Goal: Task Accomplishment & Management: Use online tool/utility

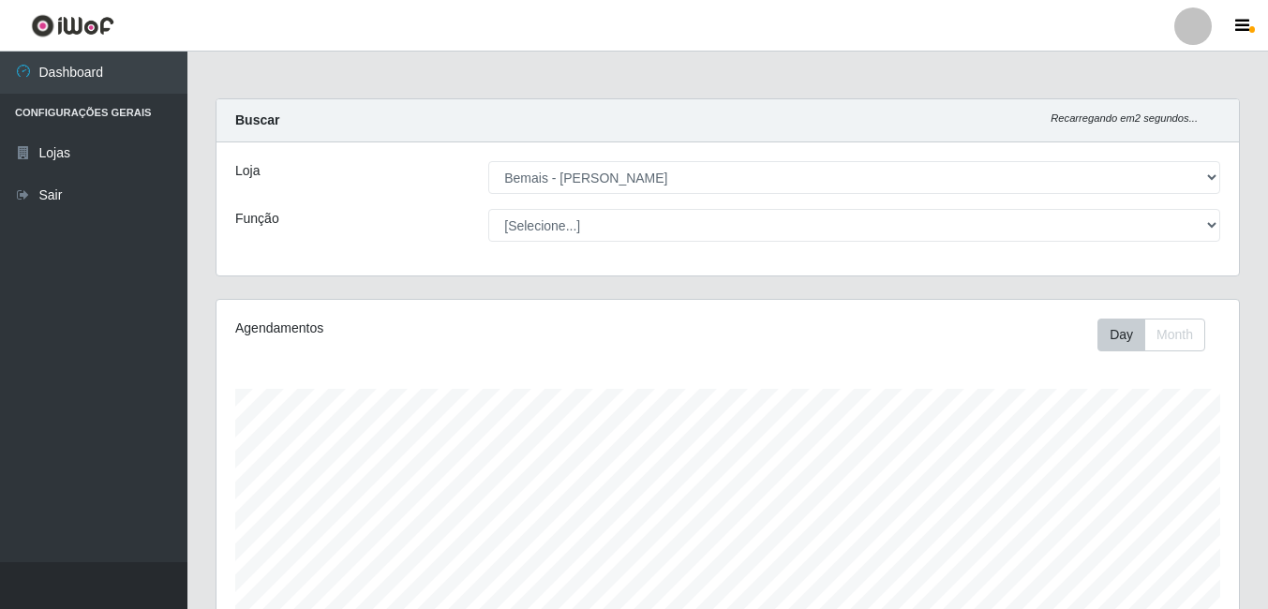
select select "230"
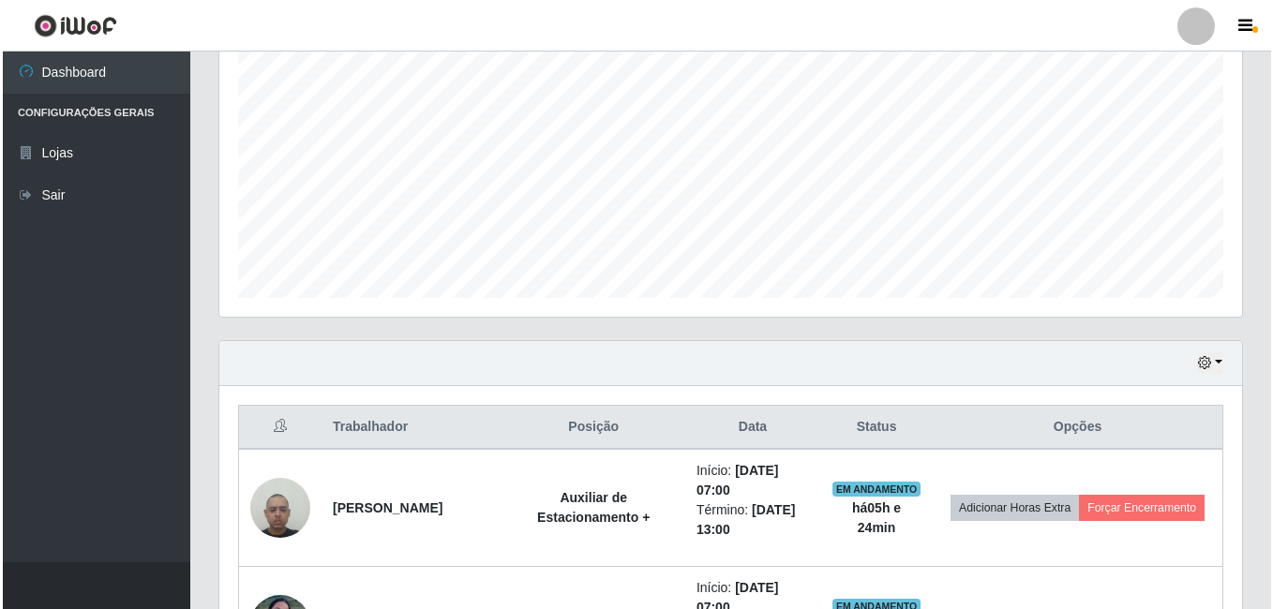
scroll to position [560, 0]
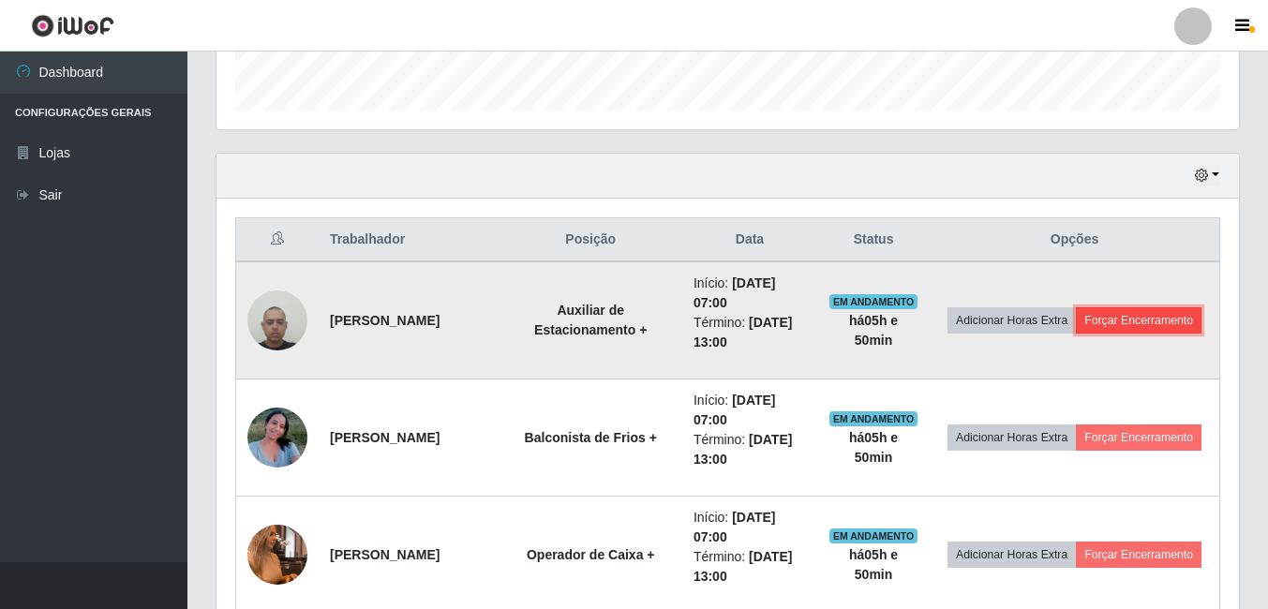
click at [1076, 334] on button "Forçar Encerramento" at bounding box center [1139, 320] width 126 height 26
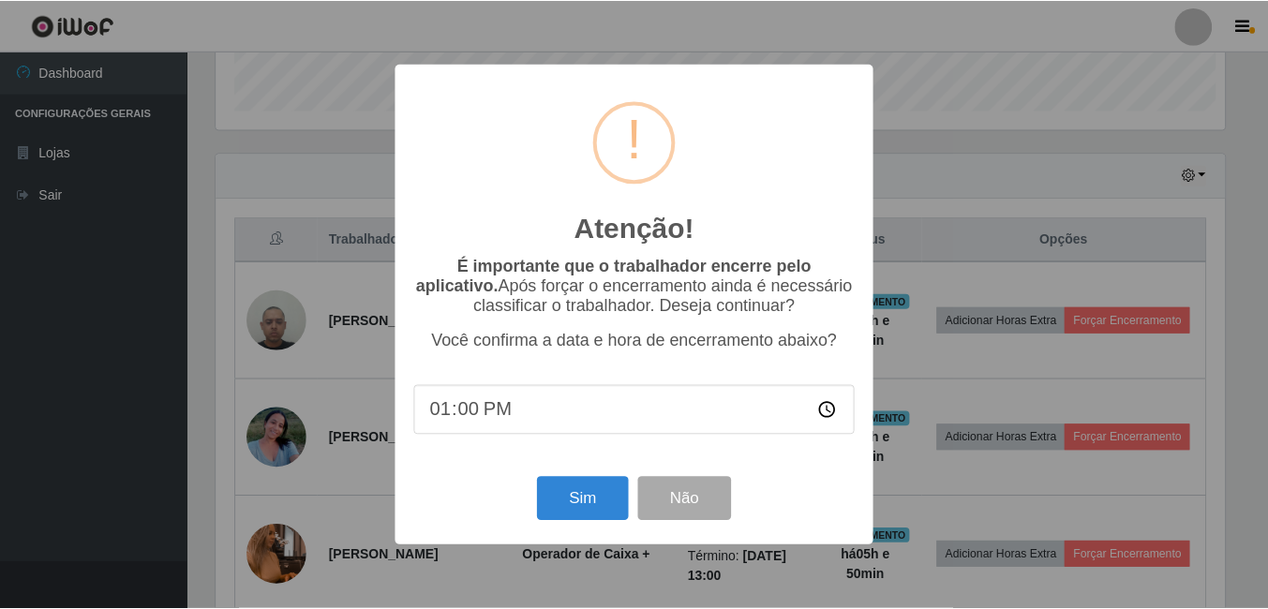
scroll to position [389, 1013]
type input "12:50"
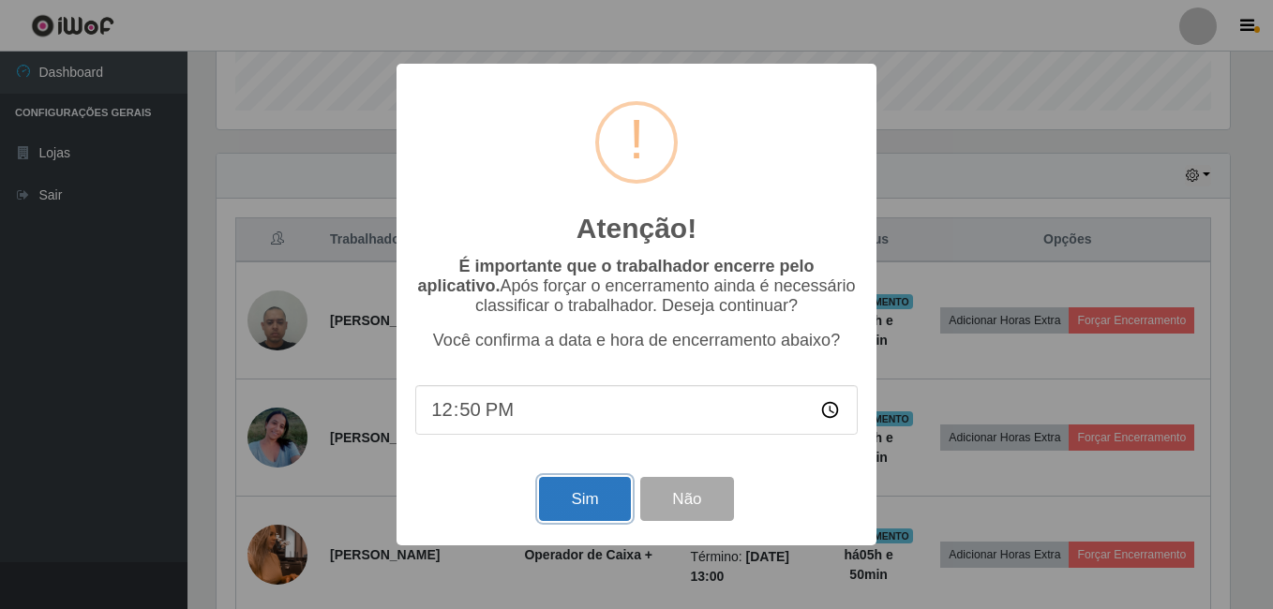
click at [564, 498] on button "Sim" at bounding box center [584, 499] width 91 height 44
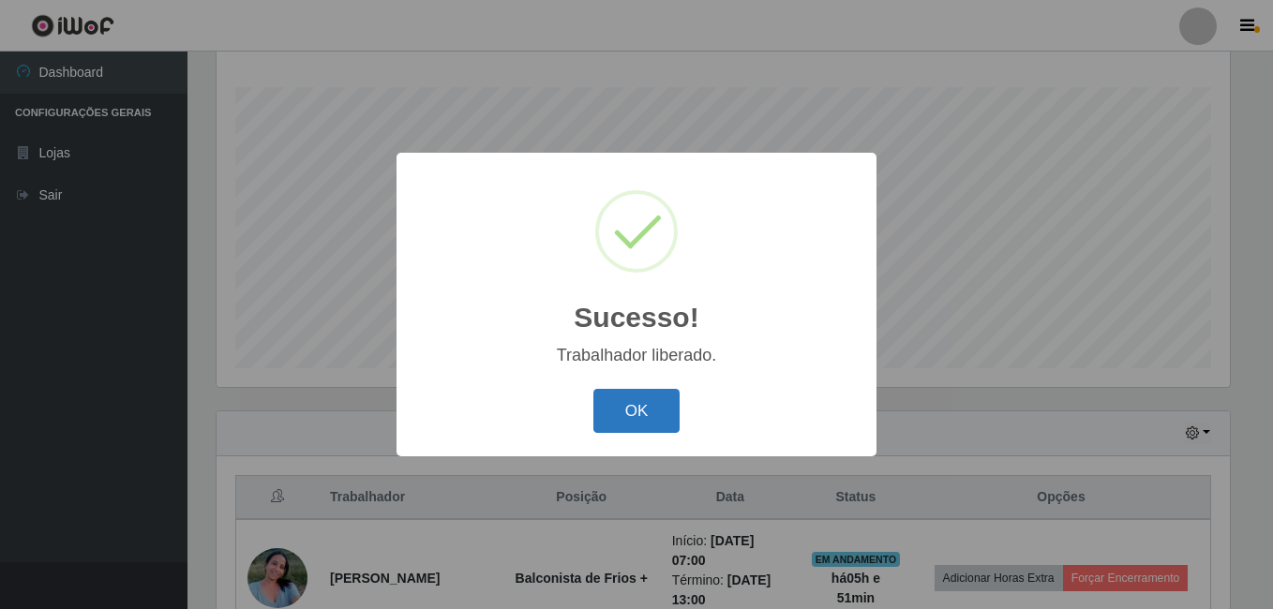
click at [626, 412] on button "OK" at bounding box center [636, 411] width 87 height 44
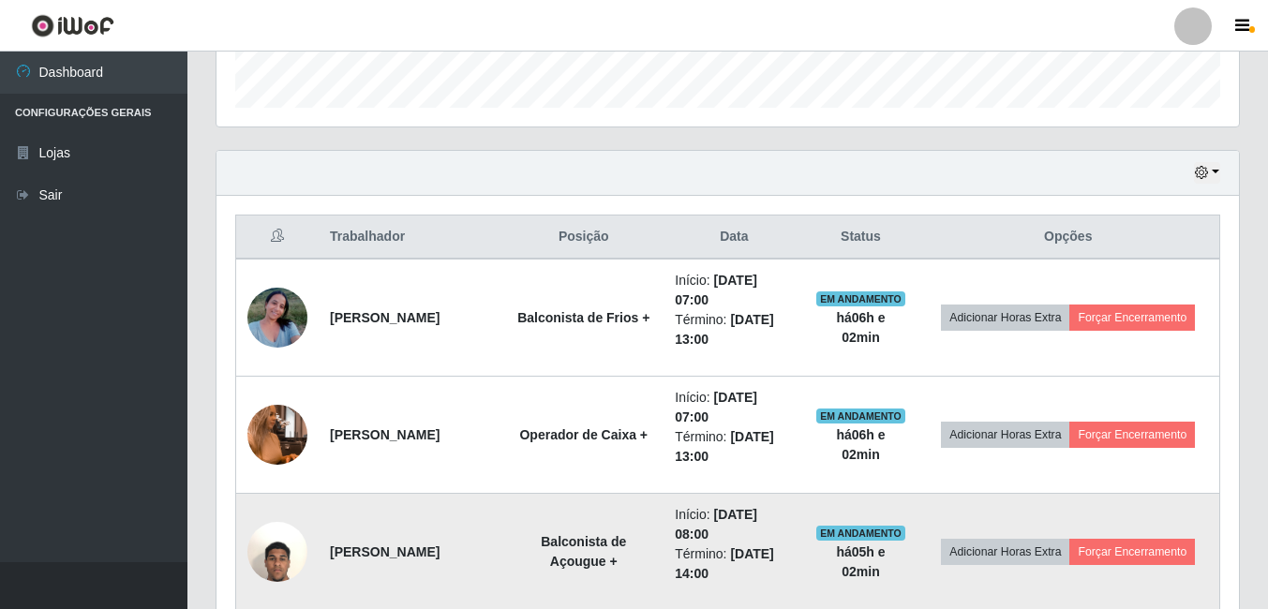
scroll to position [677, 0]
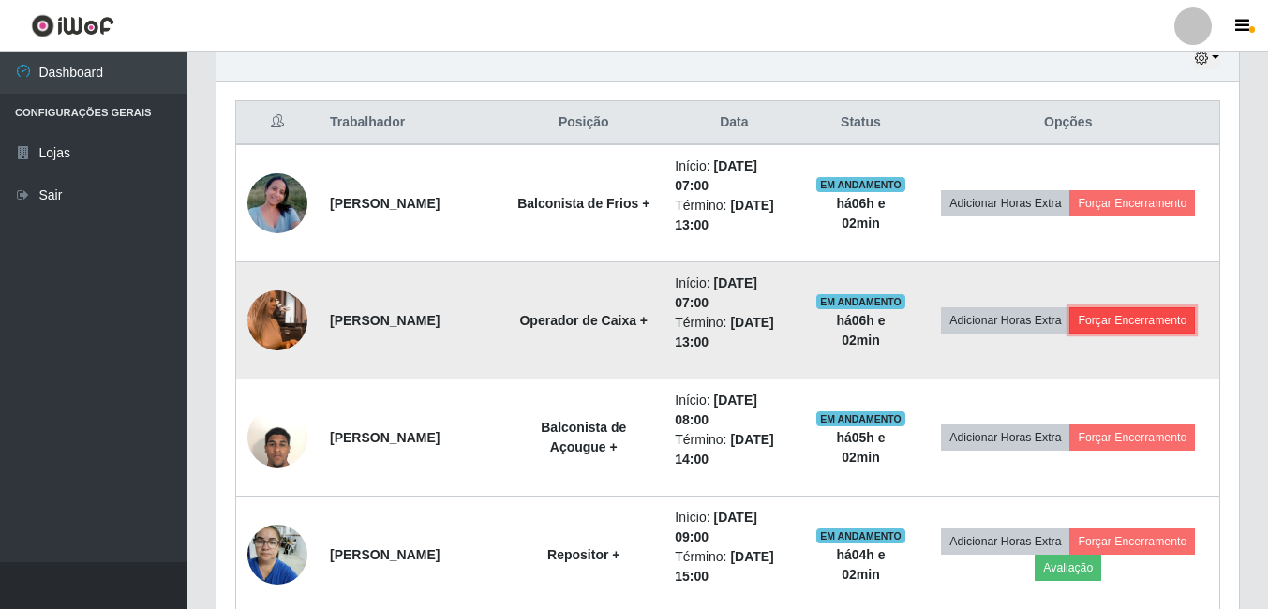
click at [1132, 328] on button "Forçar Encerramento" at bounding box center [1132, 320] width 126 height 26
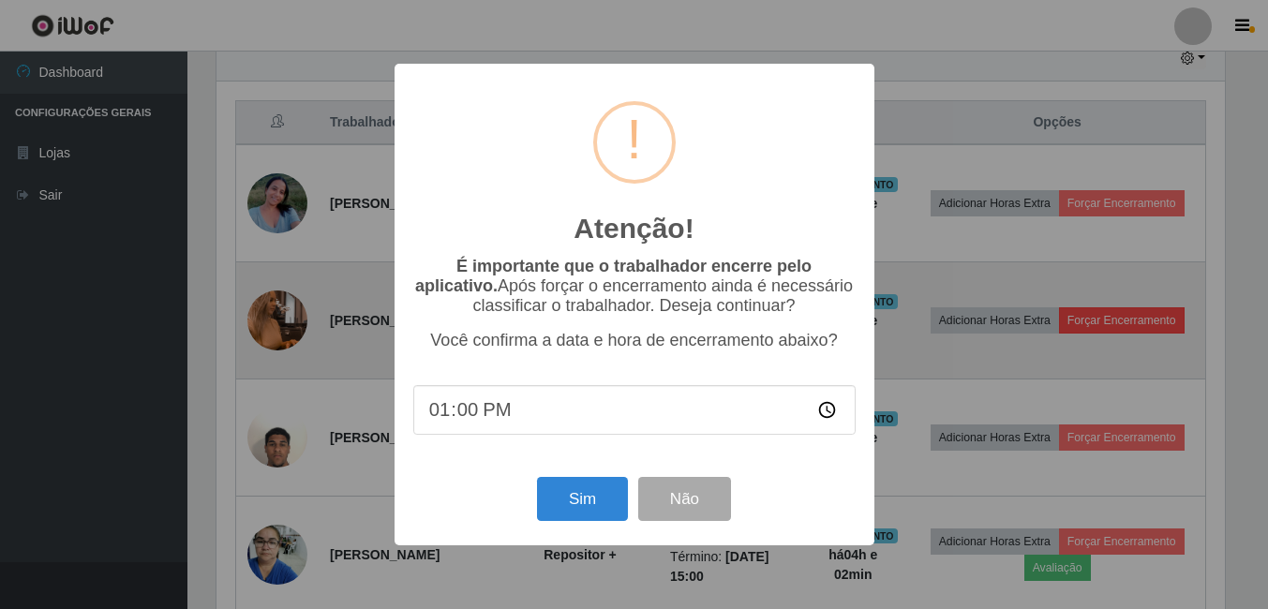
scroll to position [389, 1013]
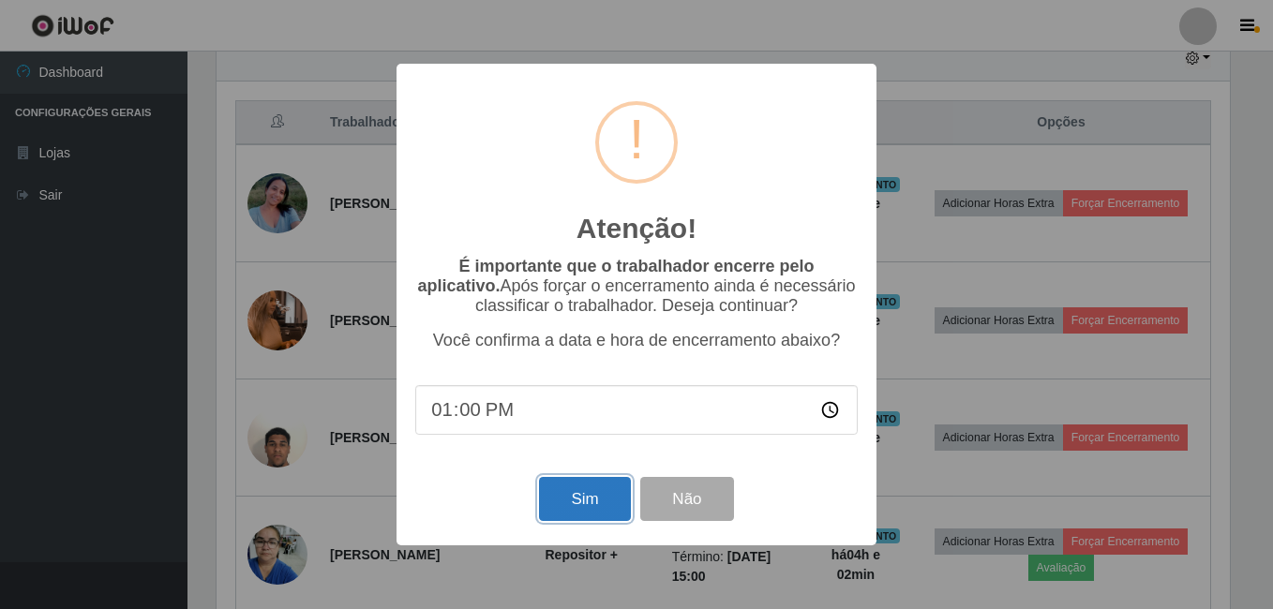
click at [580, 503] on button "Sim" at bounding box center [584, 499] width 91 height 44
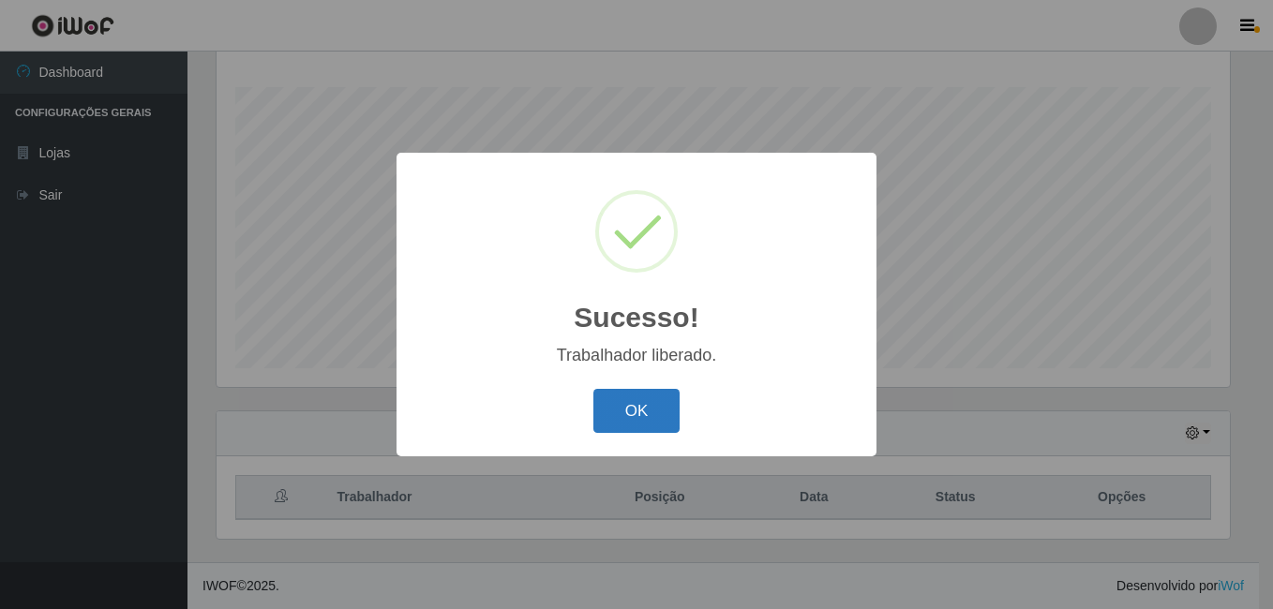
click at [642, 410] on button "OK" at bounding box center [636, 411] width 87 height 44
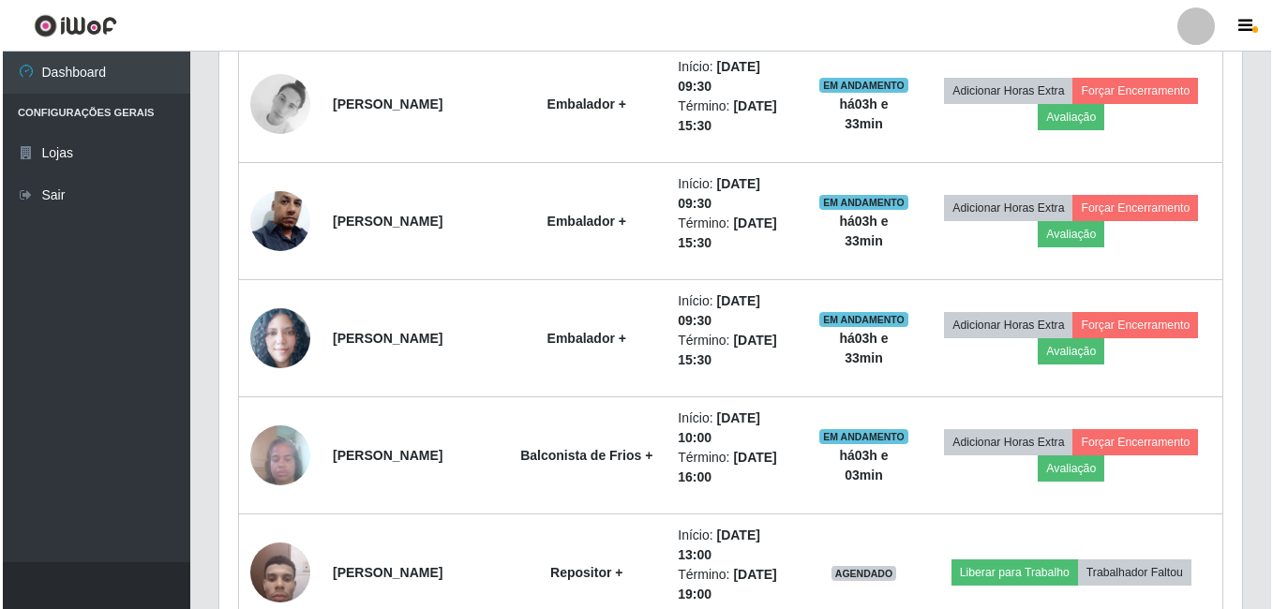
scroll to position [2083, 0]
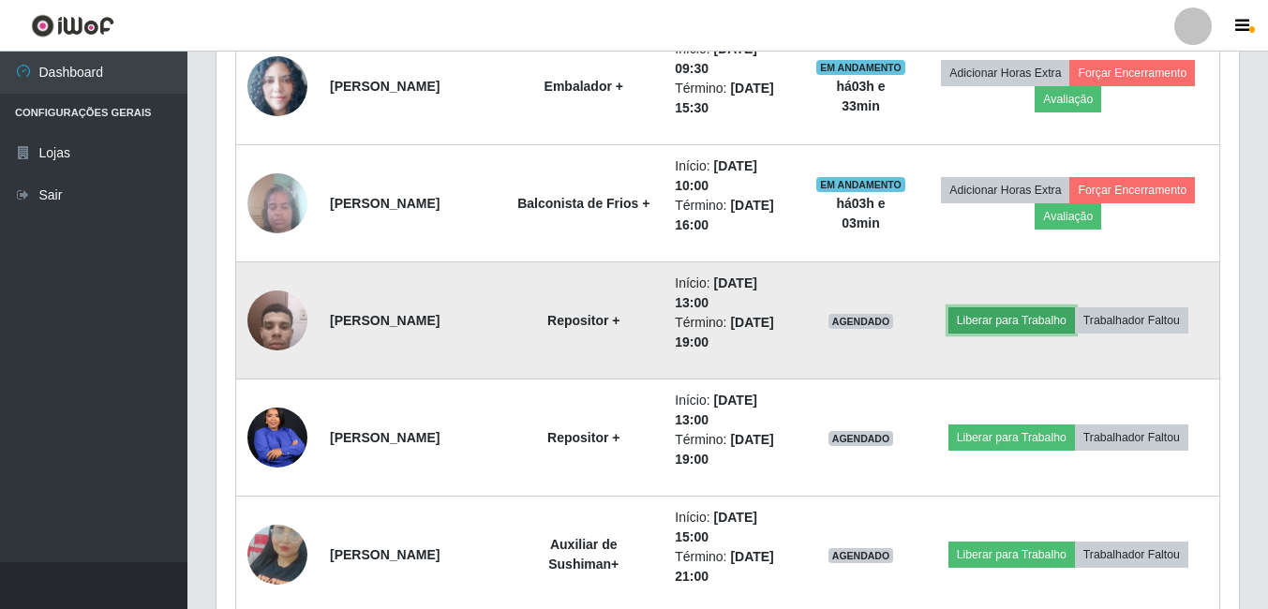
click at [980, 313] on button "Liberar para Trabalho" at bounding box center [1012, 320] width 127 height 26
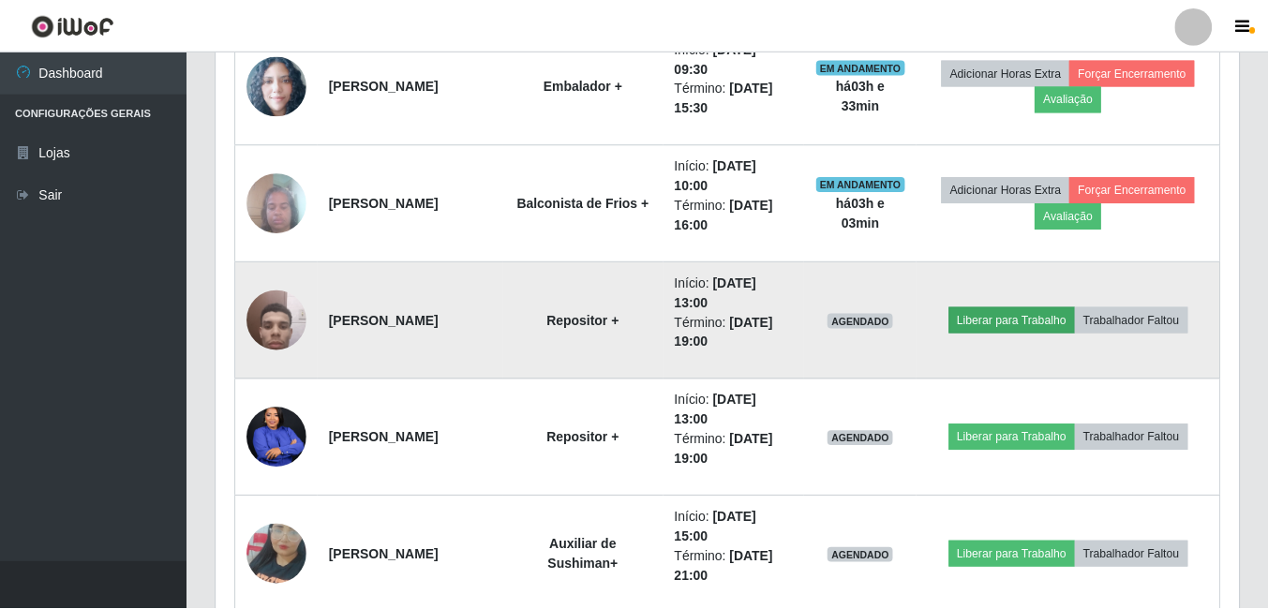
scroll to position [389, 1013]
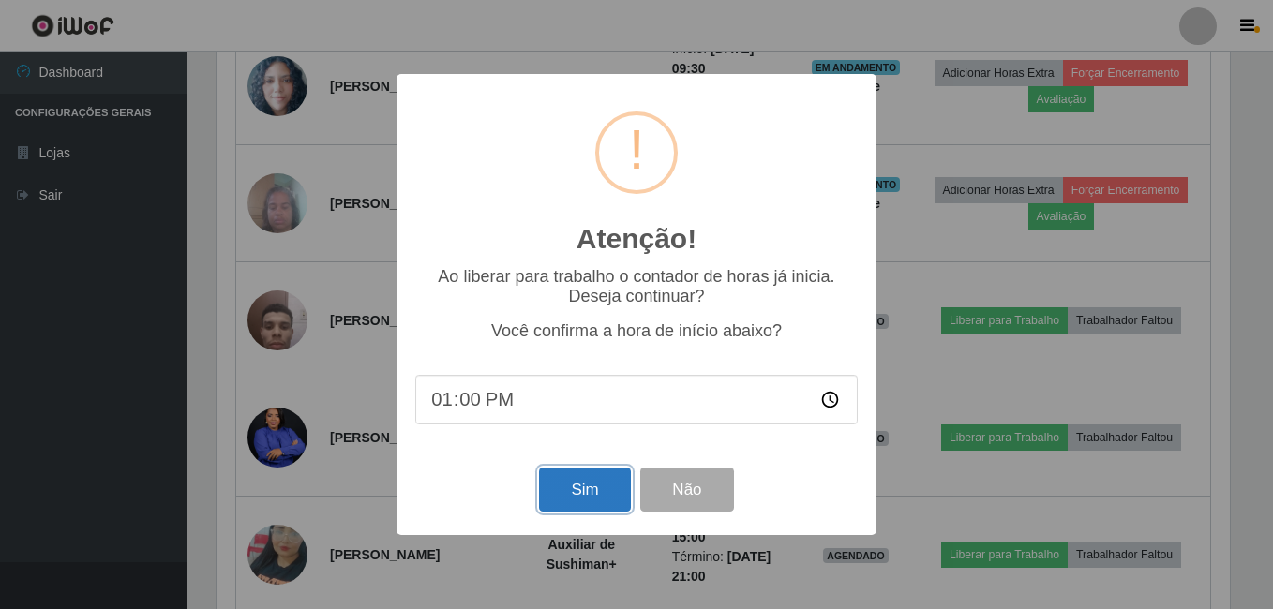
click at [577, 494] on button "Sim" at bounding box center [584, 490] width 91 height 44
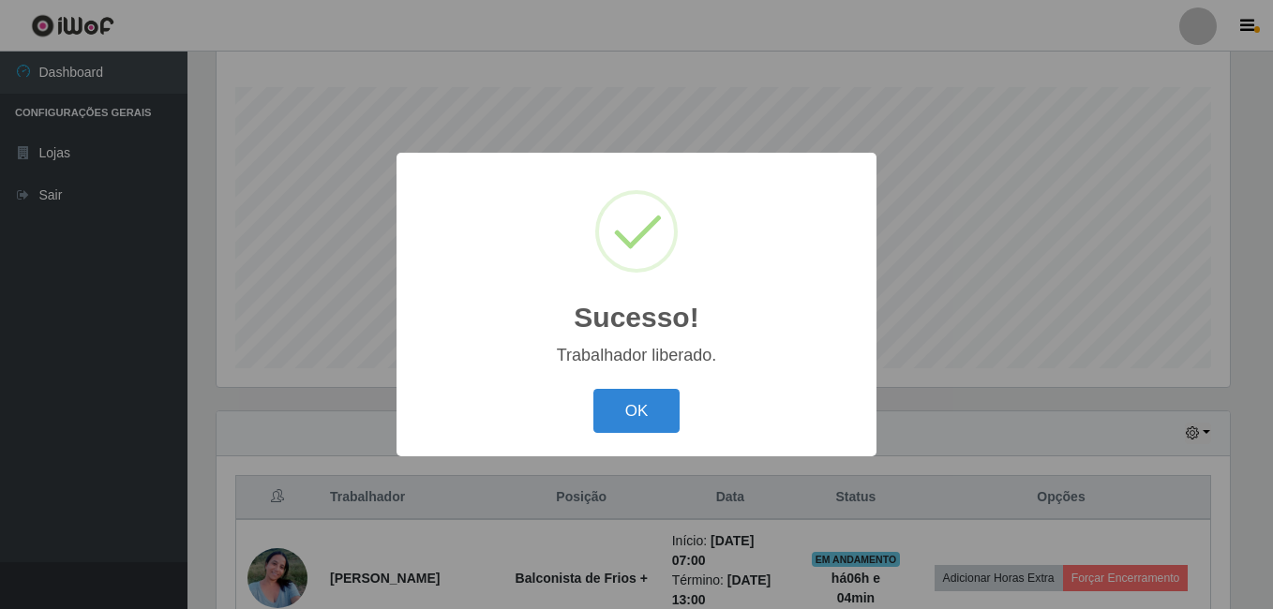
click at [593, 389] on button "OK" at bounding box center [636, 411] width 87 height 44
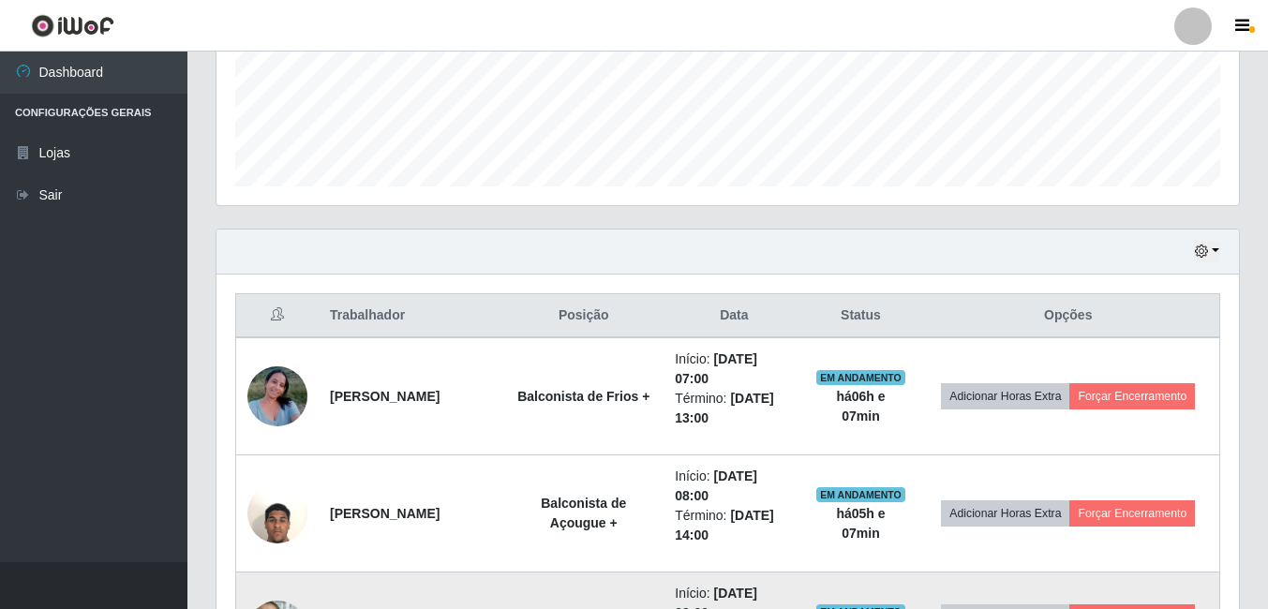
scroll to position [489, 0]
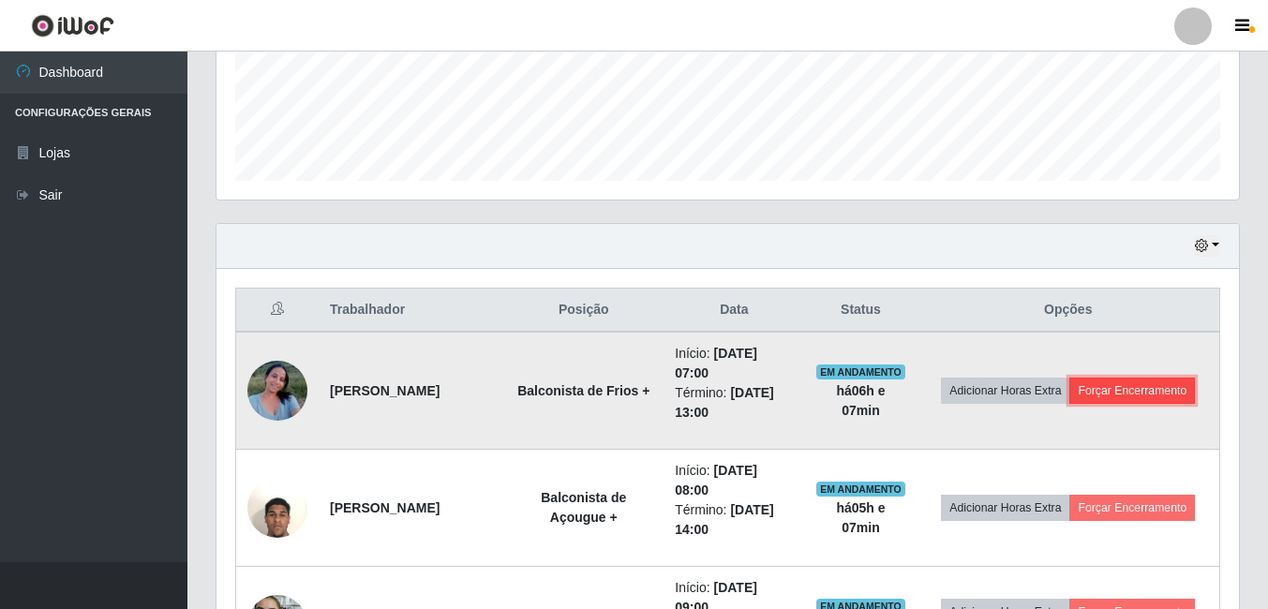
click at [1111, 389] on button "Forçar Encerramento" at bounding box center [1132, 391] width 126 height 26
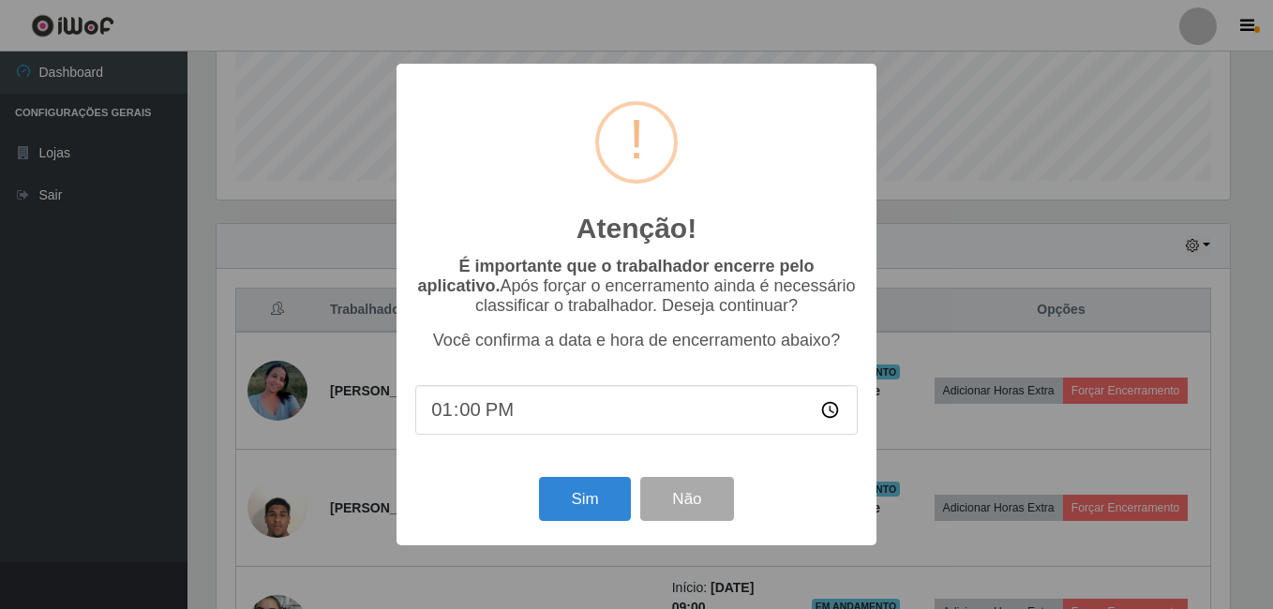
click at [473, 412] on input "13:00" at bounding box center [636, 410] width 442 height 50
type input "13:06"
click at [566, 515] on button "Sim" at bounding box center [584, 499] width 91 height 44
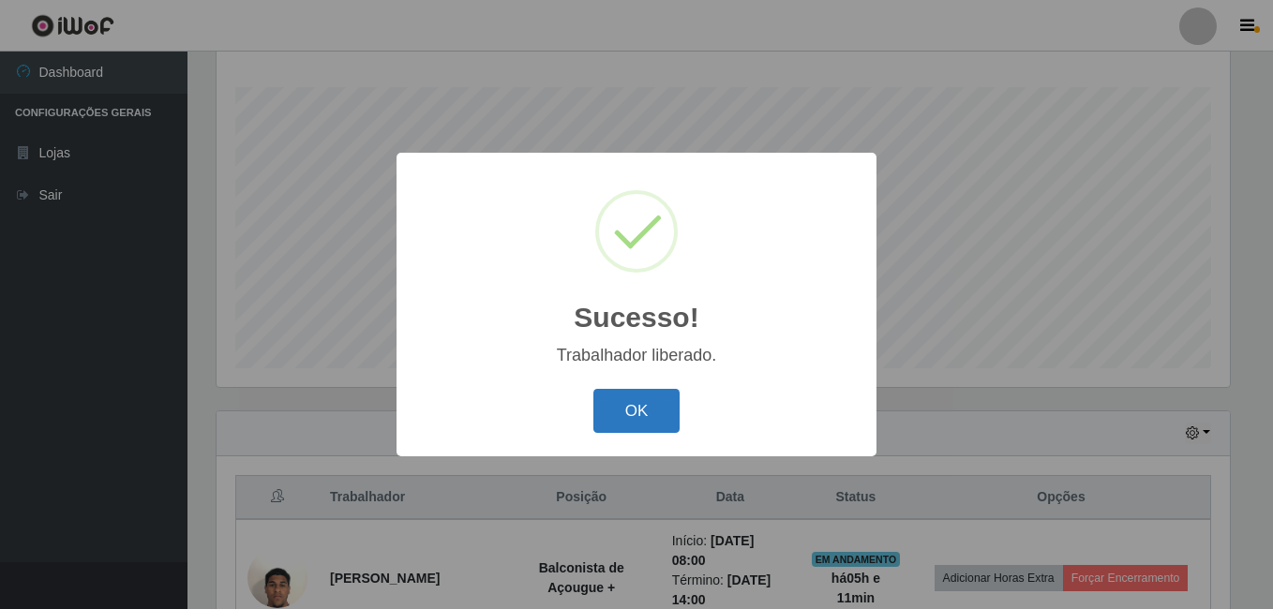
click at [644, 409] on button "OK" at bounding box center [636, 411] width 87 height 44
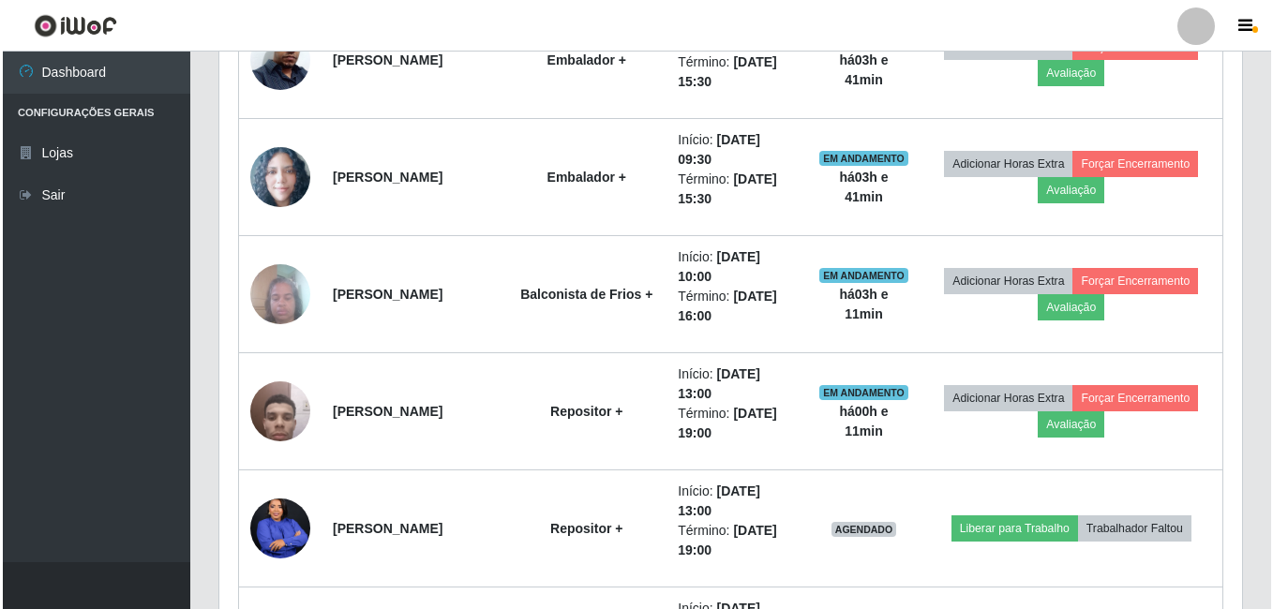
scroll to position [1989, 0]
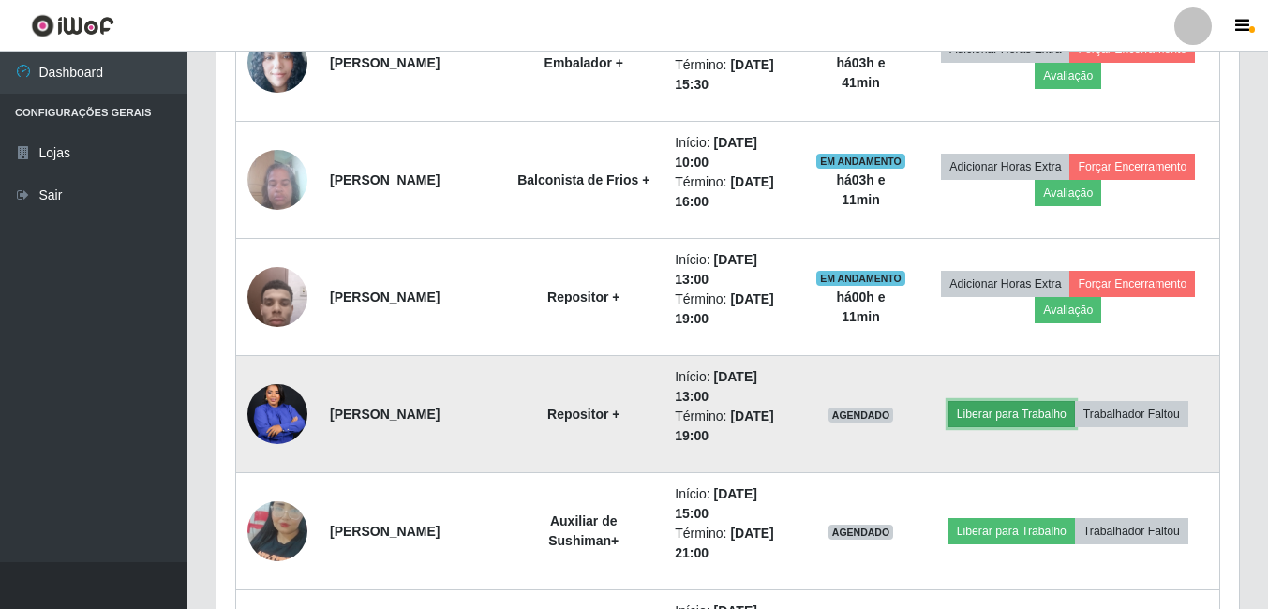
click at [1058, 409] on button "Liberar para Trabalho" at bounding box center [1012, 414] width 127 height 26
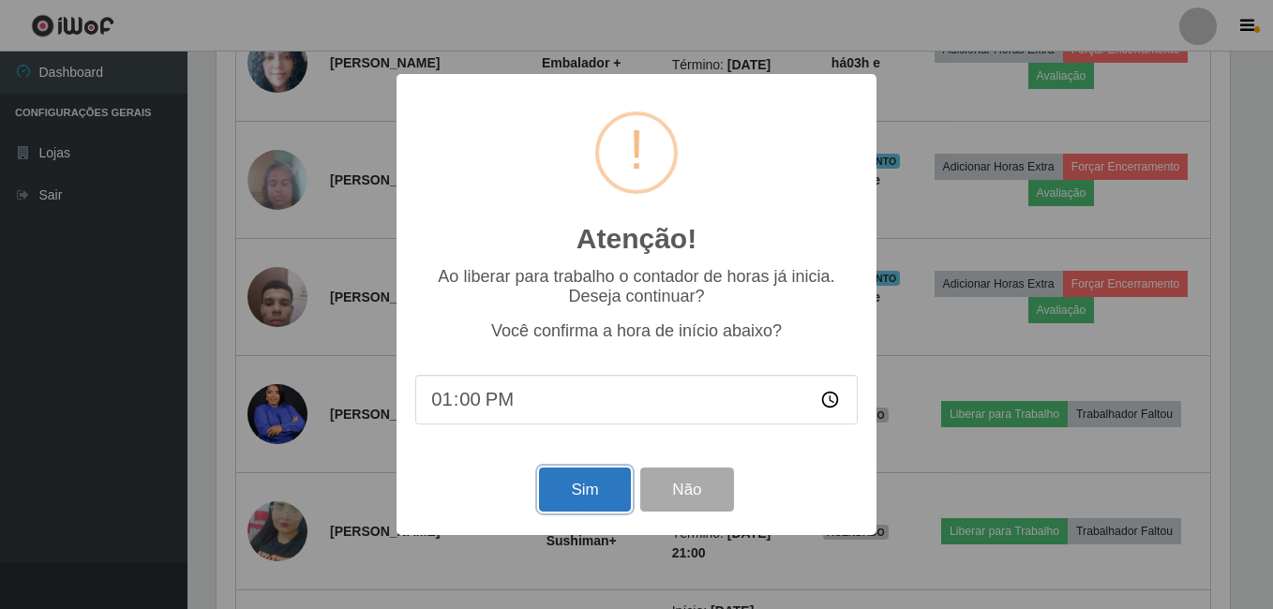
click at [561, 512] on button "Sim" at bounding box center [584, 490] width 91 height 44
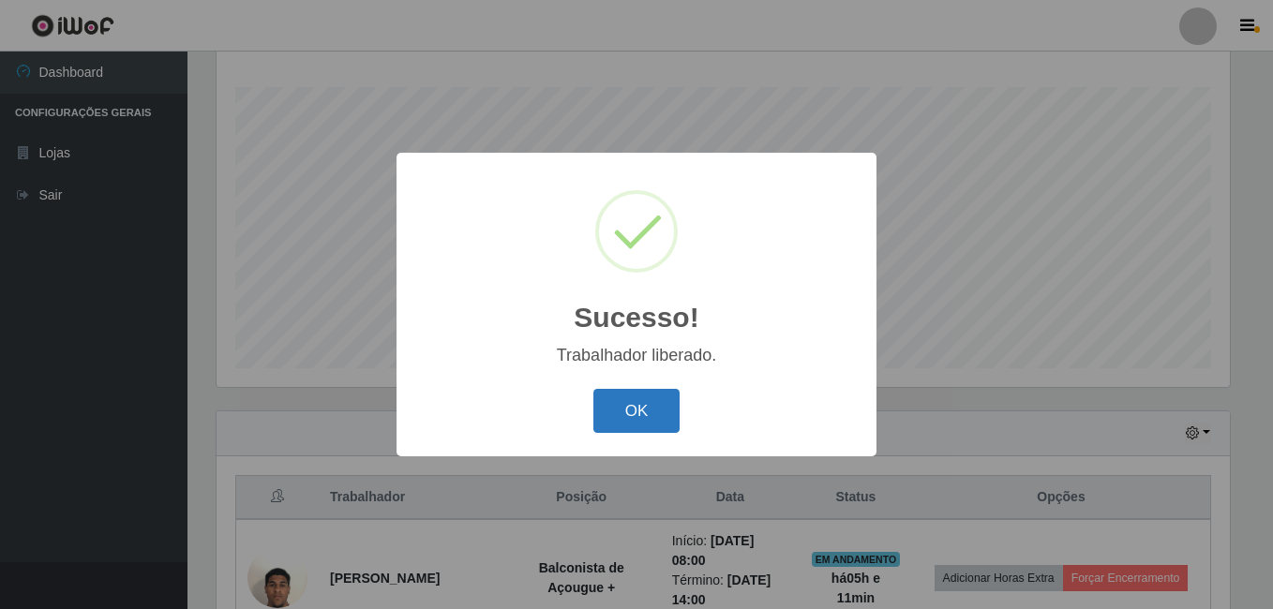
click at [638, 415] on button "OK" at bounding box center [636, 411] width 87 height 44
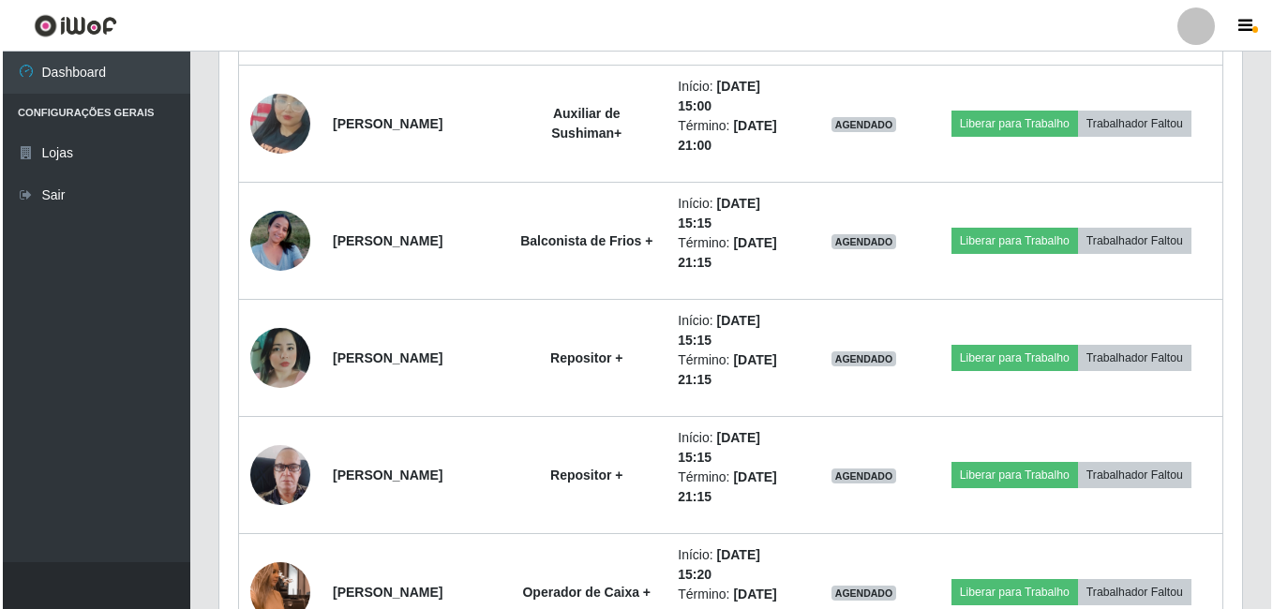
scroll to position [2364, 0]
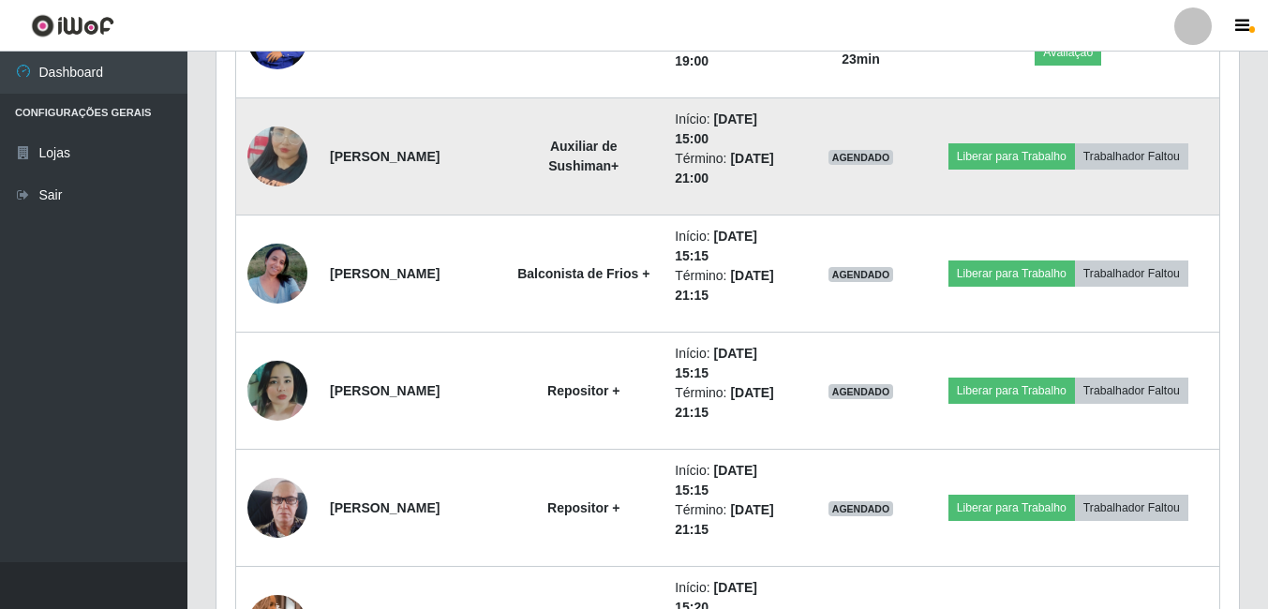
click at [279, 152] on img at bounding box center [277, 156] width 60 height 107
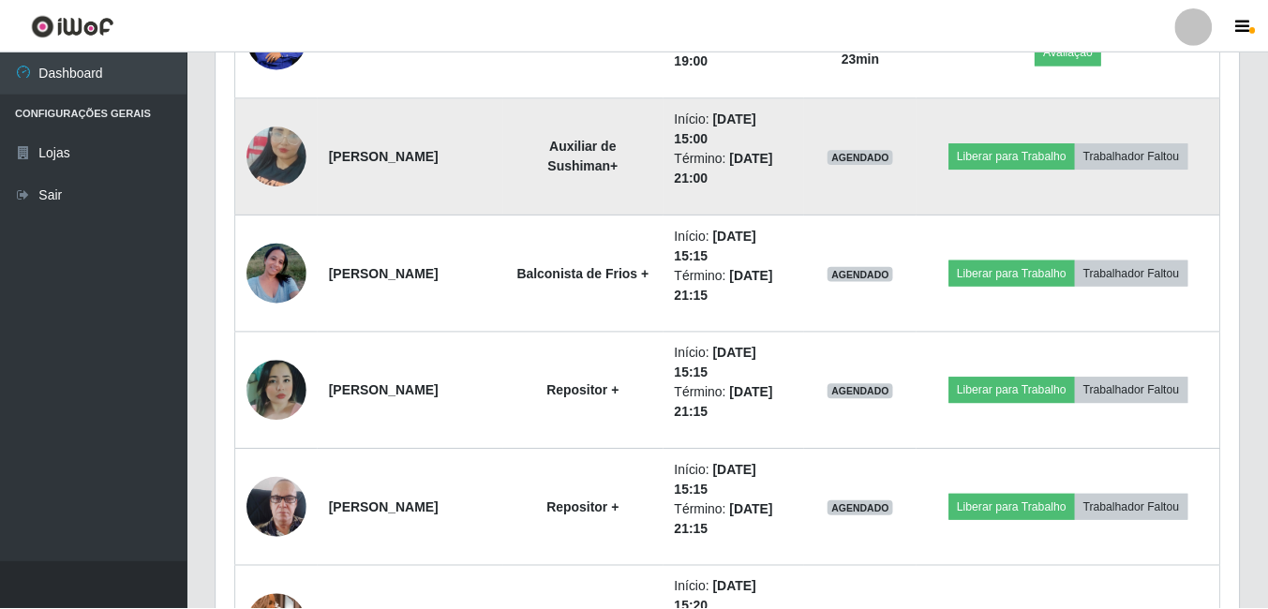
scroll to position [389, 1013]
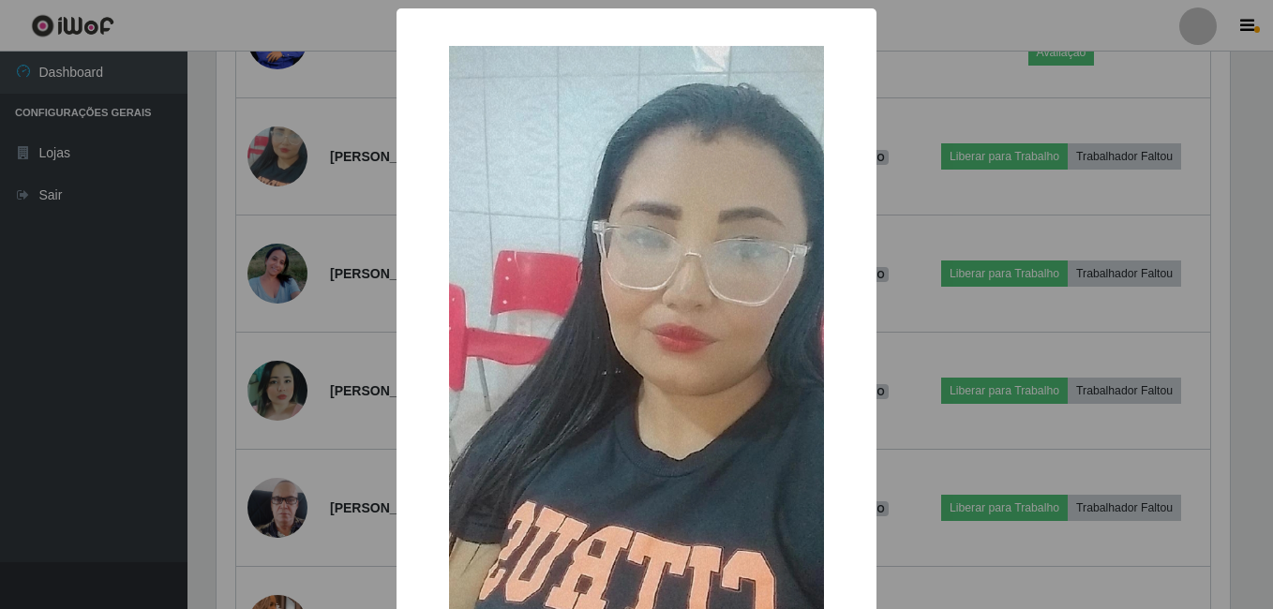
click at [277, 153] on div "× OK Cancel" at bounding box center [636, 304] width 1273 height 609
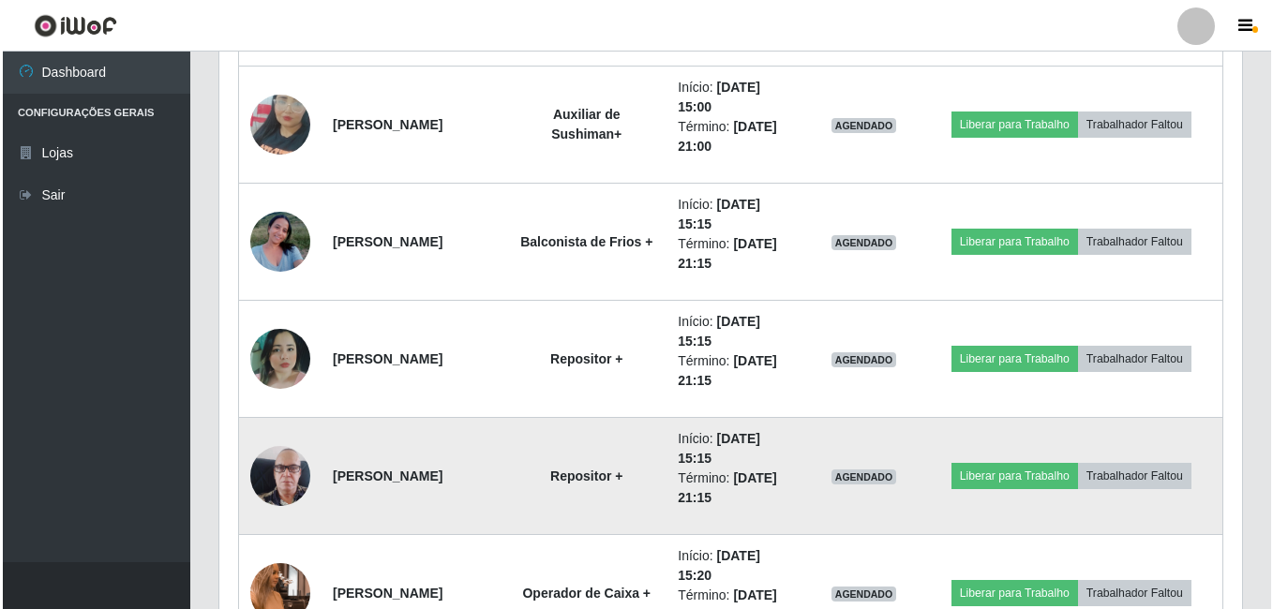
scroll to position [2270, 0]
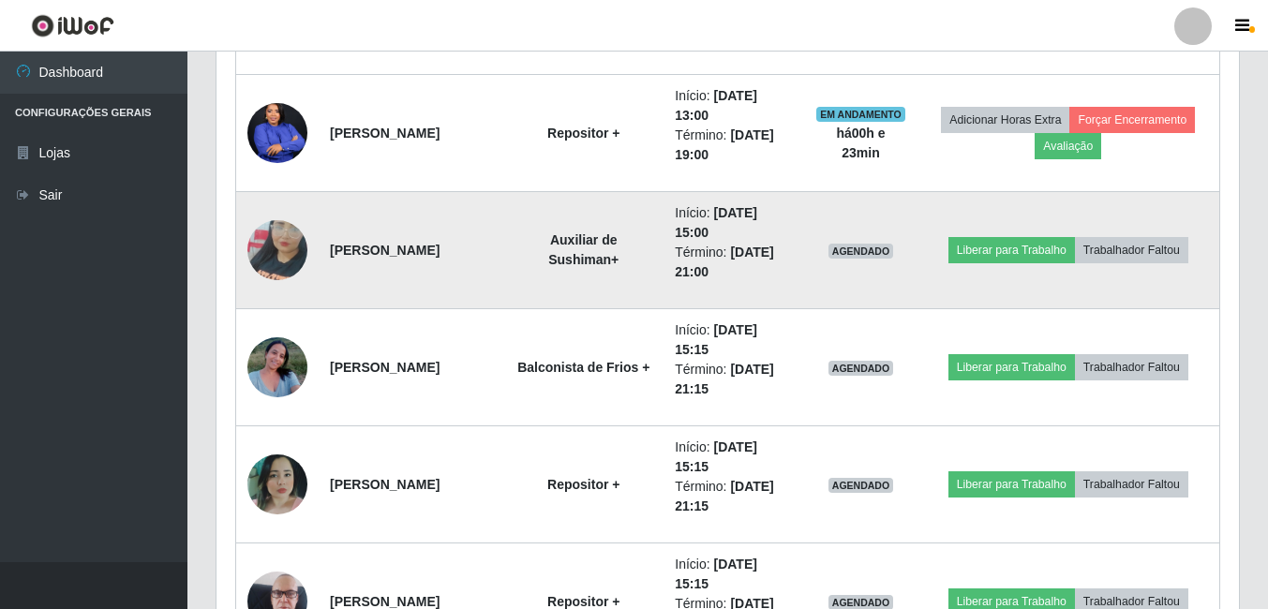
click at [266, 262] on img at bounding box center [277, 250] width 60 height 107
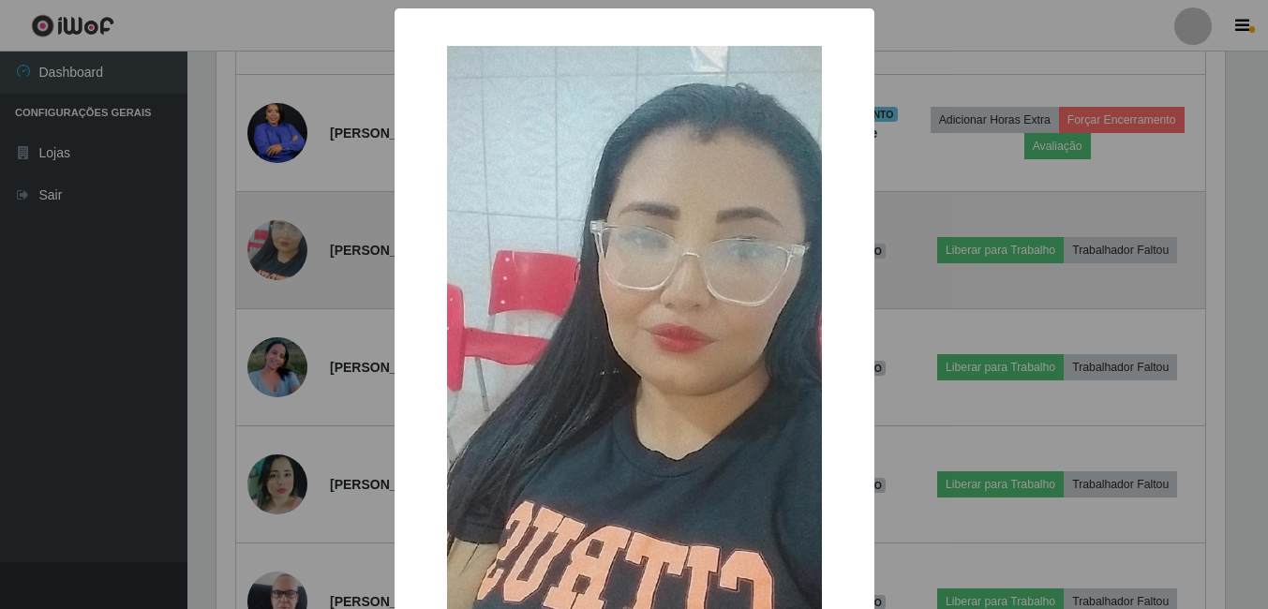
scroll to position [389, 1013]
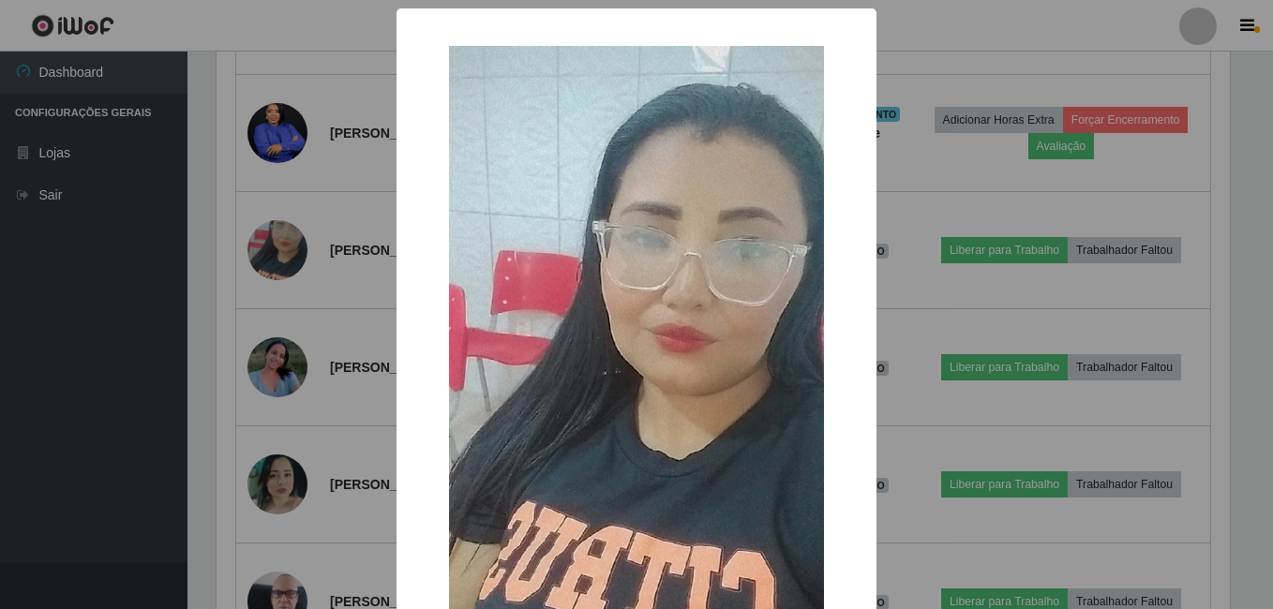
click at [292, 242] on div "× OK Cancel" at bounding box center [636, 304] width 1273 height 609
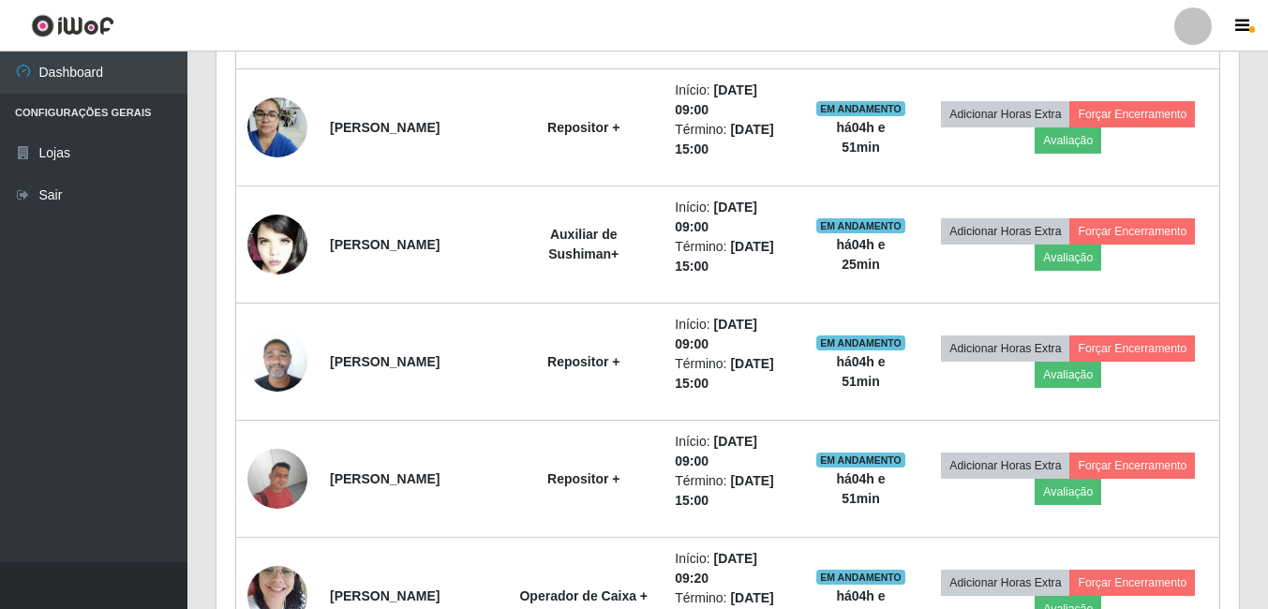
scroll to position [770, 0]
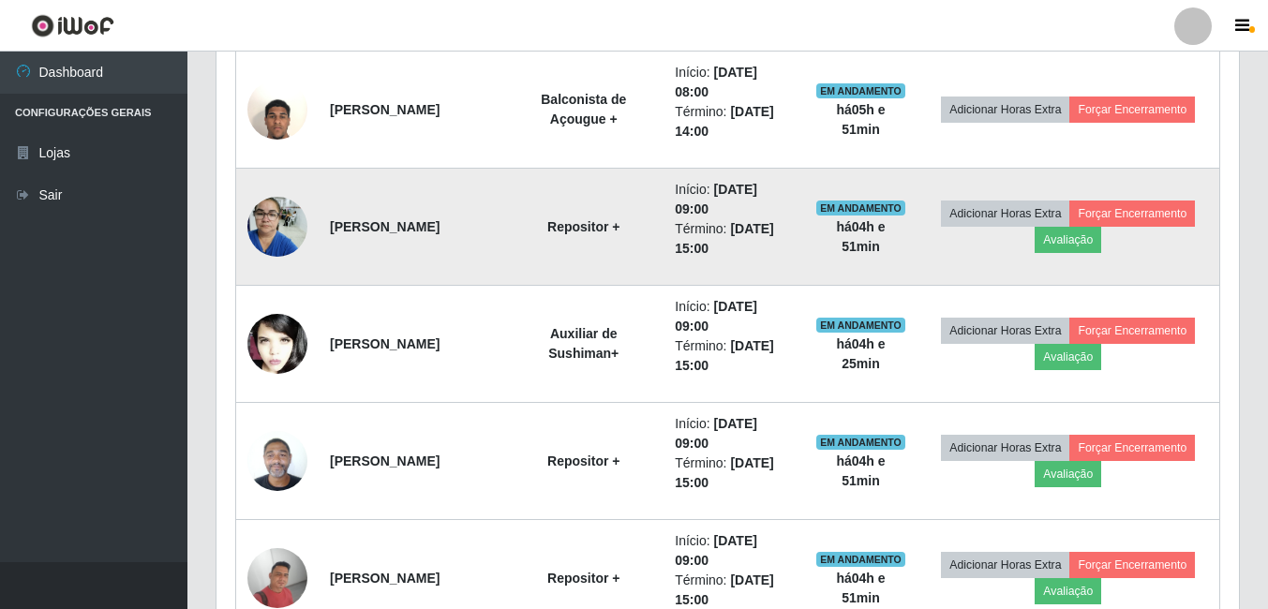
click at [280, 230] on img at bounding box center [277, 227] width 60 height 80
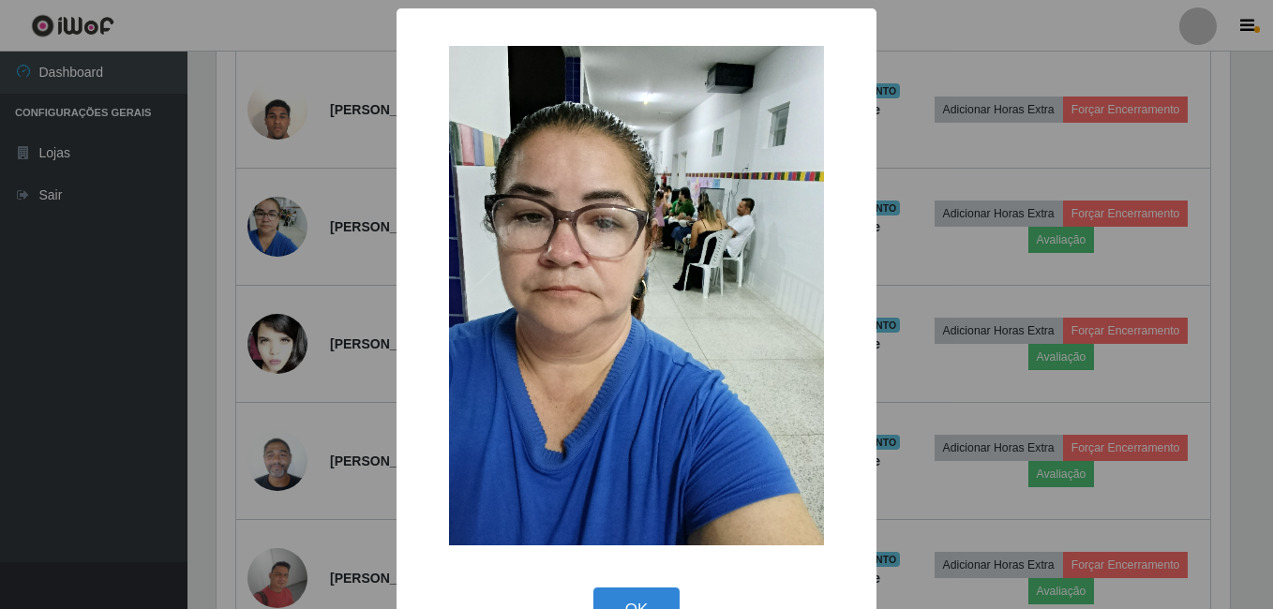
click at [285, 217] on div "× OK Cancel" at bounding box center [636, 304] width 1273 height 609
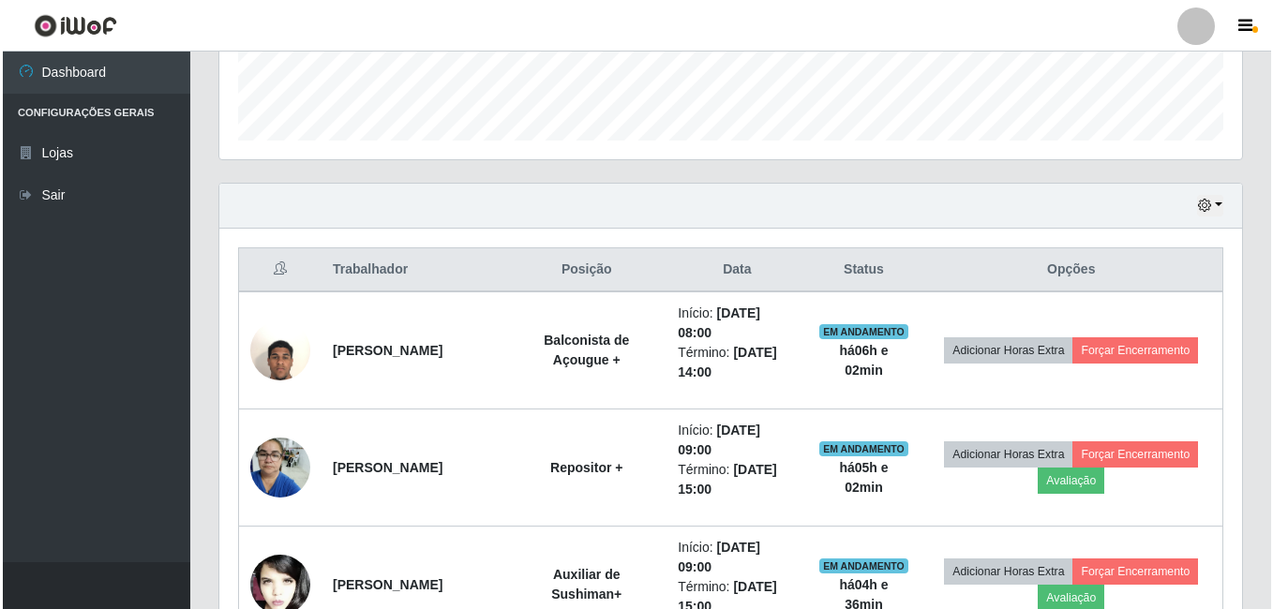
scroll to position [489, 0]
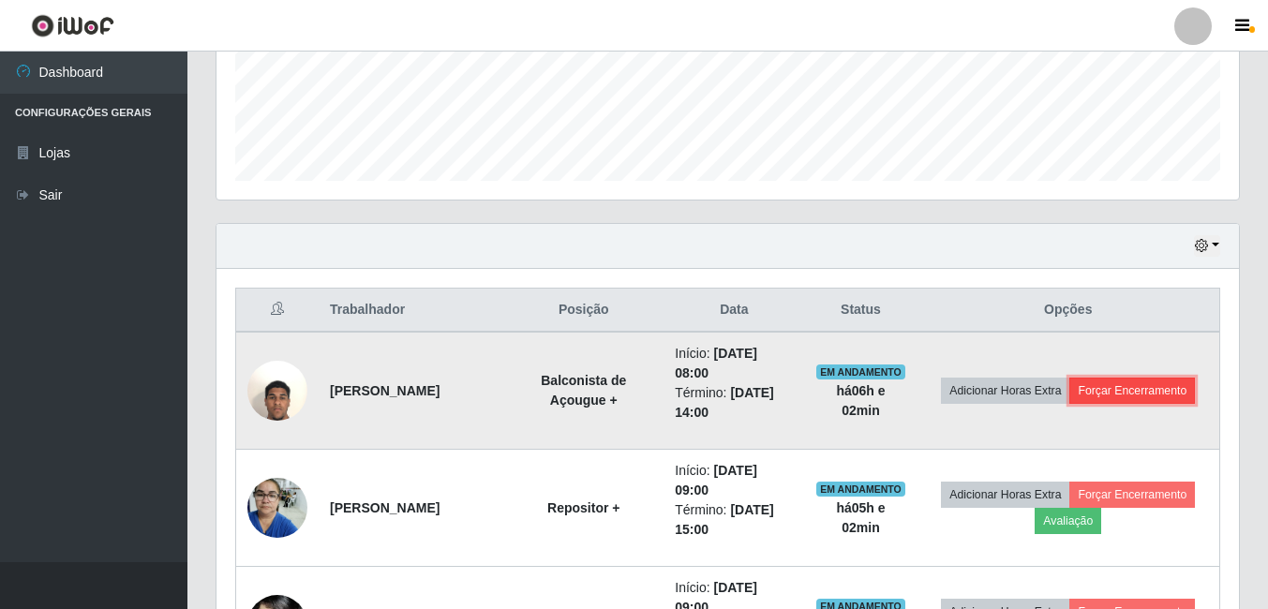
click at [1163, 386] on button "Forçar Encerramento" at bounding box center [1132, 391] width 126 height 26
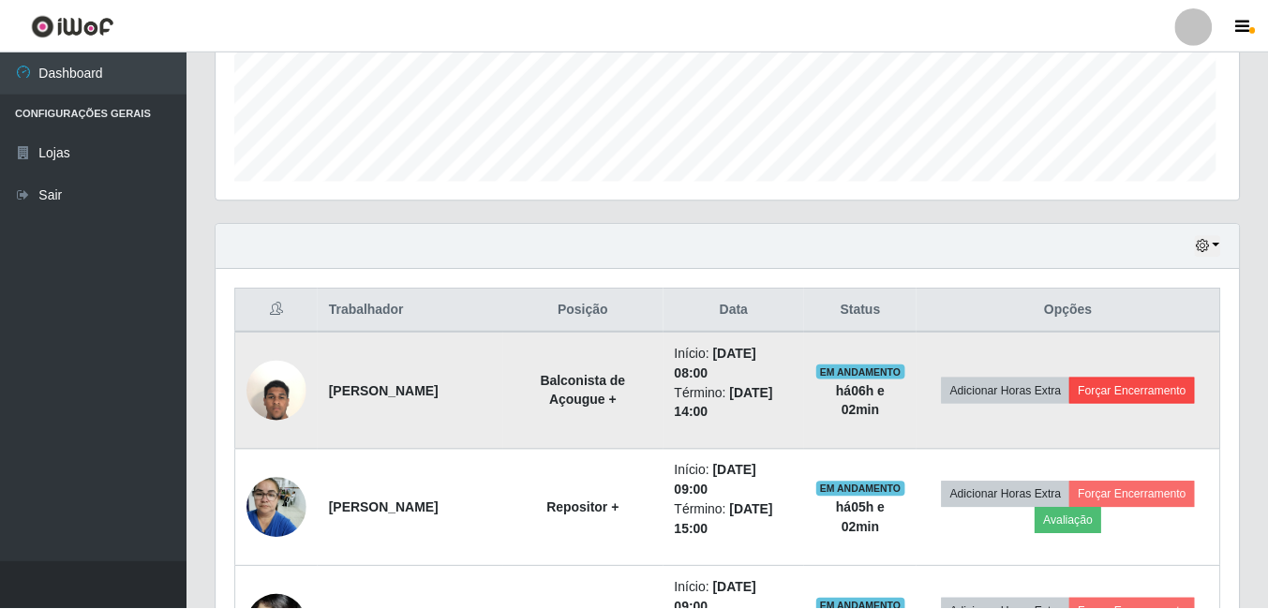
scroll to position [389, 1013]
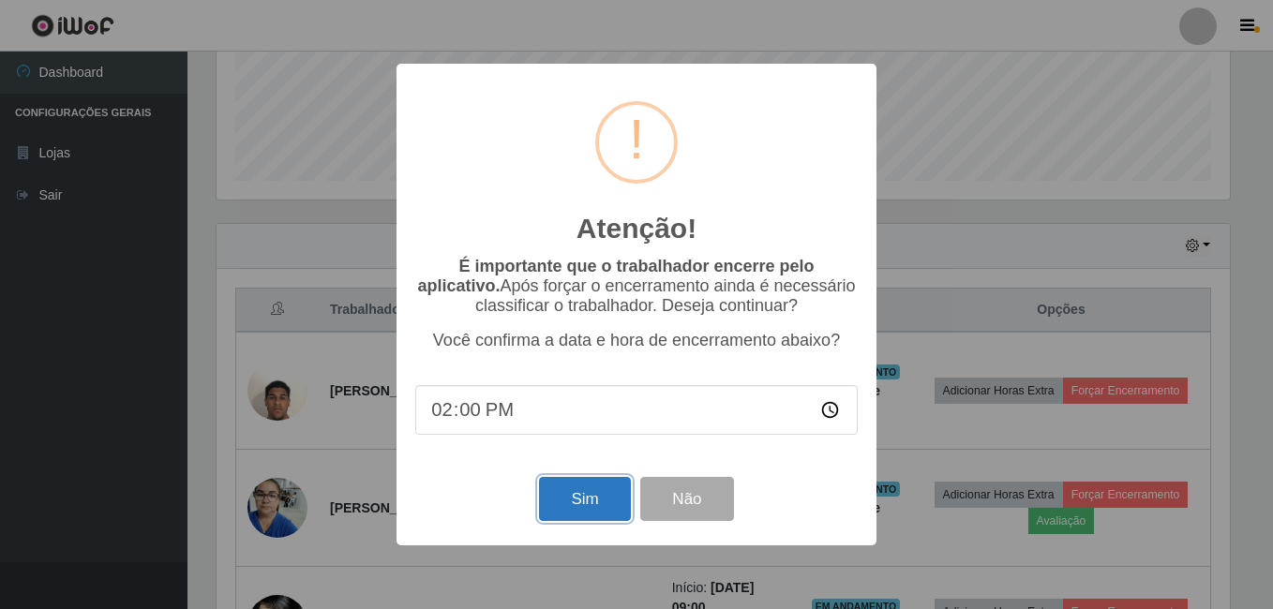
click at [594, 514] on button "Sim" at bounding box center [584, 499] width 91 height 44
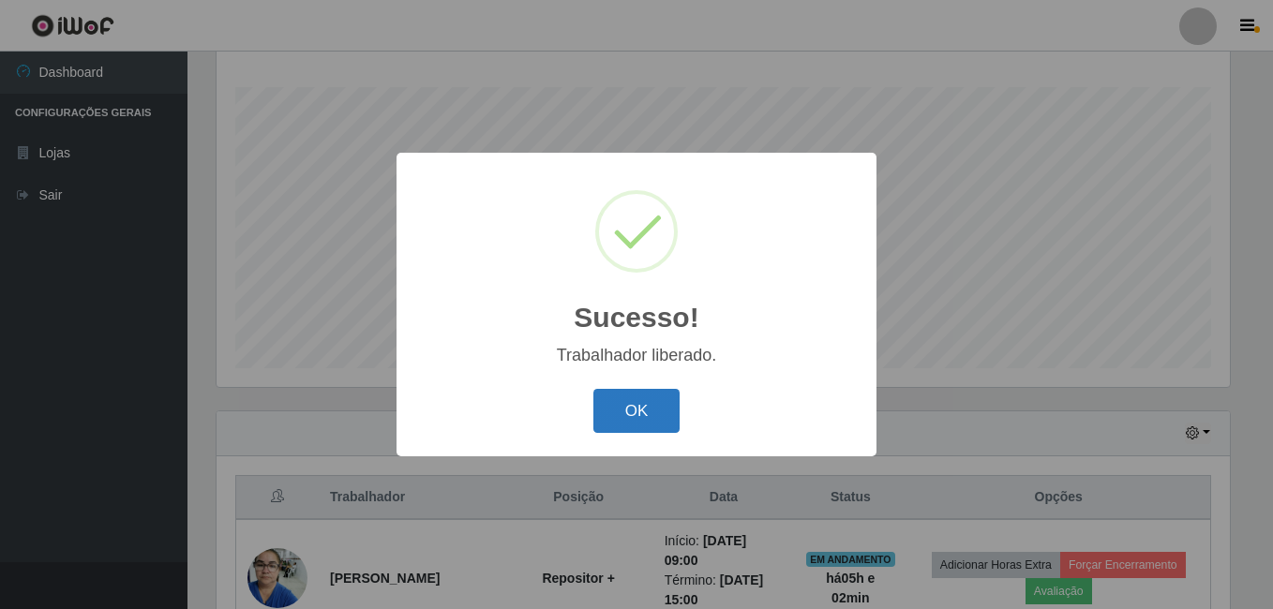
click at [612, 398] on button "OK" at bounding box center [636, 411] width 87 height 44
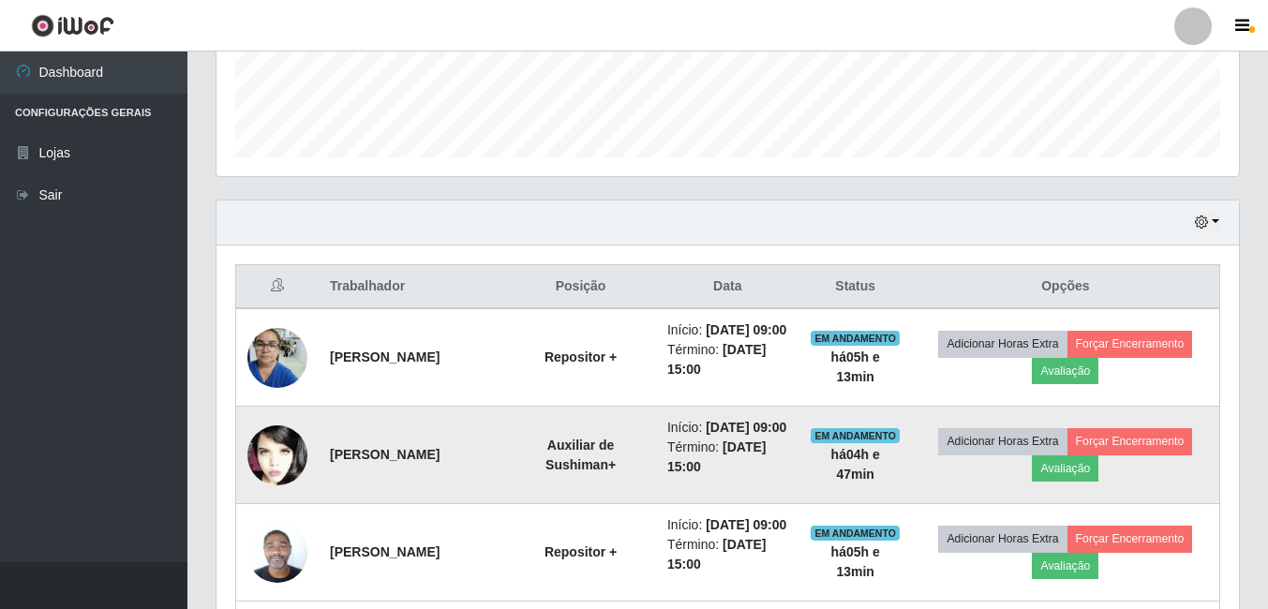
scroll to position [583, 0]
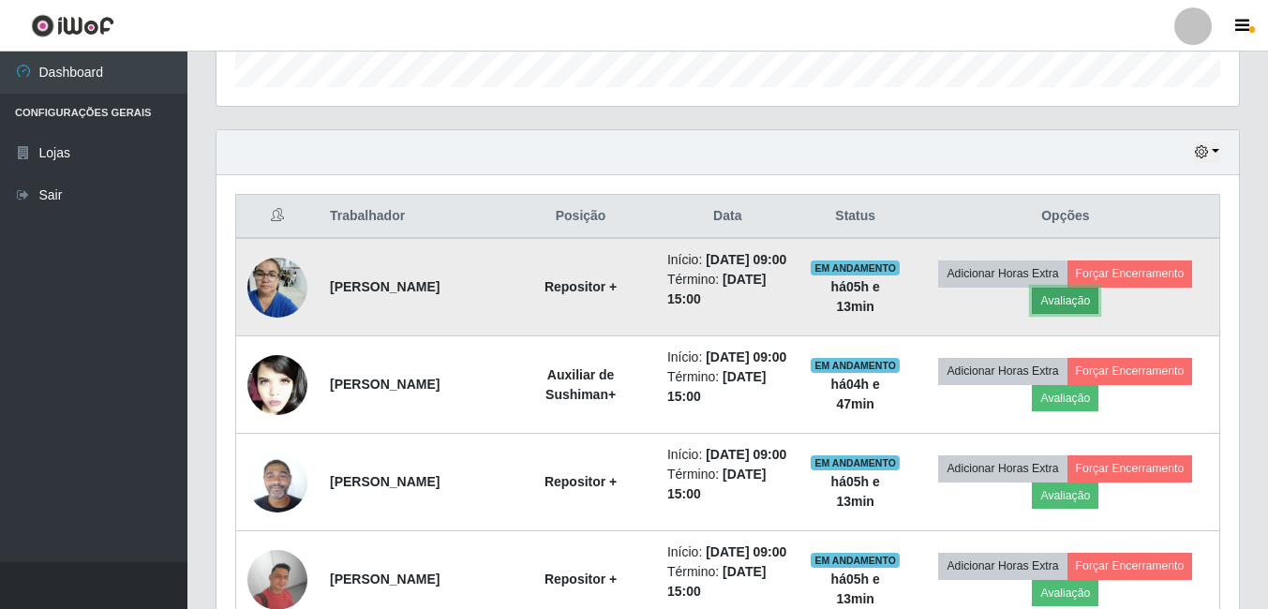
click at [1069, 313] on button "Avaliação" at bounding box center [1065, 301] width 67 height 26
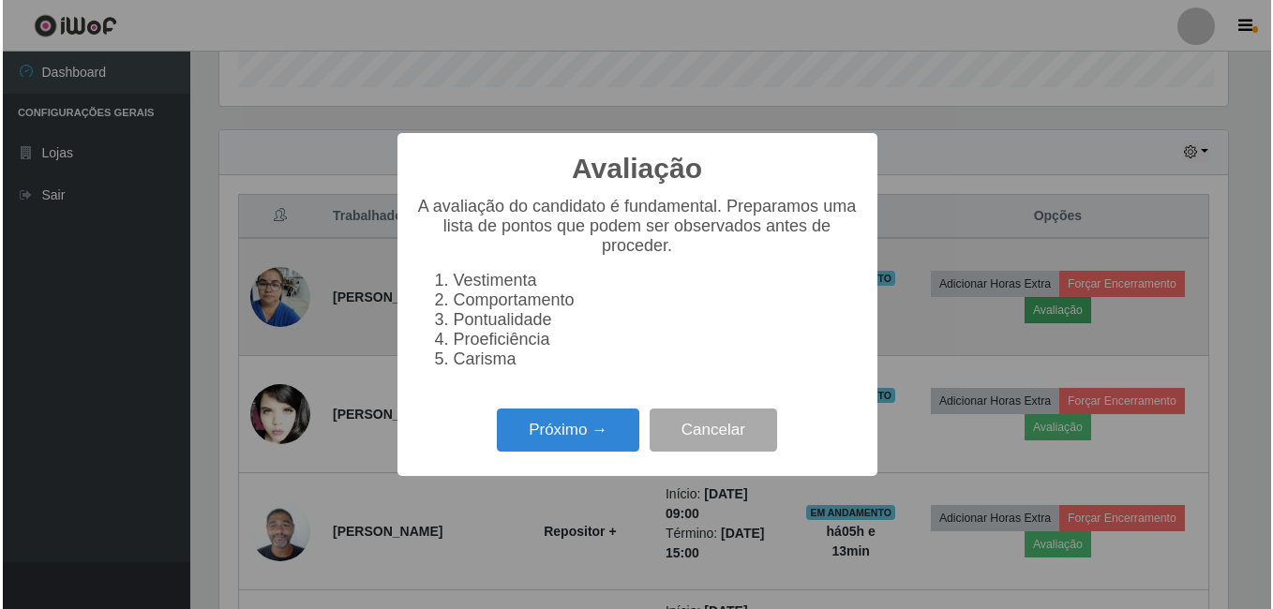
scroll to position [389, 1013]
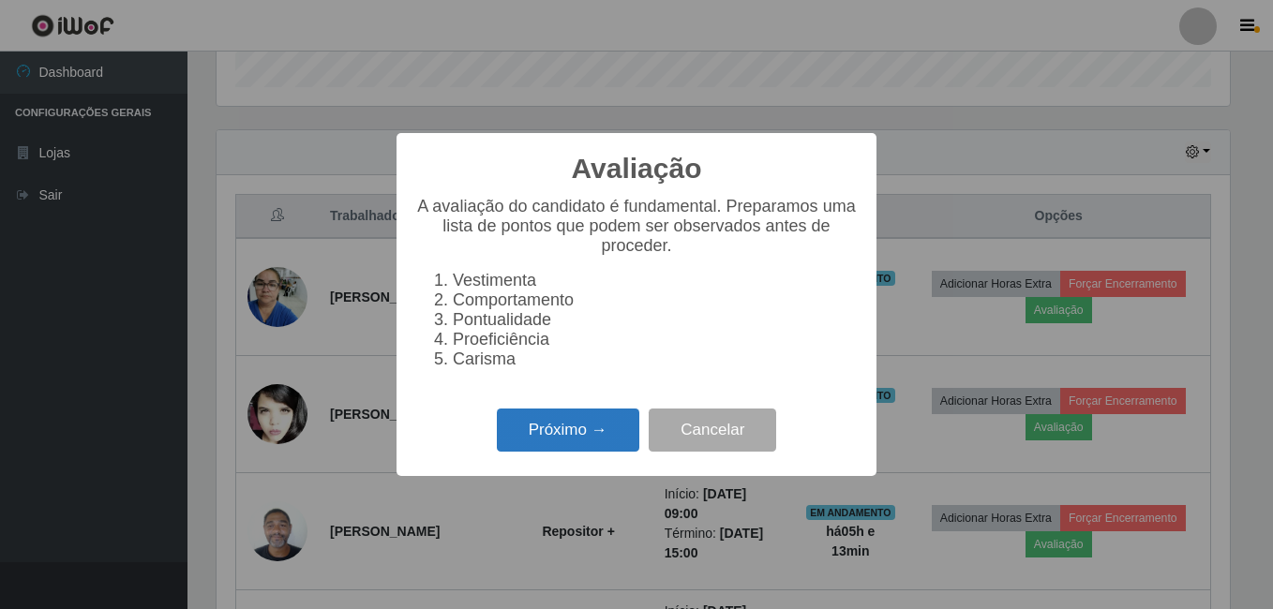
click at [554, 442] on button "Próximo →" at bounding box center [568, 431] width 142 height 44
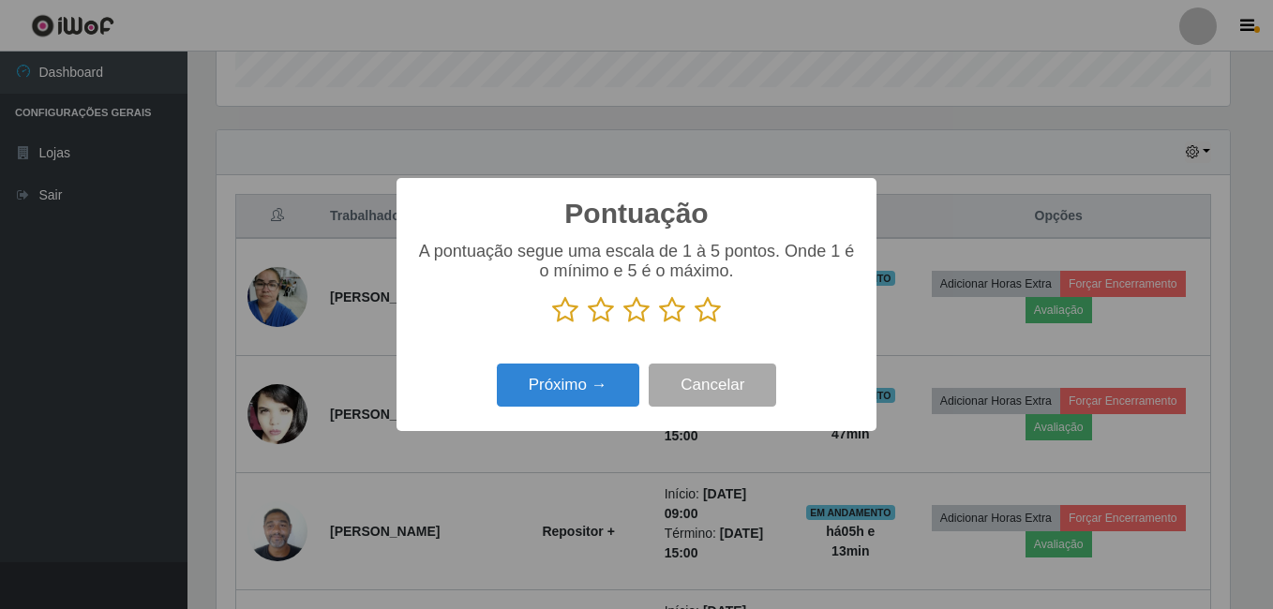
click at [709, 310] on icon at bounding box center [708, 310] width 26 height 28
click at [695, 324] on input "radio" at bounding box center [695, 324] width 0 height 0
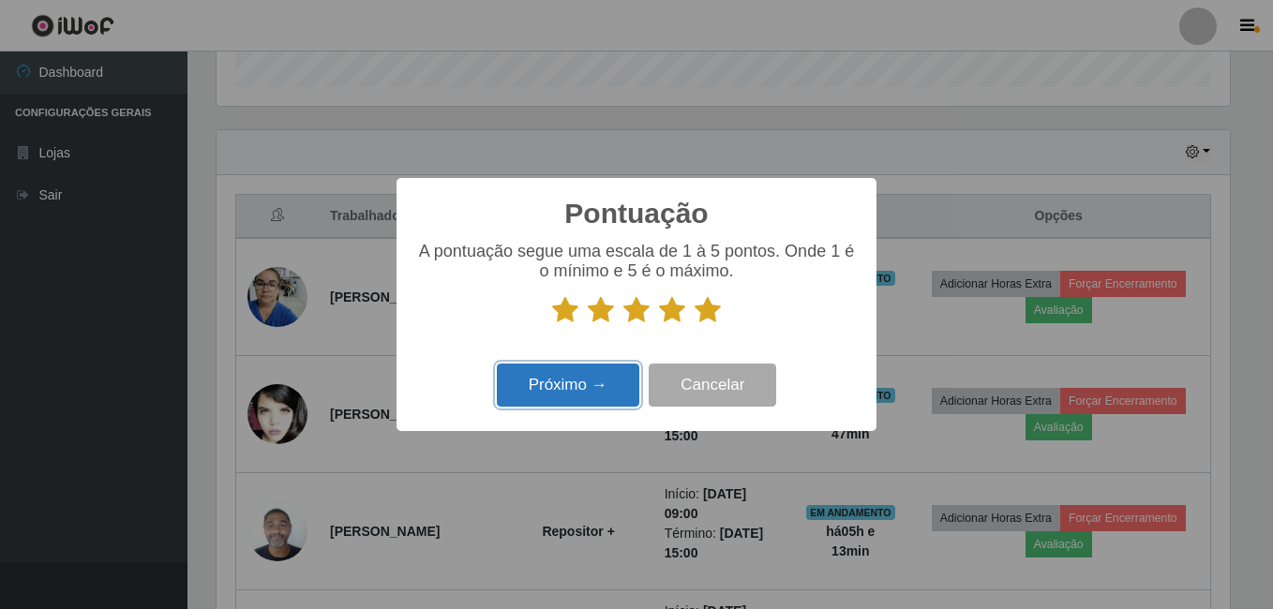
click at [585, 367] on button "Próximo →" at bounding box center [568, 386] width 142 height 44
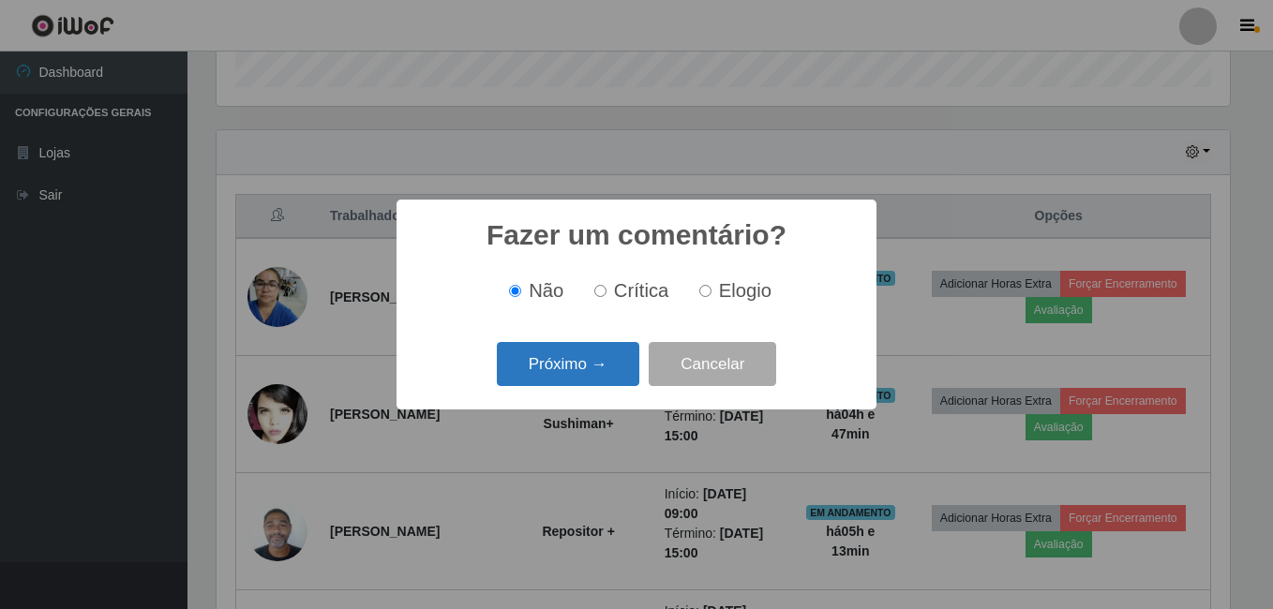
click at [554, 375] on button "Próximo →" at bounding box center [568, 364] width 142 height 44
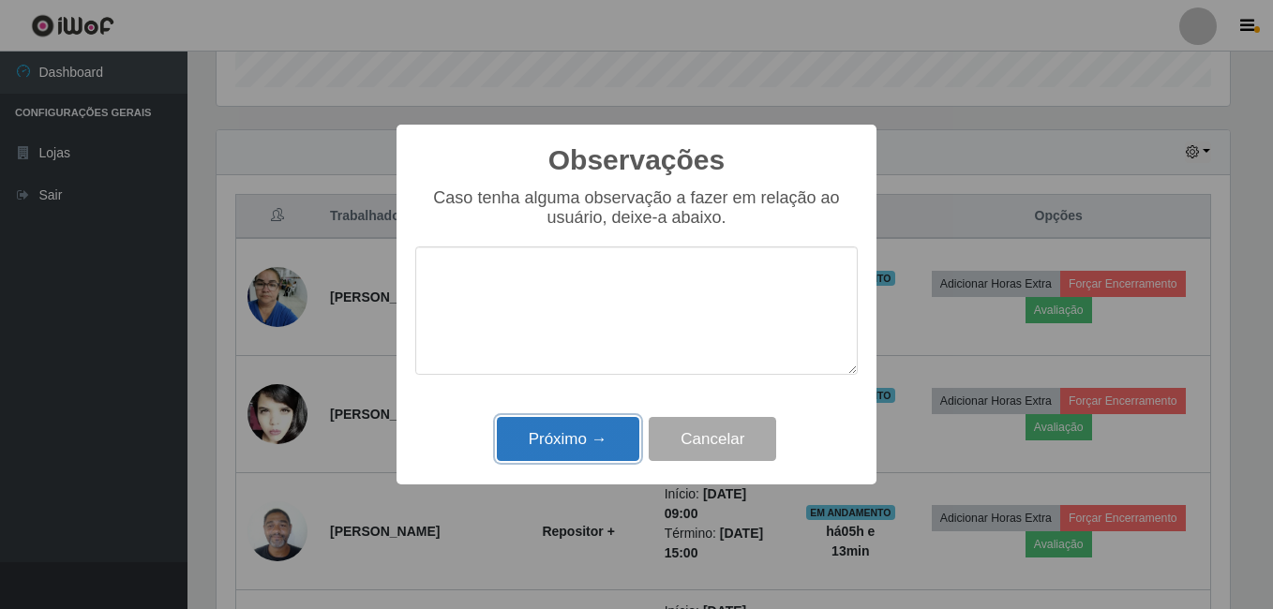
click at [576, 423] on button "Próximo →" at bounding box center [568, 439] width 142 height 44
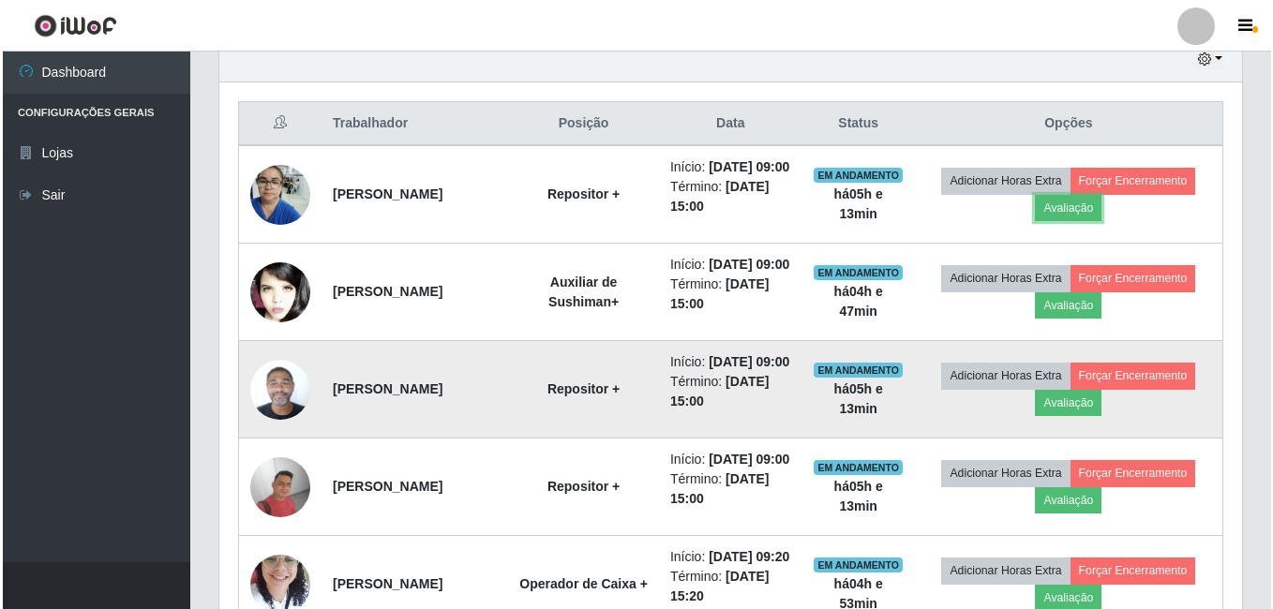
scroll to position [677, 0]
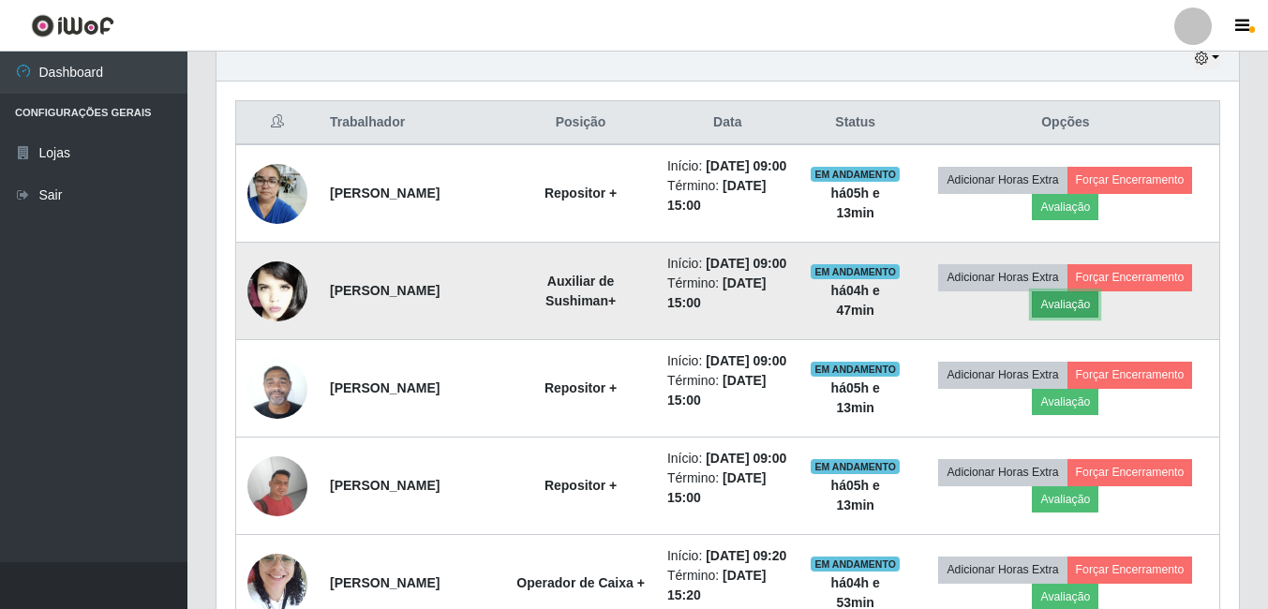
click at [1088, 318] on button "Avaliação" at bounding box center [1065, 304] width 67 height 26
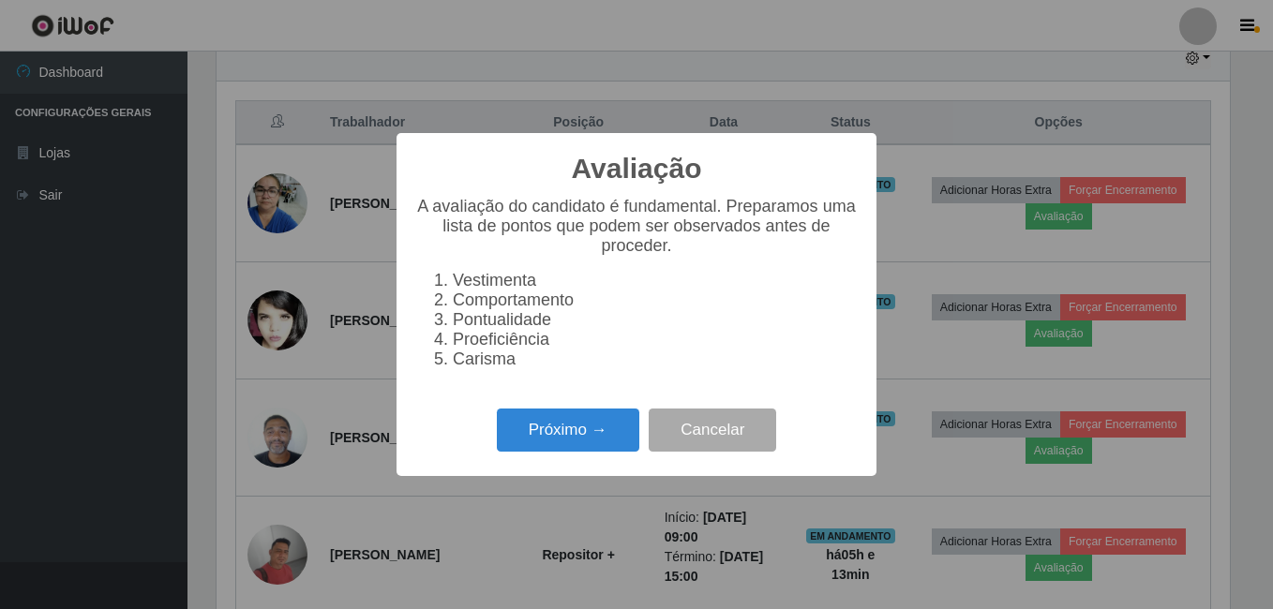
scroll to position [389, 1013]
click at [587, 426] on button "Próximo →" at bounding box center [568, 431] width 142 height 44
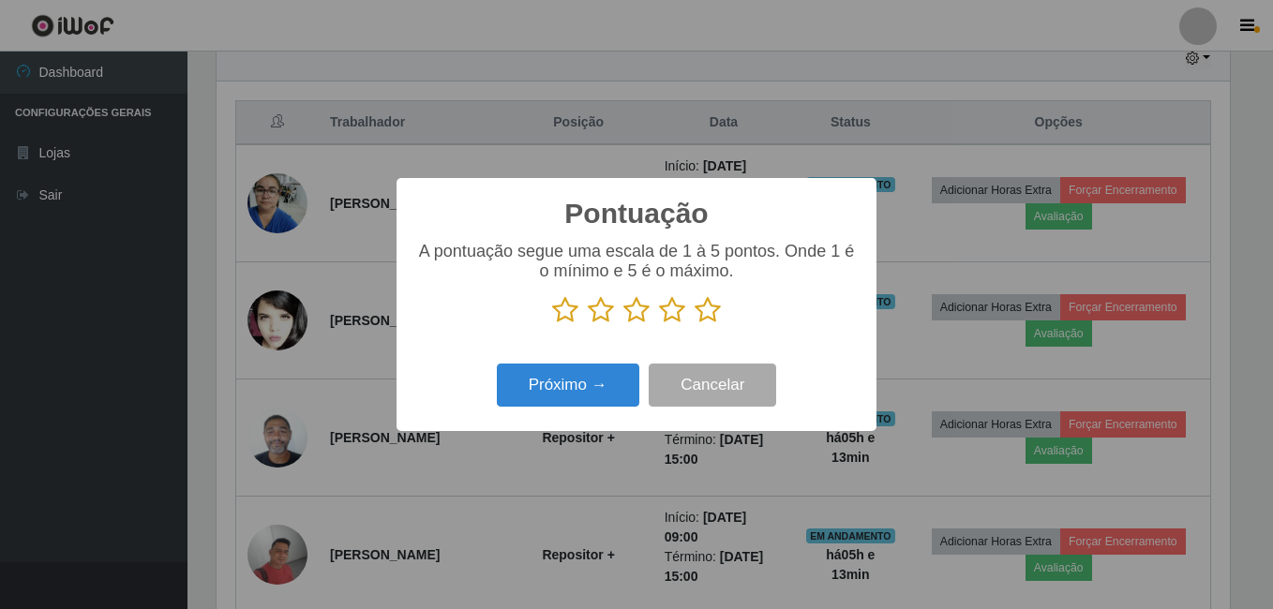
scroll to position [936901, 936277]
click at [698, 308] on icon at bounding box center [708, 310] width 26 height 28
click at [695, 324] on input "radio" at bounding box center [695, 324] width 0 height 0
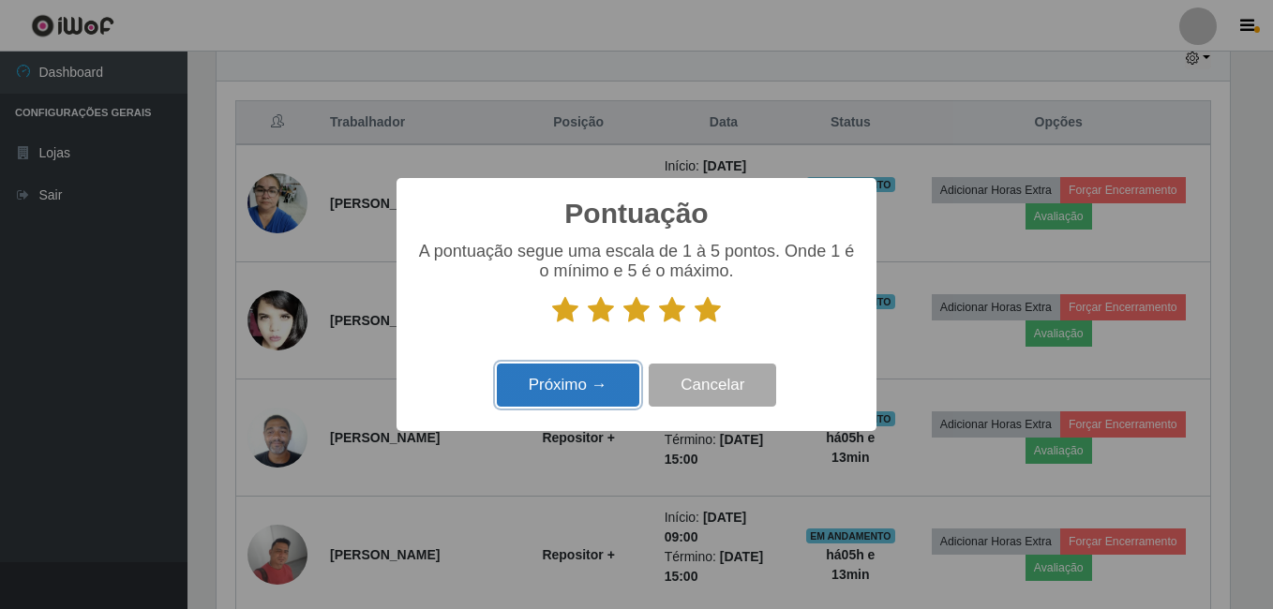
click at [587, 375] on button "Próximo →" at bounding box center [568, 386] width 142 height 44
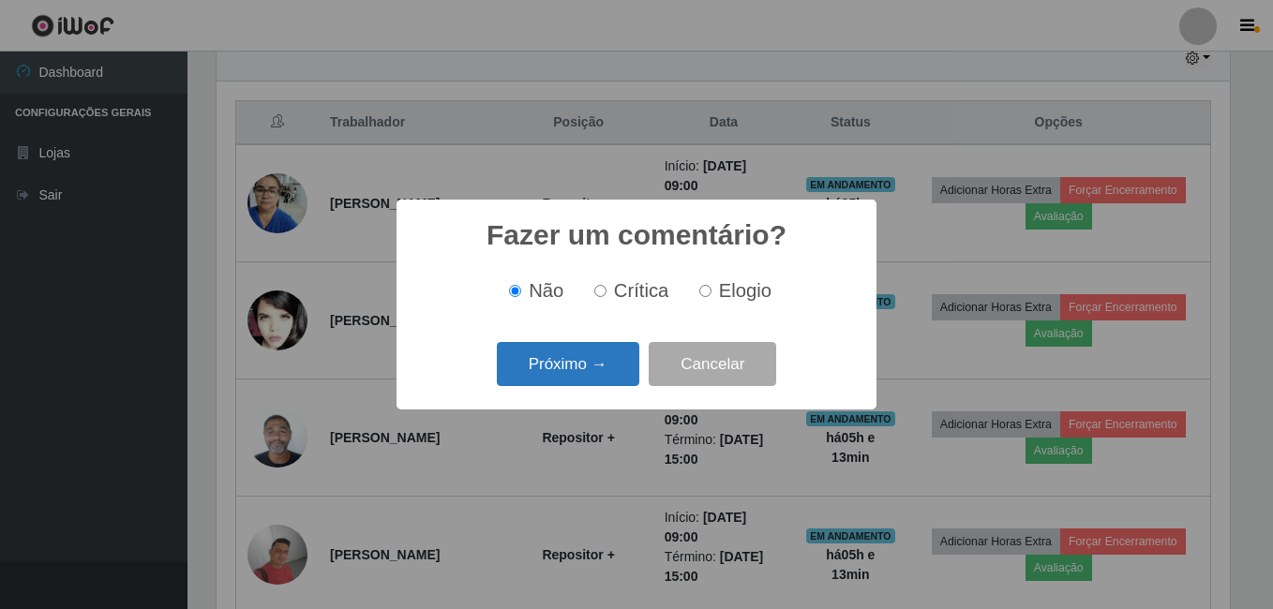
click at [562, 375] on button "Próximo →" at bounding box center [568, 364] width 142 height 44
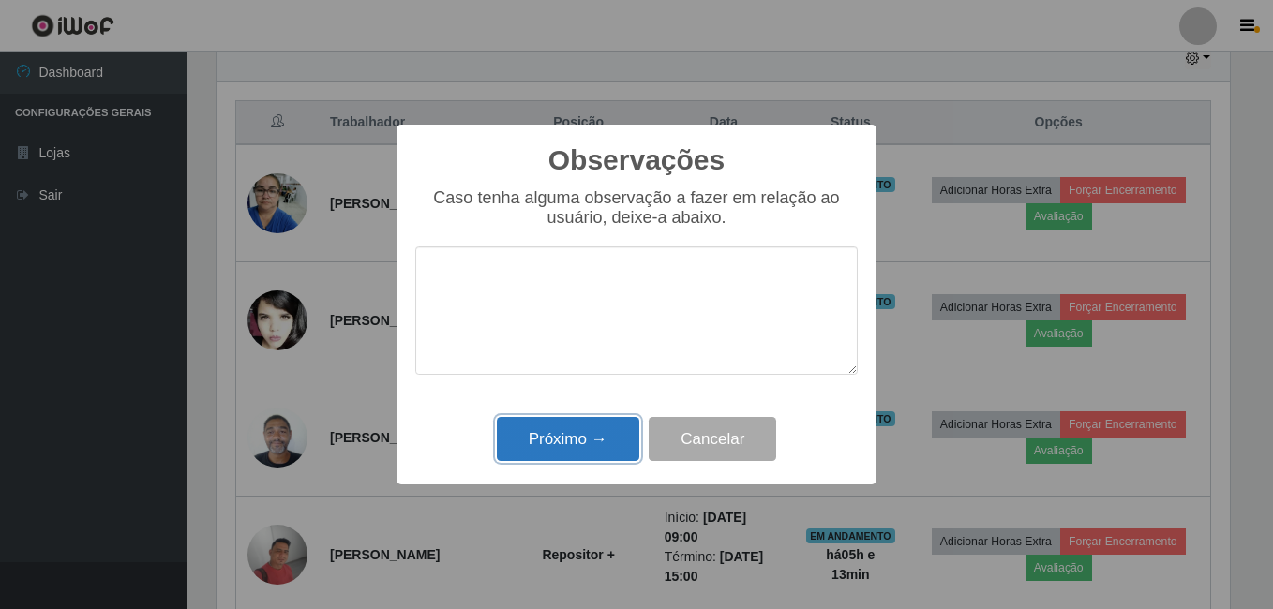
click at [586, 428] on button "Próximo →" at bounding box center [568, 439] width 142 height 44
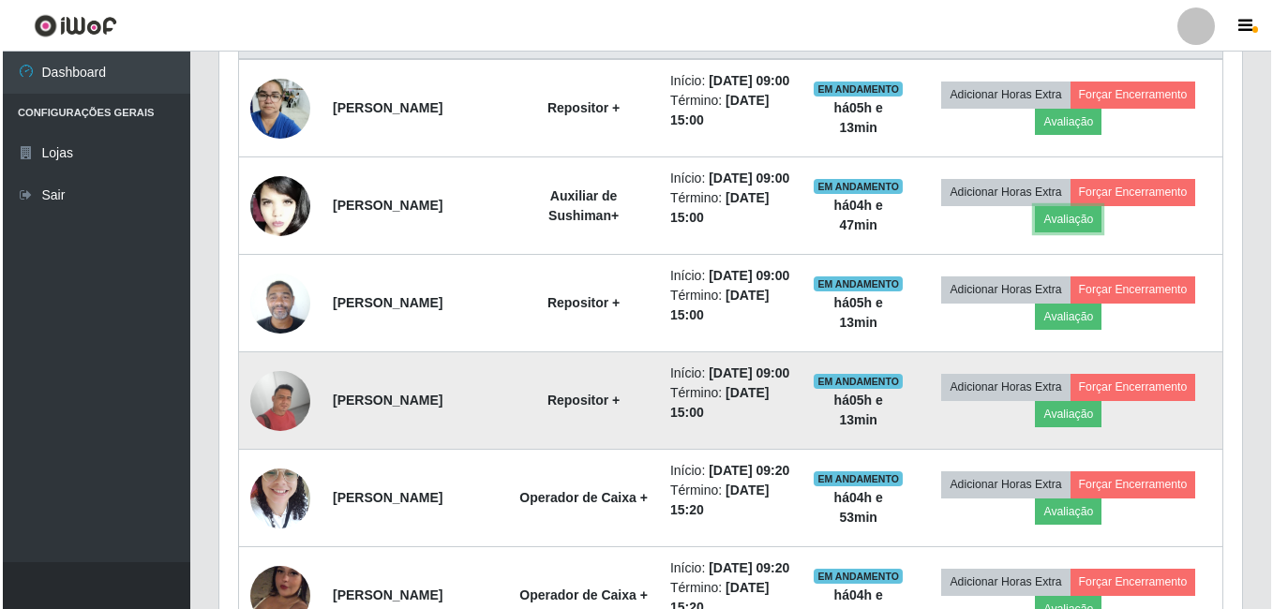
scroll to position [770, 0]
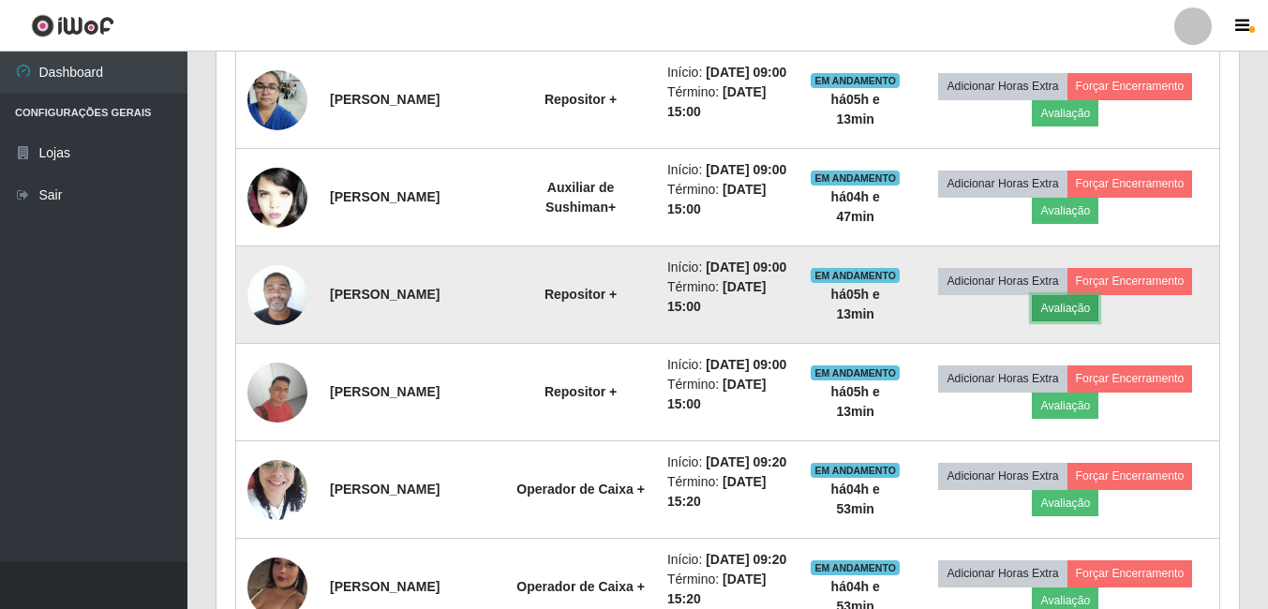
click at [1058, 321] on button "Avaliação" at bounding box center [1065, 308] width 67 height 26
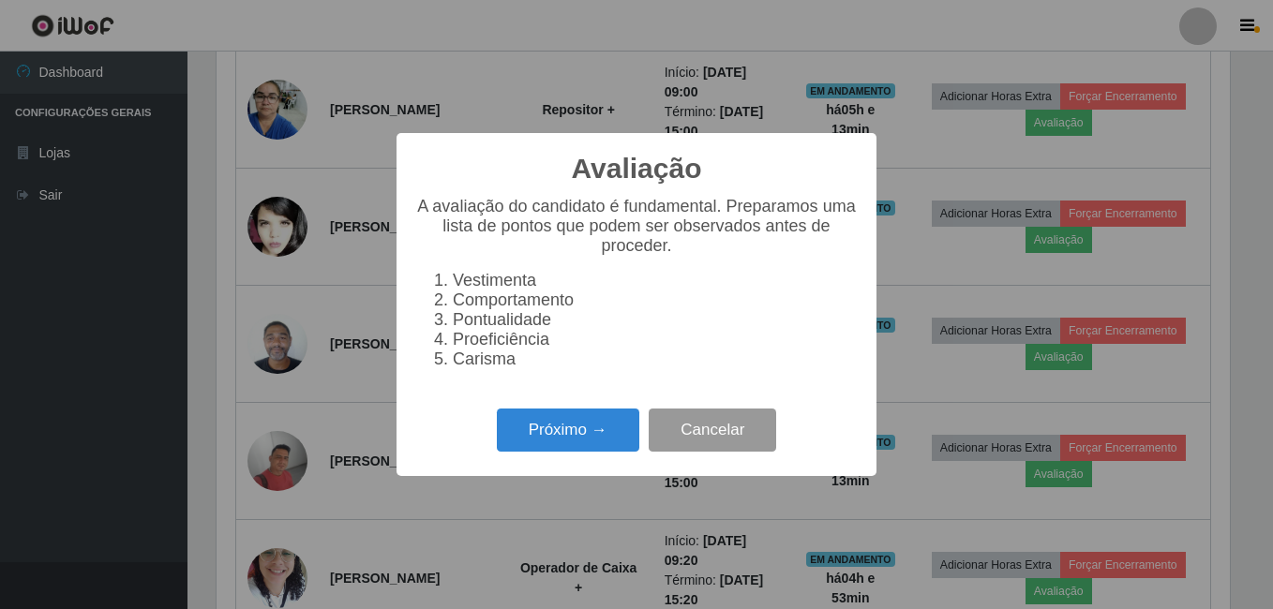
scroll to position [389, 1013]
click at [511, 426] on button "Próximo →" at bounding box center [568, 431] width 142 height 44
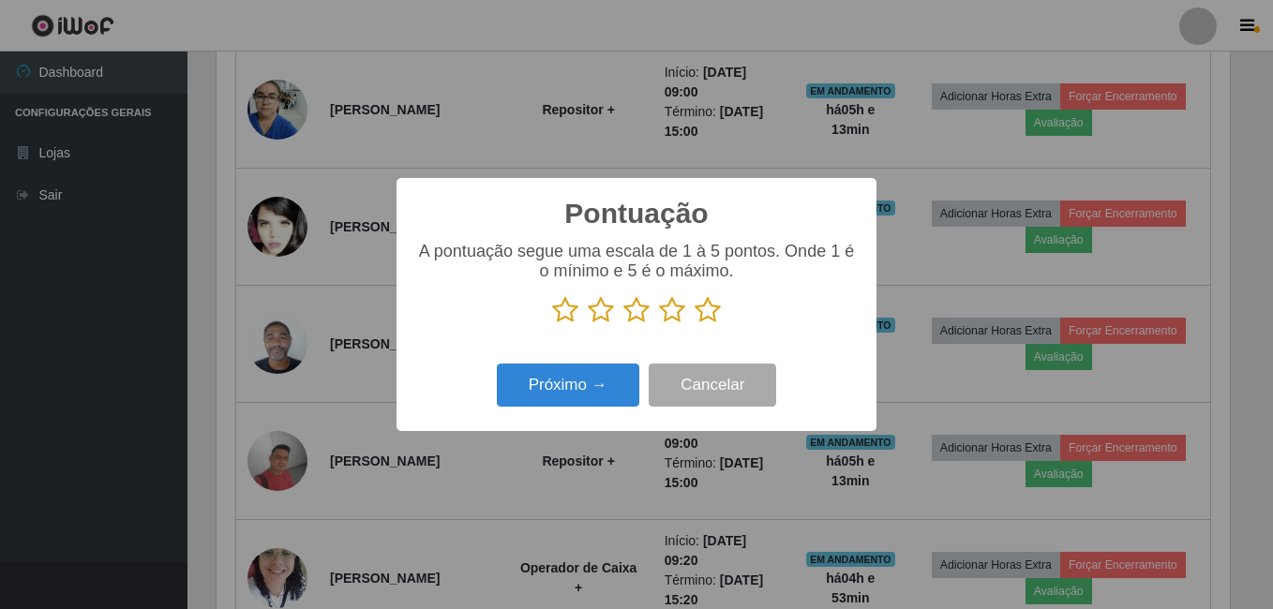
scroll to position [936901, 936277]
click at [714, 309] on icon at bounding box center [708, 310] width 26 height 28
click at [695, 324] on input "radio" at bounding box center [695, 324] width 0 height 0
click at [551, 365] on div "Próximo → Cancelar" at bounding box center [636, 384] width 442 height 53
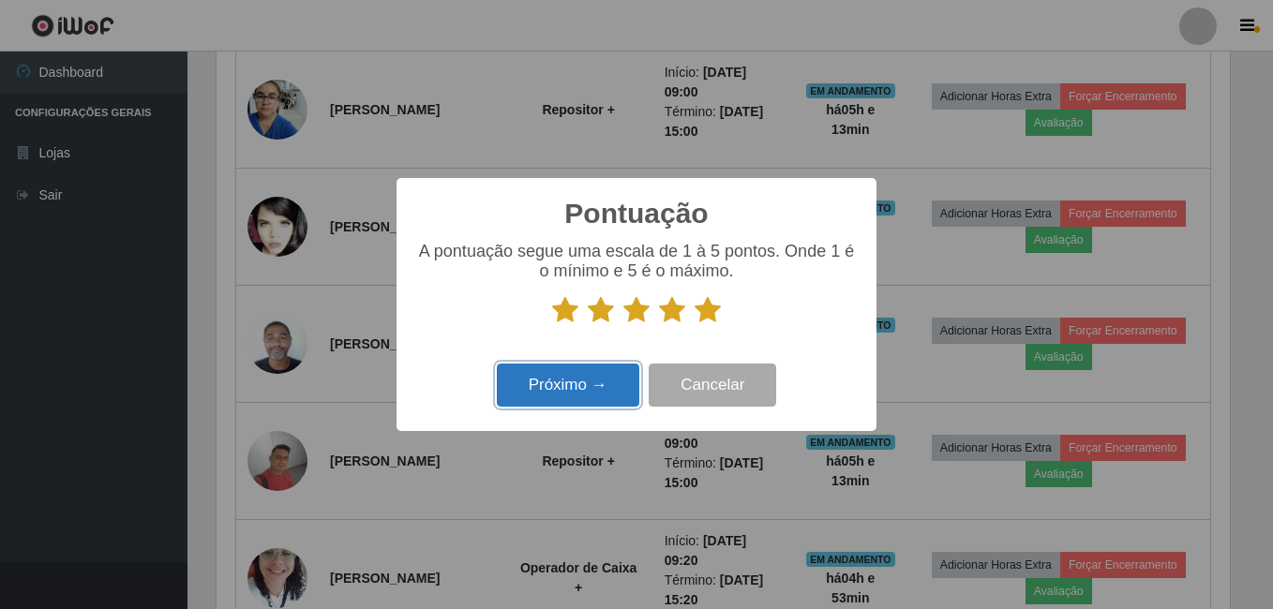
click at [534, 378] on button "Próximo →" at bounding box center [568, 386] width 142 height 44
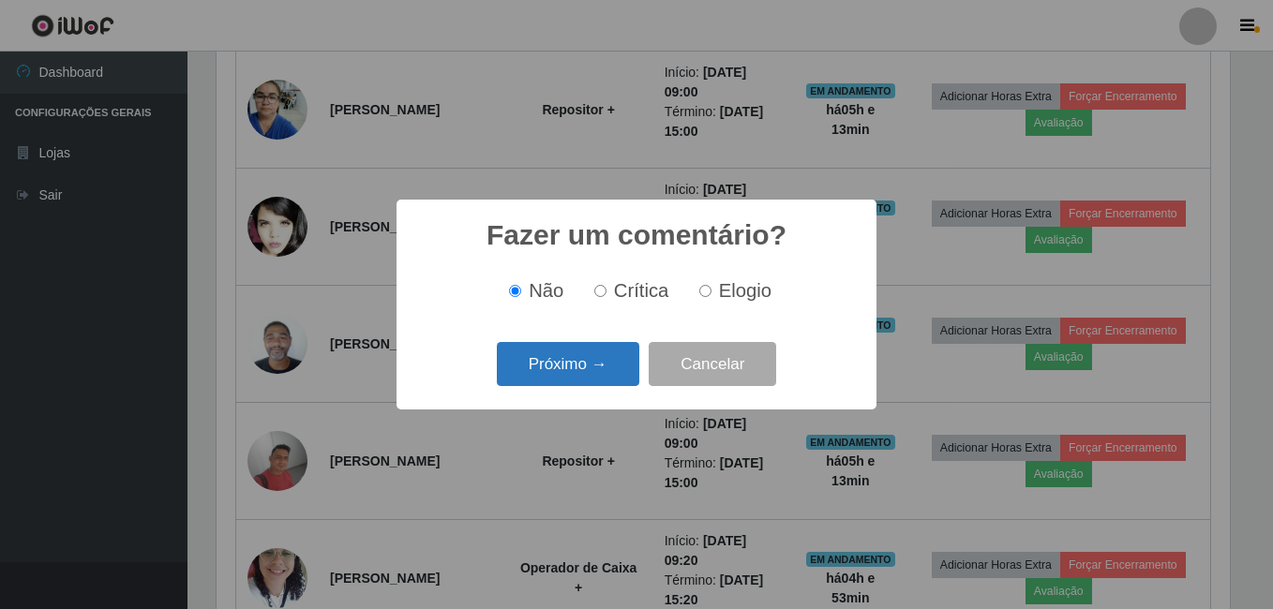
click at [567, 374] on button "Próximo →" at bounding box center [568, 364] width 142 height 44
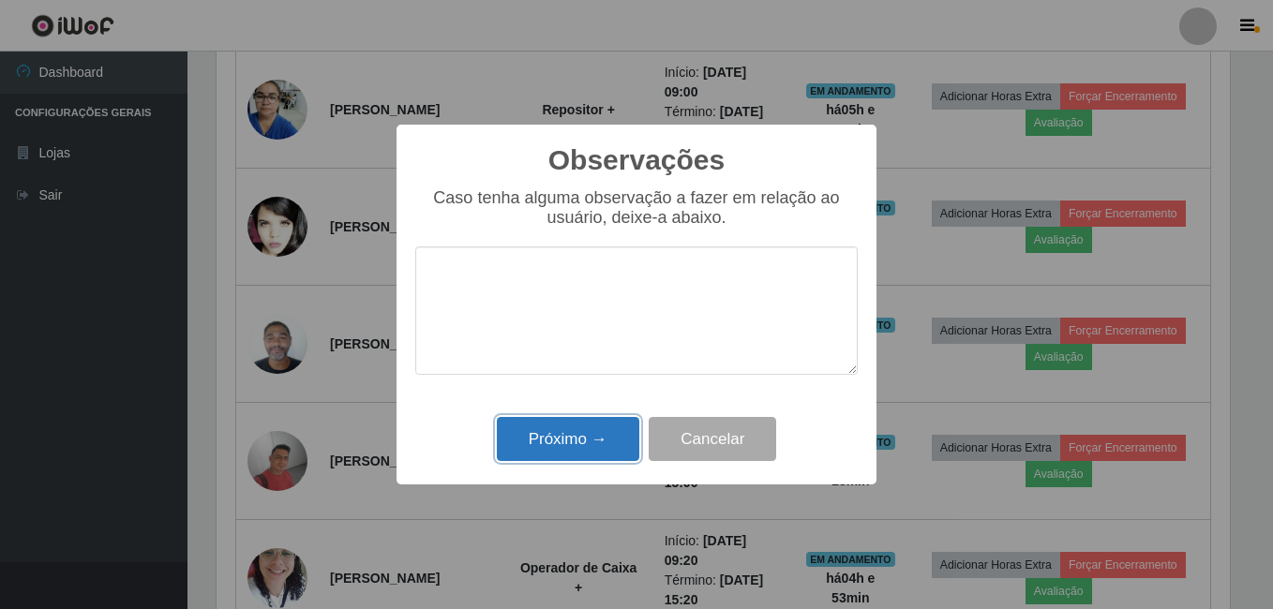
click at [572, 426] on button "Próximo →" at bounding box center [568, 439] width 142 height 44
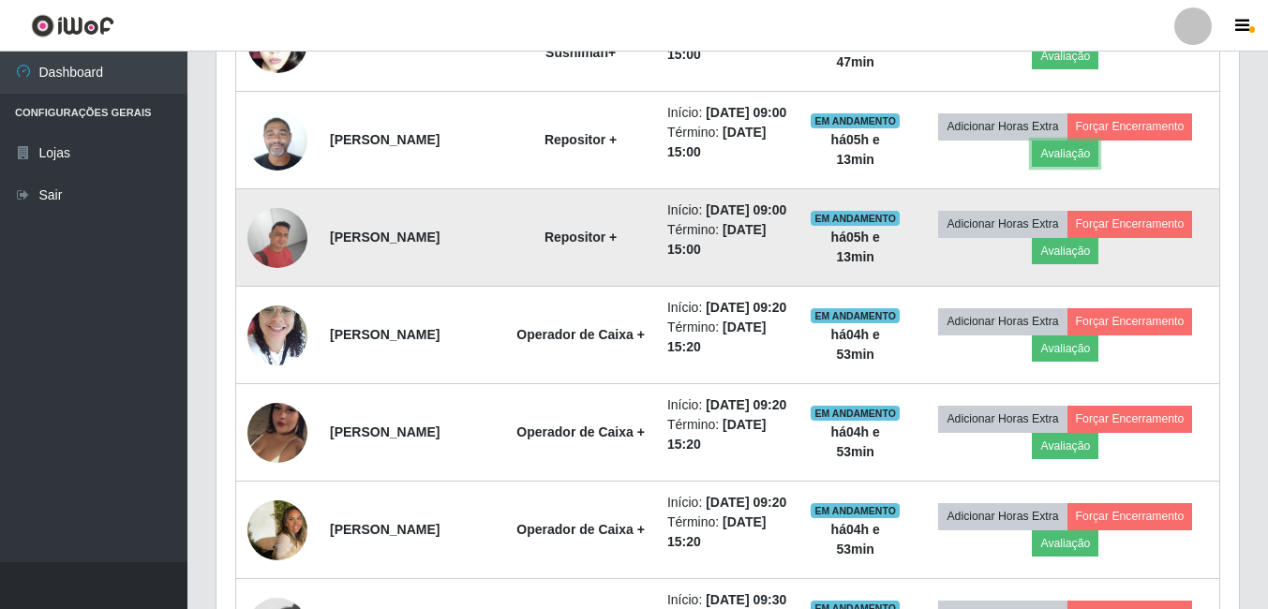
scroll to position [958, 0]
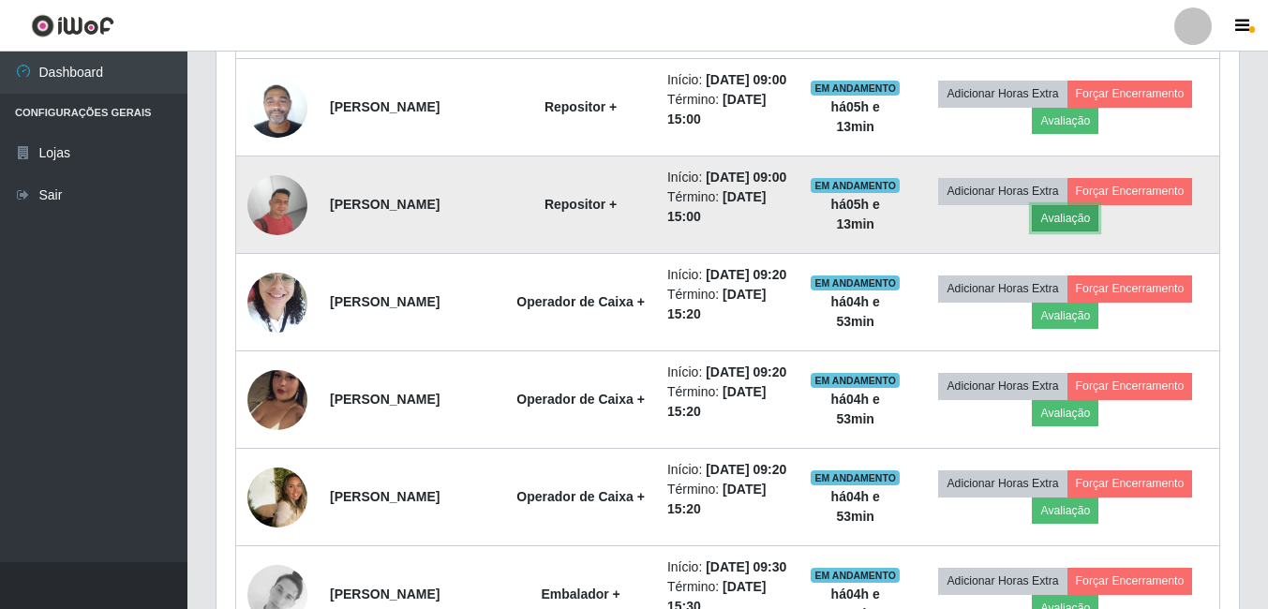
click at [1070, 232] on button "Avaliação" at bounding box center [1065, 218] width 67 height 26
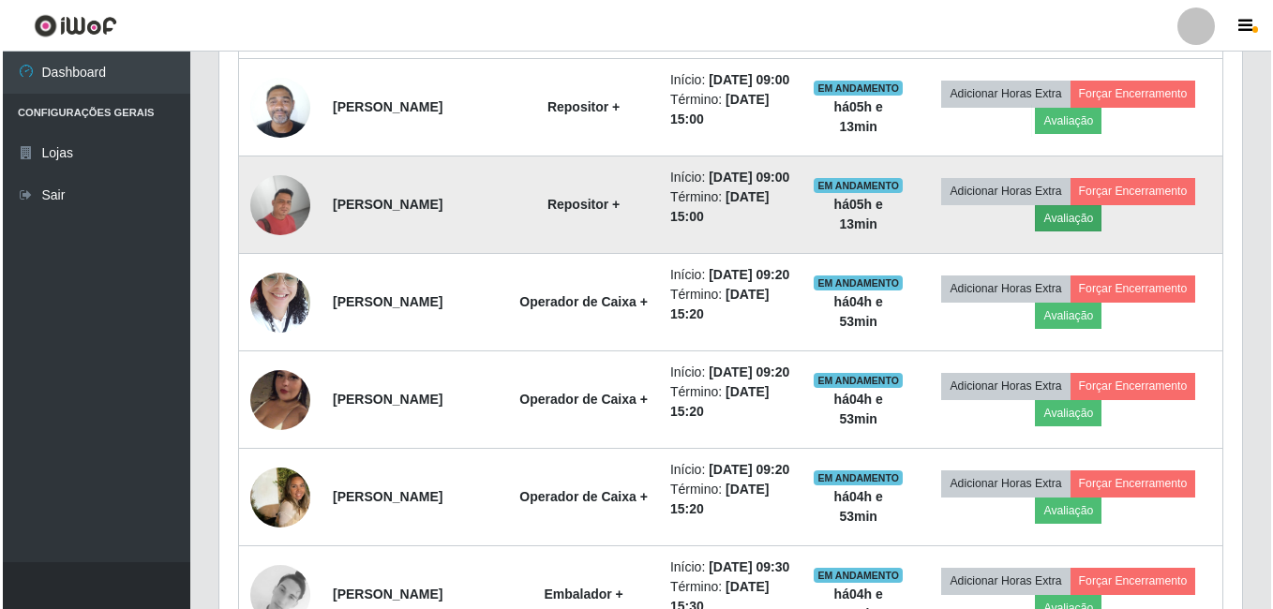
scroll to position [389, 1013]
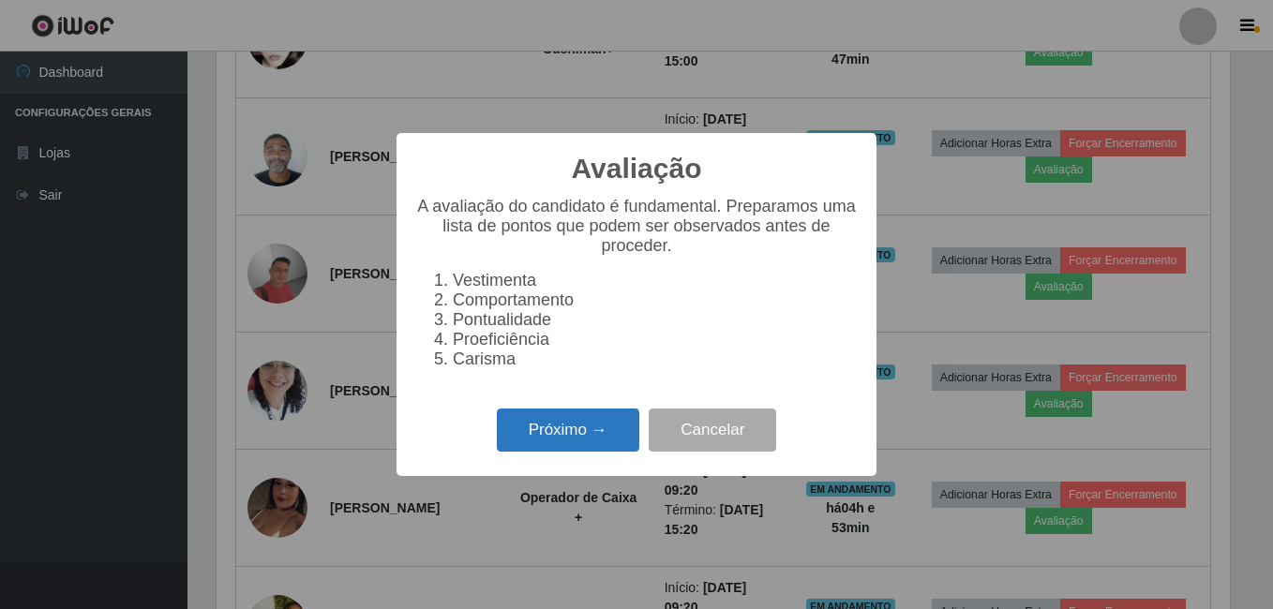
click at [599, 435] on button "Próximo →" at bounding box center [568, 431] width 142 height 44
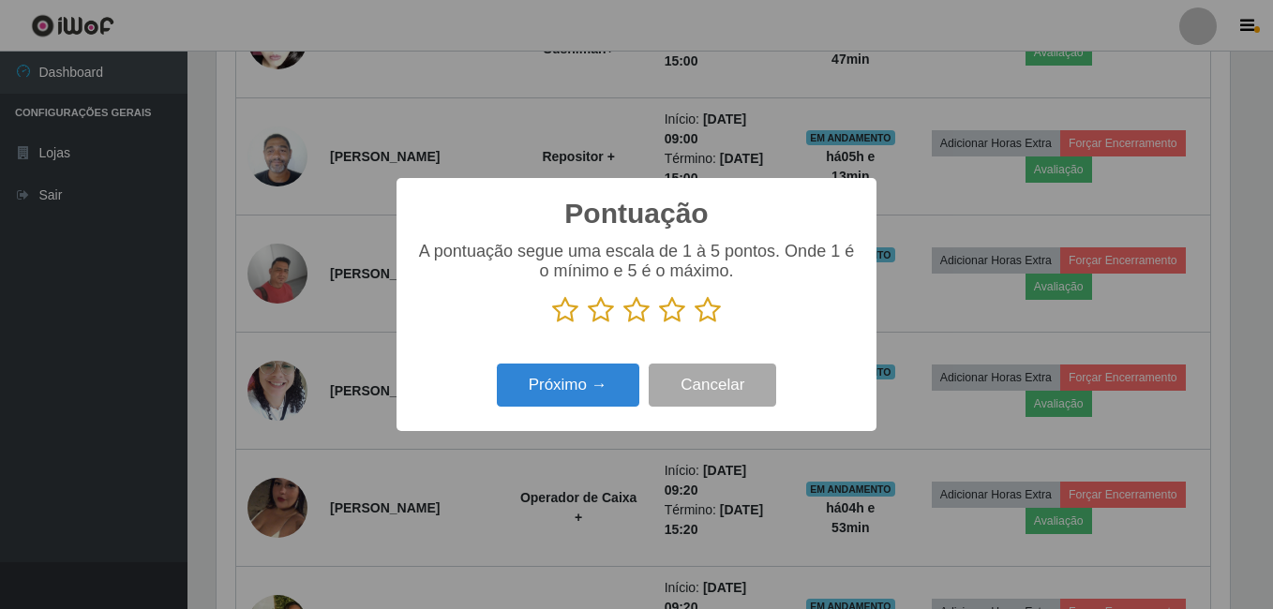
scroll to position [936901, 936277]
click at [710, 309] on icon at bounding box center [708, 310] width 26 height 28
click at [695, 324] on input "radio" at bounding box center [695, 324] width 0 height 0
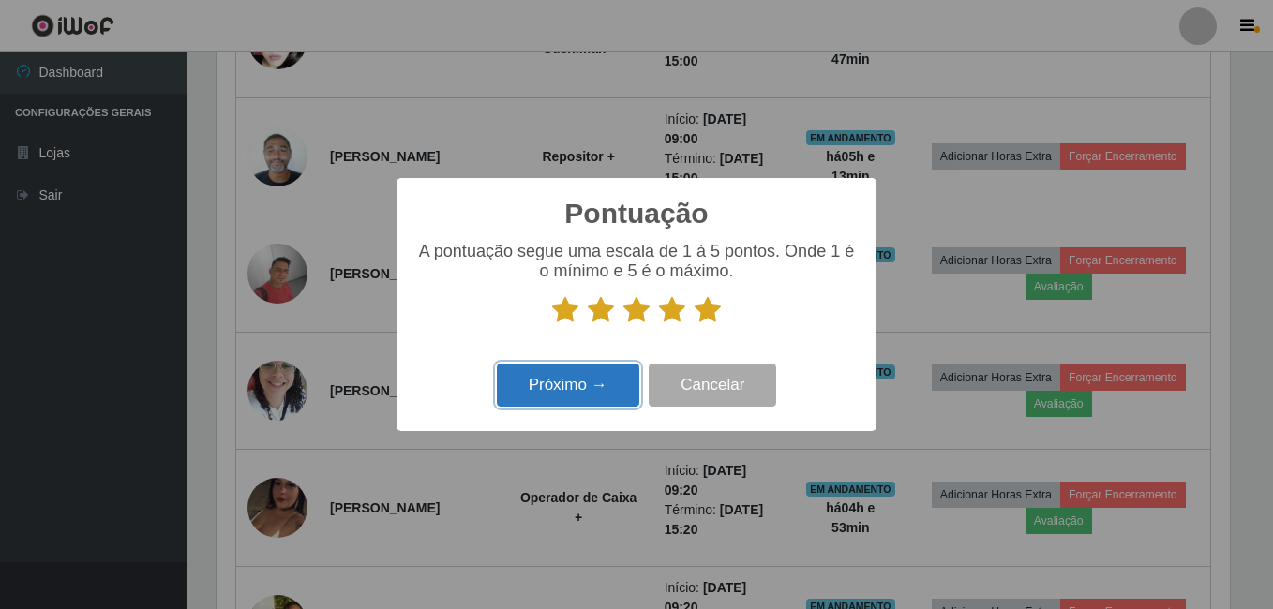
click at [583, 383] on button "Próximo →" at bounding box center [568, 386] width 142 height 44
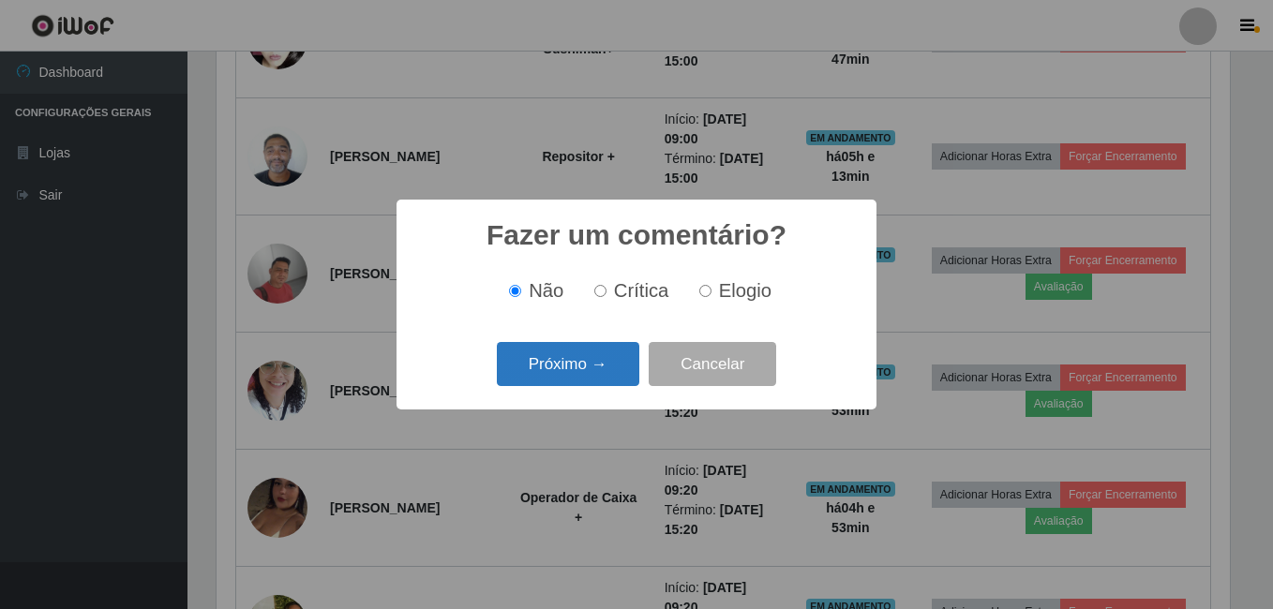
click at [562, 367] on button "Próximo →" at bounding box center [568, 364] width 142 height 44
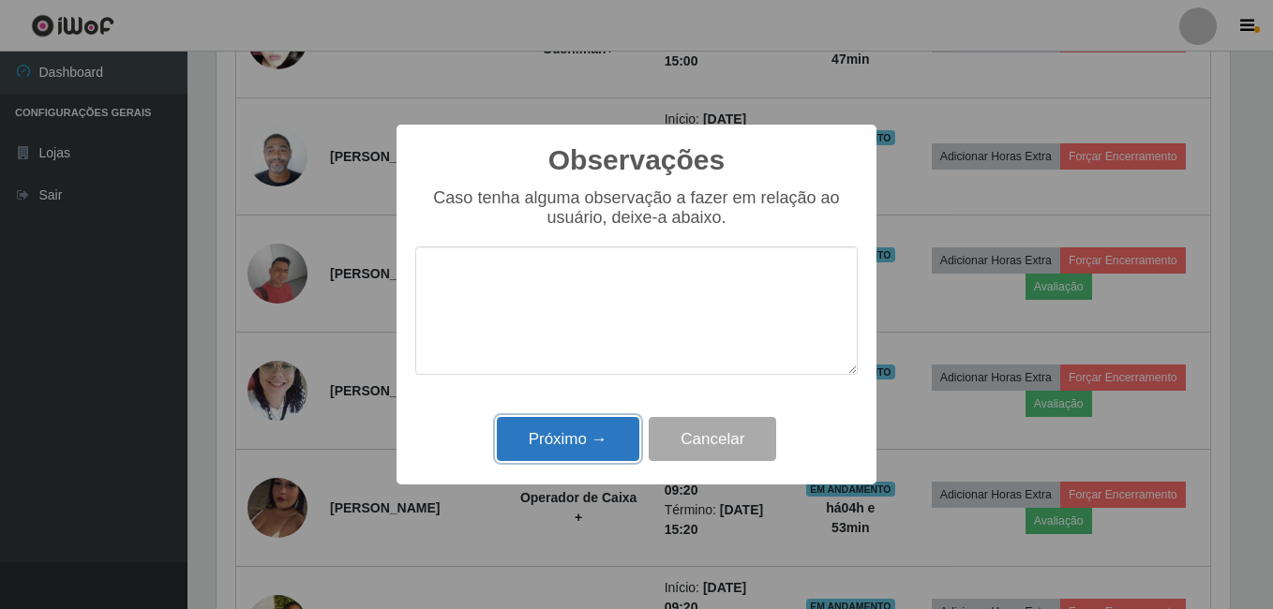
click at [605, 426] on button "Próximo →" at bounding box center [568, 439] width 142 height 44
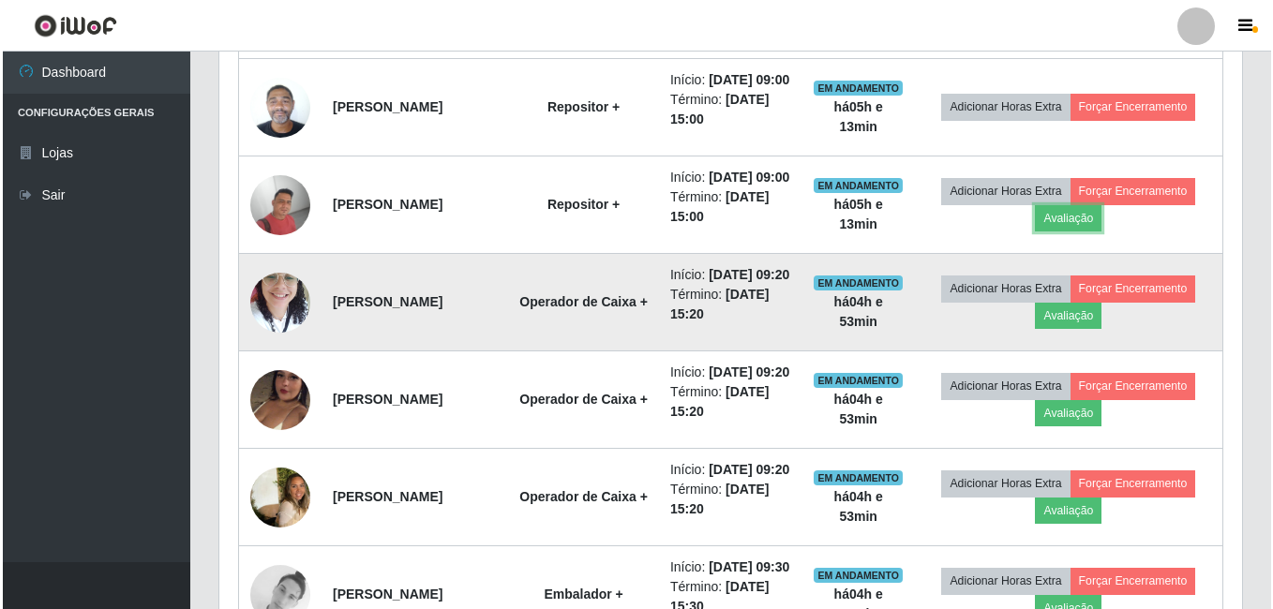
scroll to position [1052, 0]
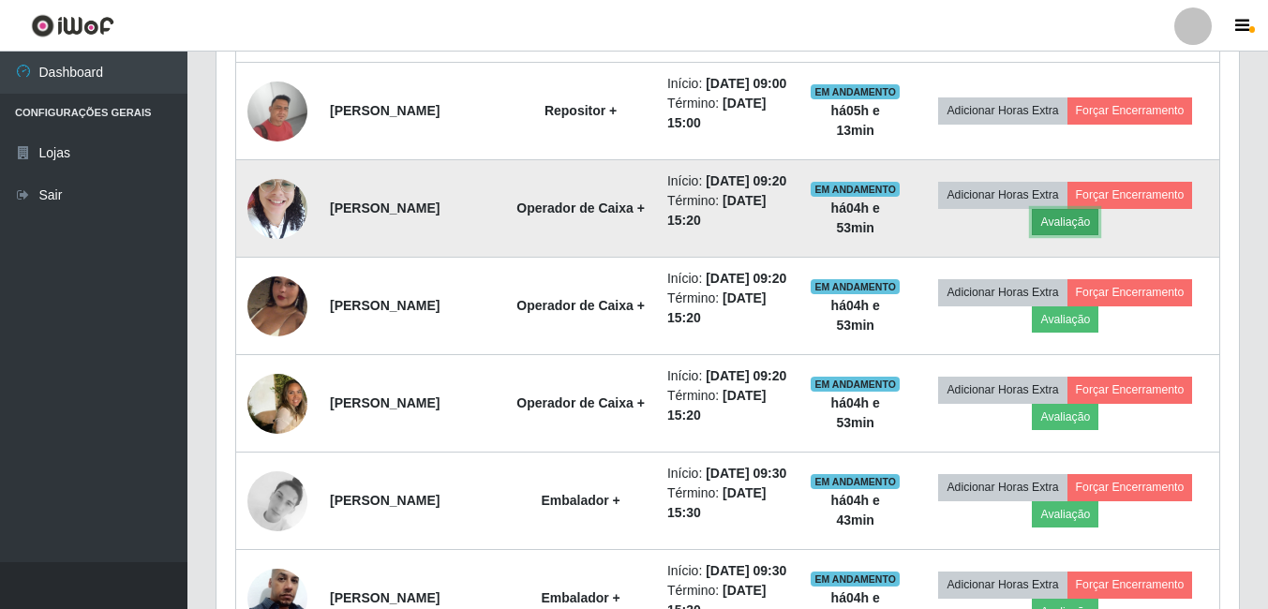
click at [1086, 235] on button "Avaliação" at bounding box center [1065, 222] width 67 height 26
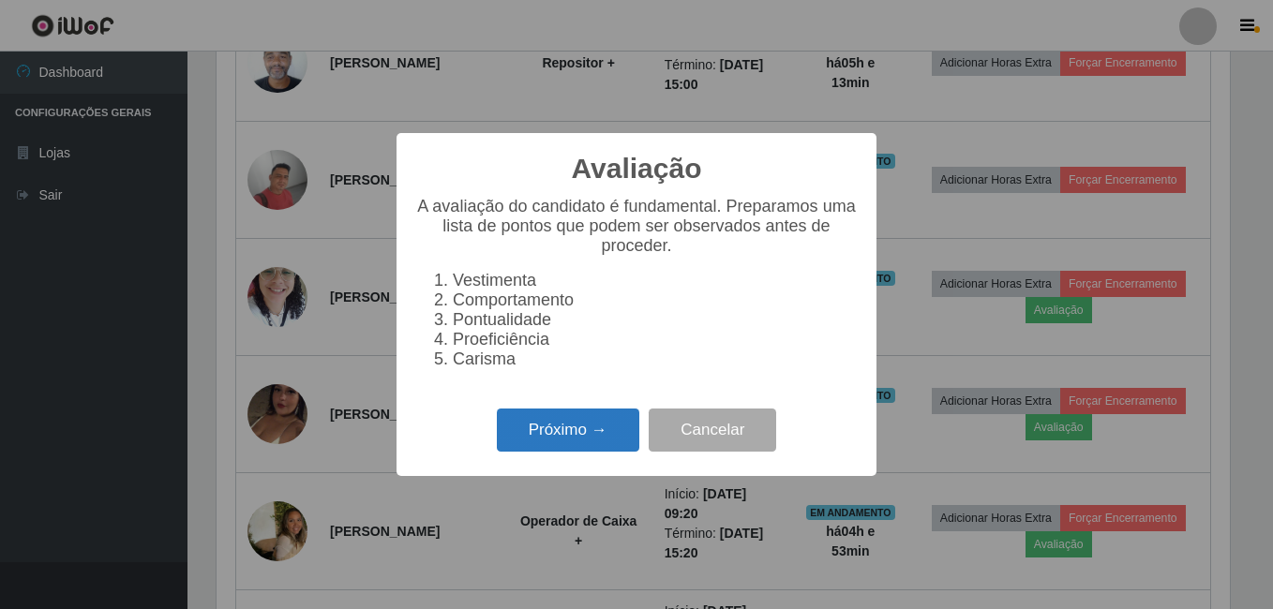
click at [581, 425] on button "Próximo →" at bounding box center [568, 431] width 142 height 44
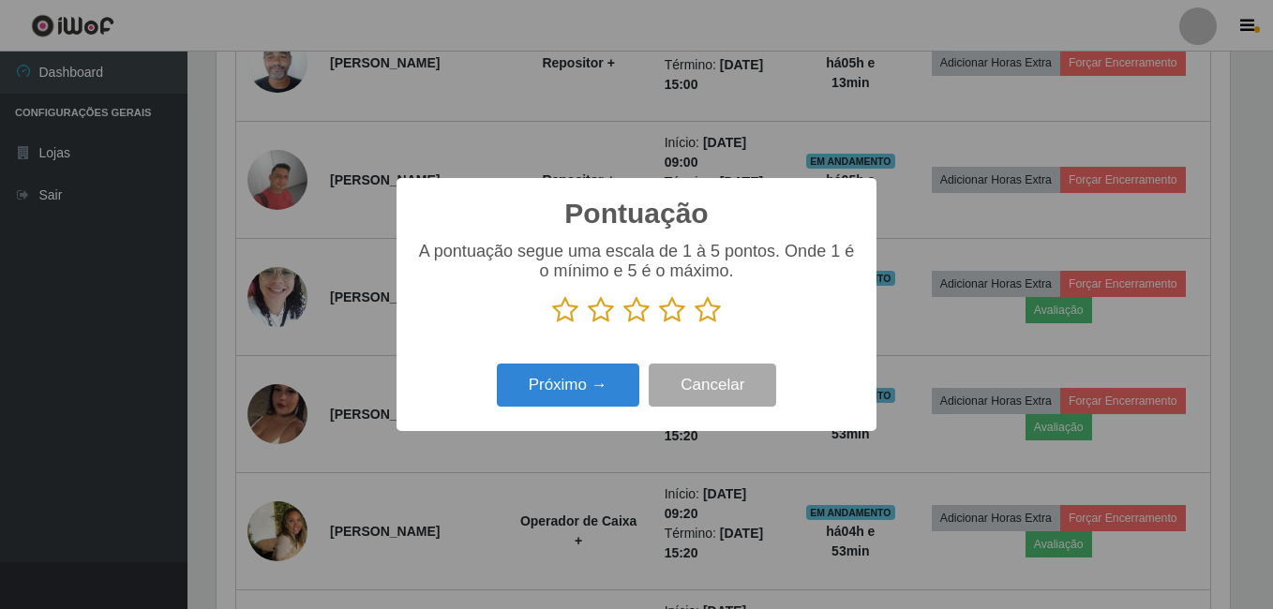
click at [707, 318] on icon at bounding box center [708, 310] width 26 height 28
click at [695, 324] on input "radio" at bounding box center [695, 324] width 0 height 0
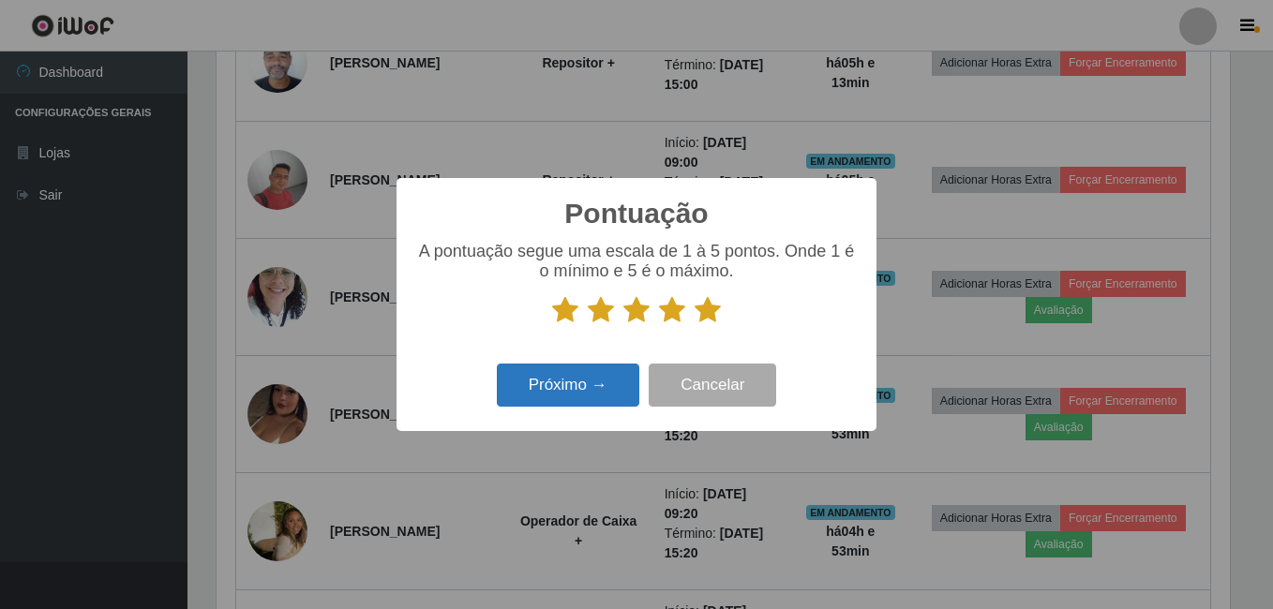
drag, startPoint x: 585, startPoint y: 353, endPoint x: 566, endPoint y: 379, distance: 31.5
click at [584, 354] on div "Pontuação × A pontuação segue uma escala de 1 à 5 pontos. Onde 1 é o mínimo e 5…" at bounding box center [636, 304] width 480 height 252
click at [566, 379] on button "Próximo →" at bounding box center [568, 386] width 142 height 44
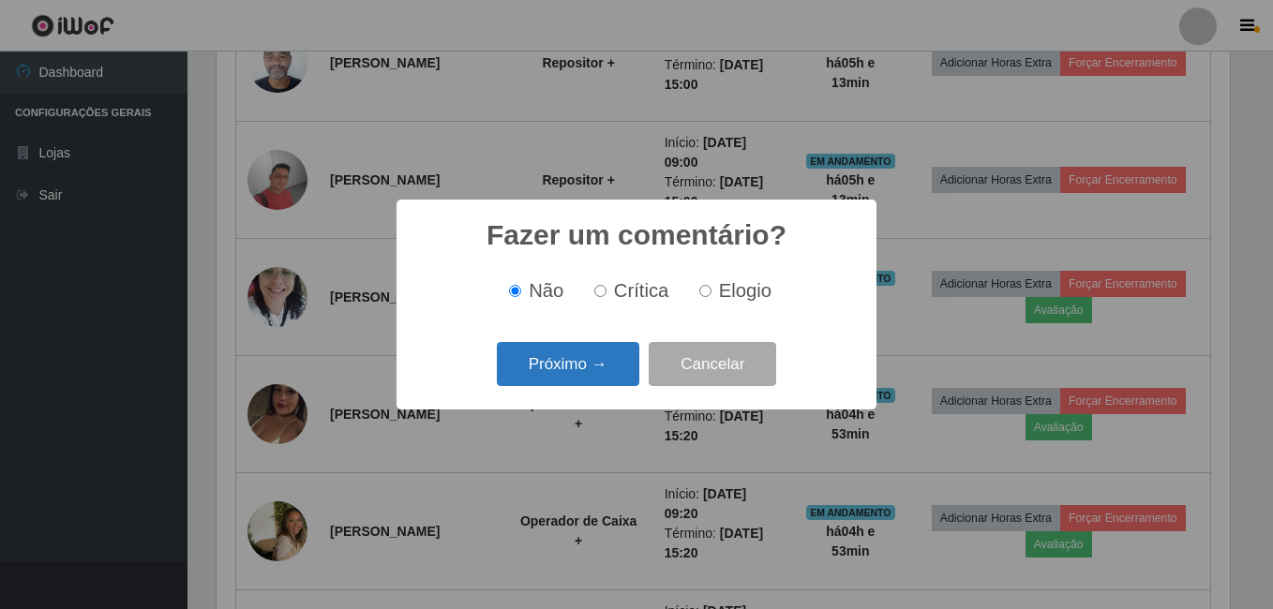
click at [571, 353] on button "Próximo →" at bounding box center [568, 364] width 142 height 44
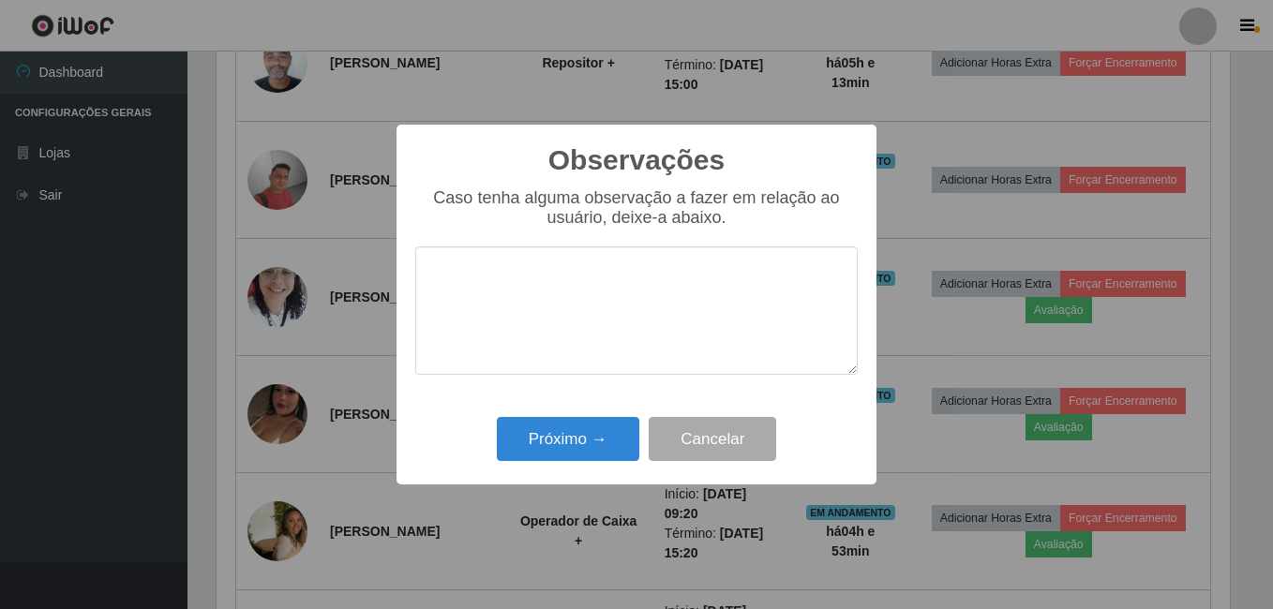
click at [582, 416] on div "Próximo → Cancelar" at bounding box center [636, 438] width 442 height 53
click at [583, 433] on button "Próximo →" at bounding box center [568, 439] width 142 height 44
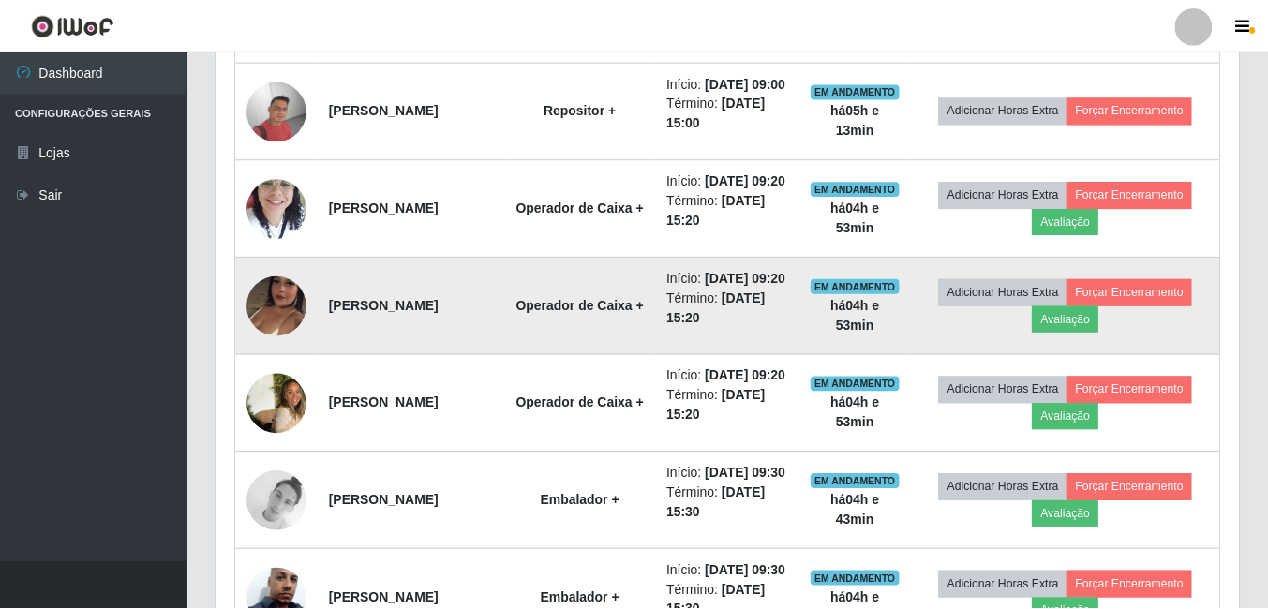
scroll to position [0, 0]
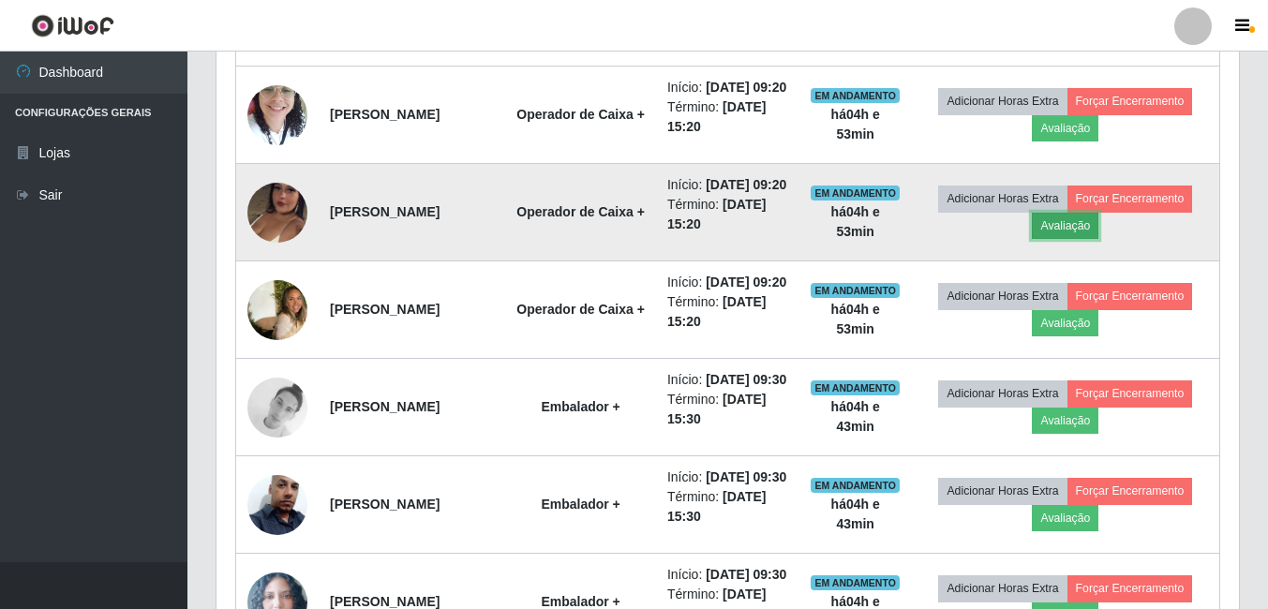
click at [1051, 239] on button "Avaliação" at bounding box center [1065, 226] width 67 height 26
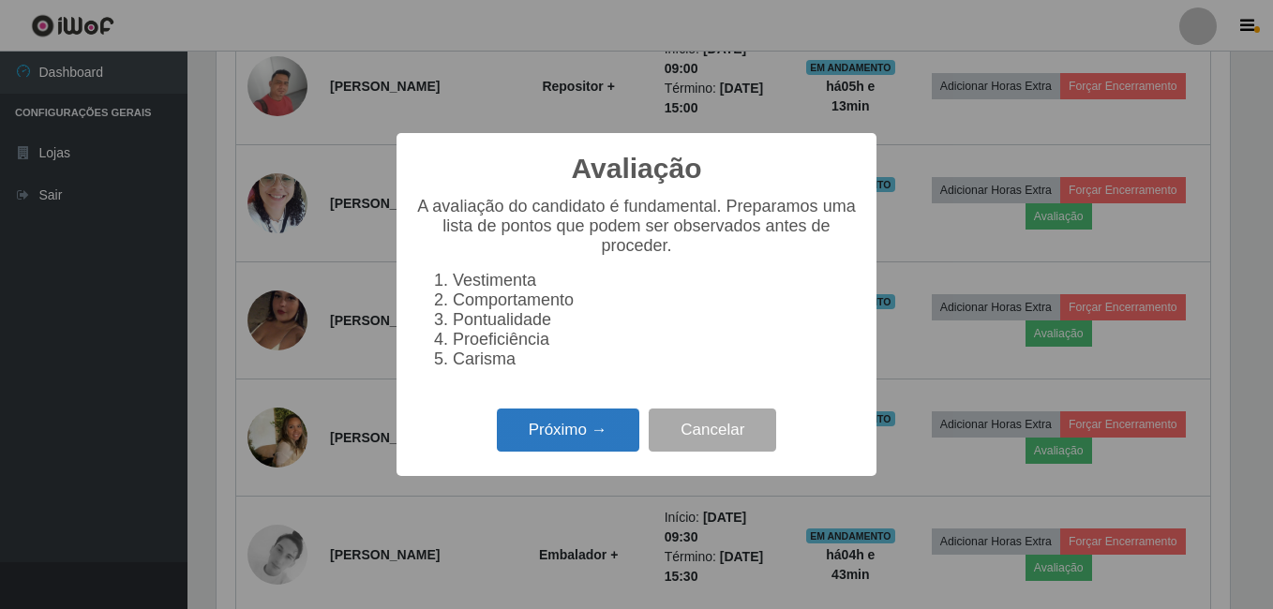
click at [529, 425] on button "Próximo →" at bounding box center [568, 431] width 142 height 44
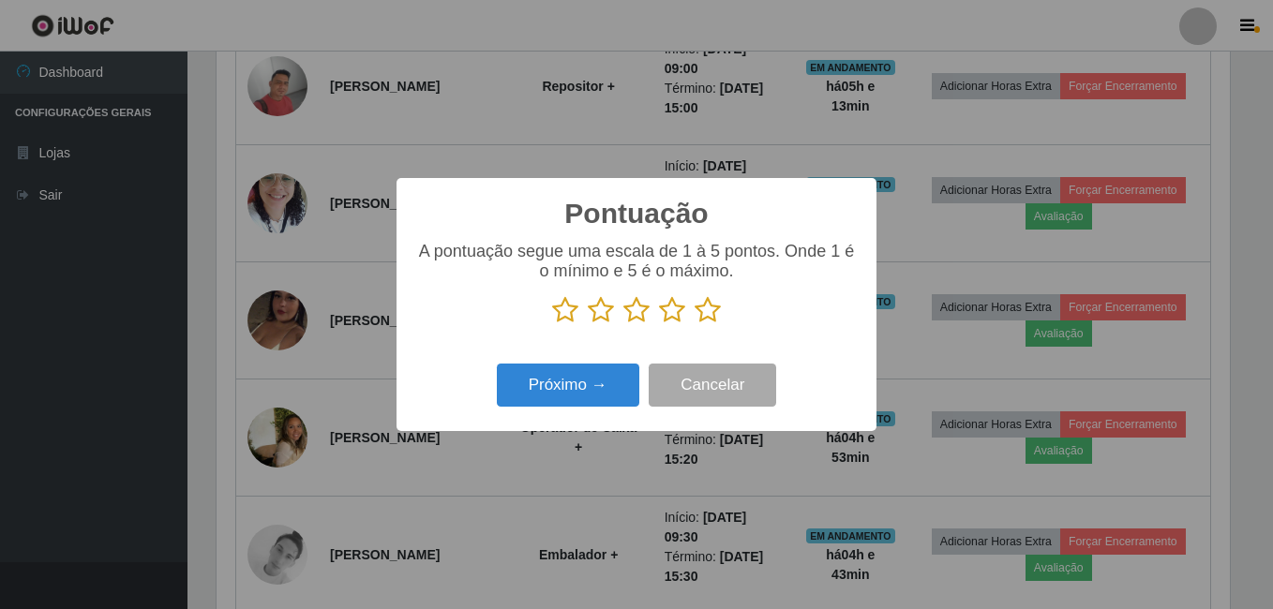
click at [709, 316] on icon at bounding box center [708, 310] width 26 height 28
click at [695, 324] on input "radio" at bounding box center [695, 324] width 0 height 0
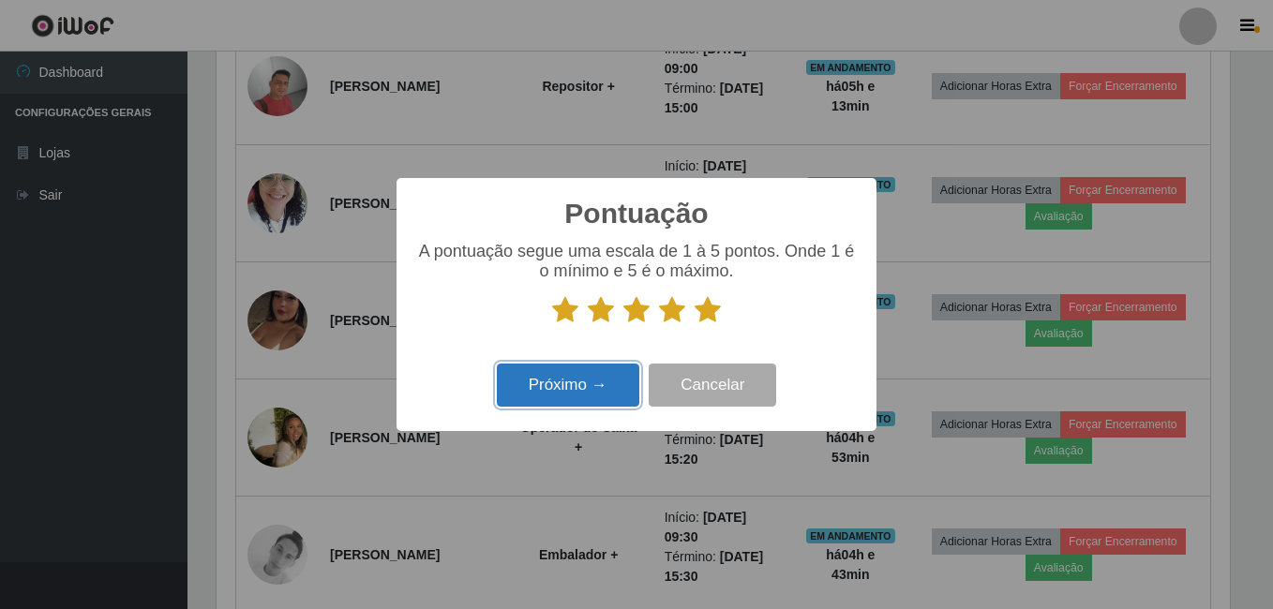
click at [601, 391] on button "Próximo →" at bounding box center [568, 386] width 142 height 44
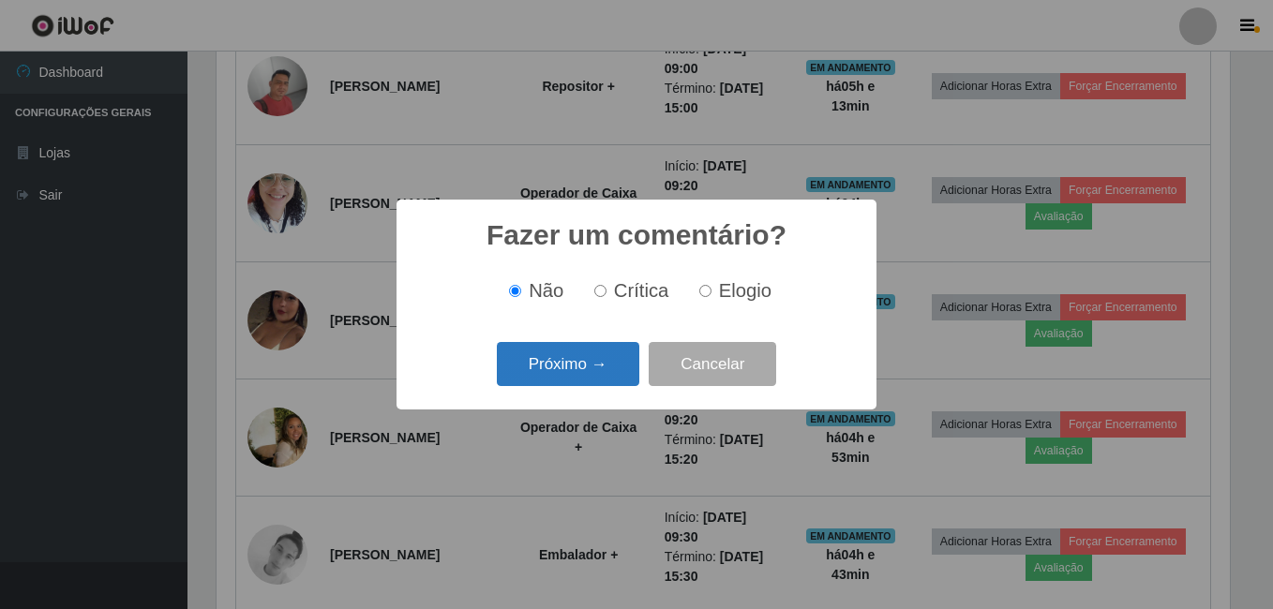
click at [586, 376] on button "Próximo →" at bounding box center [568, 364] width 142 height 44
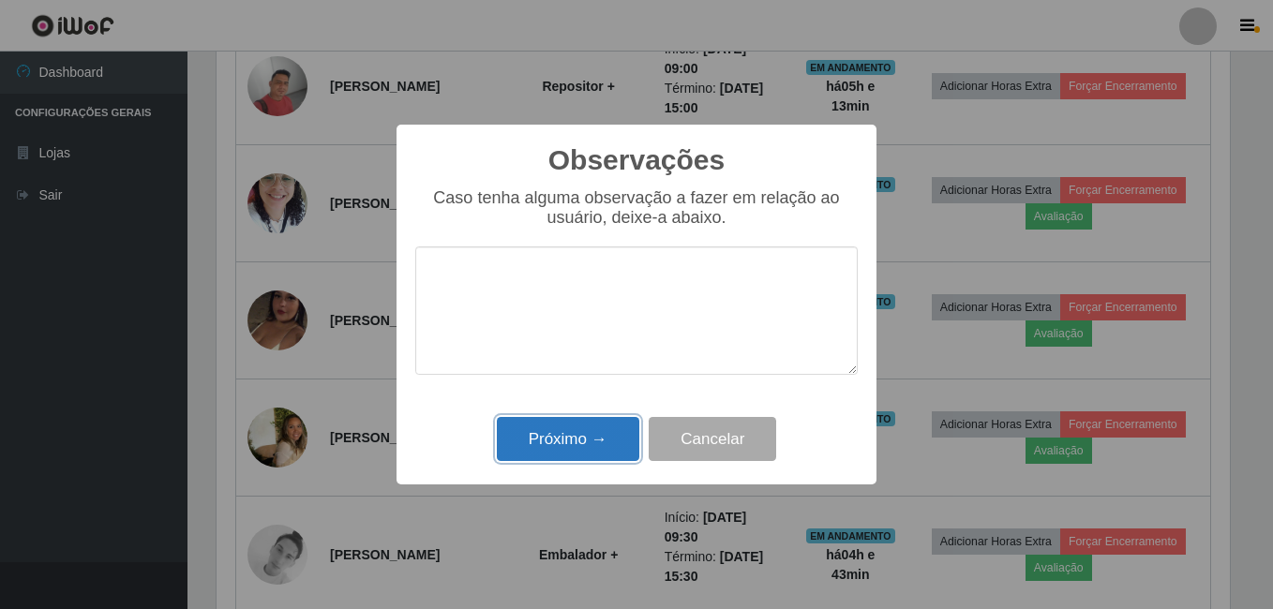
click at [601, 430] on button "Próximo →" at bounding box center [568, 439] width 142 height 44
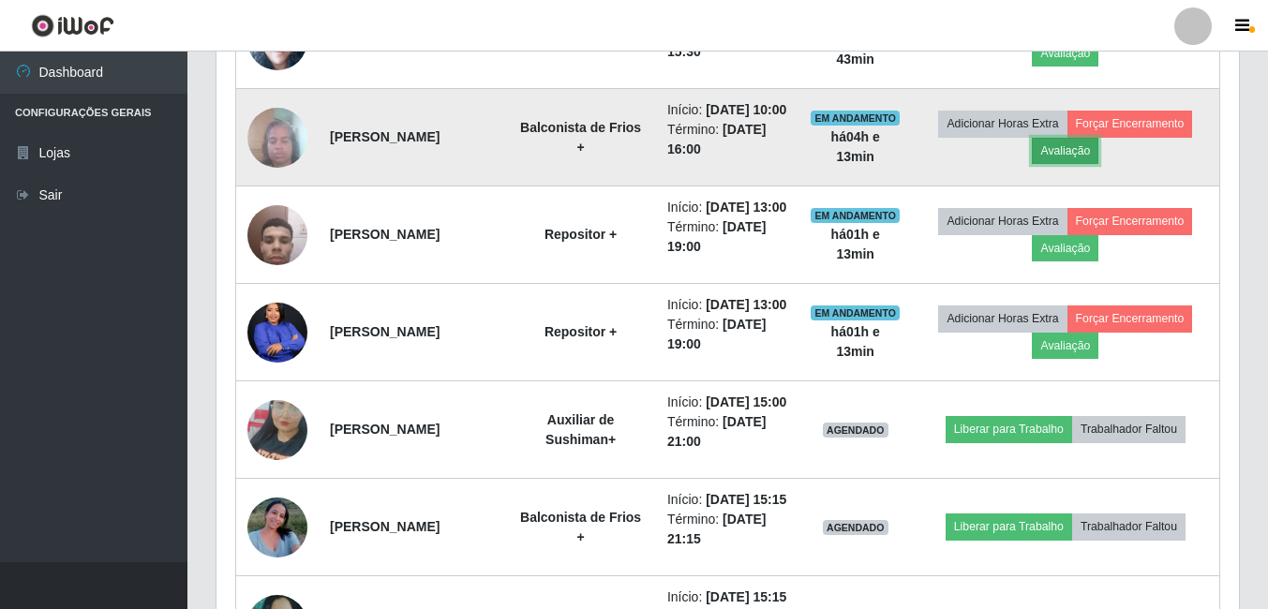
click at [1086, 164] on button "Avaliação" at bounding box center [1065, 151] width 67 height 26
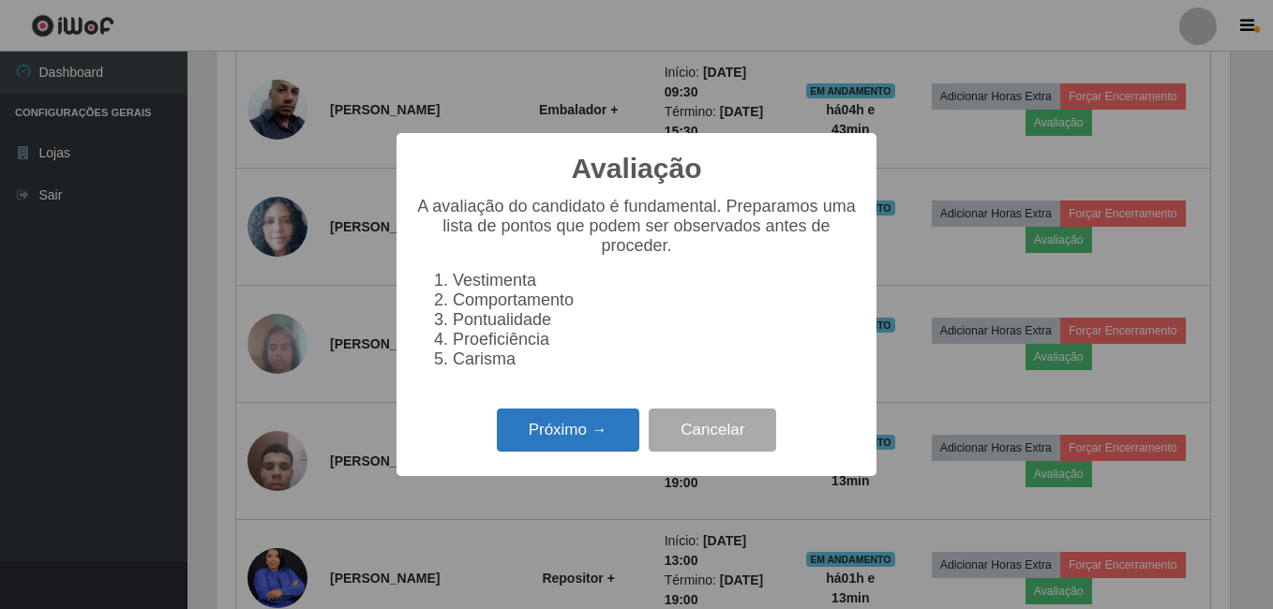
click at [572, 448] on button "Próximo →" at bounding box center [568, 431] width 142 height 44
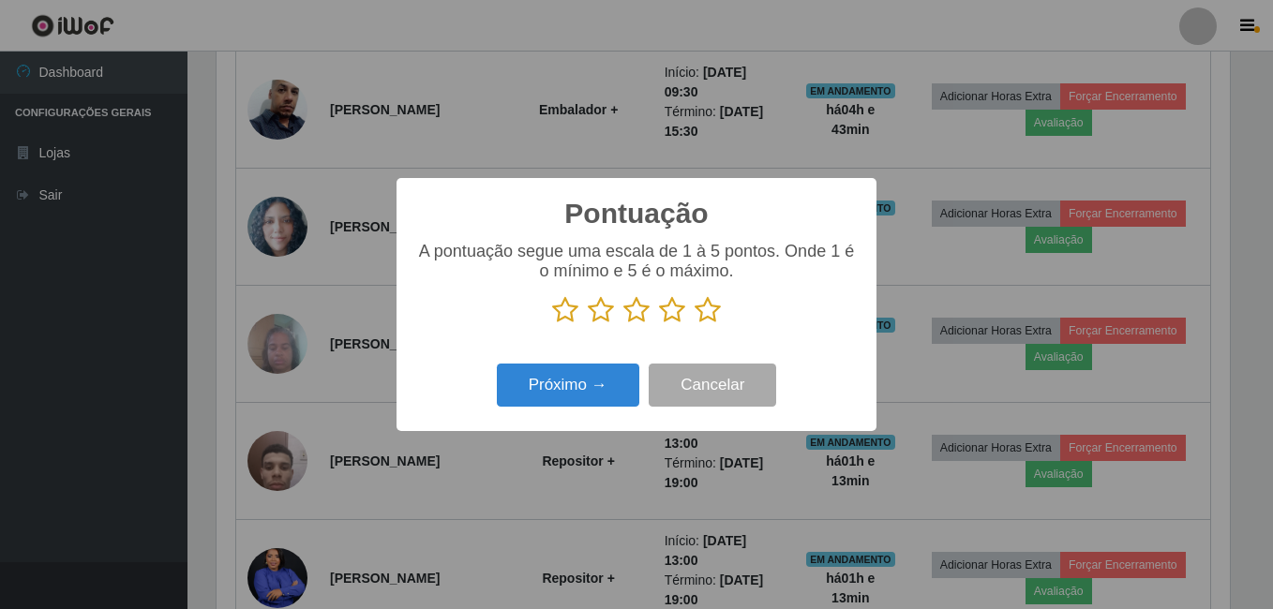
drag, startPoint x: 710, startPoint y: 318, endPoint x: 637, endPoint y: 339, distance: 75.3
click at [710, 317] on icon at bounding box center [708, 310] width 26 height 28
click at [695, 324] on input "radio" at bounding box center [695, 324] width 0 height 0
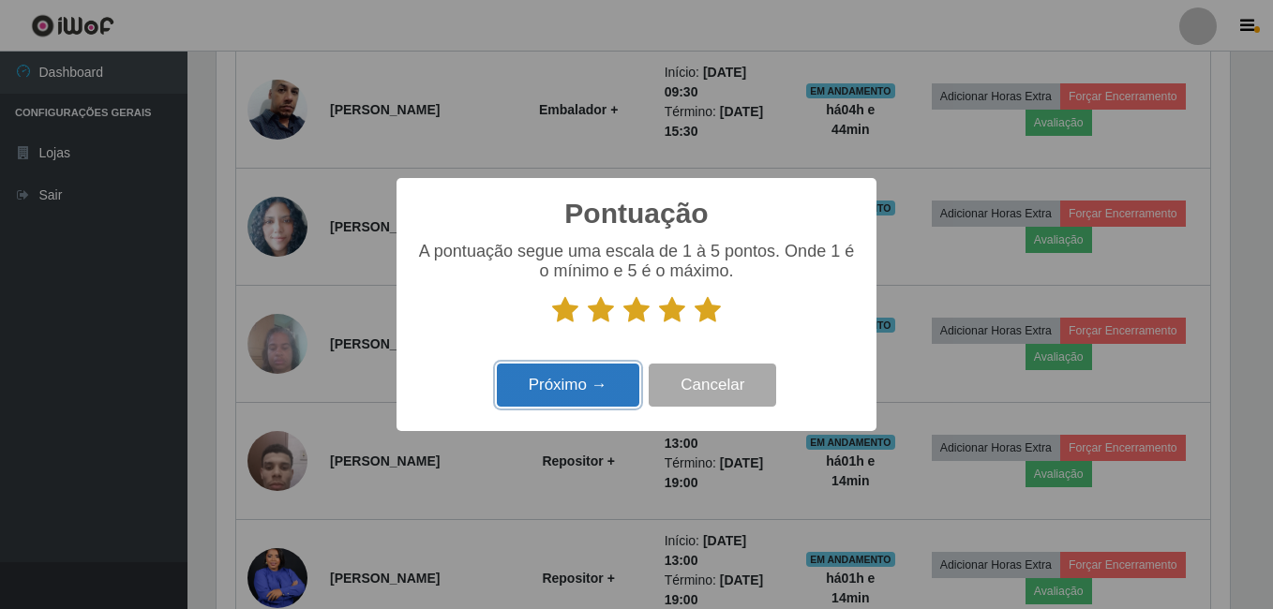
click at [582, 370] on button "Próximo →" at bounding box center [568, 386] width 142 height 44
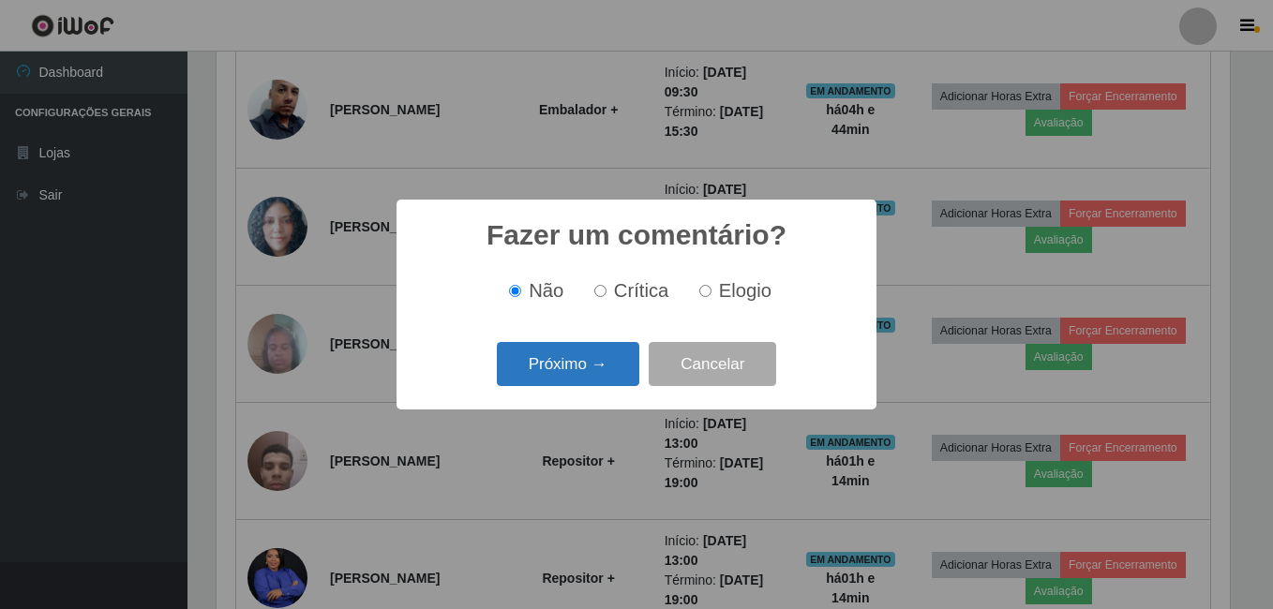
click at [564, 368] on button "Próximo →" at bounding box center [568, 364] width 142 height 44
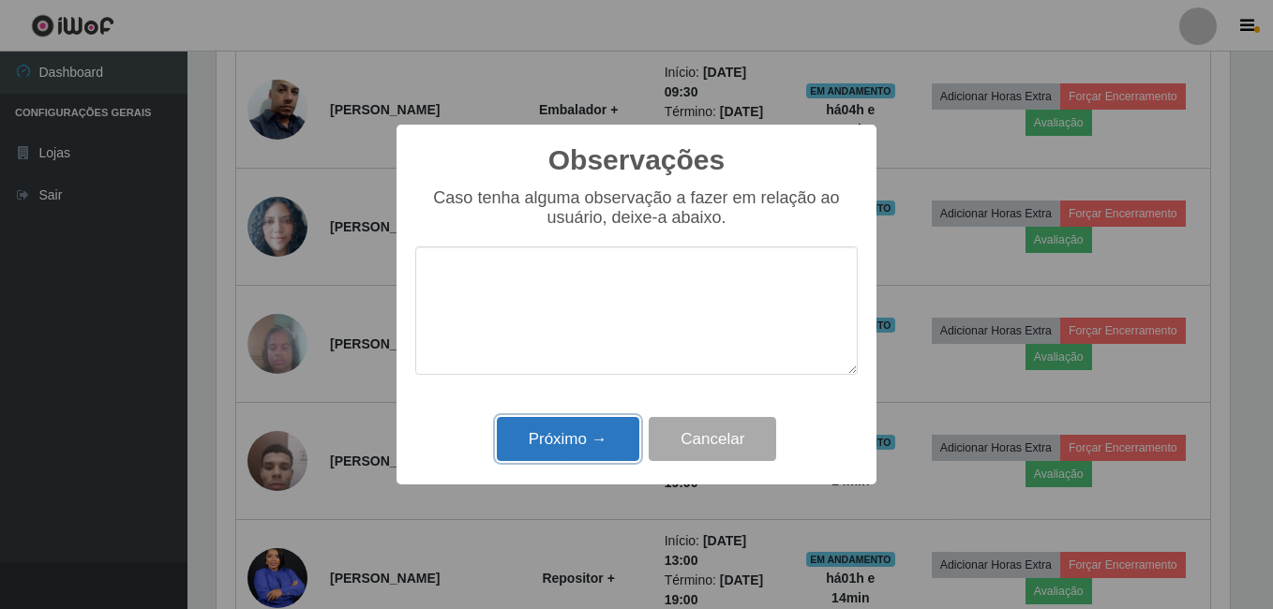
click at [575, 426] on button "Próximo →" at bounding box center [568, 439] width 142 height 44
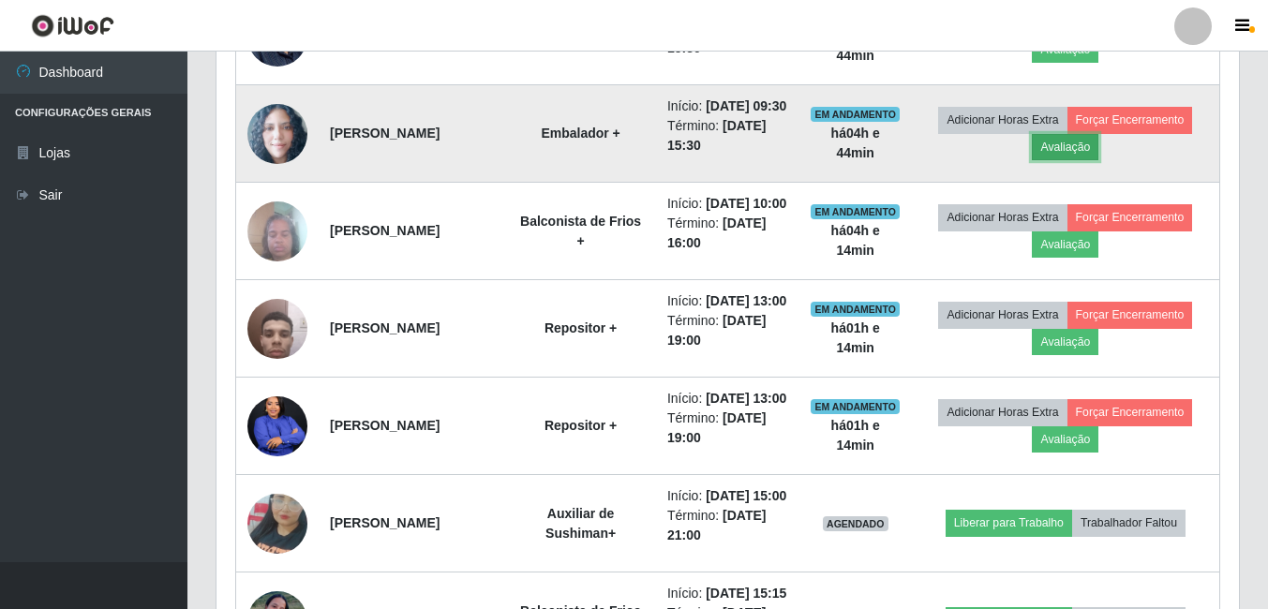
click at [1078, 160] on button "Avaliação" at bounding box center [1065, 147] width 67 height 26
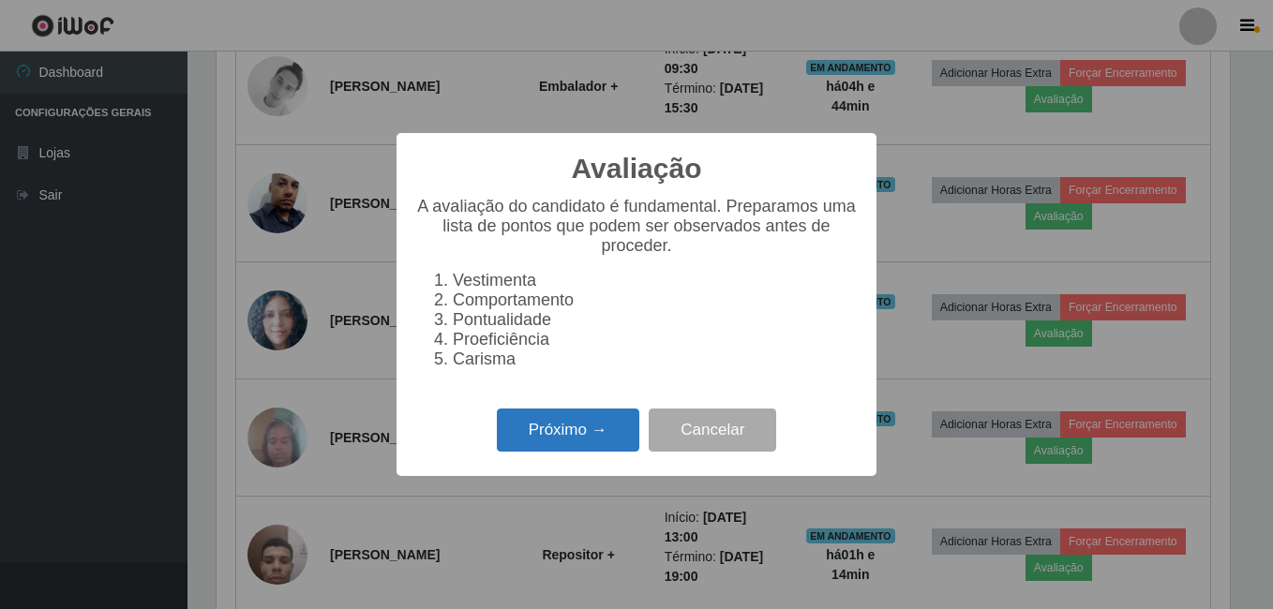
click at [534, 430] on button "Próximo →" at bounding box center [568, 431] width 142 height 44
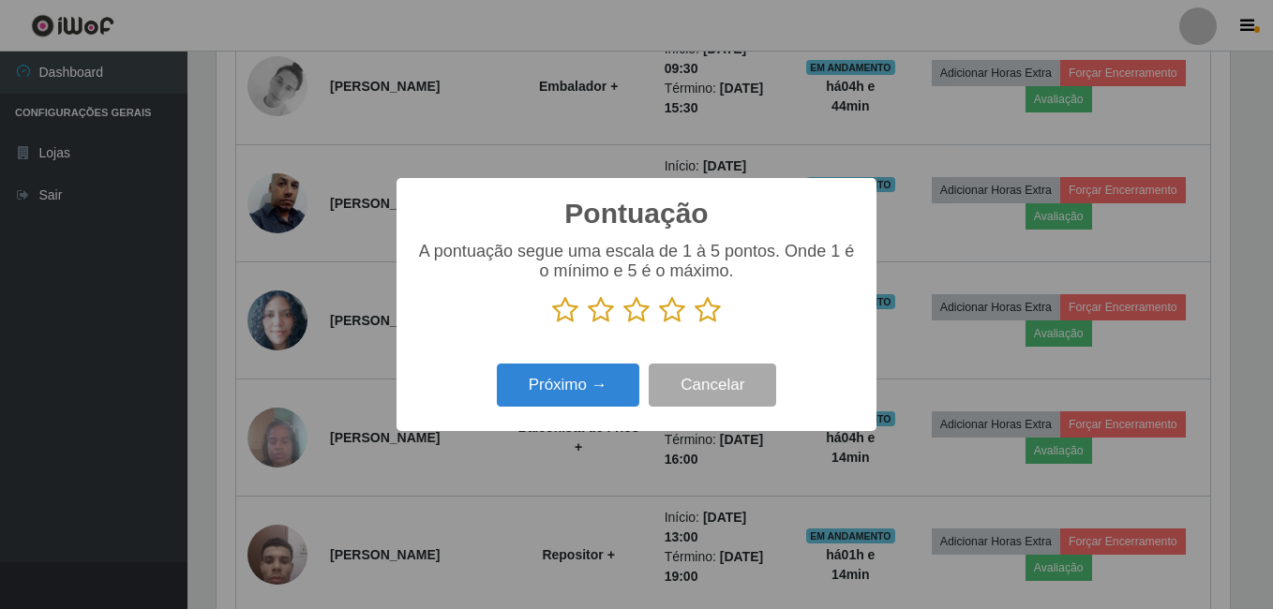
click at [699, 308] on icon at bounding box center [708, 310] width 26 height 28
click at [695, 324] on input "radio" at bounding box center [695, 324] width 0 height 0
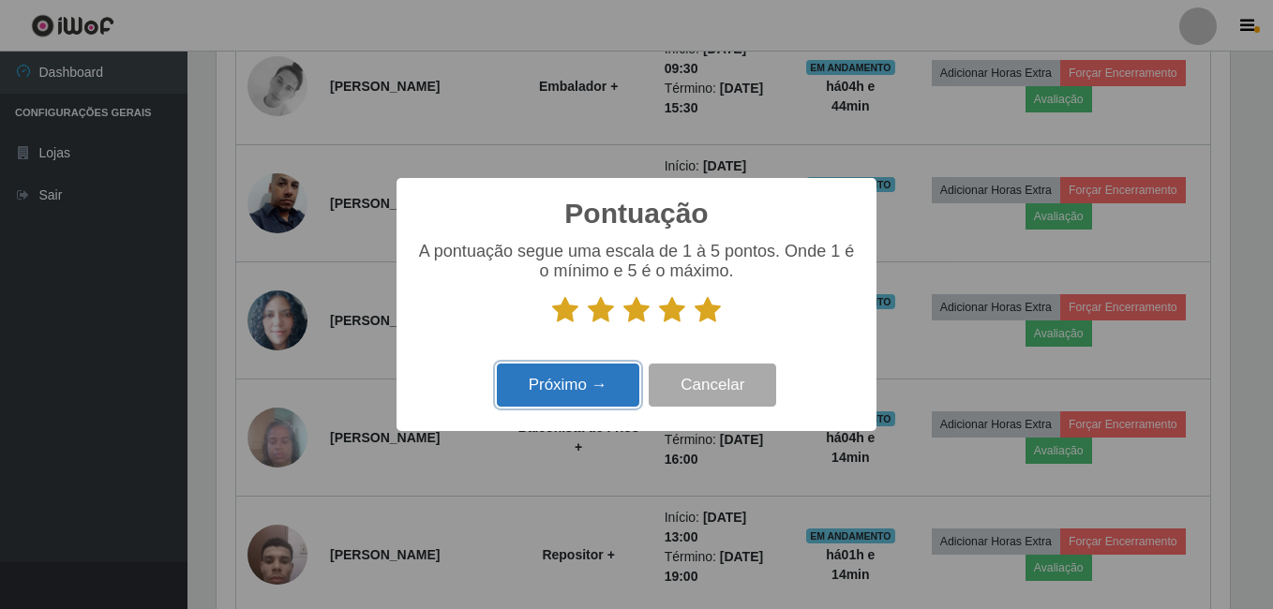
click at [572, 375] on button "Próximo →" at bounding box center [568, 386] width 142 height 44
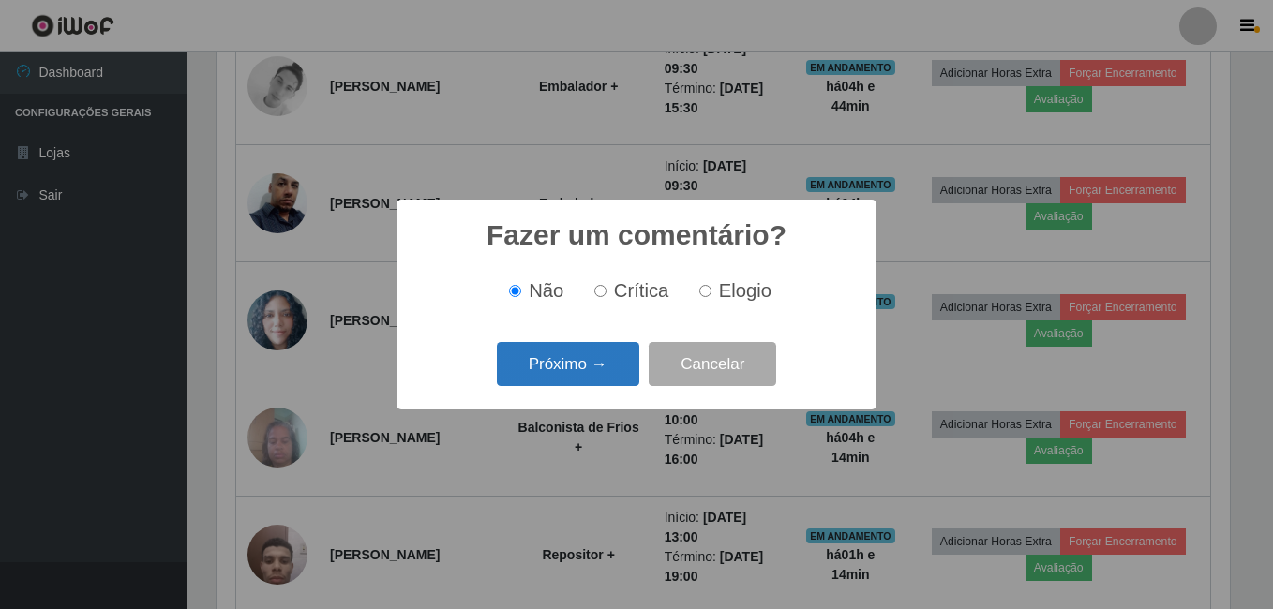
click at [576, 368] on button "Próximo →" at bounding box center [568, 364] width 142 height 44
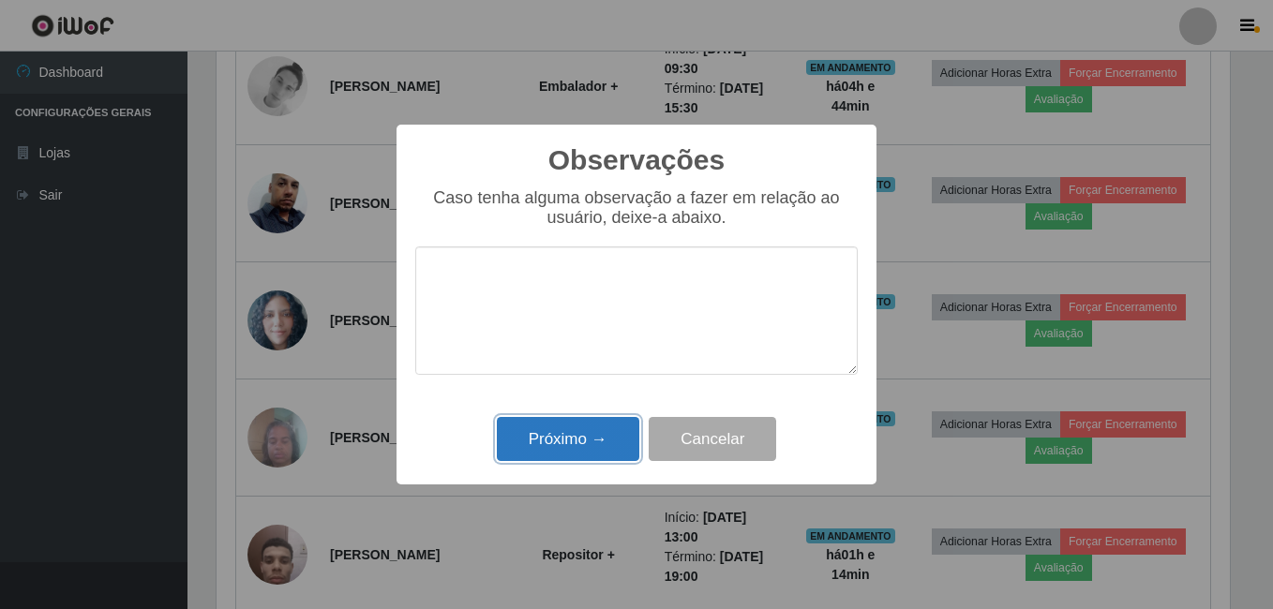
click at [584, 432] on button "Próximo →" at bounding box center [568, 439] width 142 height 44
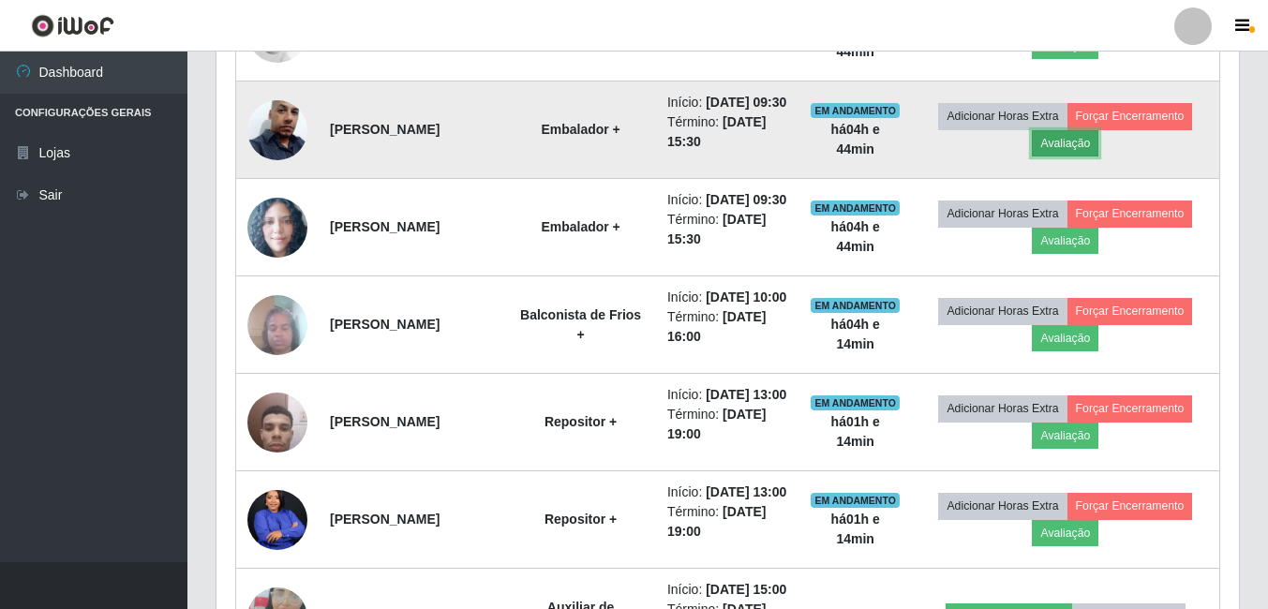
click at [1081, 157] on button "Avaliação" at bounding box center [1065, 143] width 67 height 26
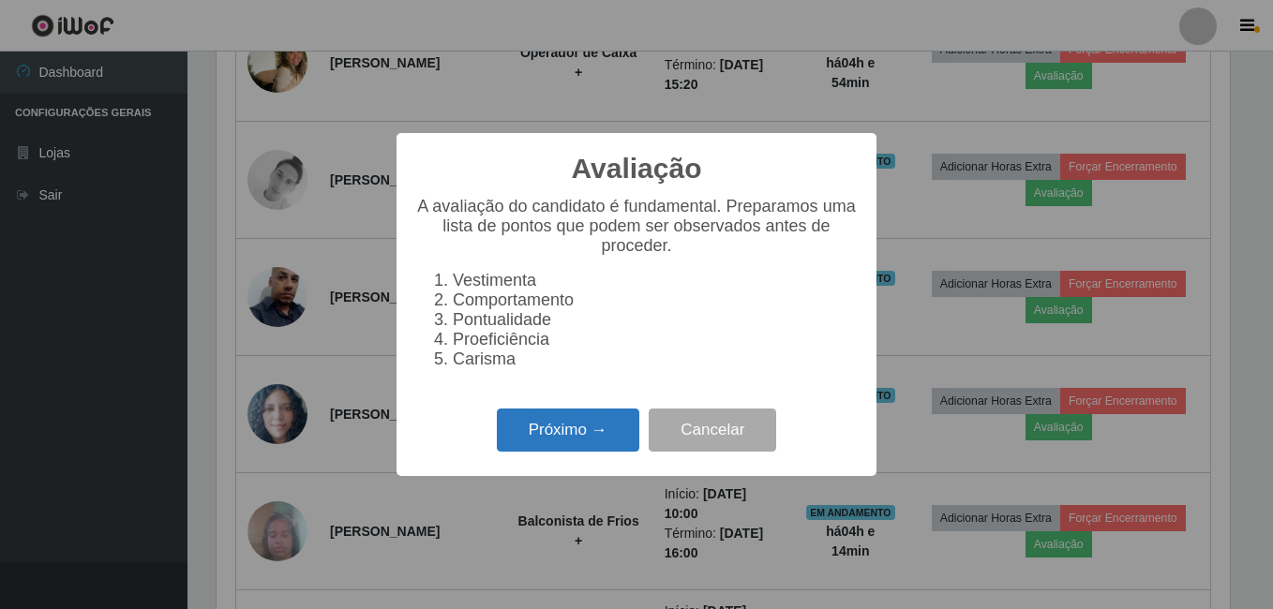
click at [554, 438] on button "Próximo →" at bounding box center [568, 431] width 142 height 44
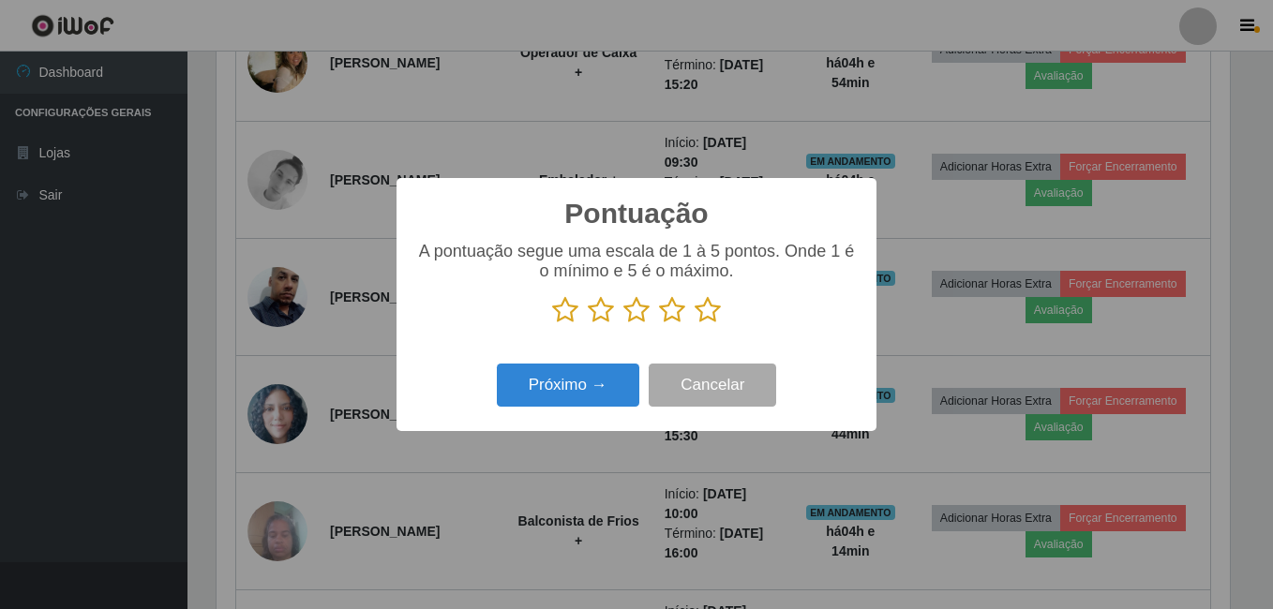
click at [707, 311] on icon at bounding box center [708, 310] width 26 height 28
click at [695, 324] on input "radio" at bounding box center [695, 324] width 0 height 0
click at [579, 363] on div "Próximo → Cancelar" at bounding box center [636, 384] width 442 height 53
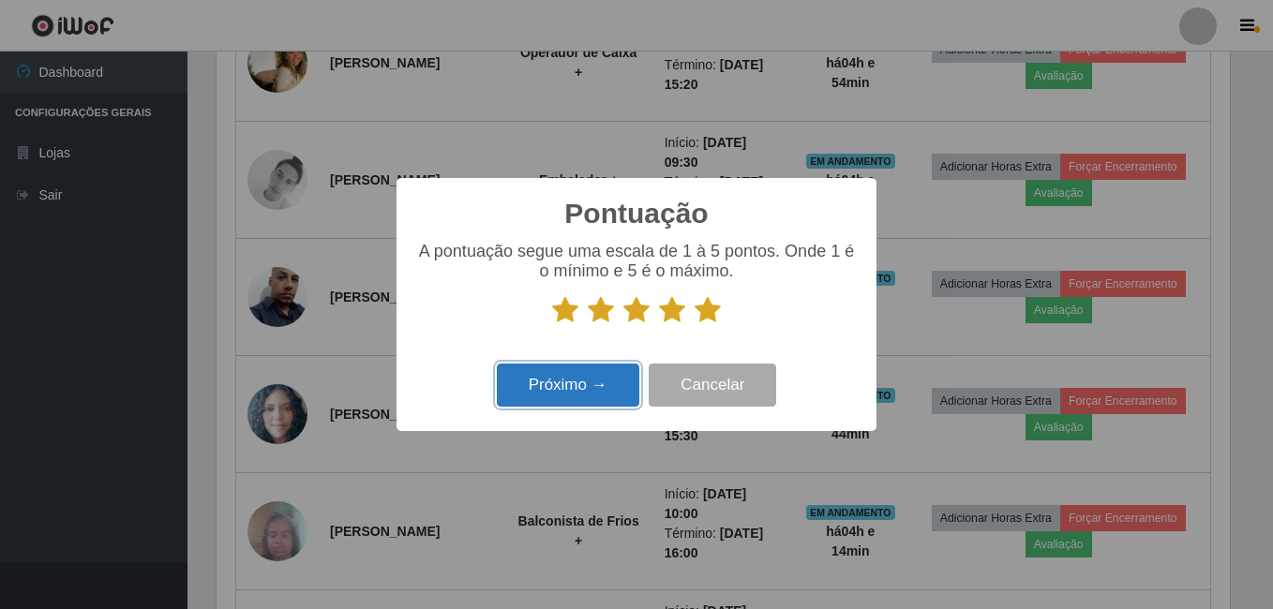
click at [560, 373] on button "Próximo →" at bounding box center [568, 386] width 142 height 44
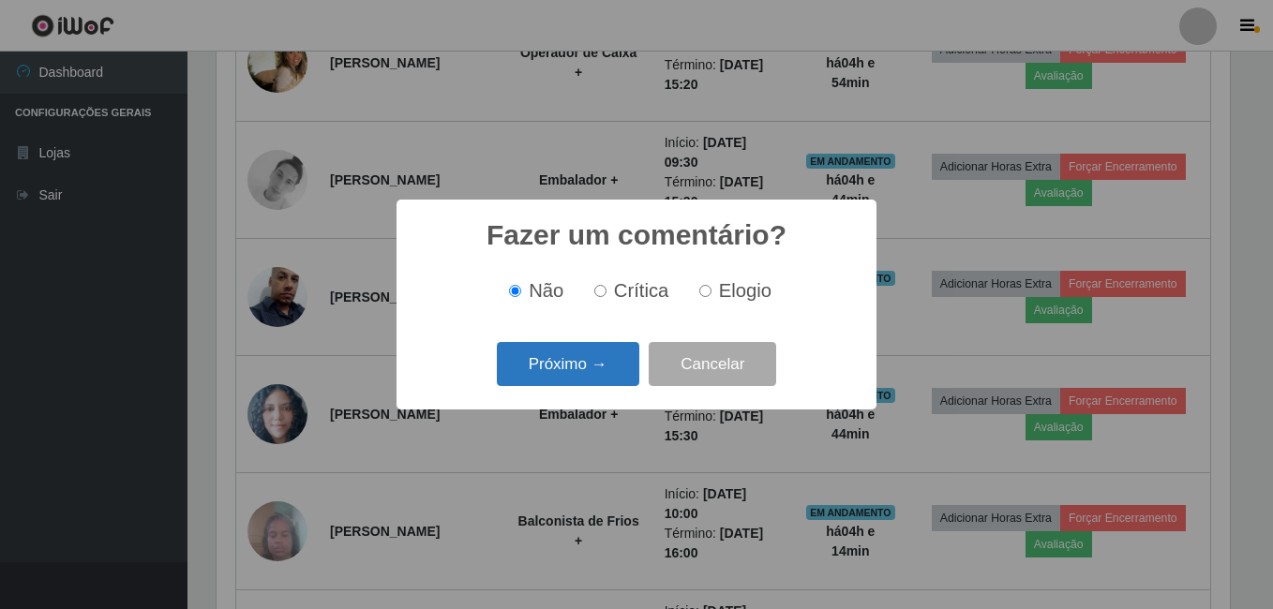
click at [560, 375] on button "Próximo →" at bounding box center [568, 364] width 142 height 44
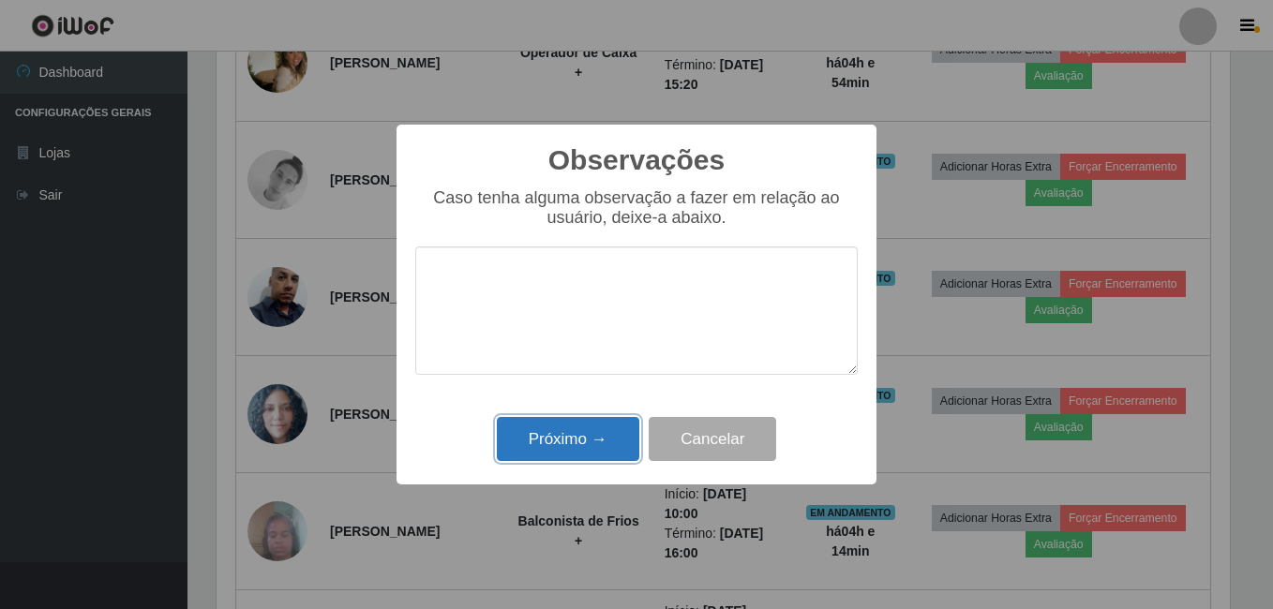
click at [577, 424] on button "Próximo →" at bounding box center [568, 439] width 142 height 44
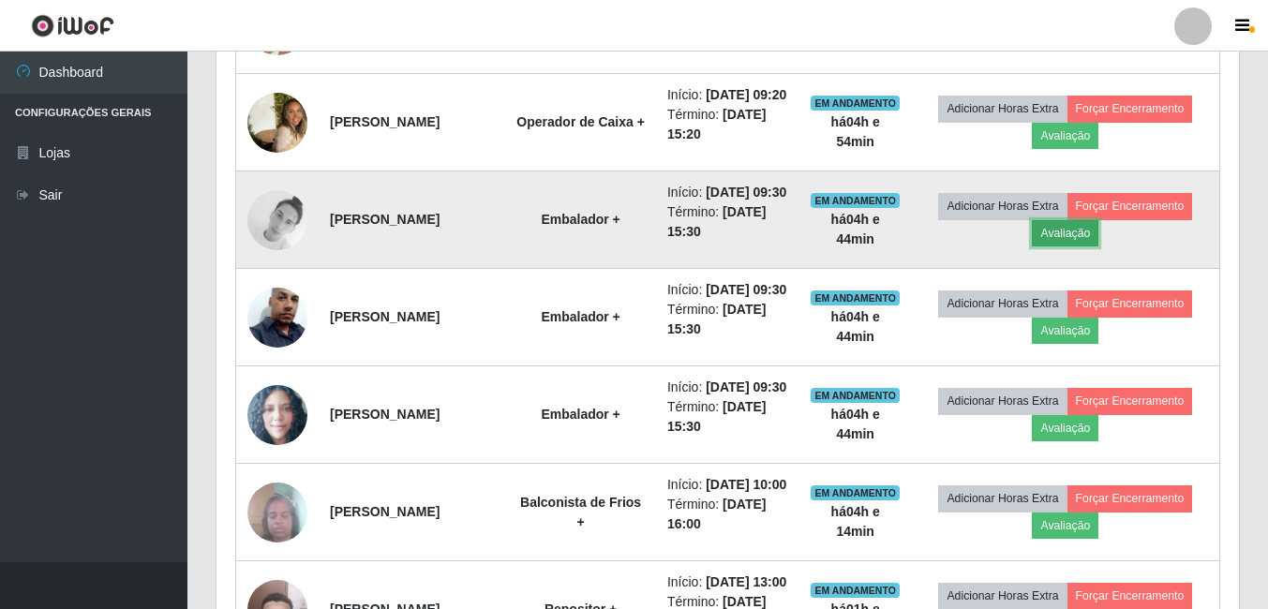
click at [1061, 247] on button "Avaliação" at bounding box center [1065, 233] width 67 height 26
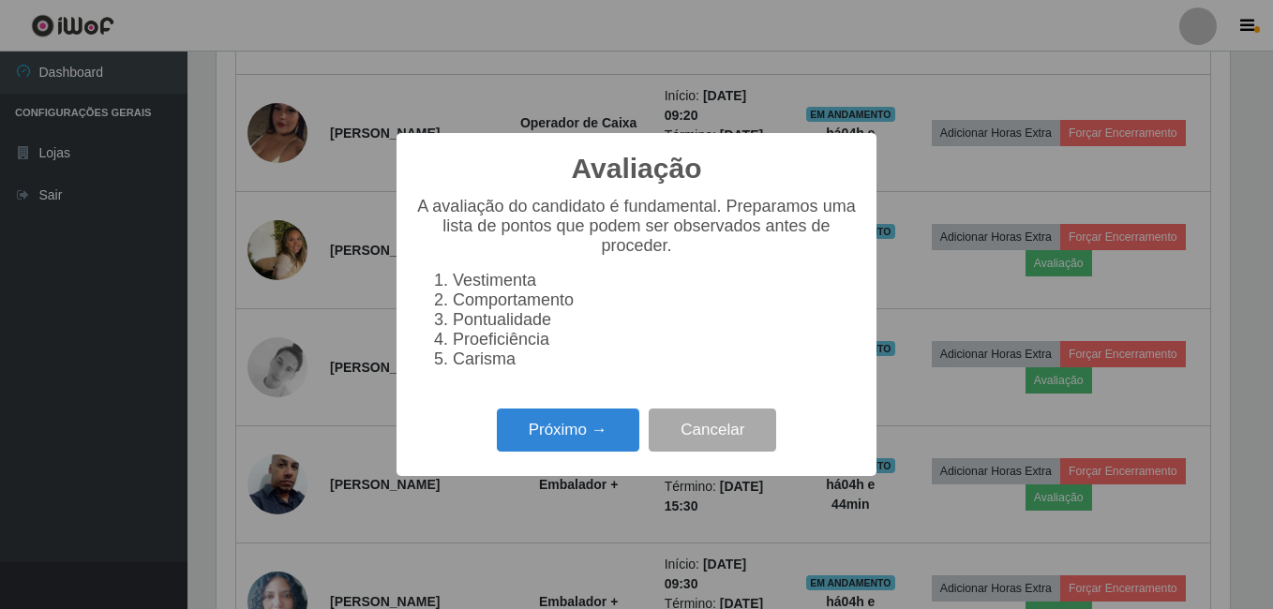
click at [495, 439] on div "Próximo → Cancelar" at bounding box center [636, 429] width 442 height 53
click at [510, 430] on button "Próximo →" at bounding box center [568, 431] width 142 height 44
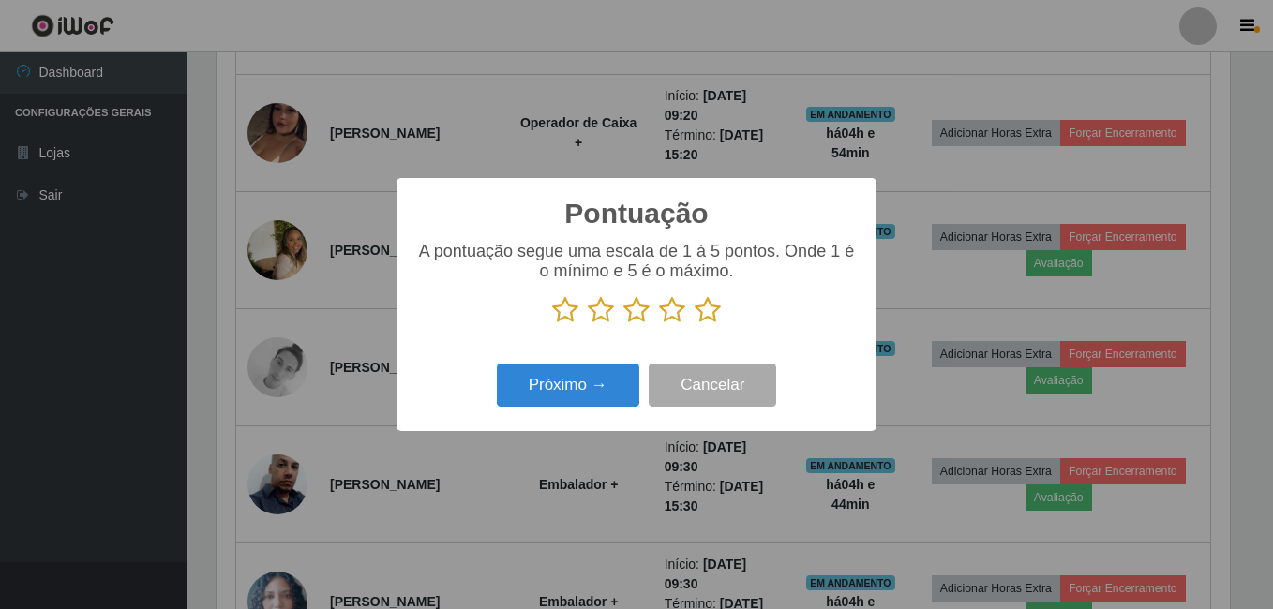
click at [715, 314] on icon at bounding box center [708, 310] width 26 height 28
click at [695, 324] on input "radio" at bounding box center [695, 324] width 0 height 0
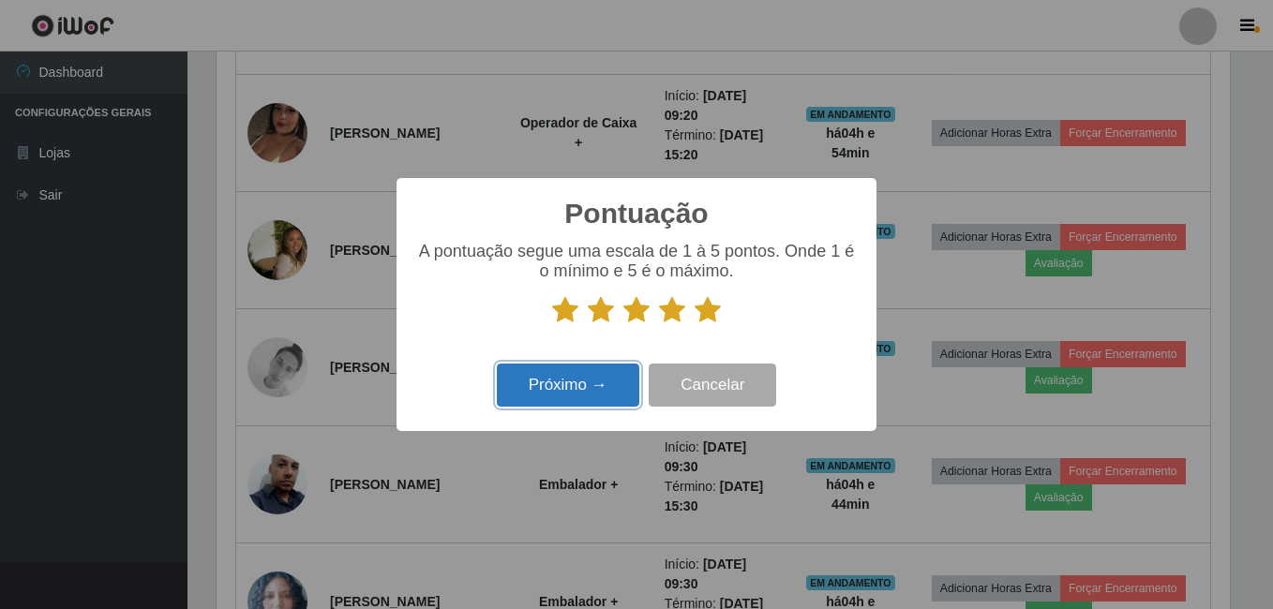
click at [579, 373] on button "Próximo →" at bounding box center [568, 386] width 142 height 44
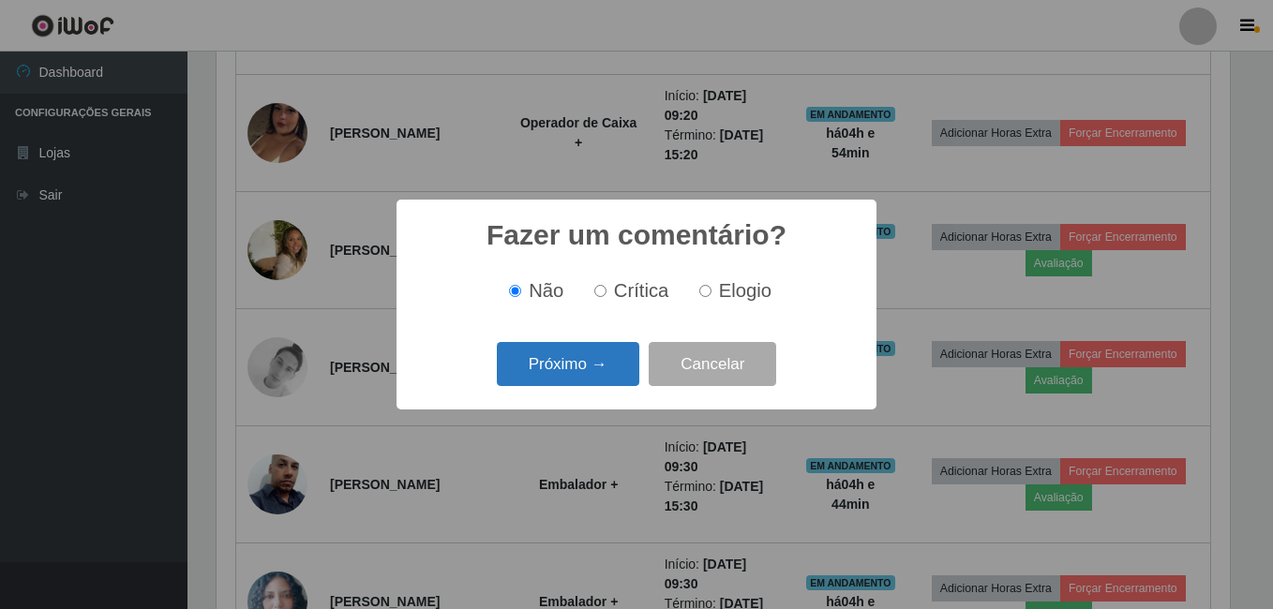
click at [572, 374] on button "Próximo →" at bounding box center [568, 364] width 142 height 44
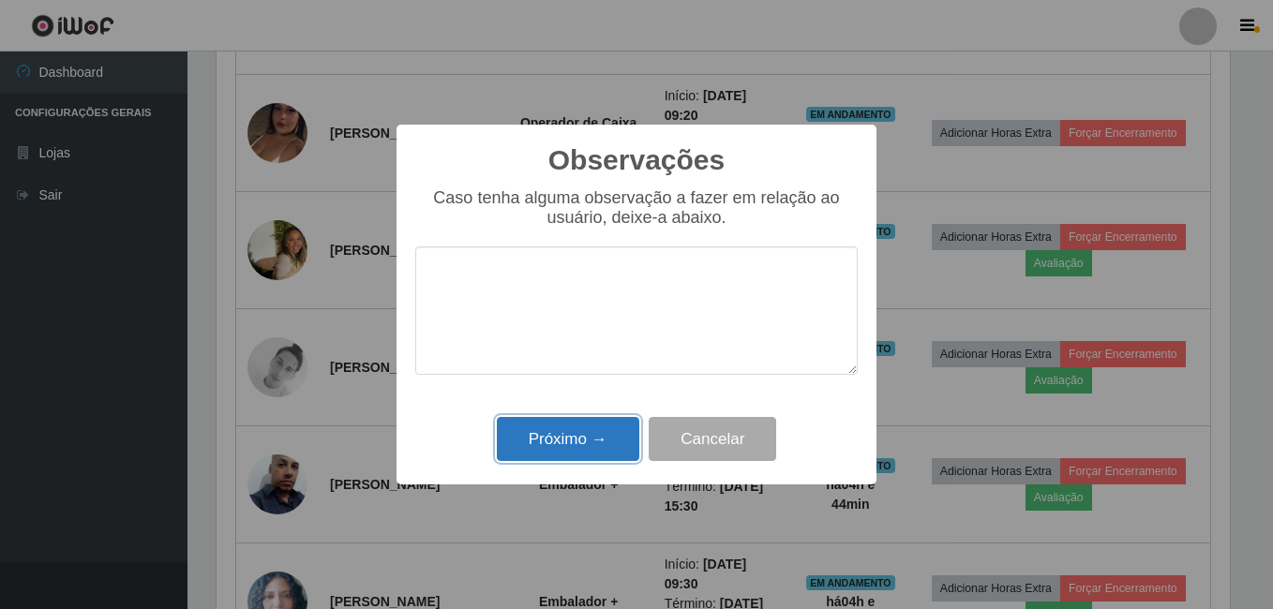
click at [585, 420] on button "Próximo →" at bounding box center [568, 439] width 142 height 44
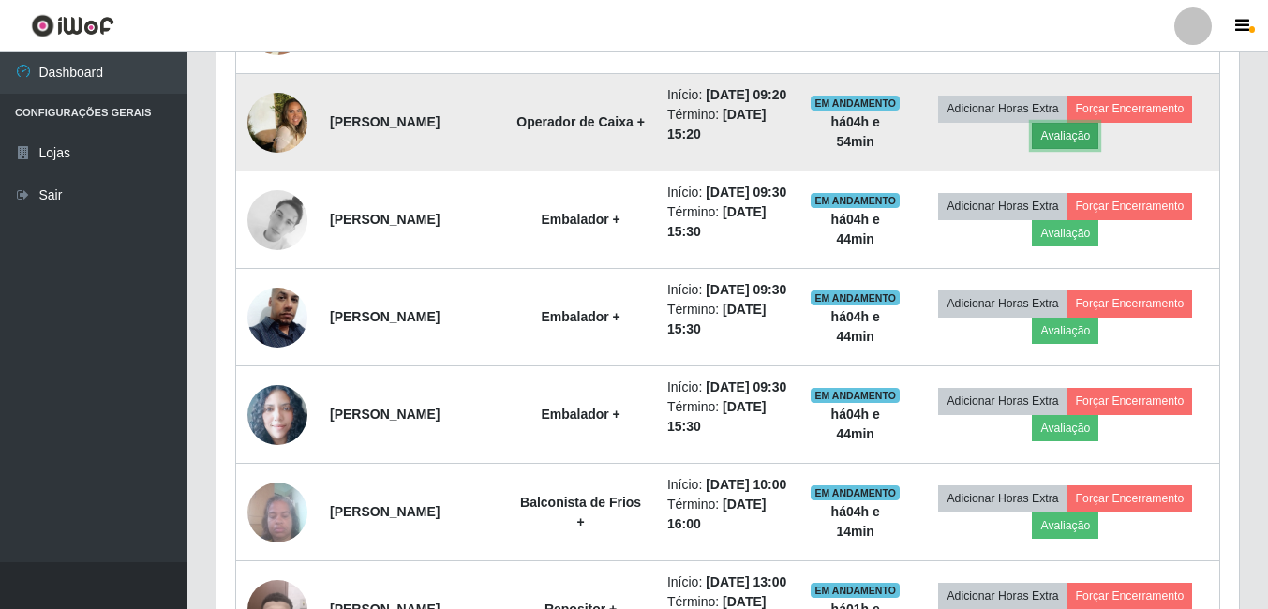
click at [1090, 149] on button "Avaliação" at bounding box center [1065, 136] width 67 height 26
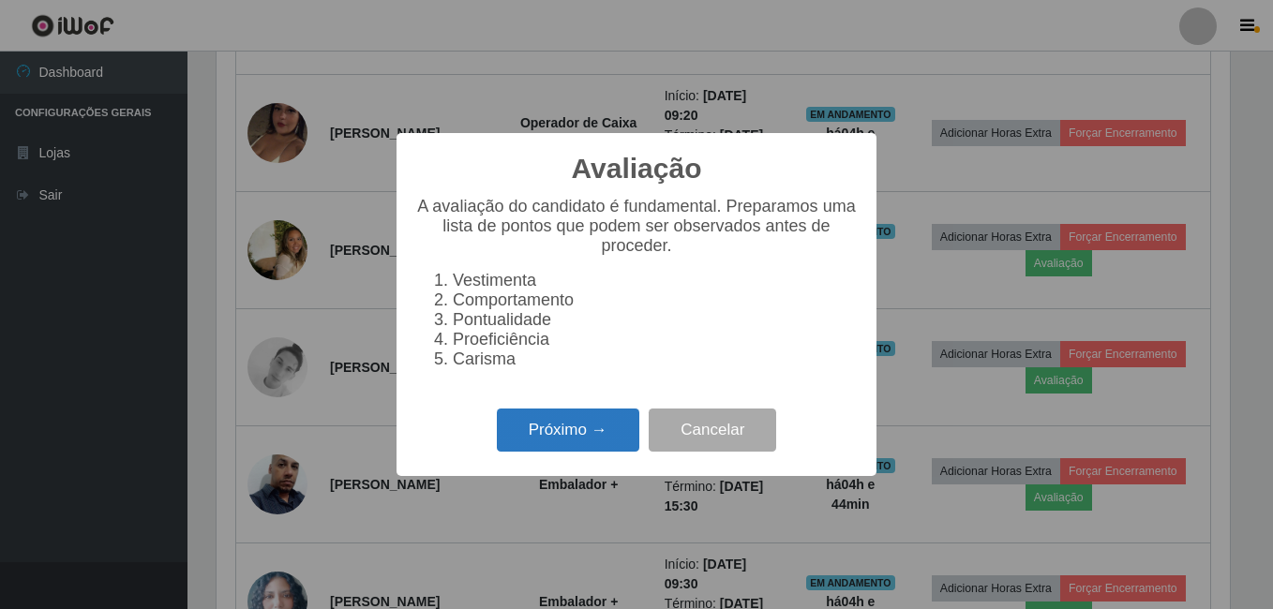
click at [597, 428] on button "Próximo →" at bounding box center [568, 431] width 142 height 44
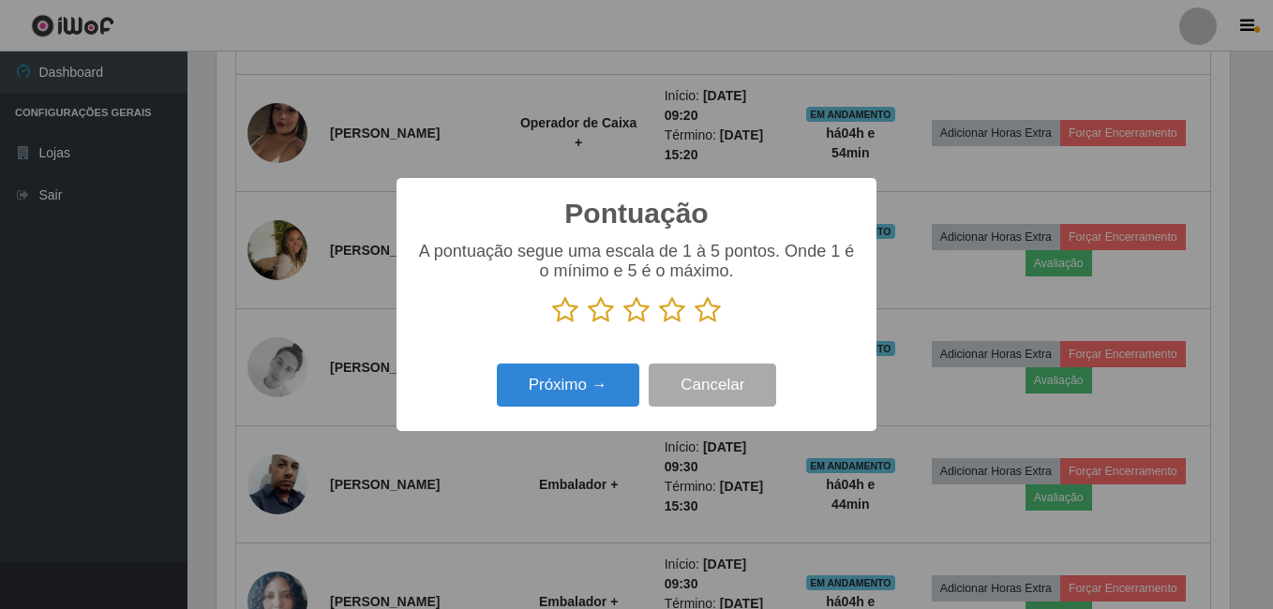
click at [702, 306] on icon at bounding box center [708, 310] width 26 height 28
click at [695, 324] on input "radio" at bounding box center [695, 324] width 0 height 0
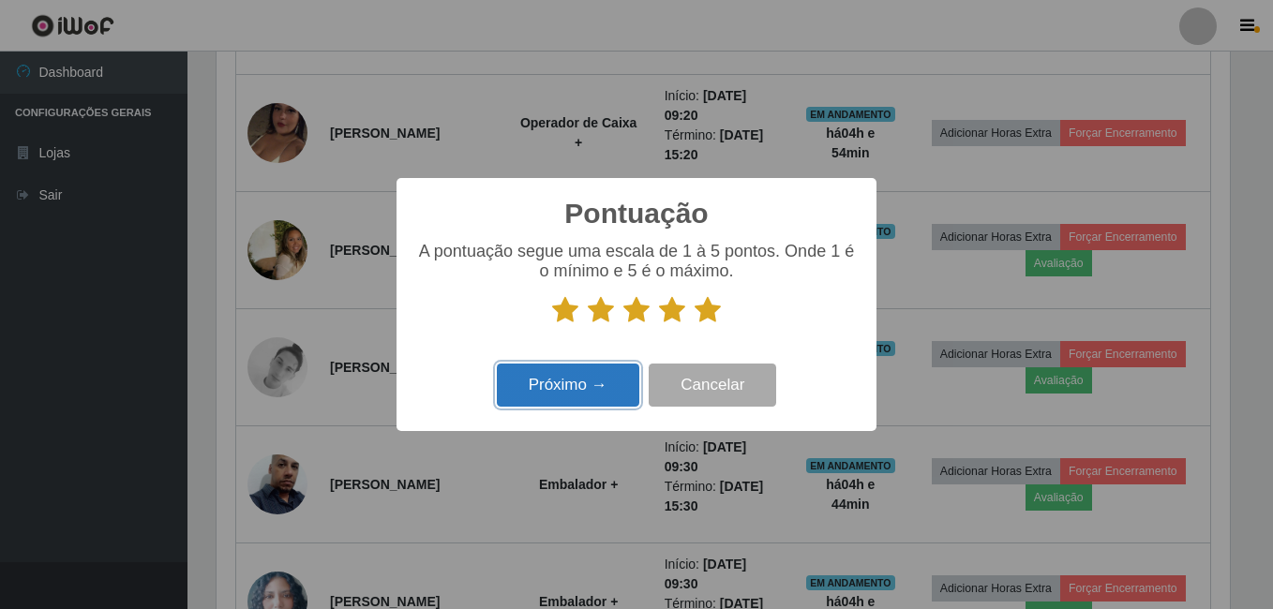
click at [571, 381] on button "Próximo →" at bounding box center [568, 386] width 142 height 44
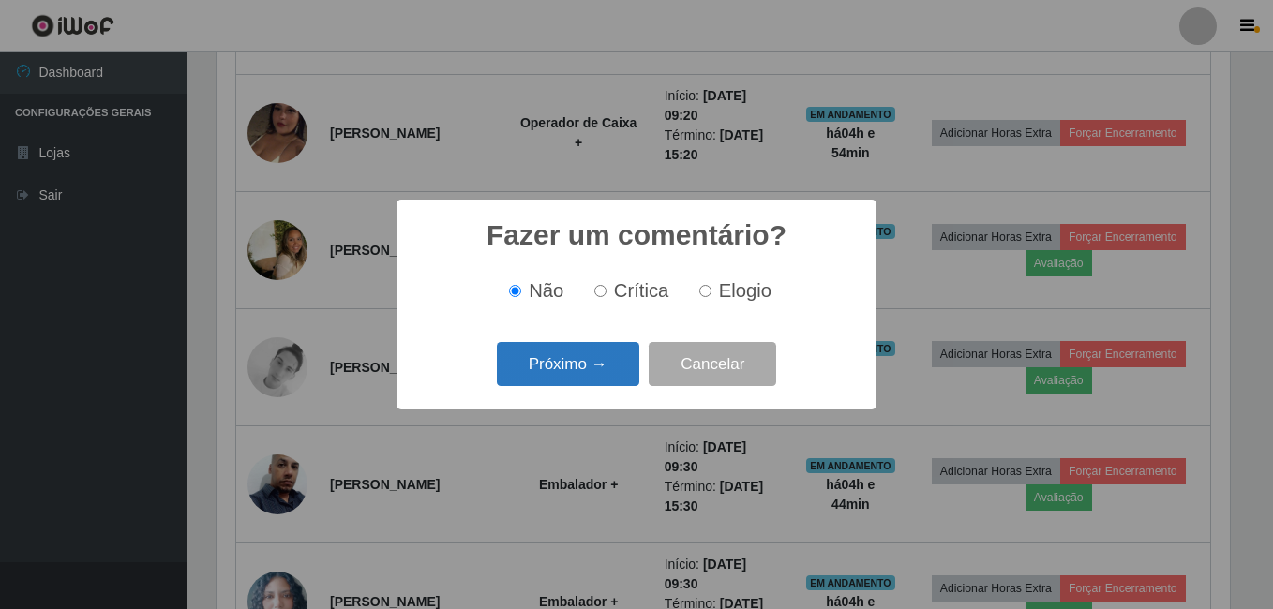
click at [567, 375] on button "Próximo →" at bounding box center [568, 364] width 142 height 44
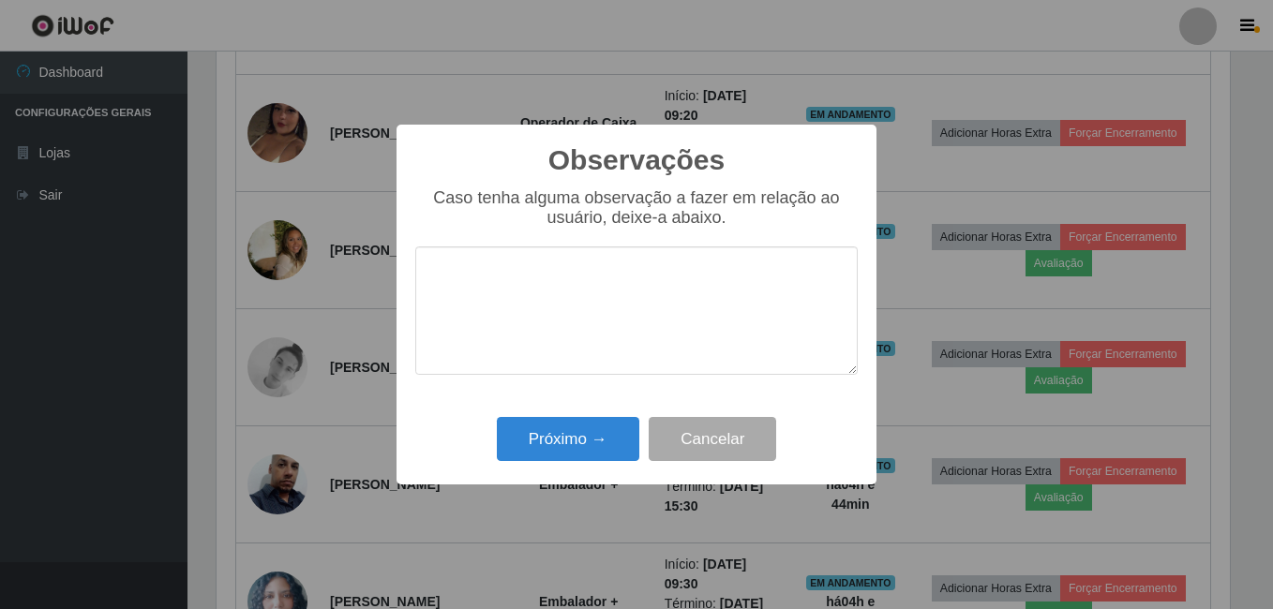
click at [574, 413] on div "Observações × Caso tenha alguma observação a fazer em relação ao usuário, deixe…" at bounding box center [636, 305] width 480 height 361
click at [572, 423] on button "Próximo →" at bounding box center [568, 439] width 142 height 44
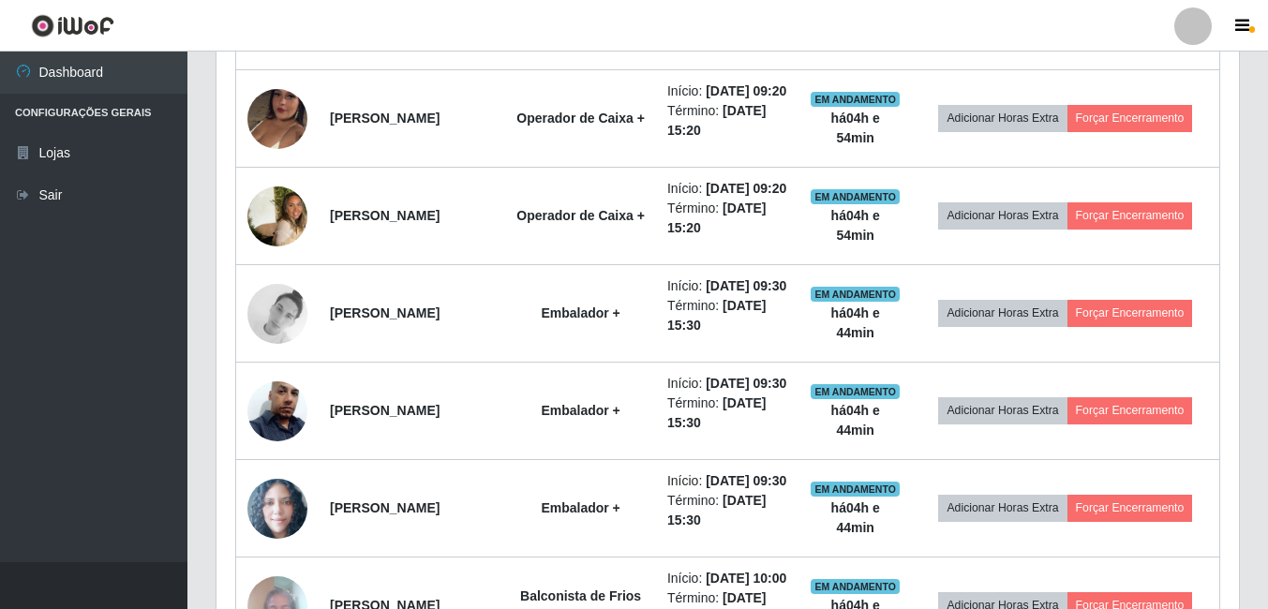
click at [1034, 27] on header "Perfil Alterar Senha Sair" at bounding box center [634, 26] width 1268 height 52
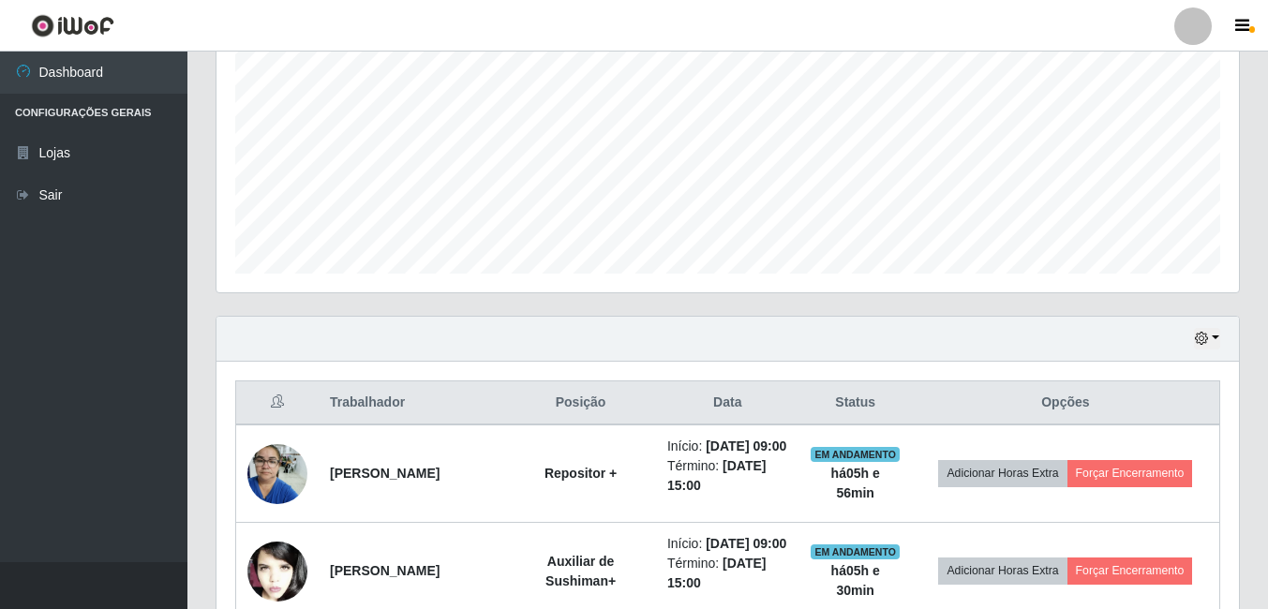
scroll to position [583, 0]
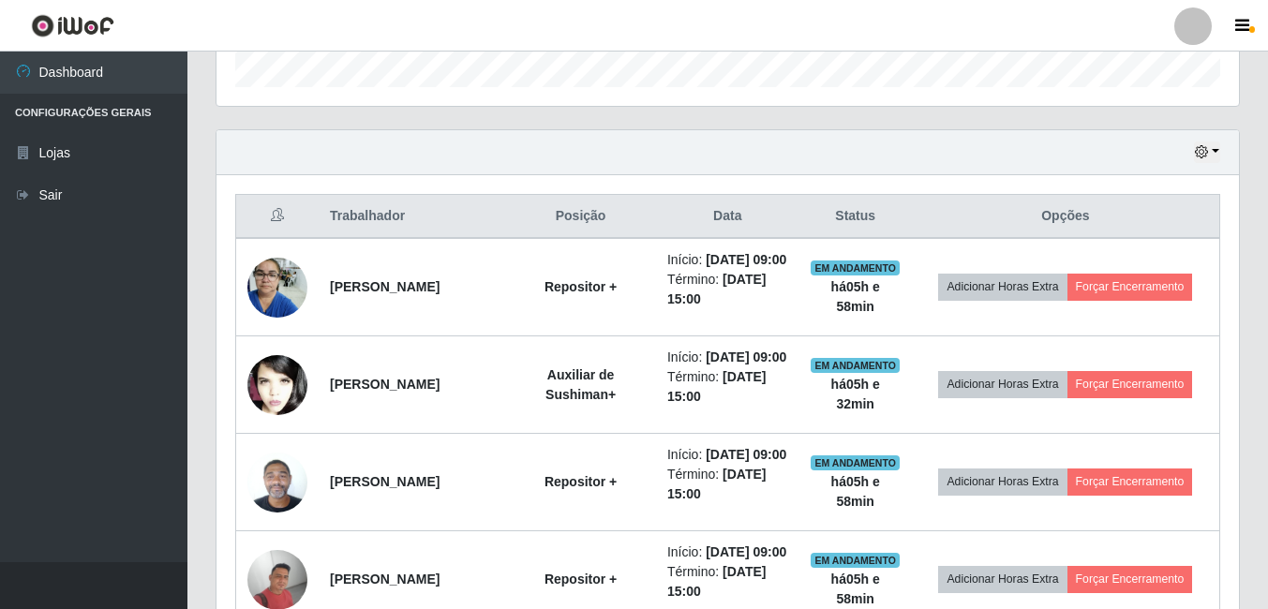
click at [1086, 8] on header "Perfil Alterar Senha Sair" at bounding box center [634, 26] width 1268 height 52
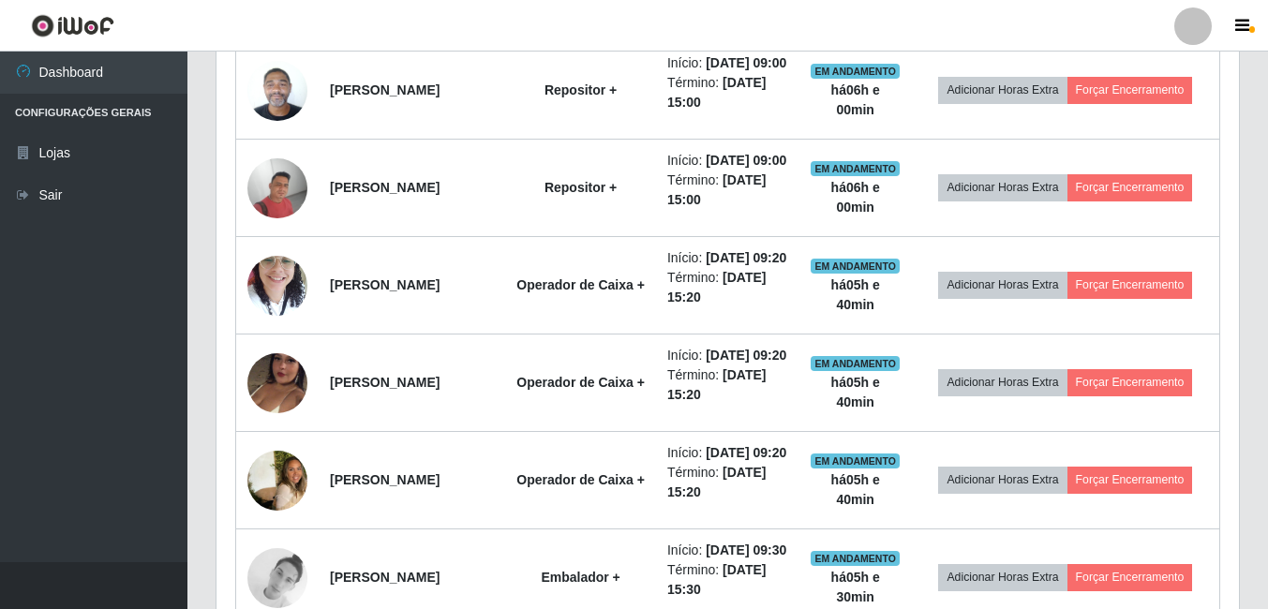
scroll to position [958, 0]
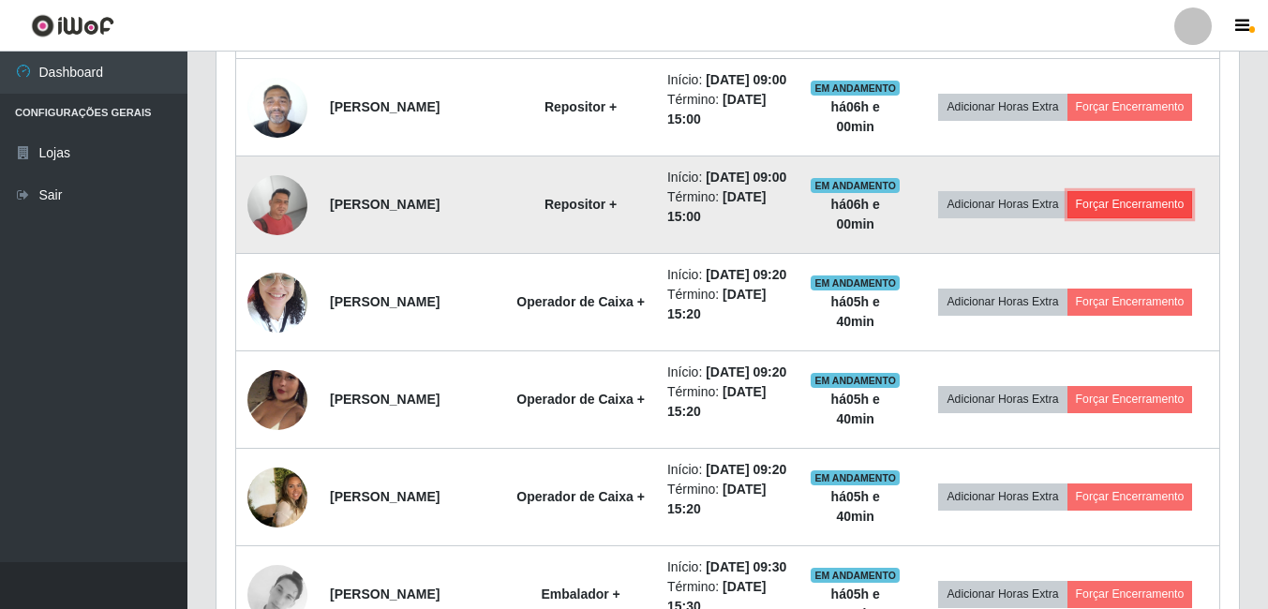
click at [1129, 217] on button "Forçar Encerramento" at bounding box center [1131, 204] width 126 height 26
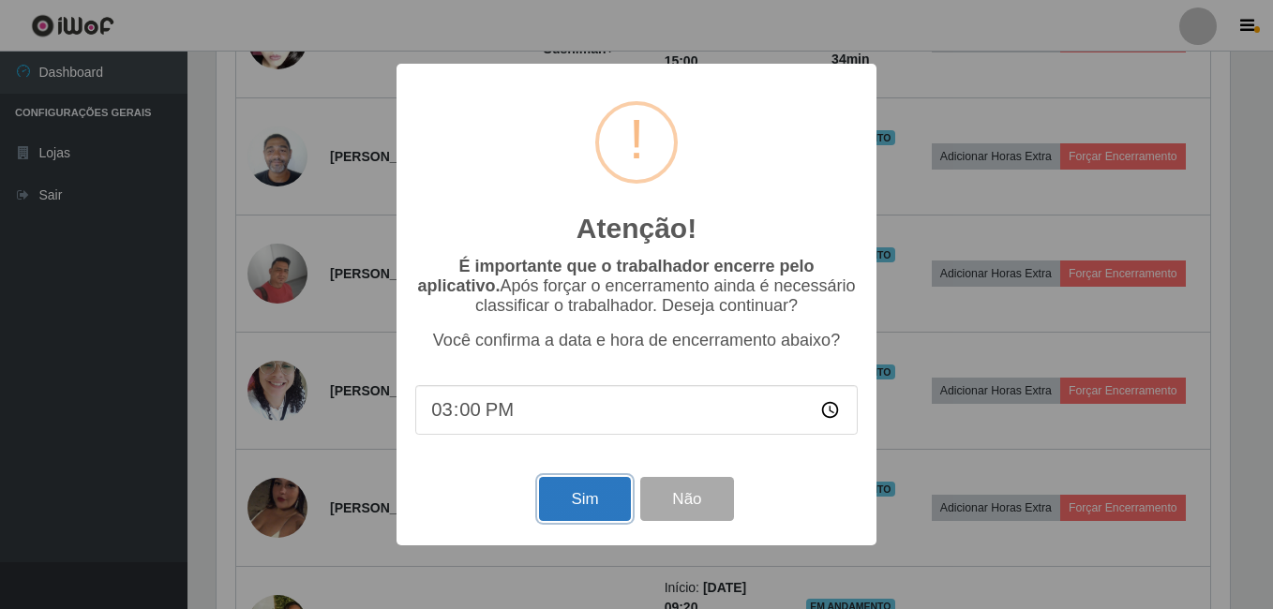
click at [583, 506] on button "Sim" at bounding box center [584, 499] width 91 height 44
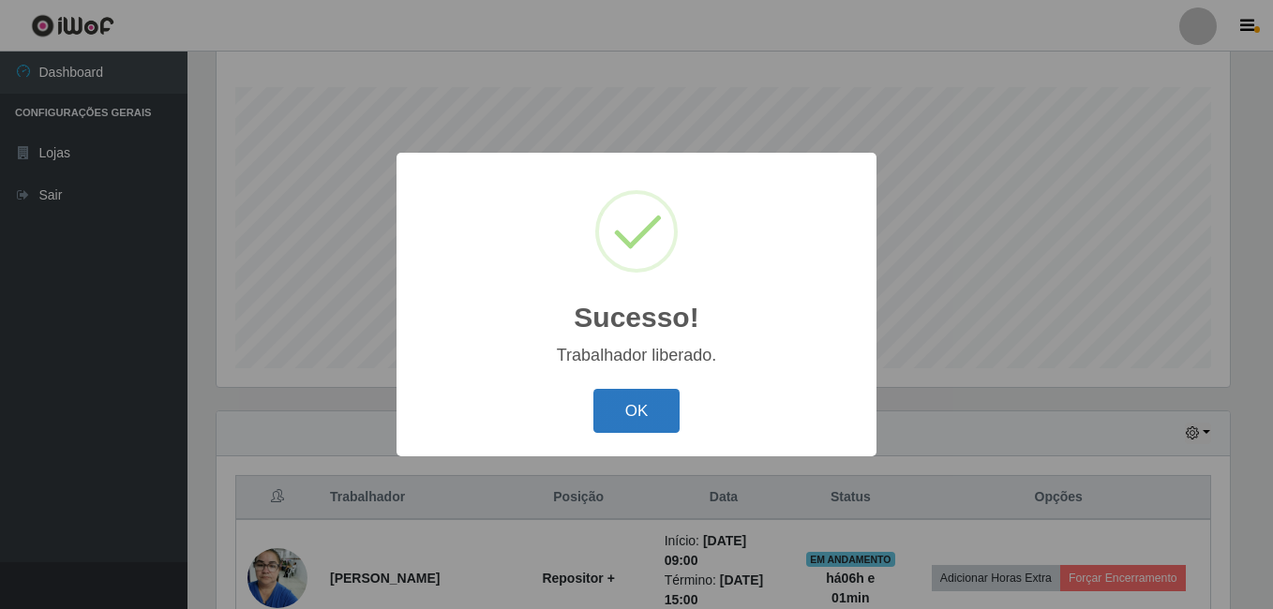
click at [618, 403] on button "OK" at bounding box center [636, 411] width 87 height 44
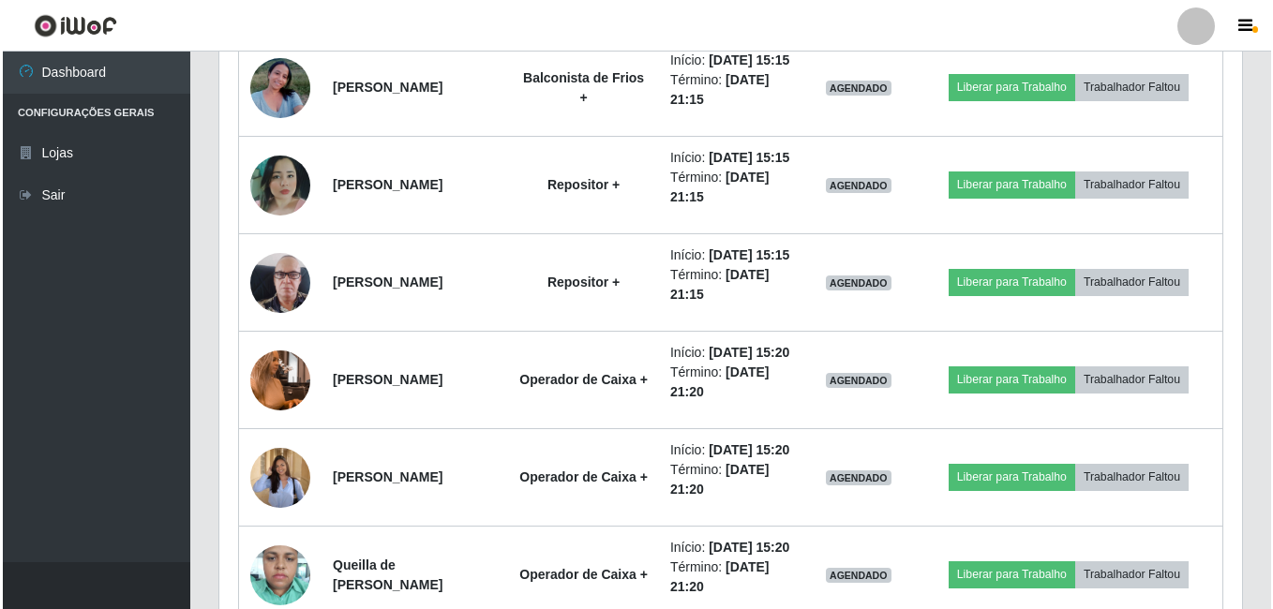
scroll to position [2176, 0]
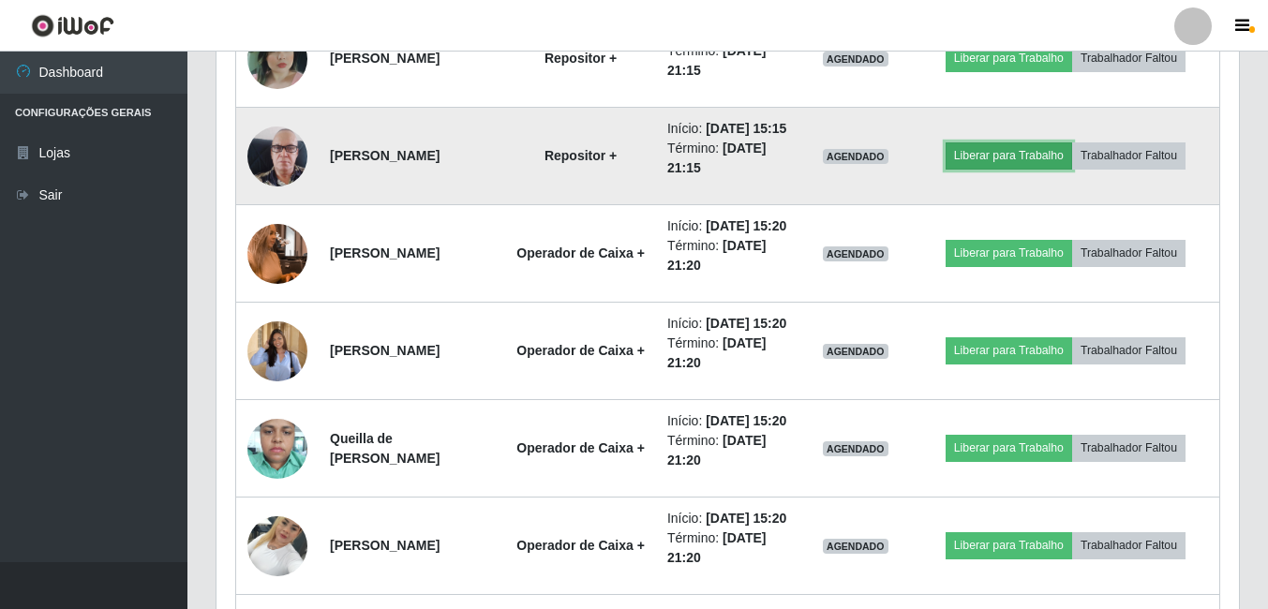
click at [1058, 169] on button "Liberar para Trabalho" at bounding box center [1009, 155] width 127 height 26
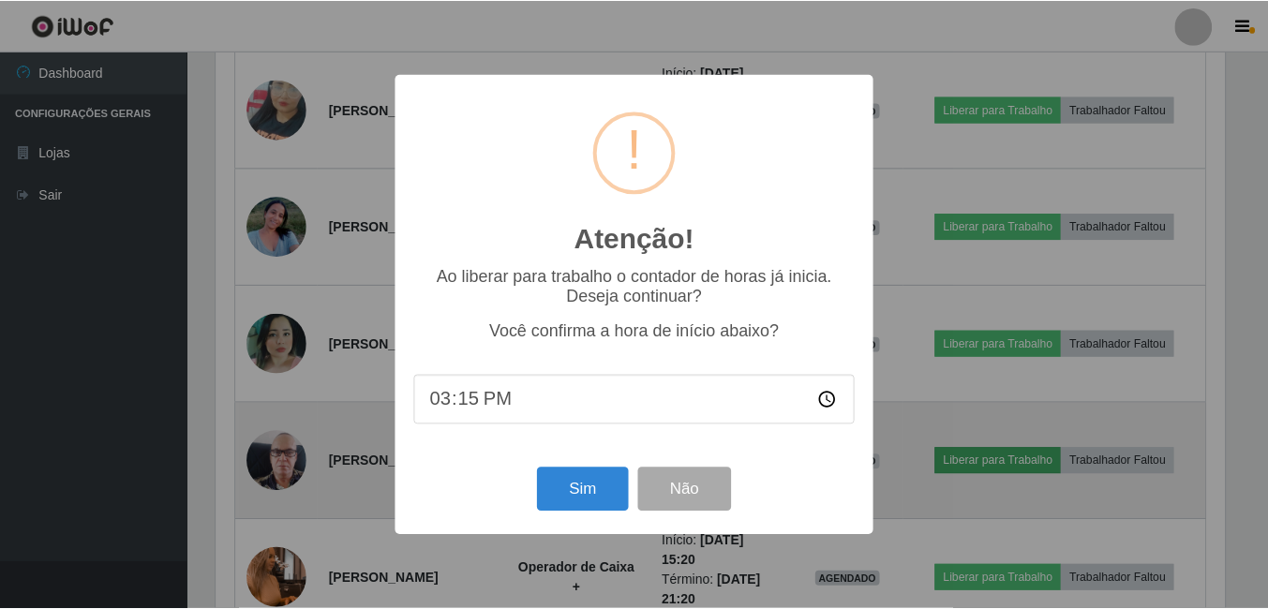
scroll to position [389, 1013]
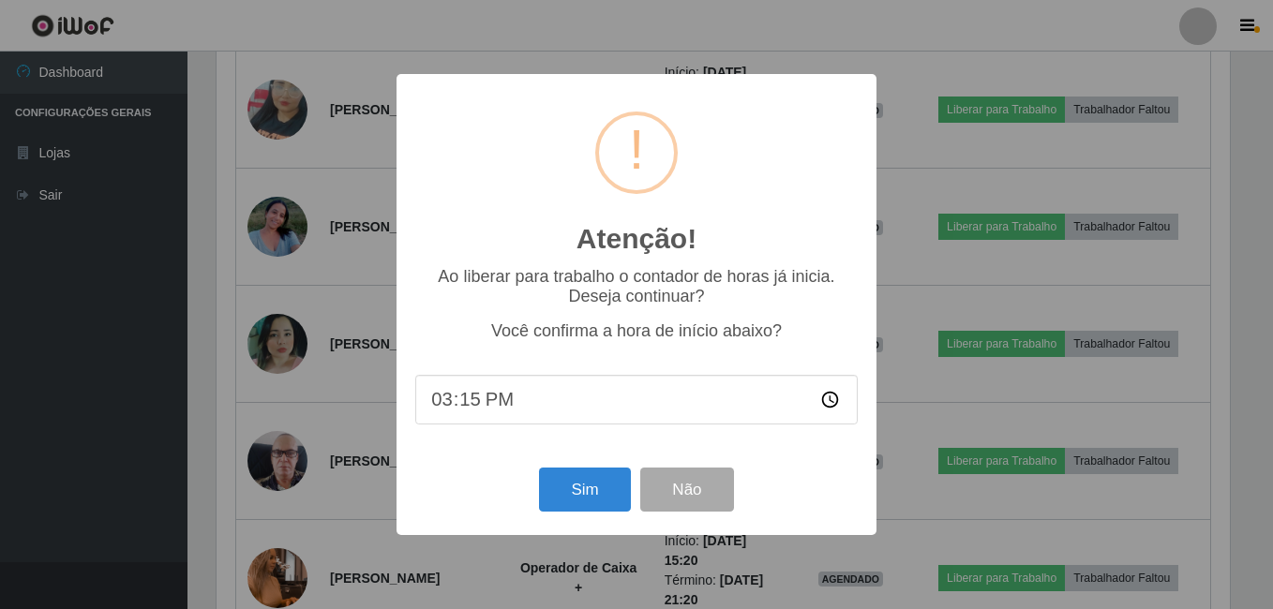
click at [1054, 446] on div "Atenção! × Ao liberar para trabalho o contador de horas já inicia. Deseja conti…" at bounding box center [636, 304] width 1273 height 609
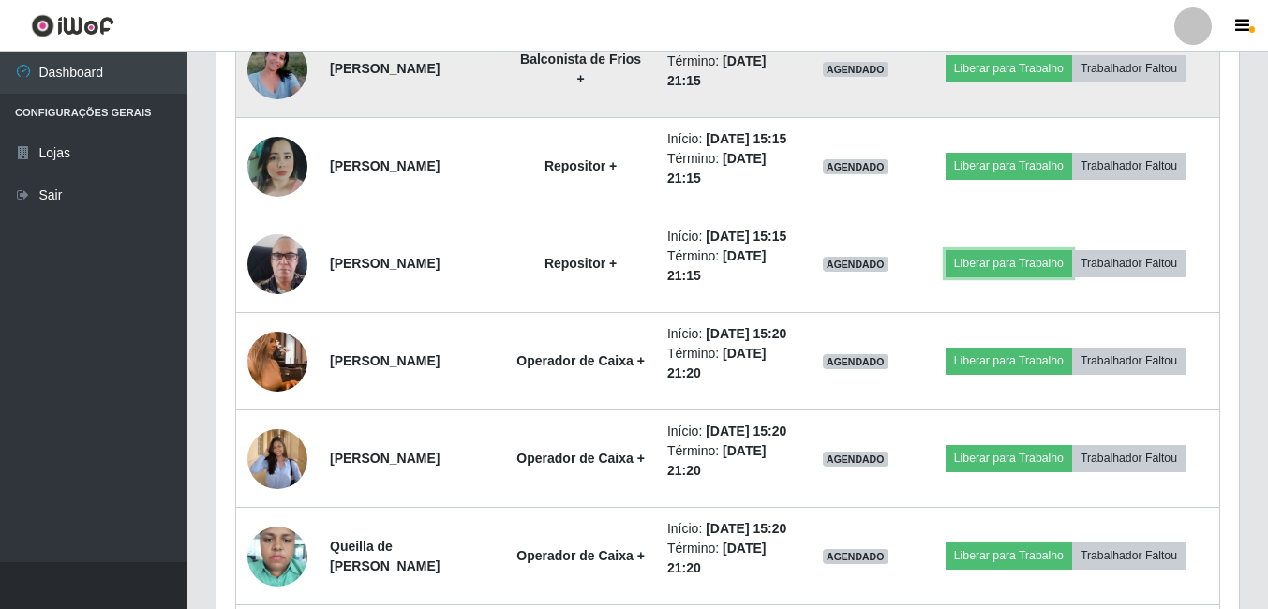
scroll to position [2036, 0]
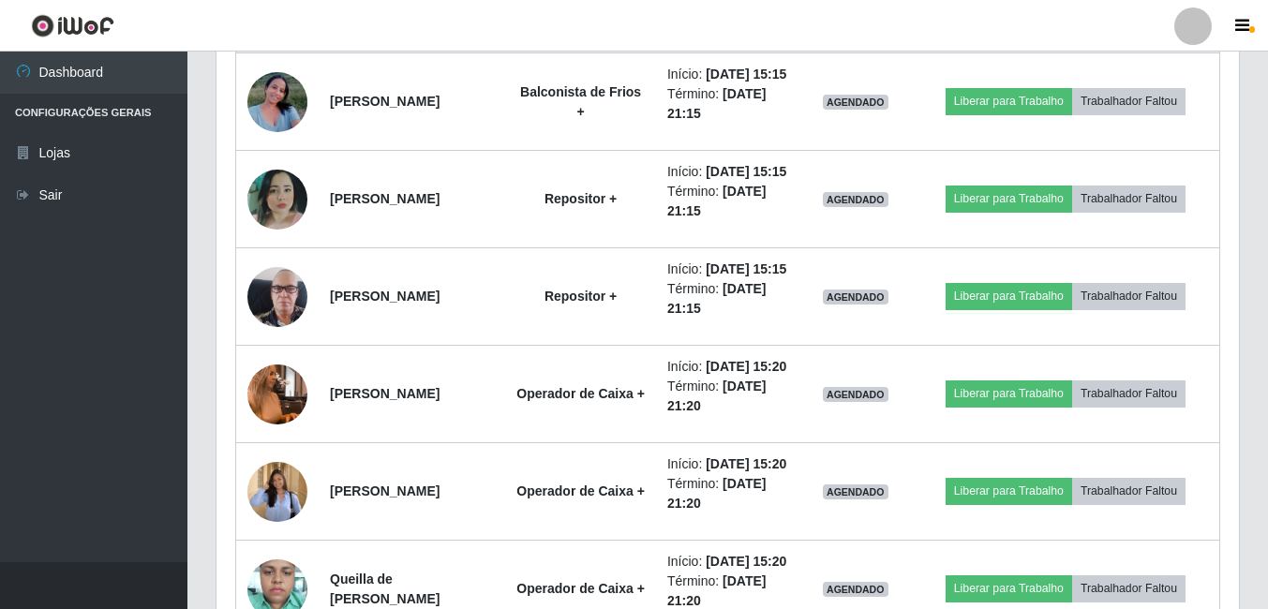
click at [1039, 17] on button "Liberar para Trabalho" at bounding box center [1009, 4] width 127 height 26
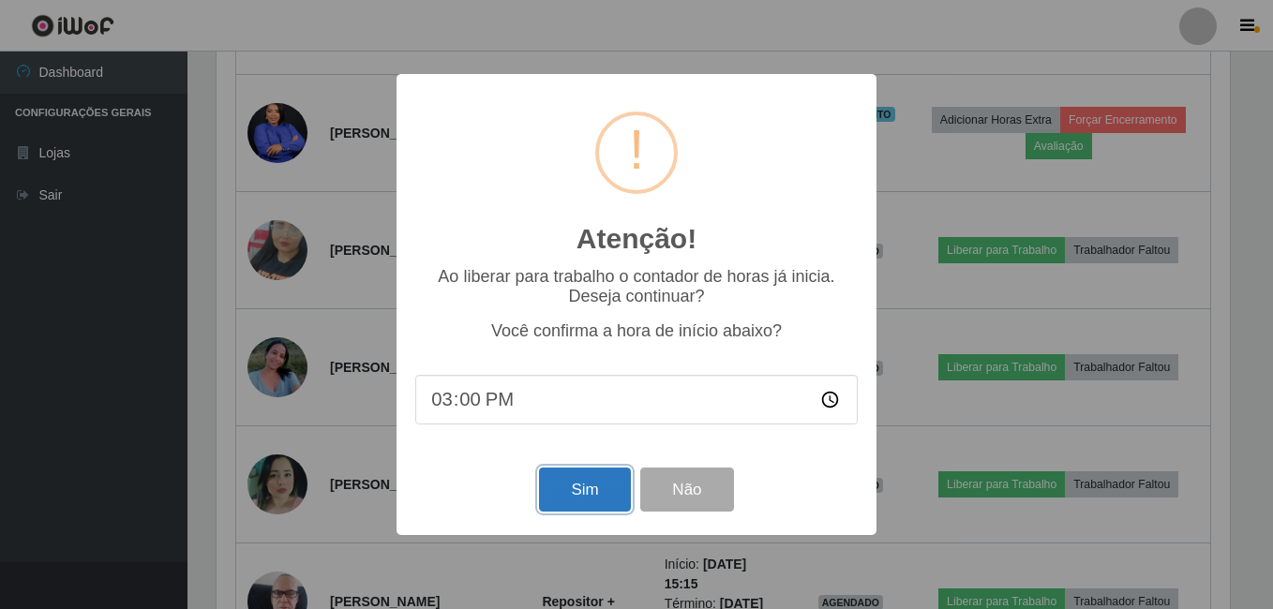
click at [565, 495] on button "Sim" at bounding box center [584, 490] width 91 height 44
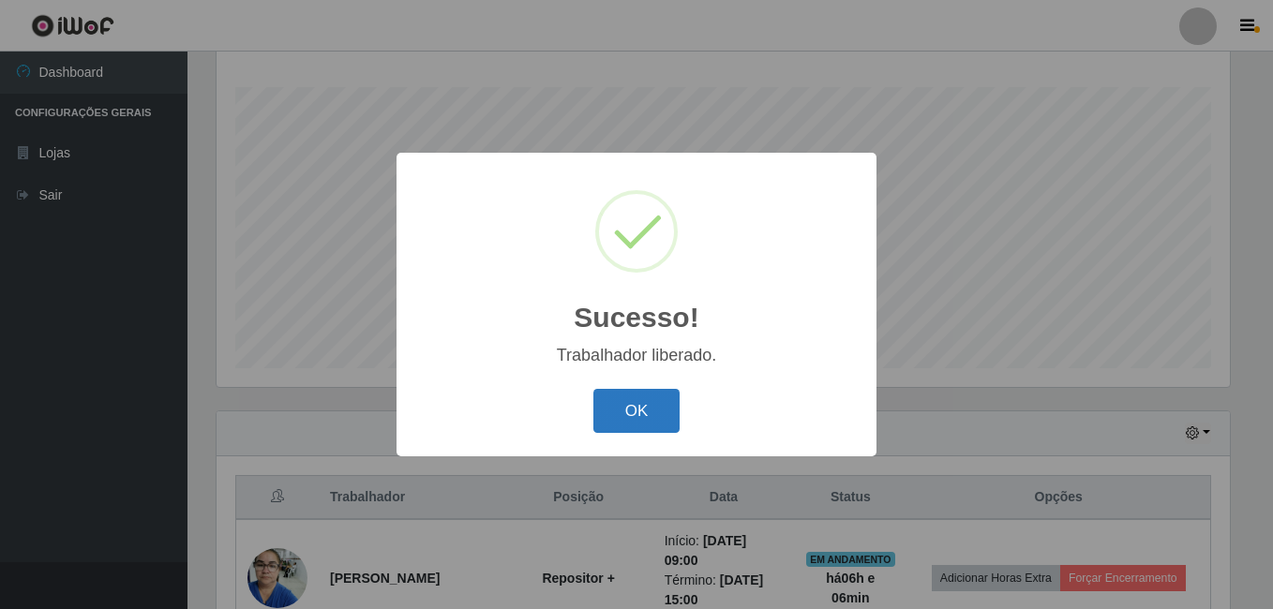
click at [650, 420] on button "OK" at bounding box center [636, 411] width 87 height 44
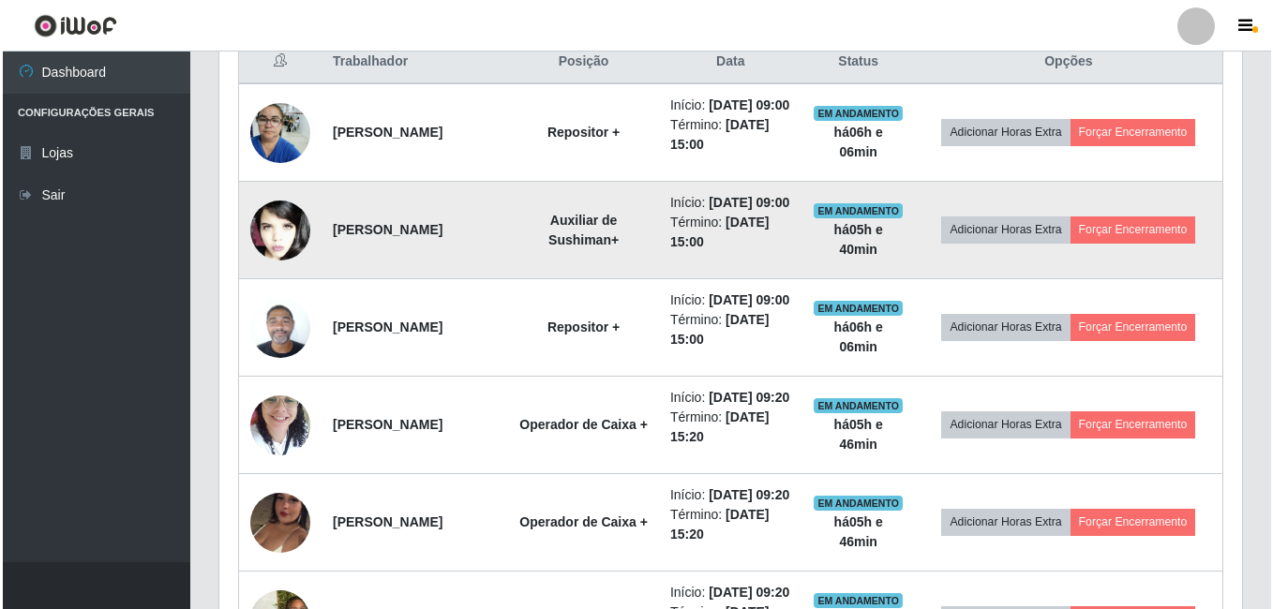
scroll to position [770, 0]
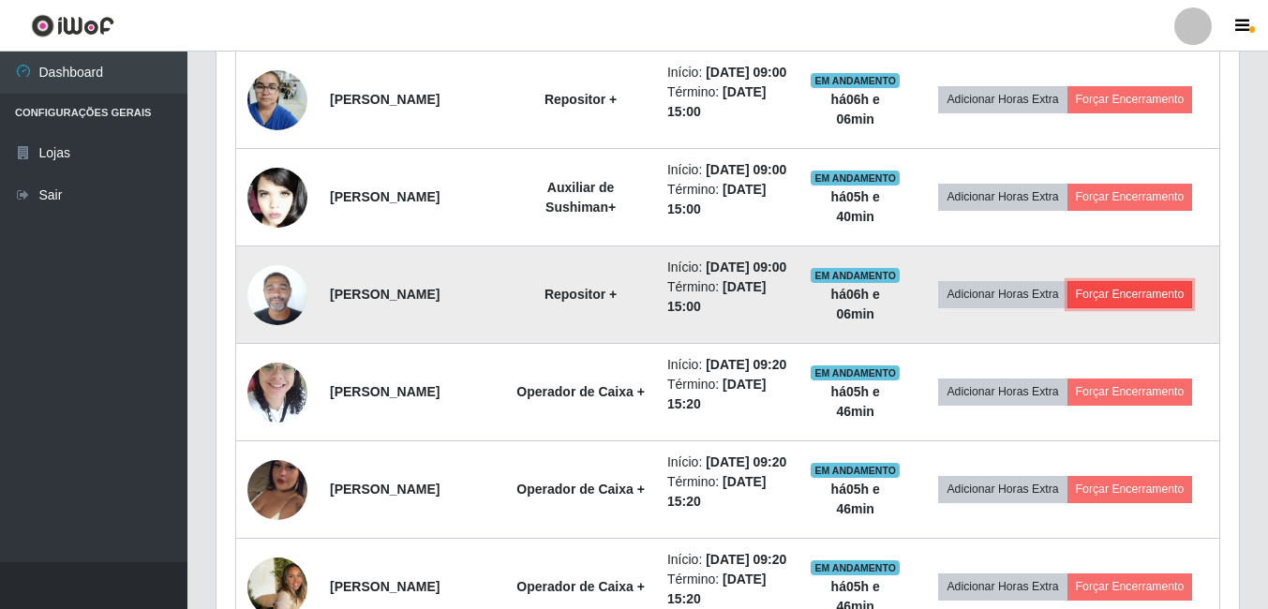
click at [1148, 307] on button "Forçar Encerramento" at bounding box center [1131, 294] width 126 height 26
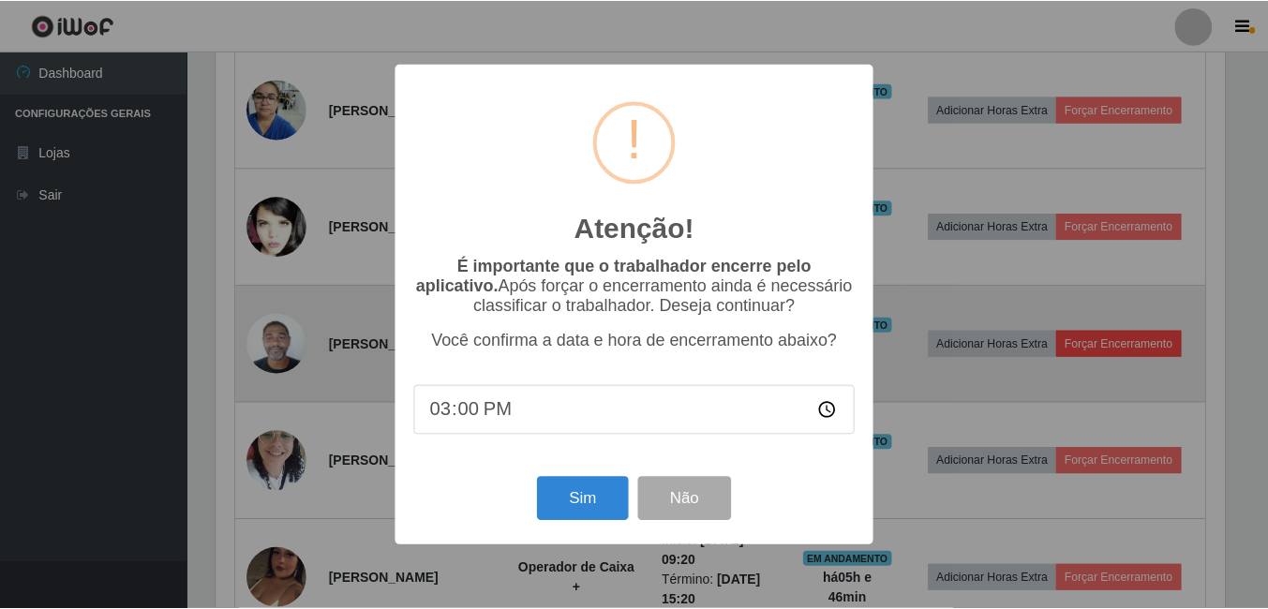
scroll to position [389, 1013]
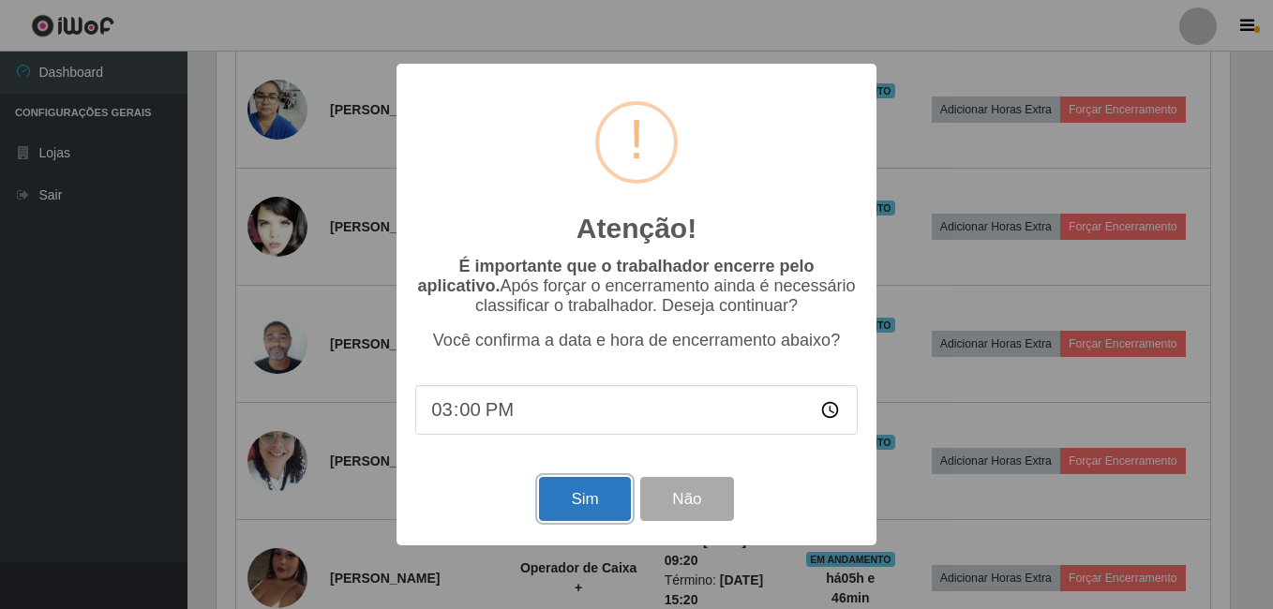
click at [597, 509] on button "Sim" at bounding box center [584, 499] width 91 height 44
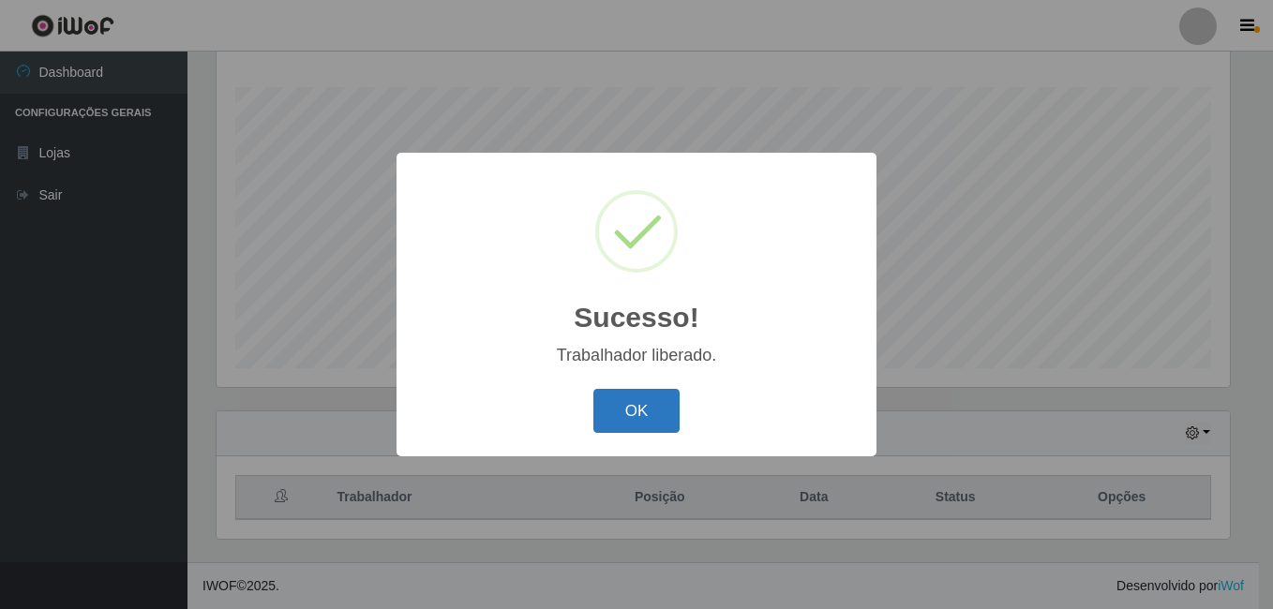
click at [640, 417] on button "OK" at bounding box center [636, 411] width 87 height 44
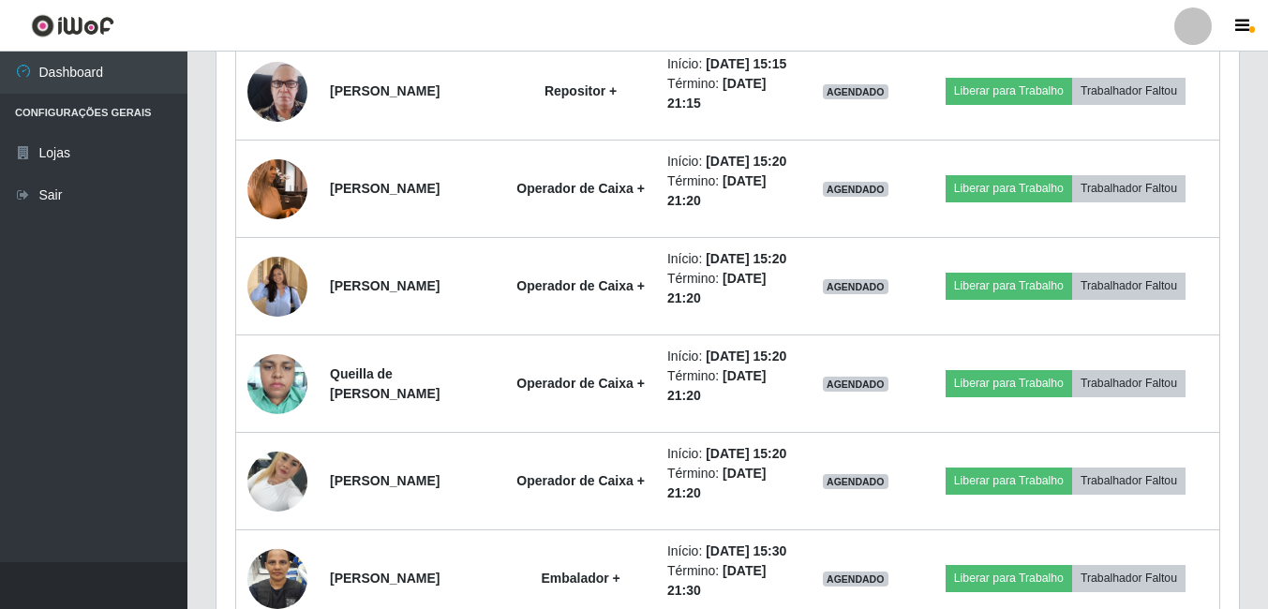
scroll to position [2176, 0]
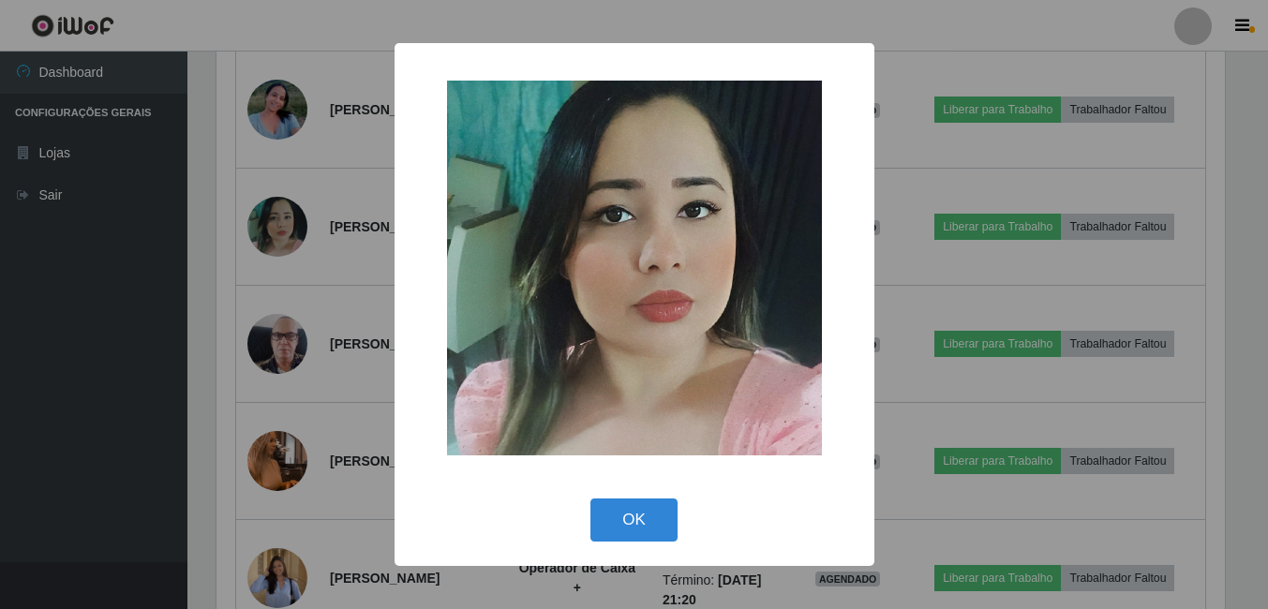
scroll to position [389, 1013]
click at [303, 277] on div "× OK Cancel" at bounding box center [636, 304] width 1273 height 609
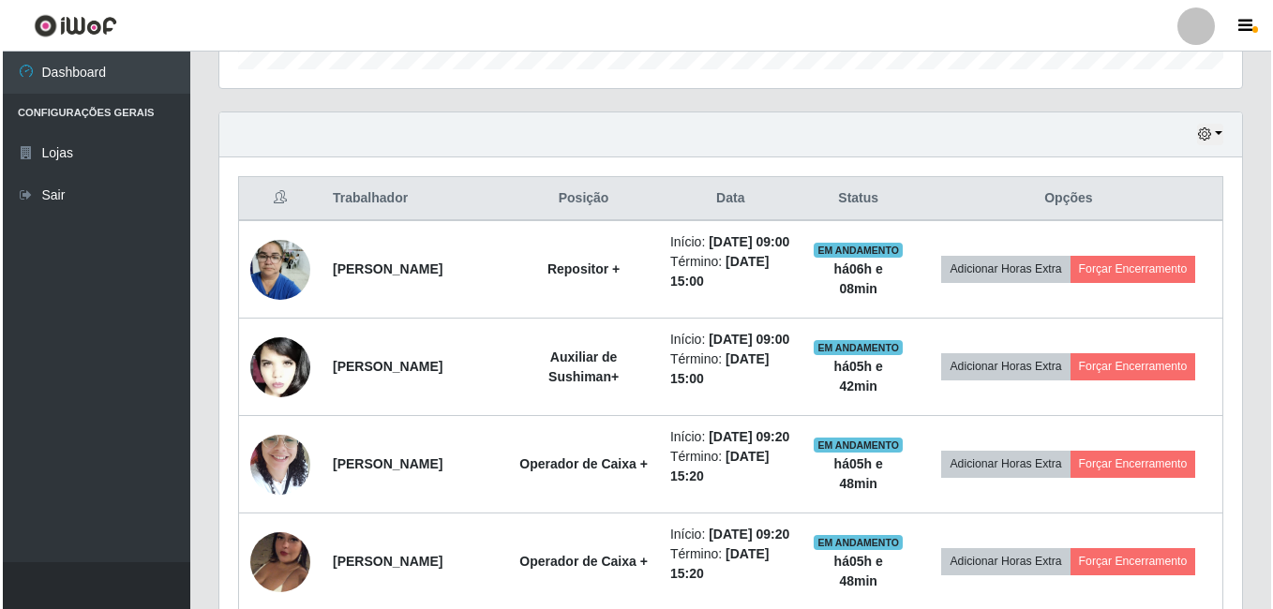
scroll to position [700, 0]
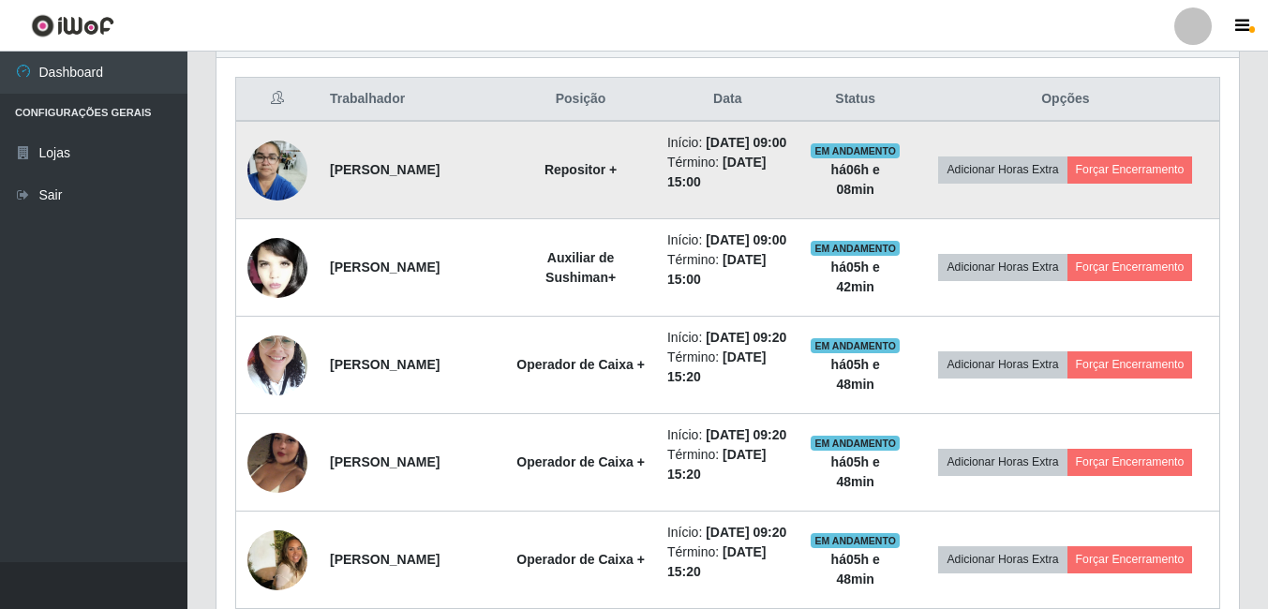
click at [289, 176] on img at bounding box center [277, 170] width 60 height 80
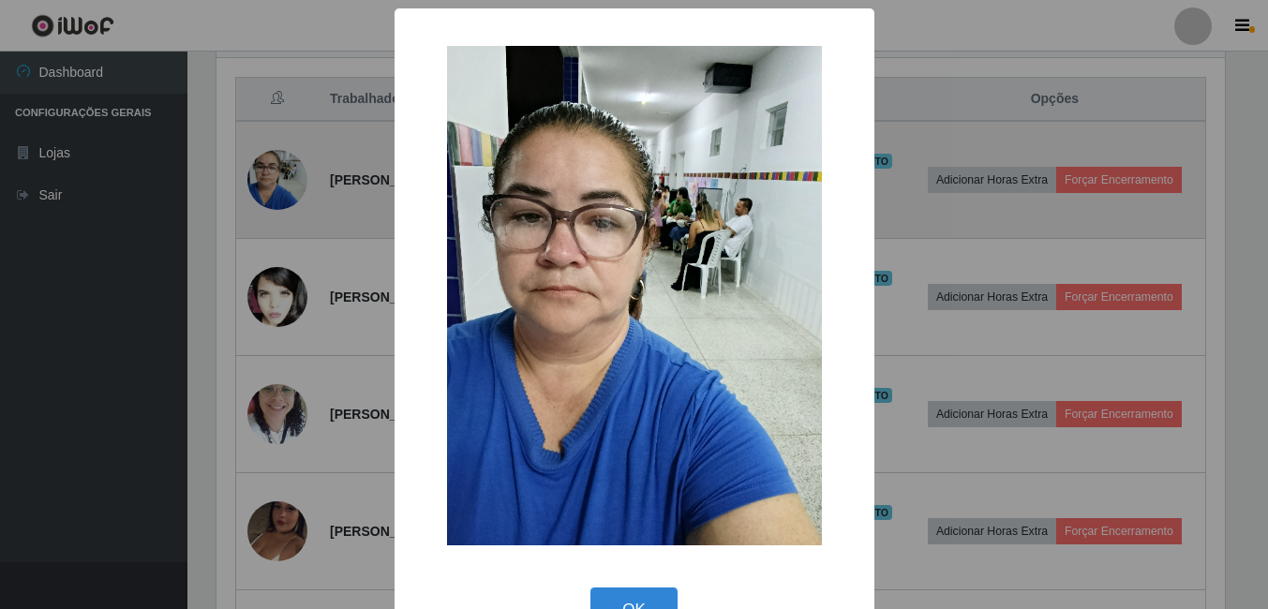
scroll to position [389, 1013]
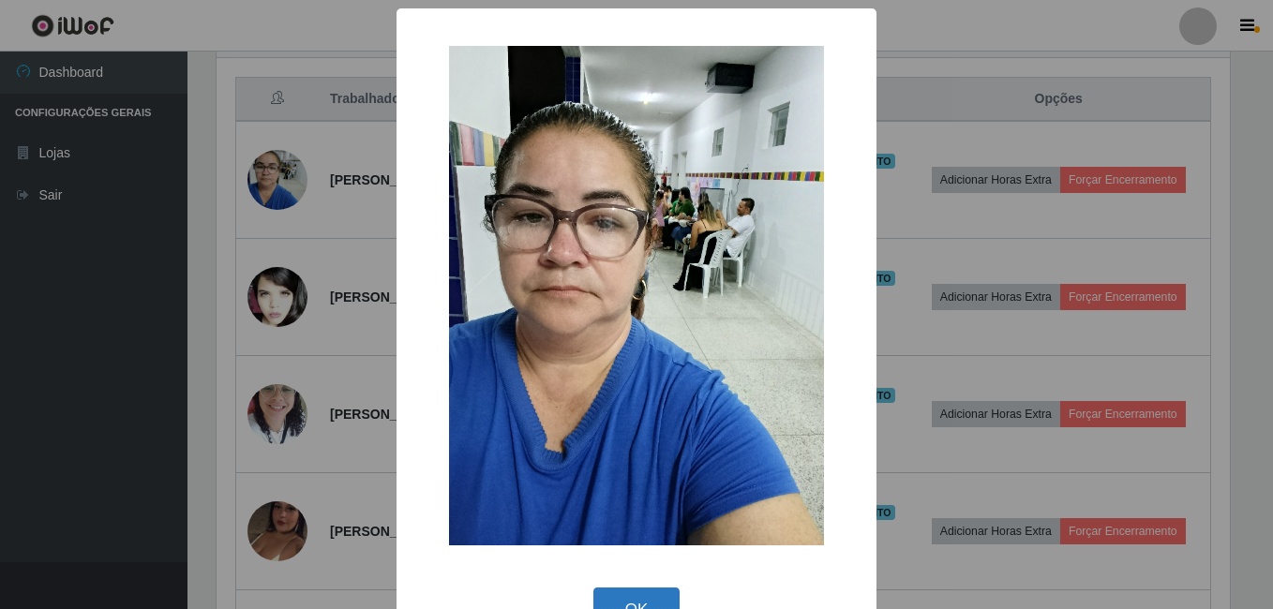
click at [634, 593] on button "OK" at bounding box center [636, 610] width 87 height 44
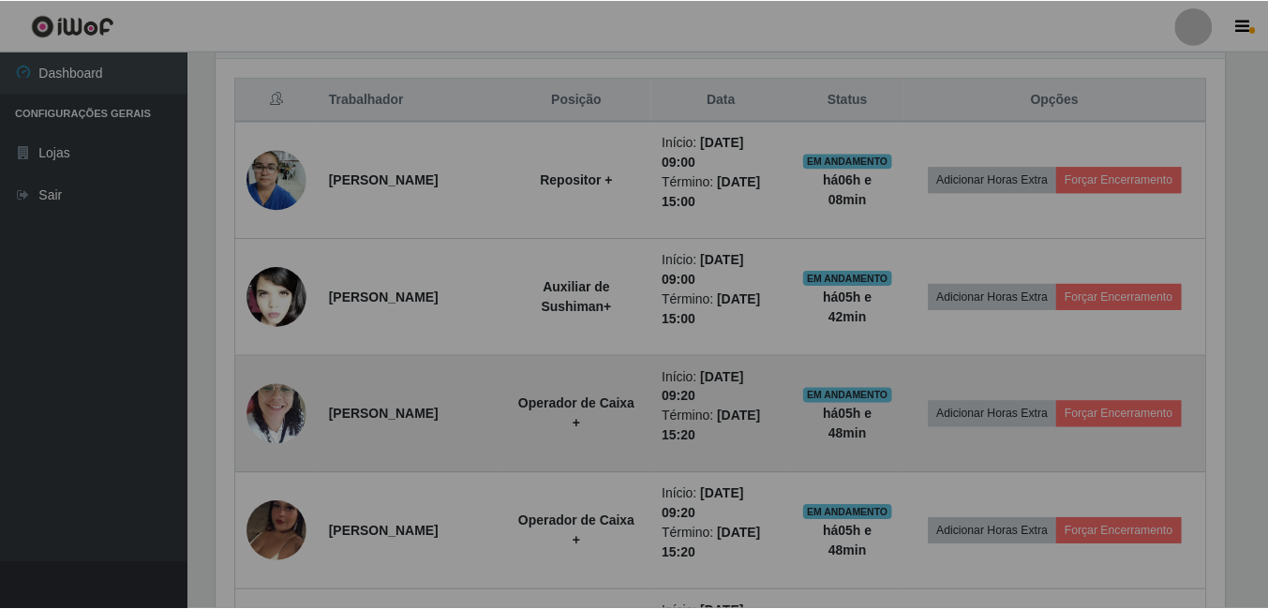
scroll to position [389, 1023]
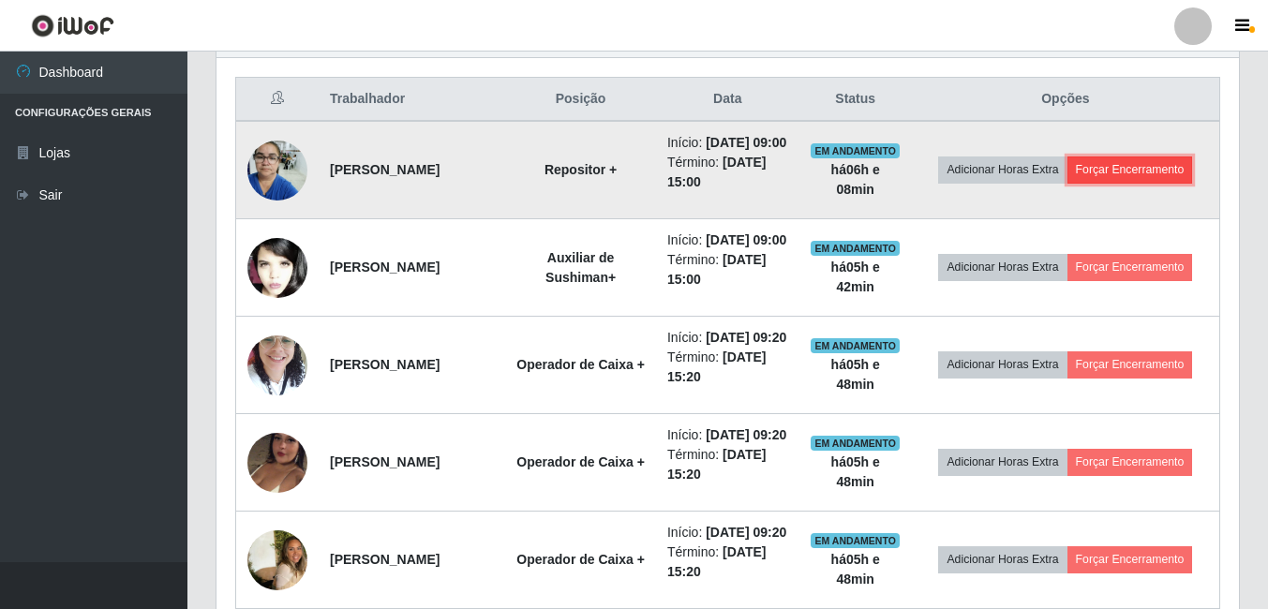
click at [1149, 182] on button "Forçar Encerramento" at bounding box center [1131, 170] width 126 height 26
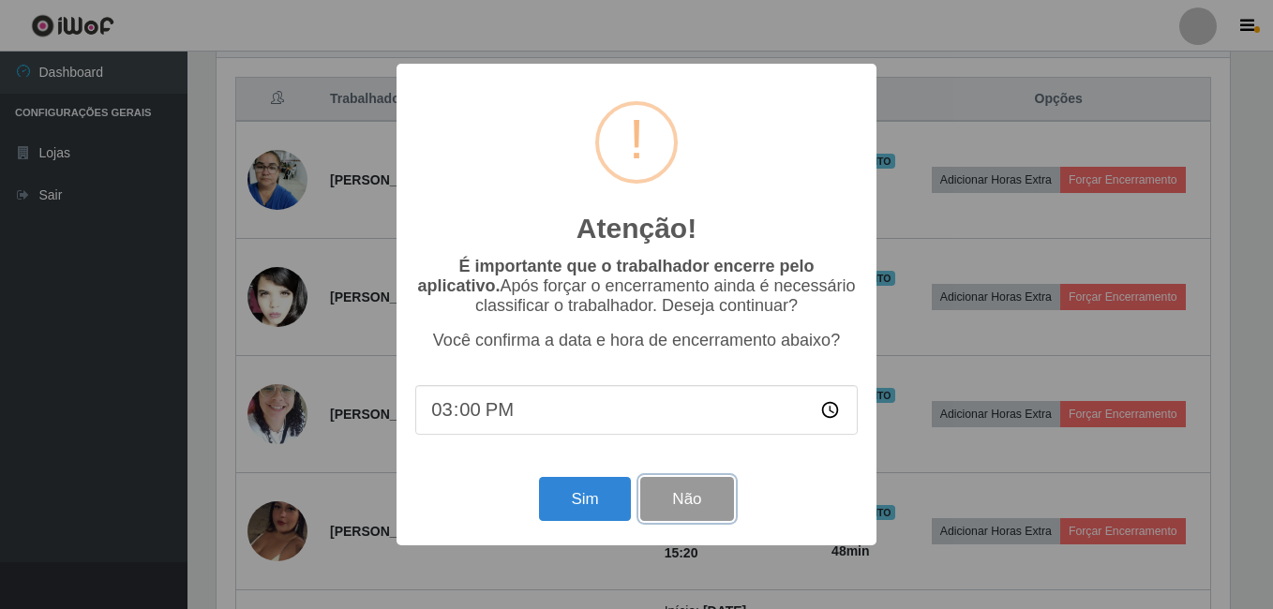
click at [695, 514] on button "Não" at bounding box center [686, 499] width 93 height 44
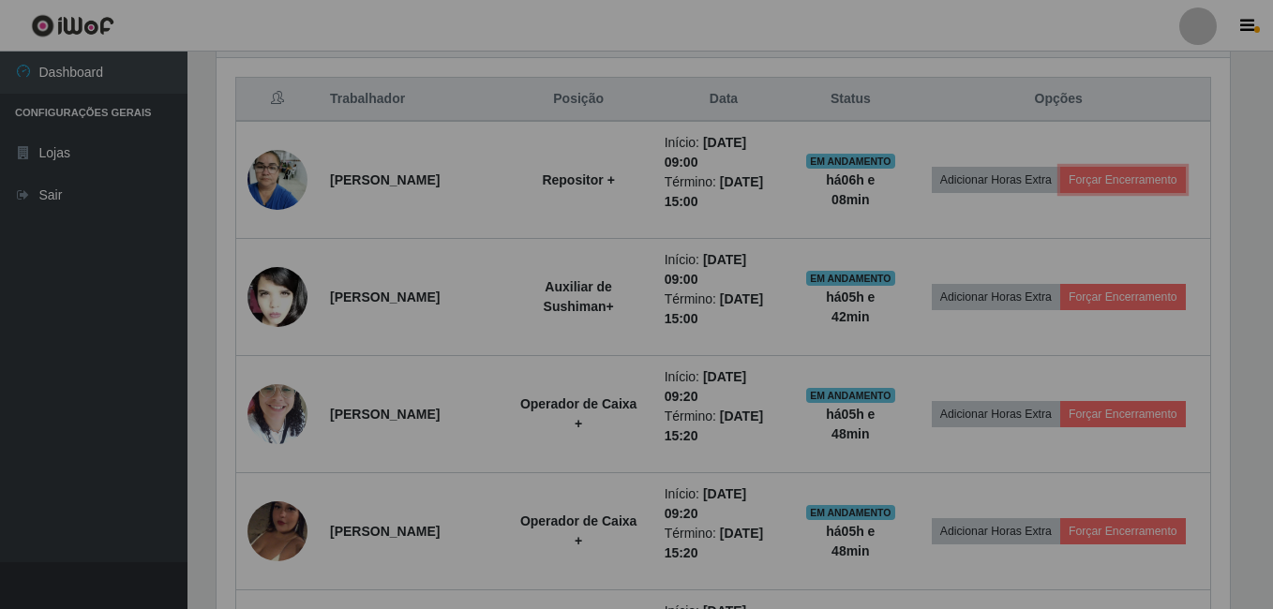
scroll to position [389, 1023]
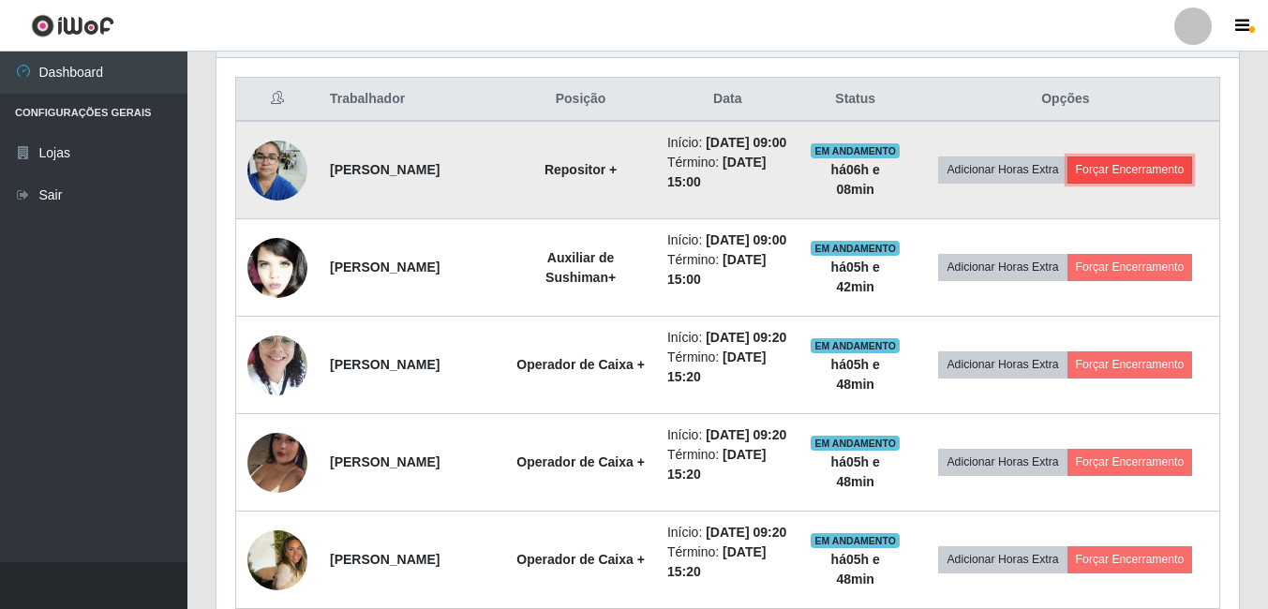
click at [1144, 183] on button "Forçar Encerramento" at bounding box center [1131, 170] width 126 height 26
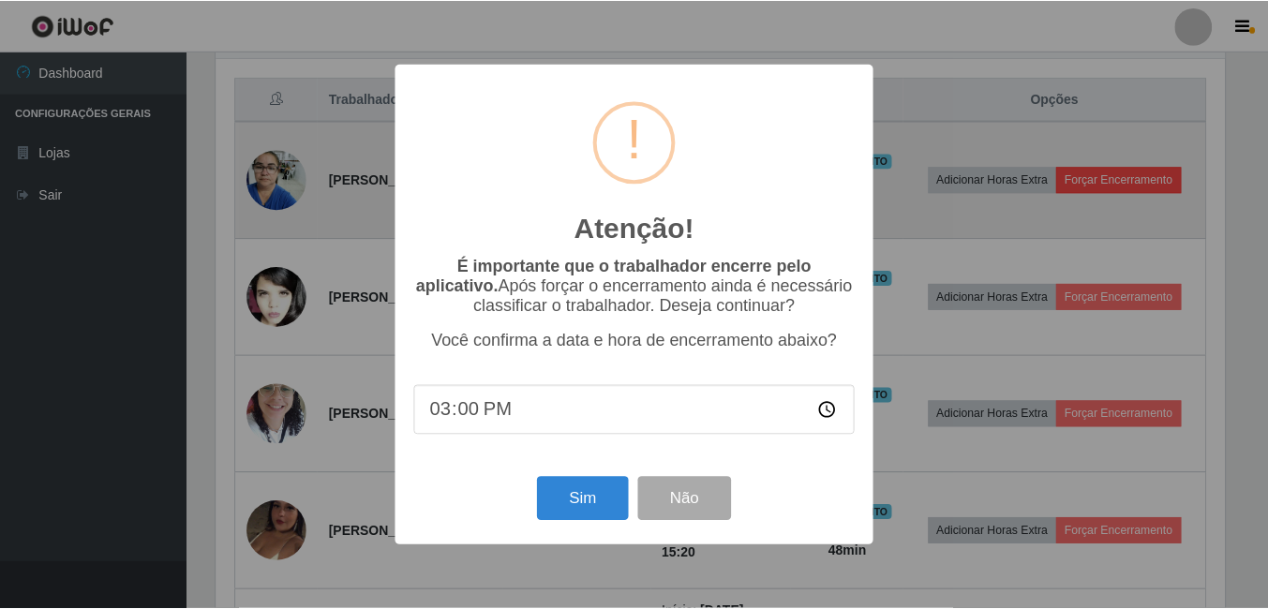
scroll to position [389, 1013]
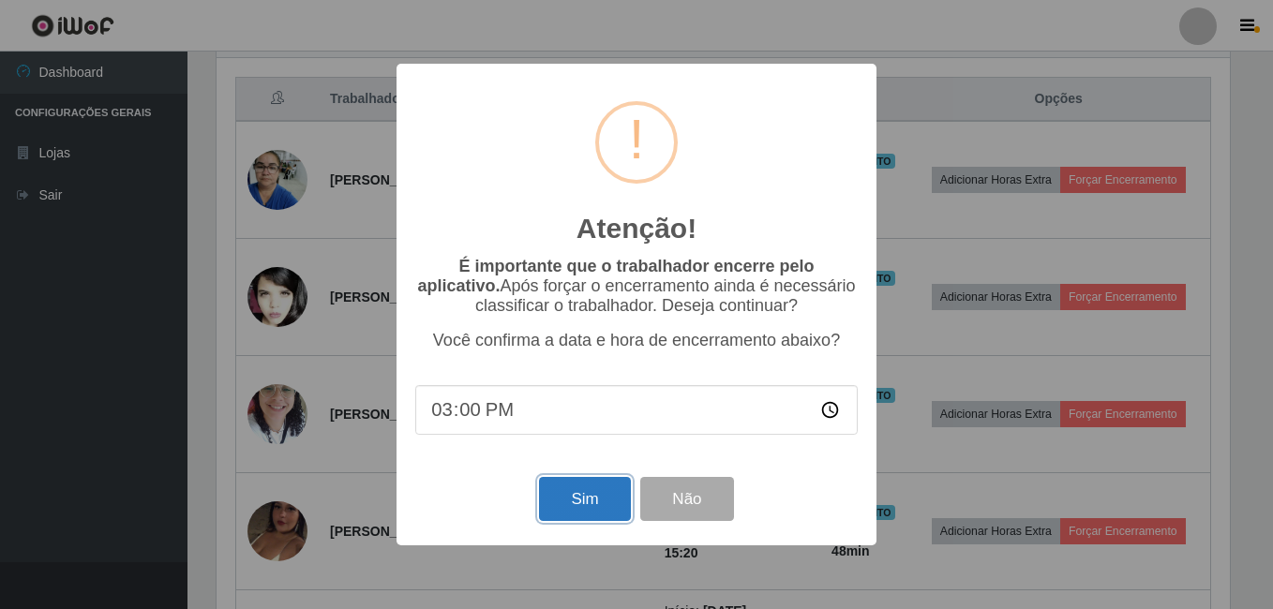
click at [590, 515] on button "Sim" at bounding box center [584, 499] width 91 height 44
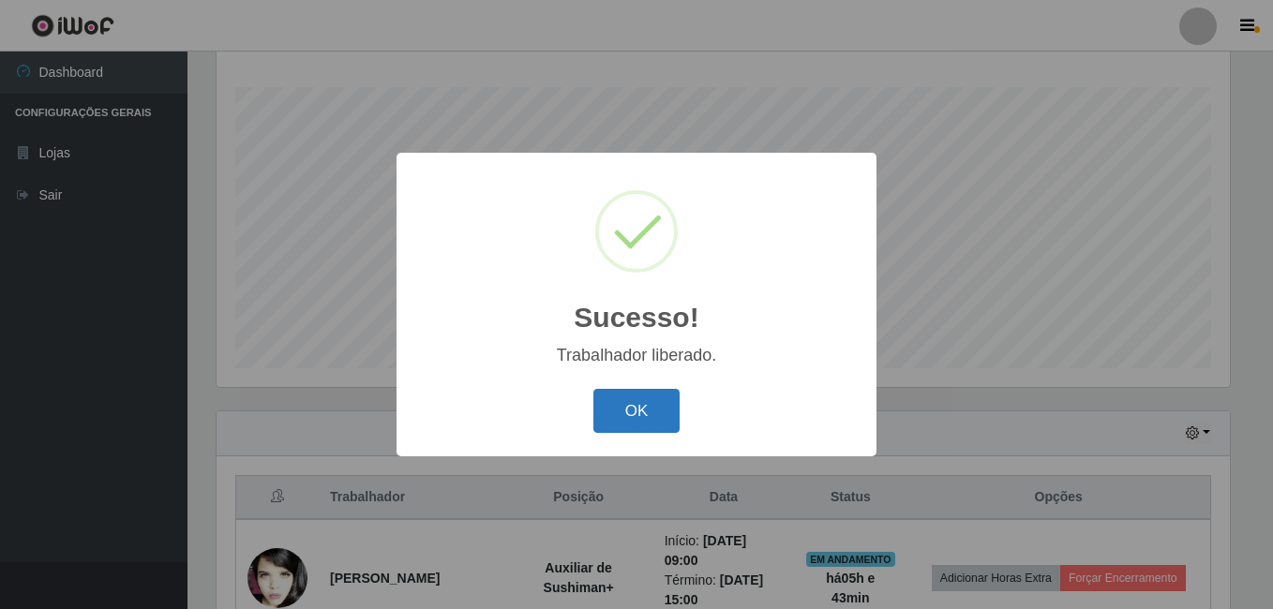
click at [630, 403] on button "OK" at bounding box center [636, 411] width 87 height 44
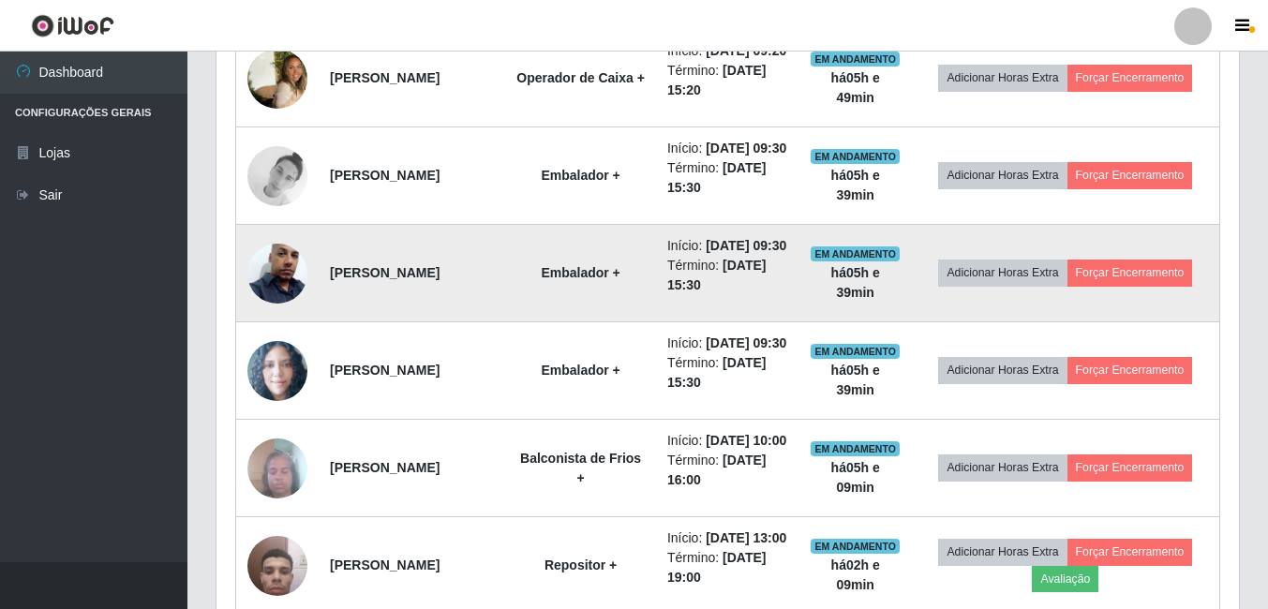
scroll to position [1052, 0]
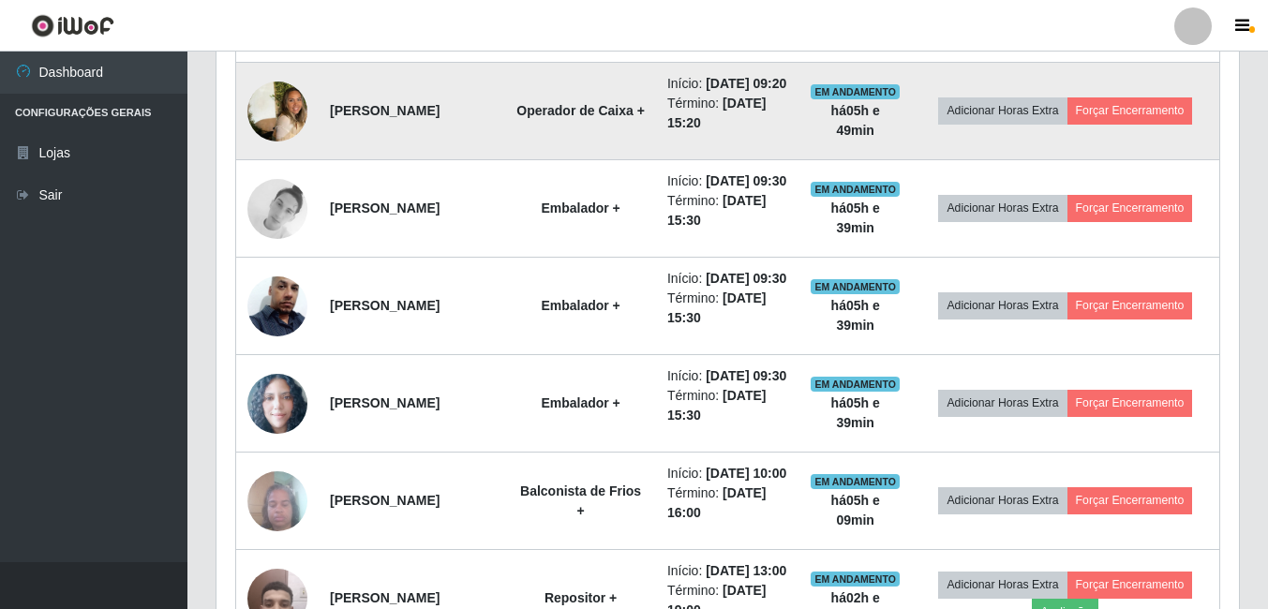
click at [307, 160] on td at bounding box center [277, 111] width 83 height 97
click at [275, 157] on img at bounding box center [277, 111] width 60 height 93
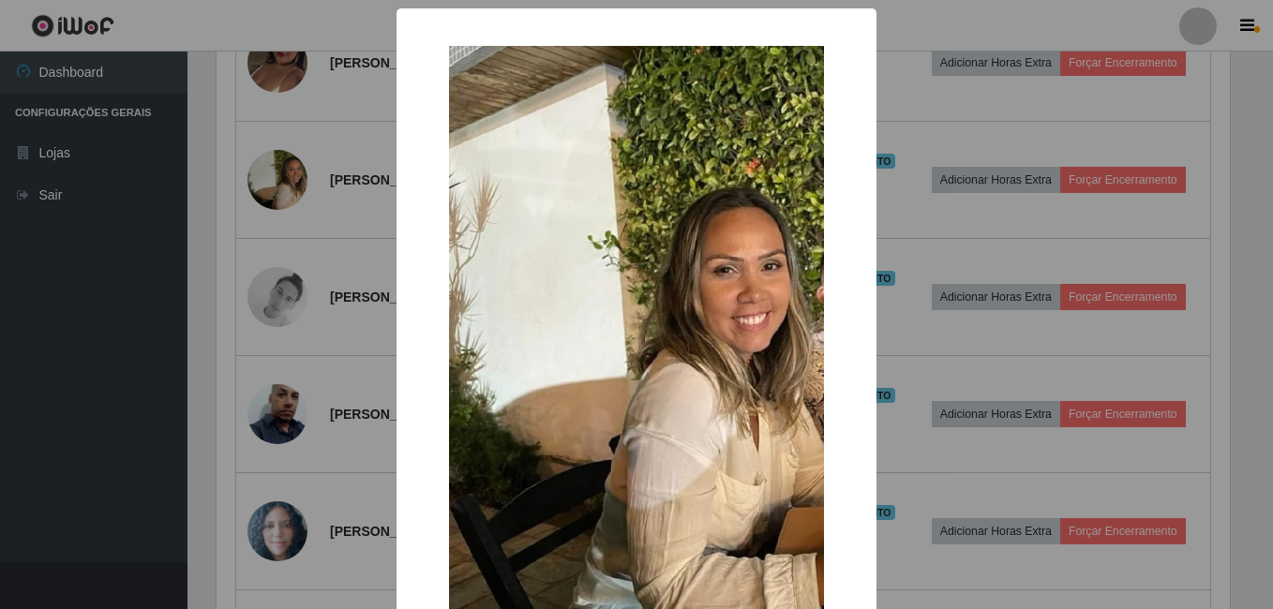
click at [292, 202] on div "× OK Cancel" at bounding box center [636, 304] width 1273 height 609
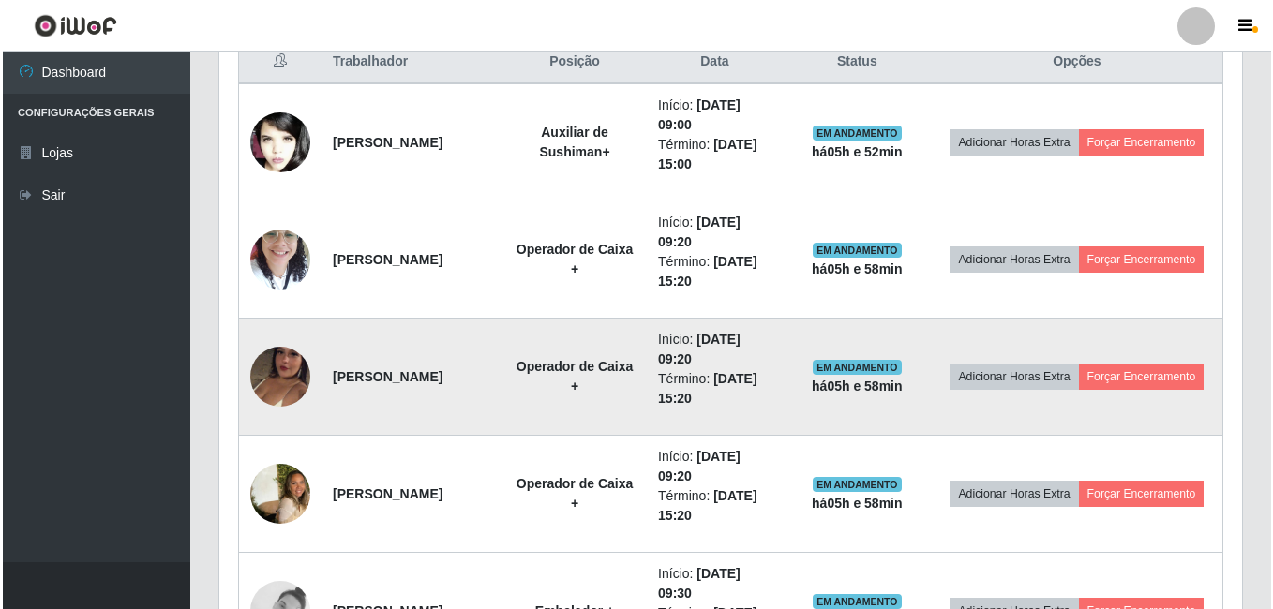
scroll to position [770, 0]
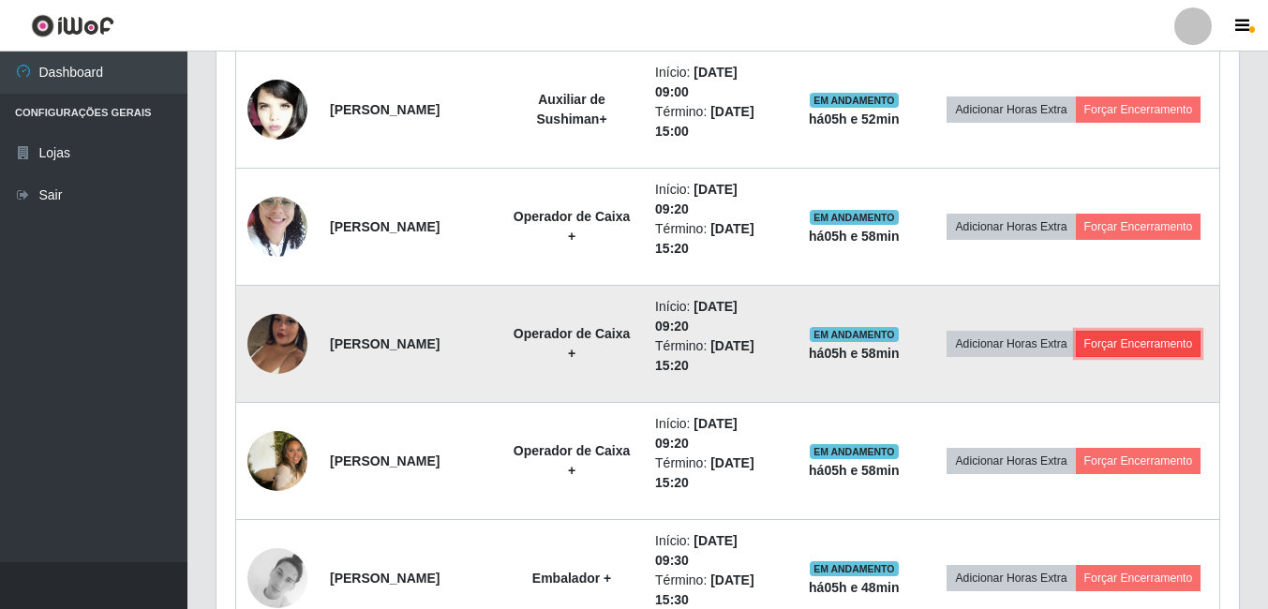
click at [1076, 357] on button "Forçar Encerramento" at bounding box center [1139, 344] width 126 height 26
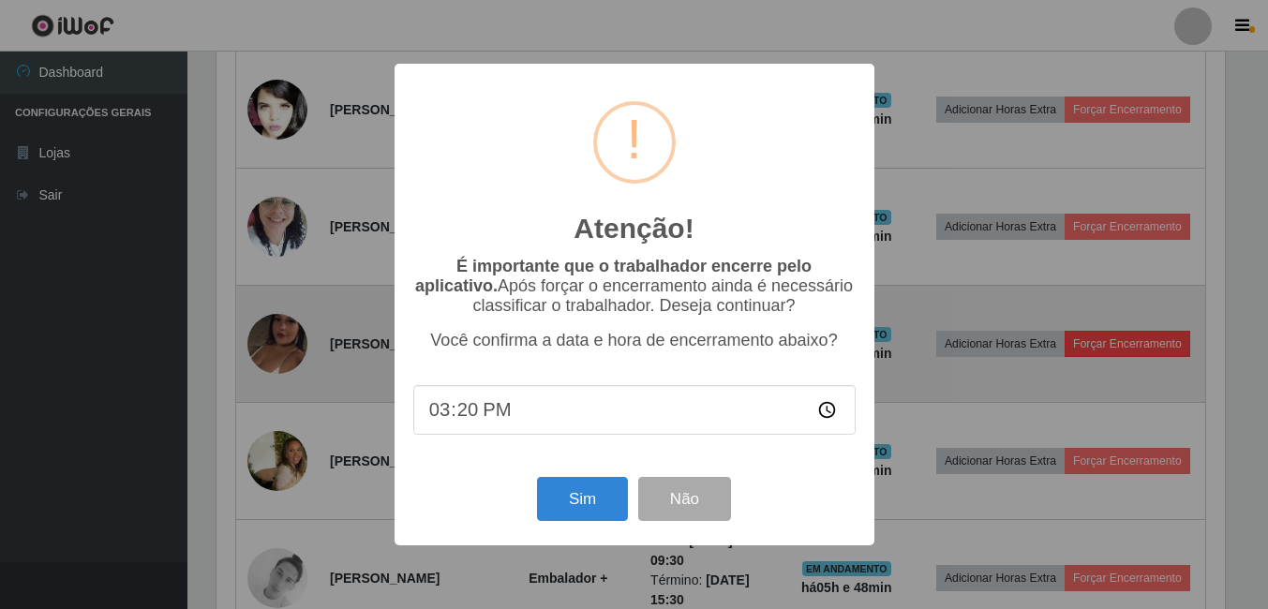
scroll to position [389, 1013]
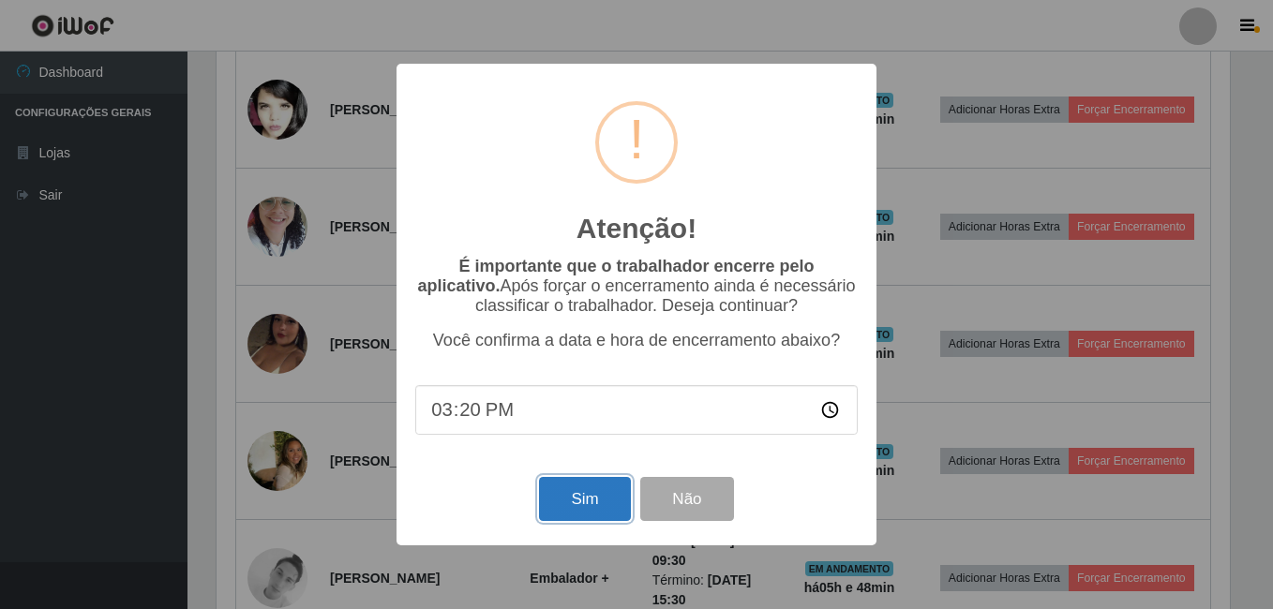
click at [591, 504] on button "Sim" at bounding box center [584, 499] width 91 height 44
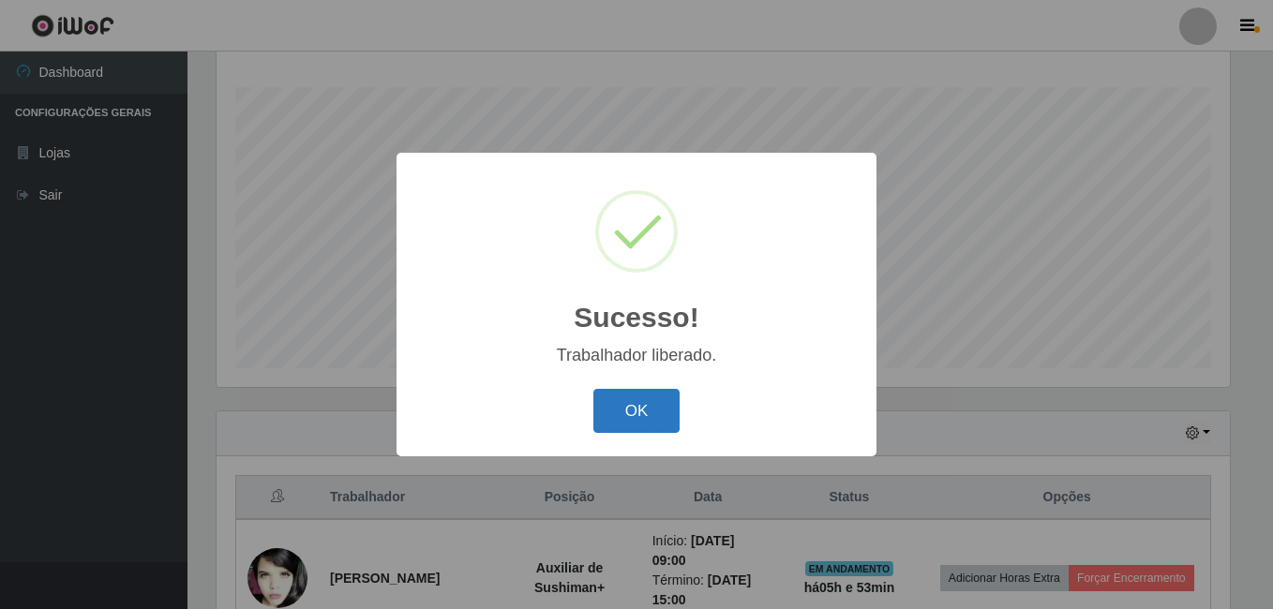
click at [655, 412] on button "OK" at bounding box center [636, 411] width 87 height 44
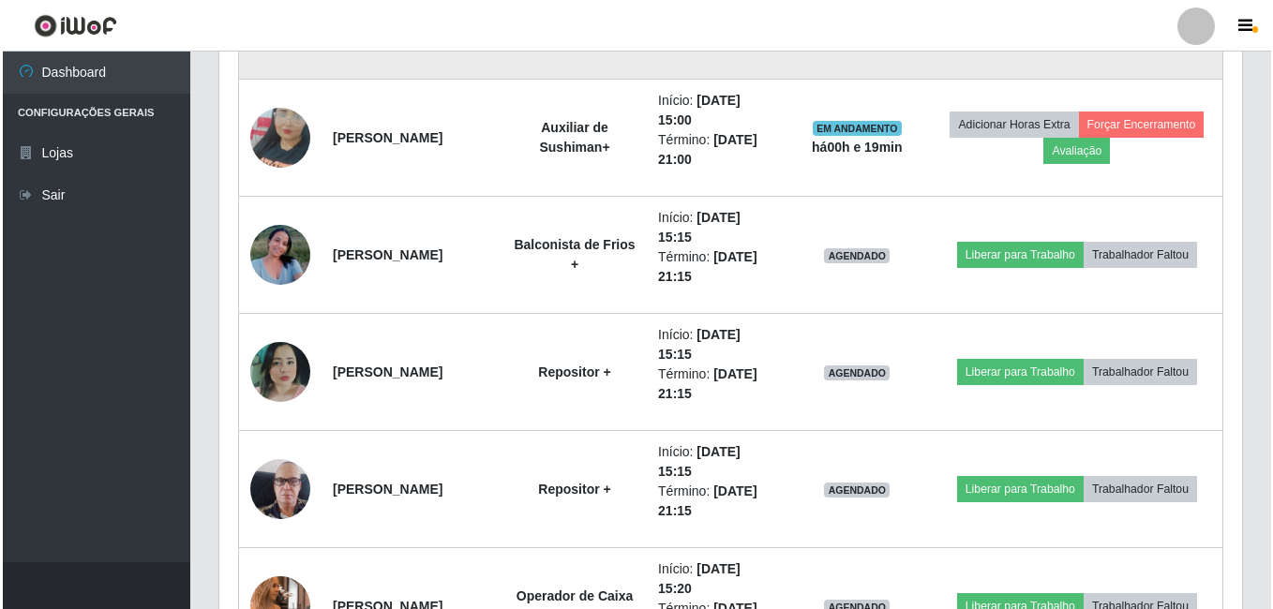
scroll to position [1801, 0]
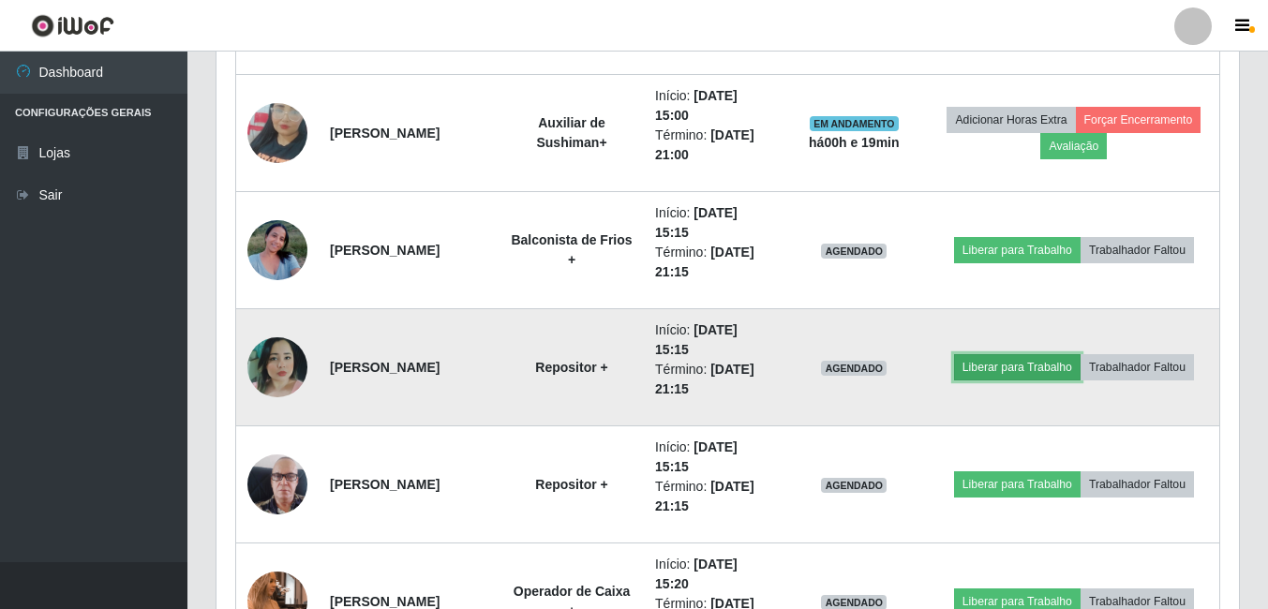
click at [1018, 364] on button "Liberar para Trabalho" at bounding box center [1017, 367] width 127 height 26
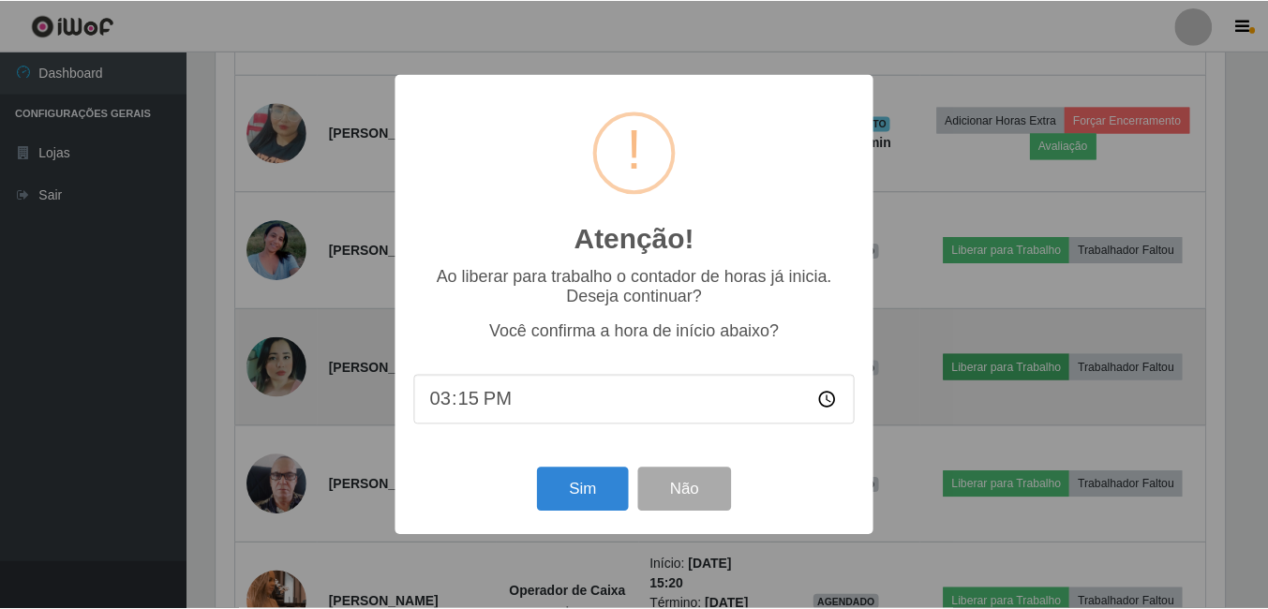
scroll to position [389, 1013]
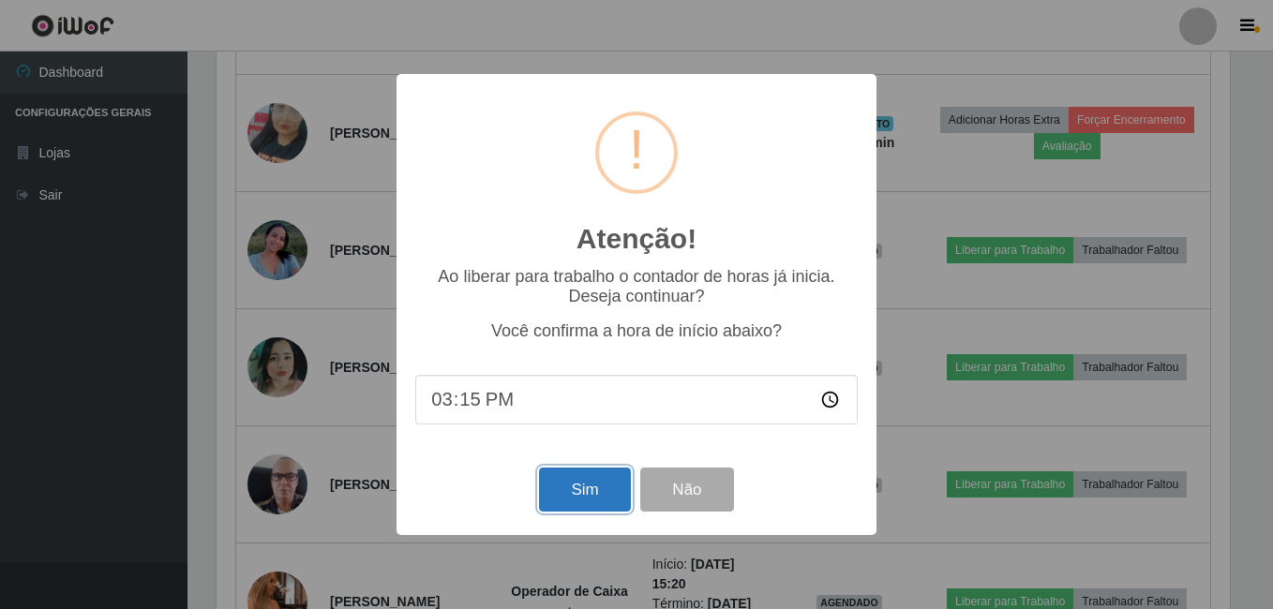
click at [575, 486] on button "Sim" at bounding box center [584, 490] width 91 height 44
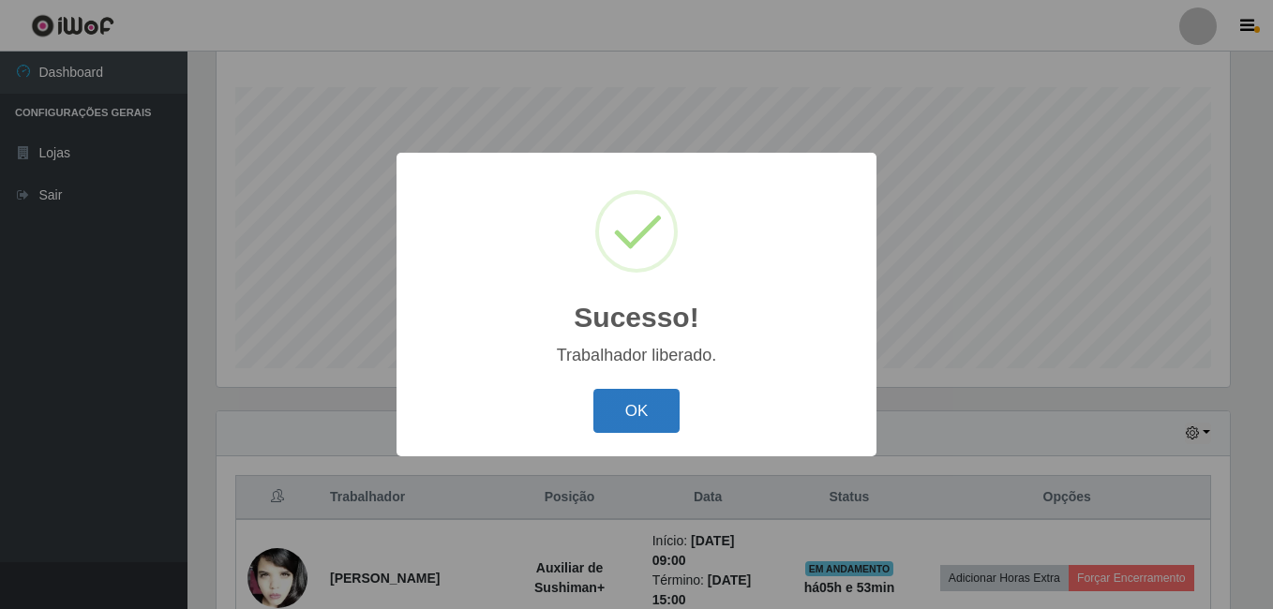
click at [646, 406] on button "OK" at bounding box center [636, 411] width 87 height 44
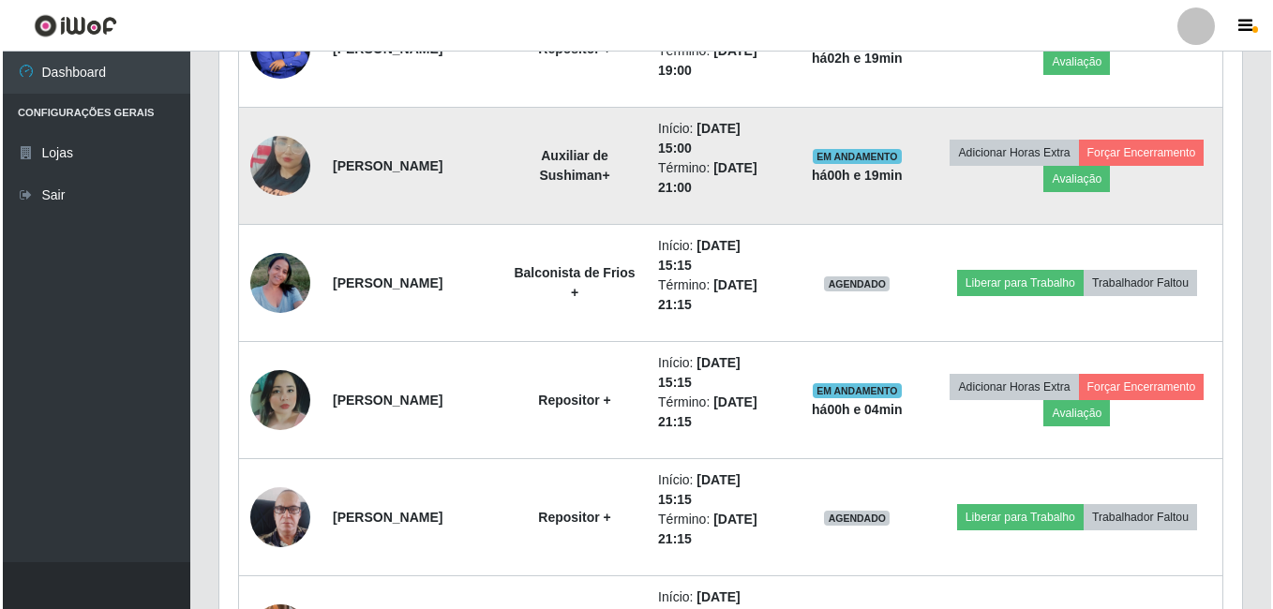
scroll to position [1801, 0]
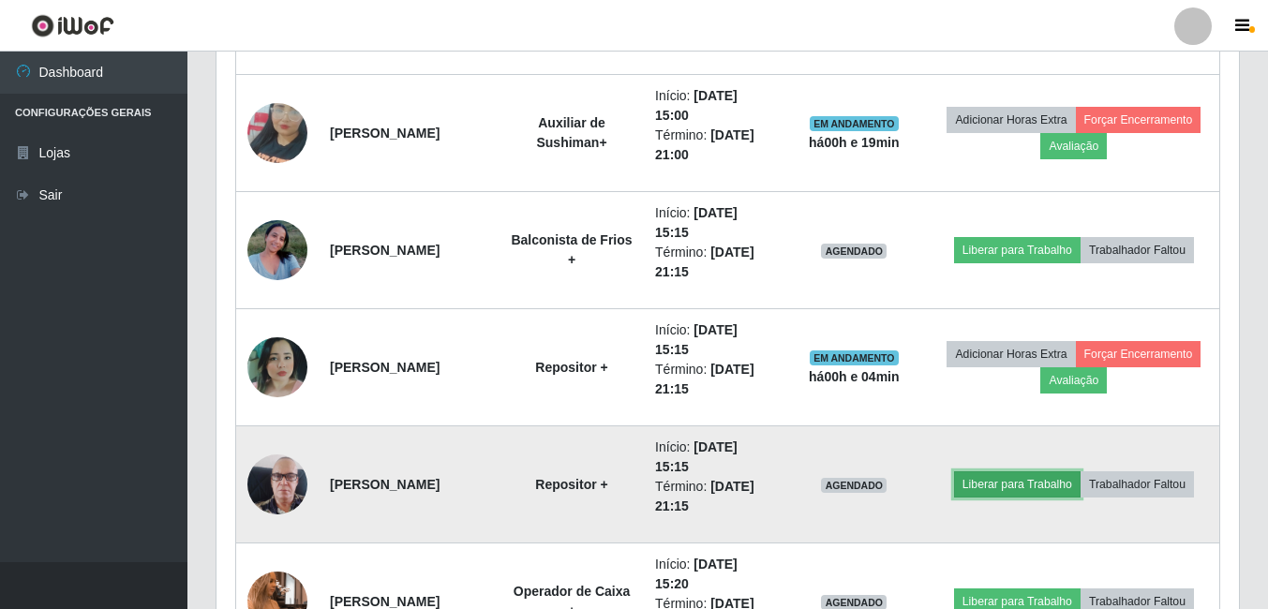
click at [1003, 488] on button "Liberar para Trabalho" at bounding box center [1017, 484] width 127 height 26
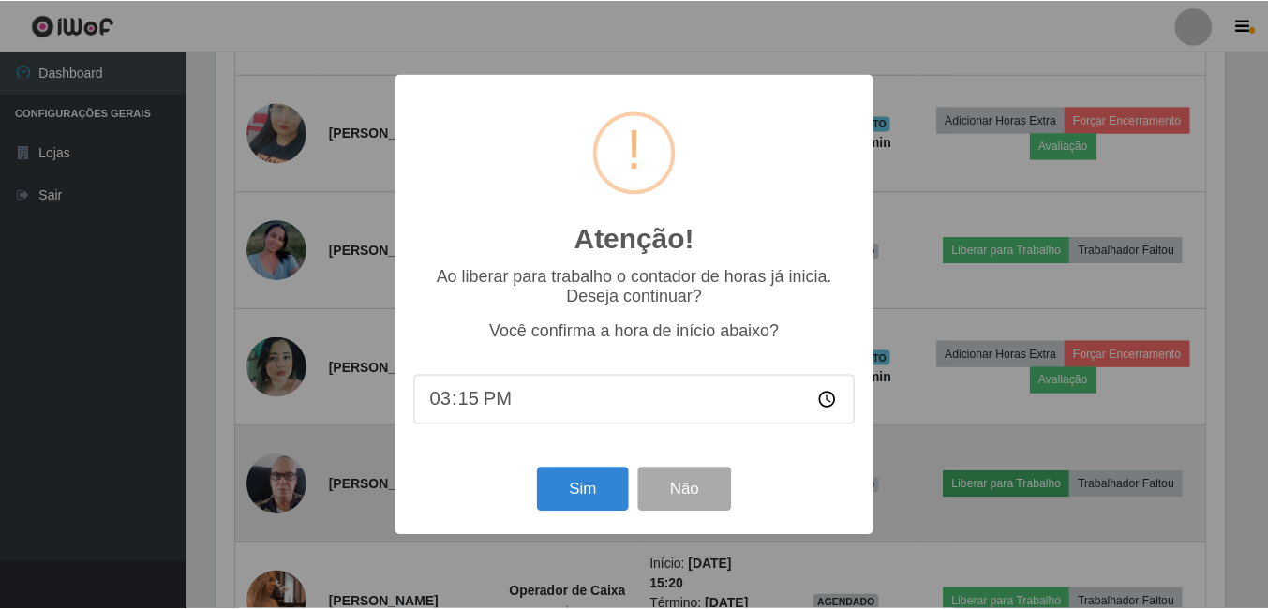
scroll to position [389, 1013]
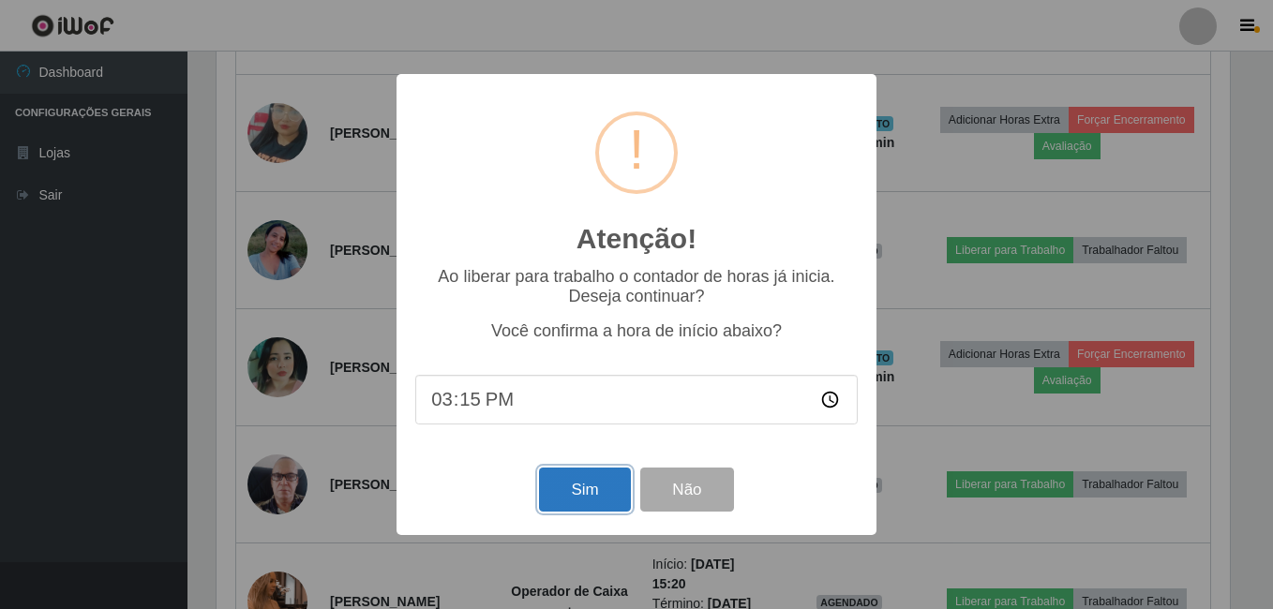
click at [568, 496] on button "Sim" at bounding box center [584, 490] width 91 height 44
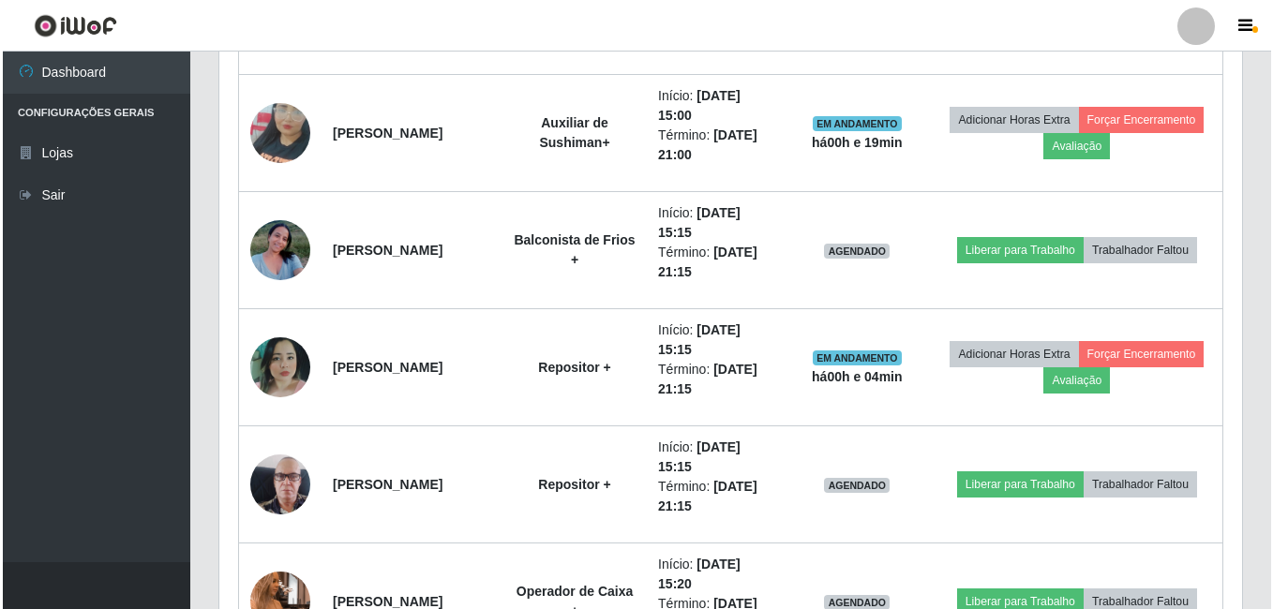
scroll to position [302, 0]
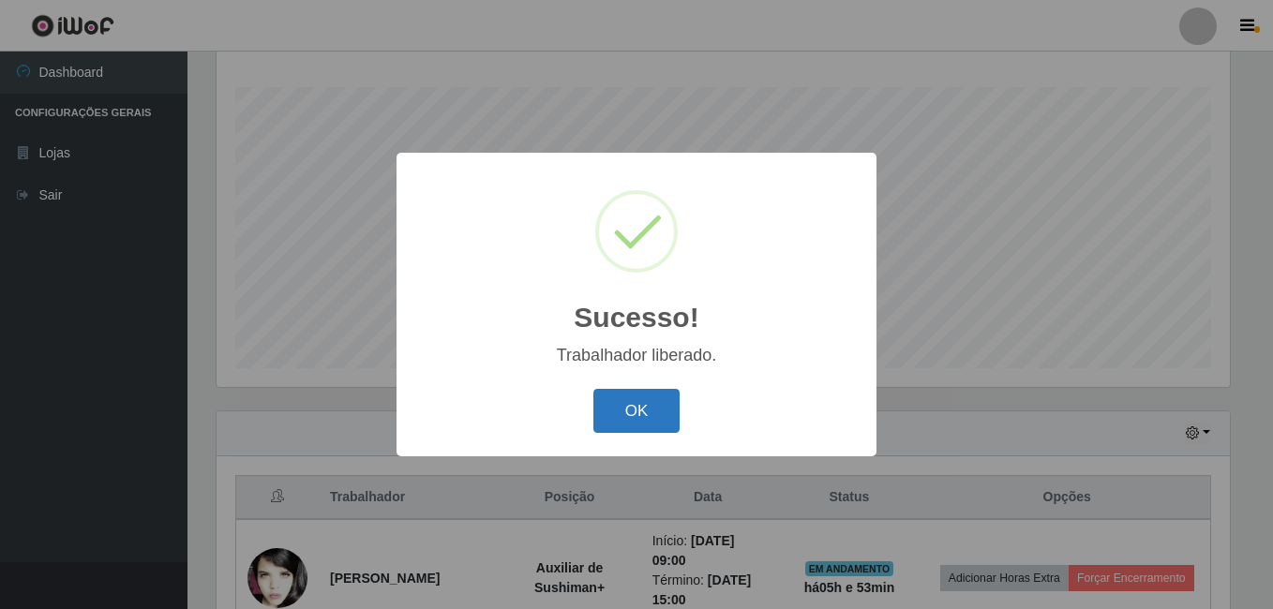
click at [655, 415] on button "OK" at bounding box center [636, 411] width 87 height 44
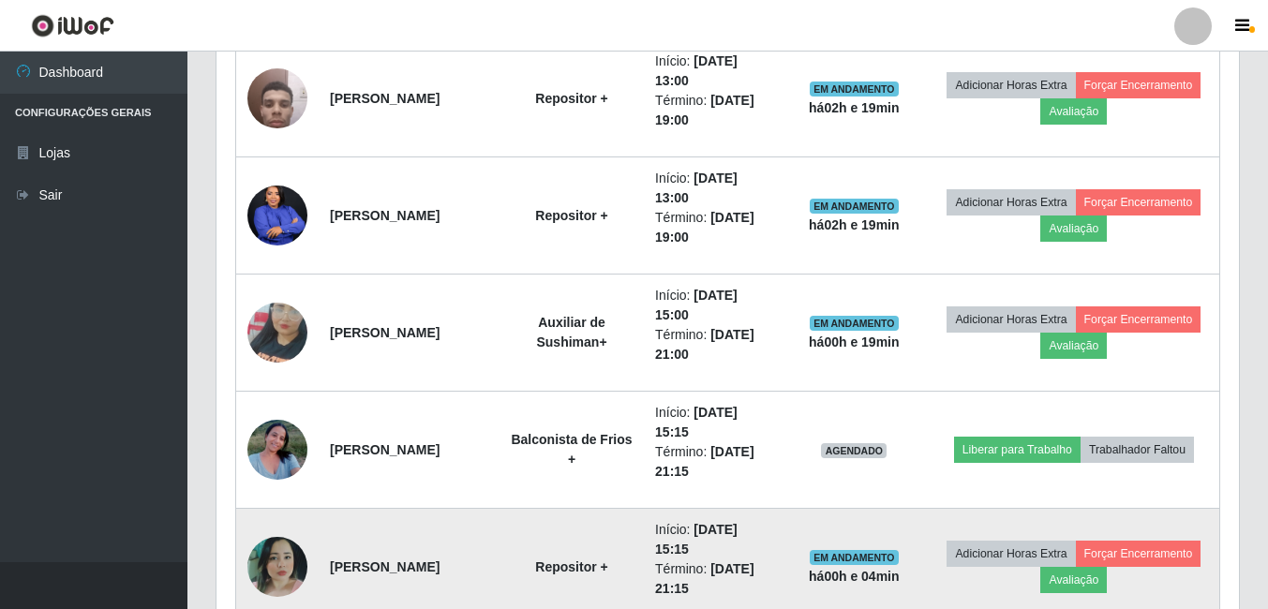
scroll to position [1614, 0]
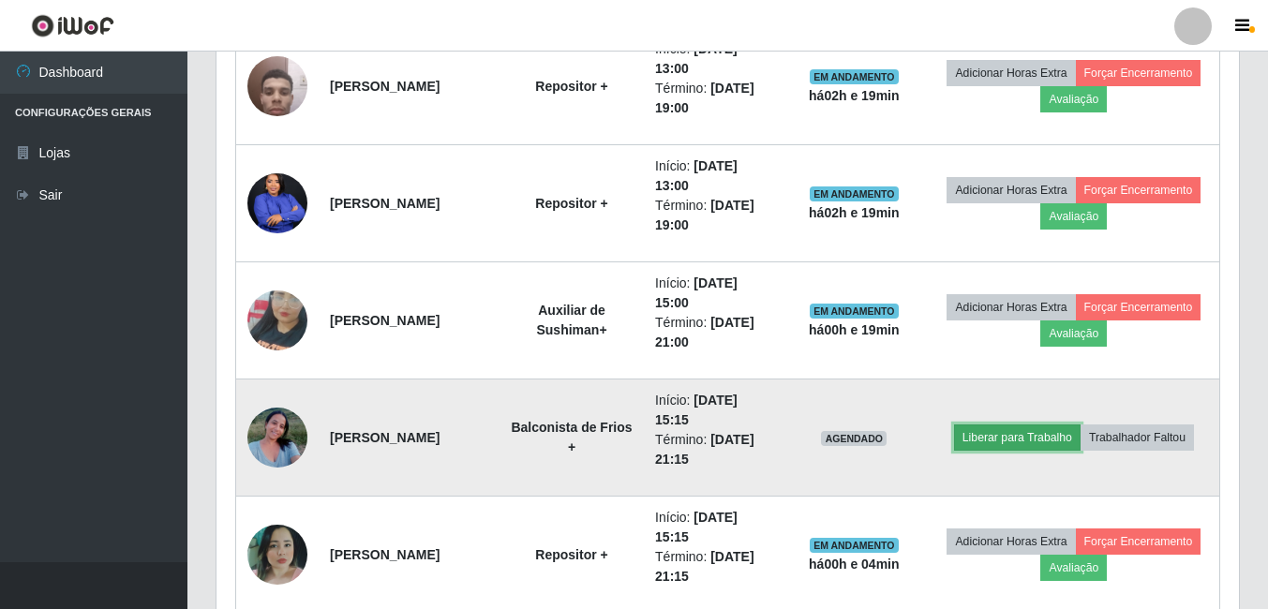
click at [1019, 428] on button "Liberar para Trabalho" at bounding box center [1017, 438] width 127 height 26
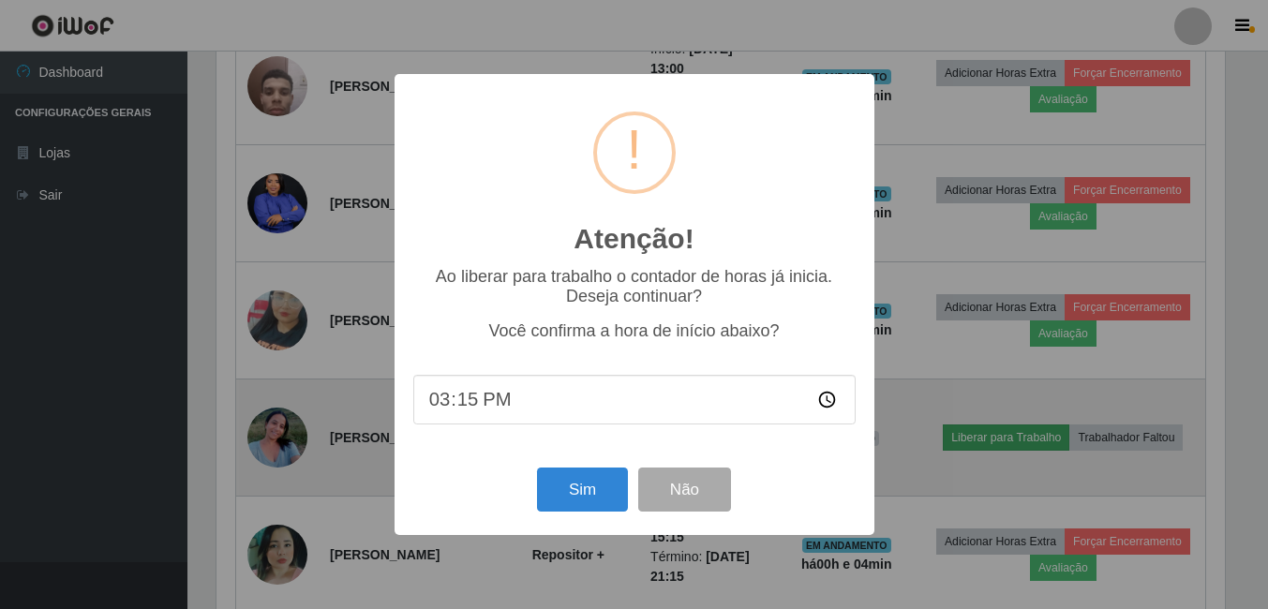
scroll to position [389, 1013]
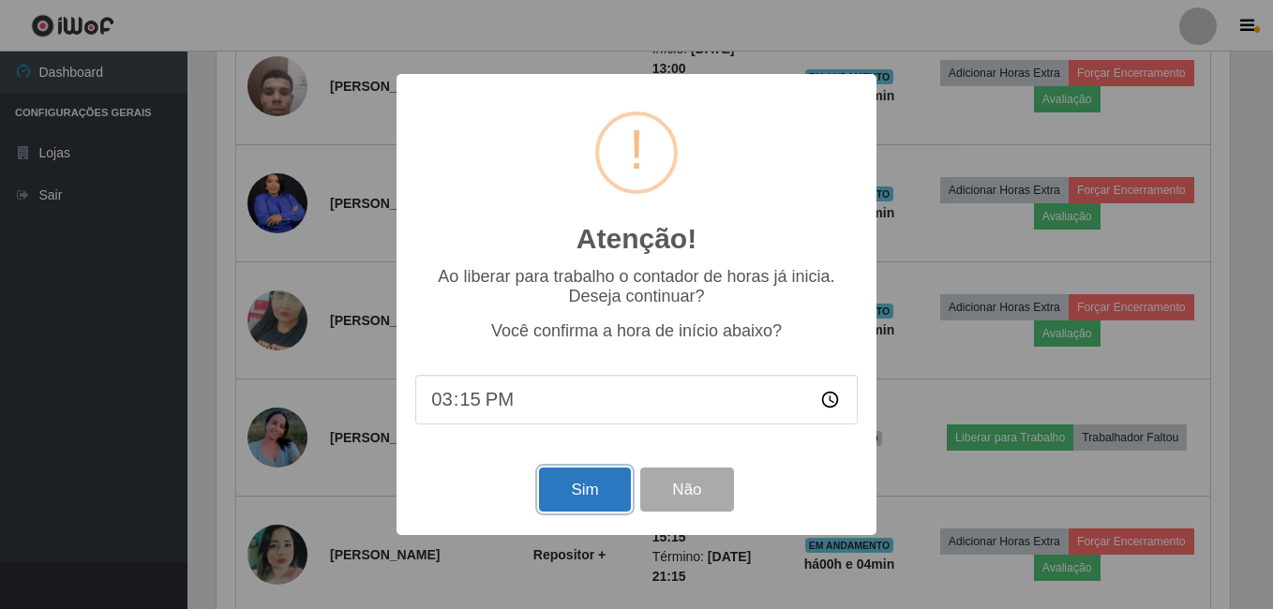
click at [594, 493] on button "Sim" at bounding box center [584, 490] width 91 height 44
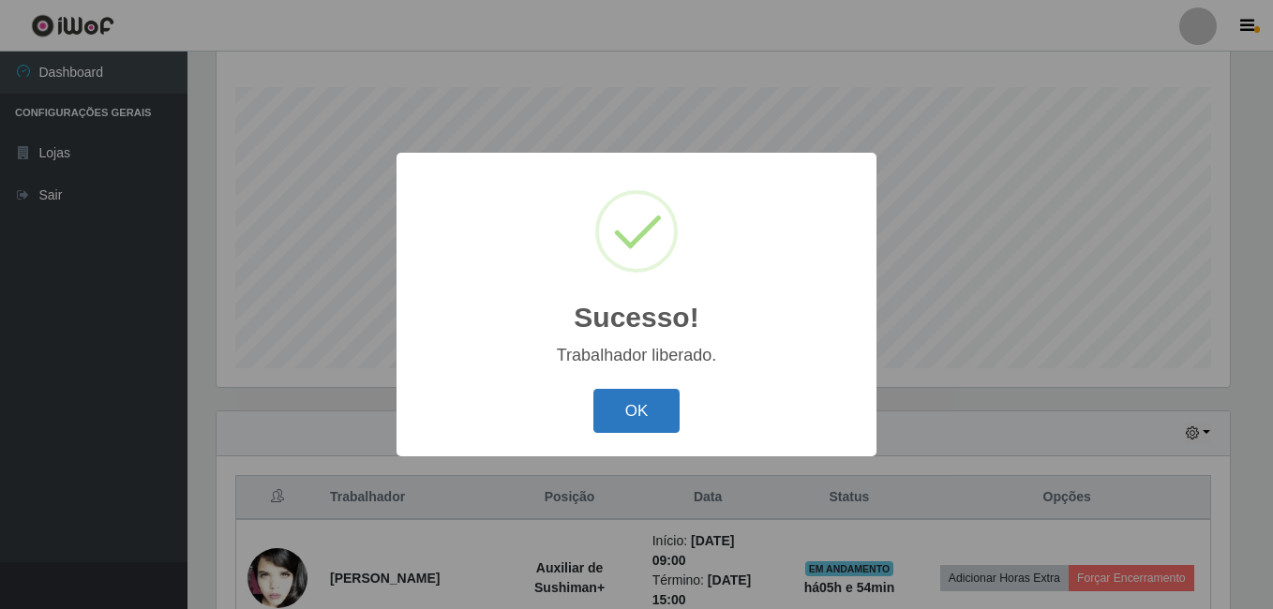
click at [646, 416] on button "OK" at bounding box center [636, 411] width 87 height 44
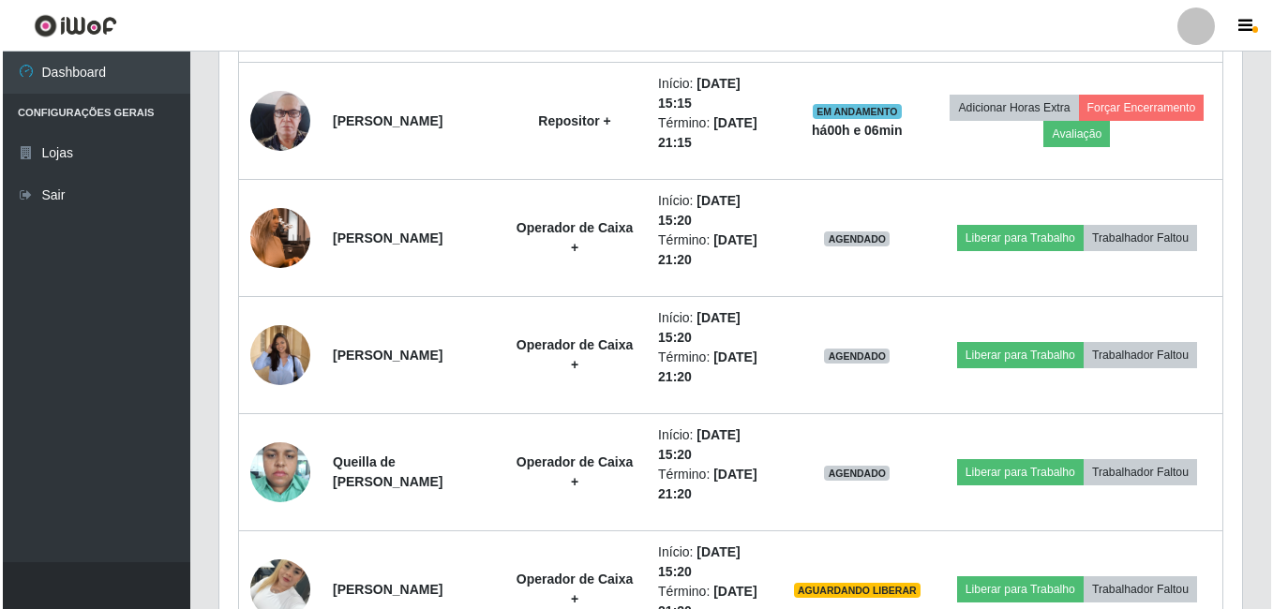
scroll to position [2176, 0]
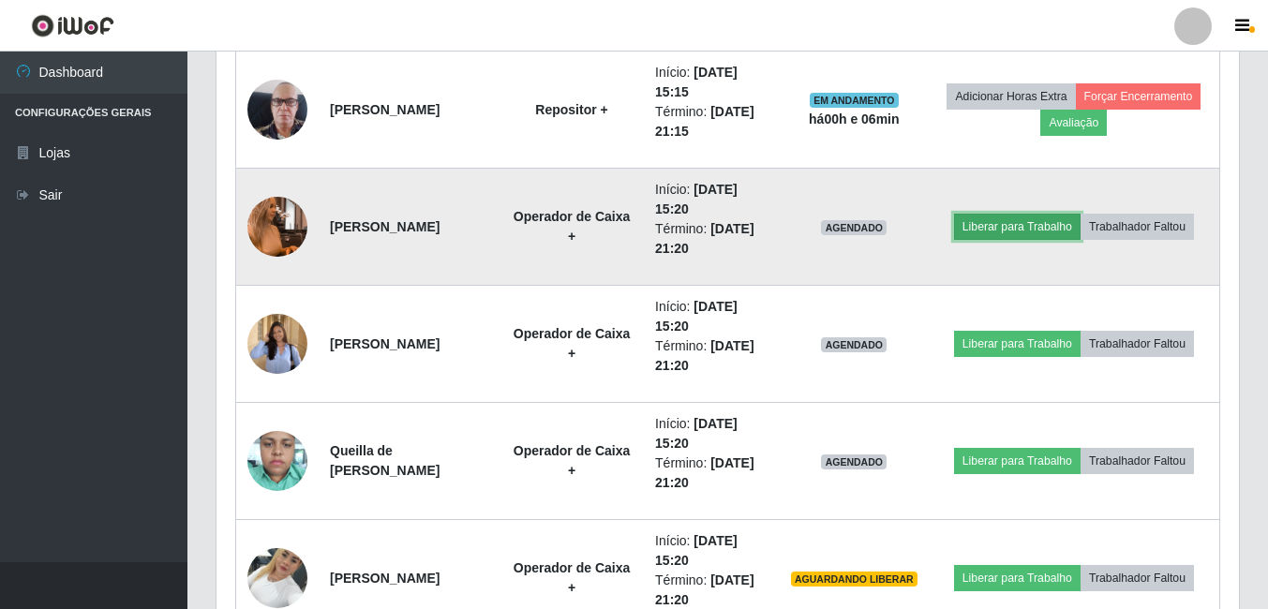
click at [994, 230] on button "Liberar para Trabalho" at bounding box center [1017, 227] width 127 height 26
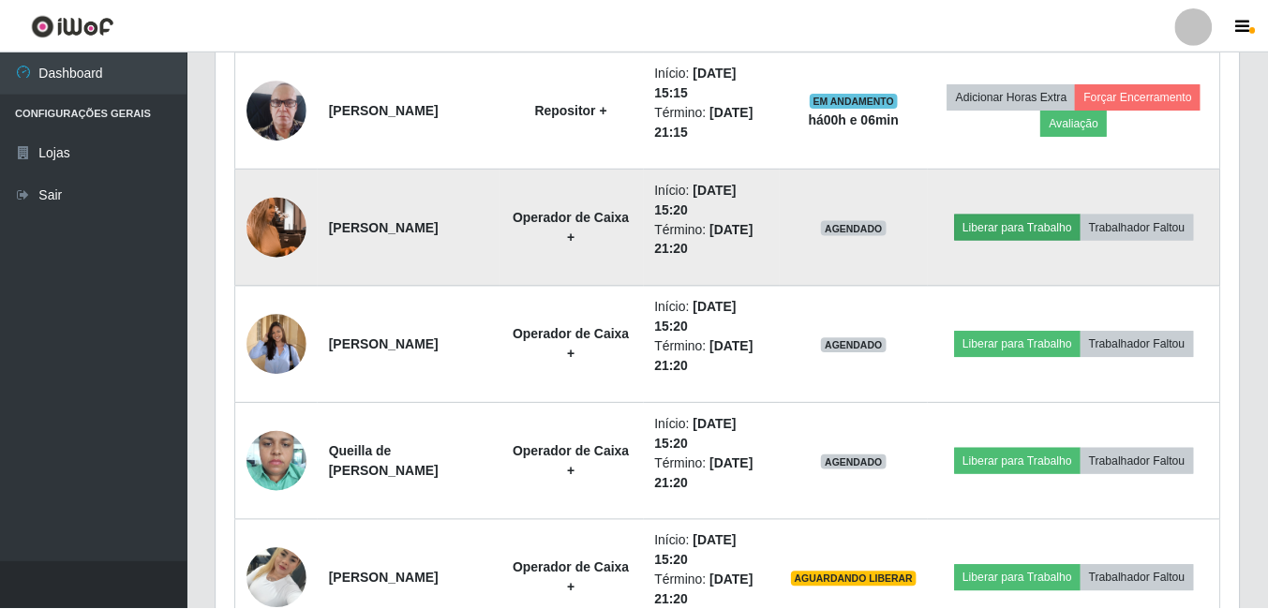
scroll to position [389, 1013]
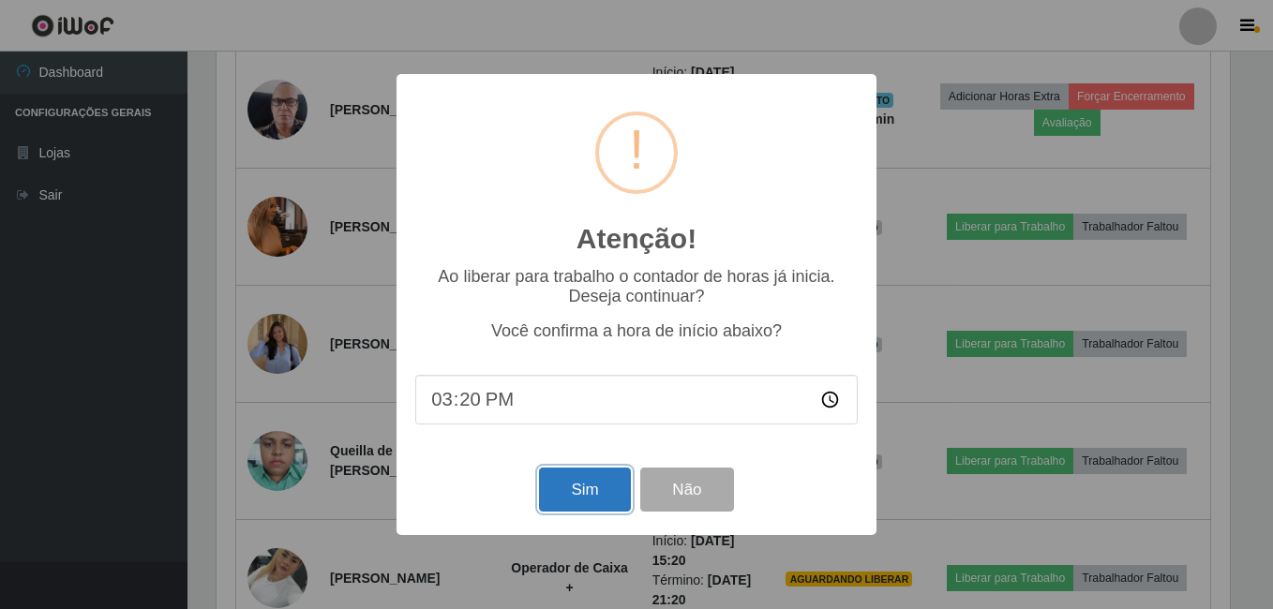
click at [578, 504] on button "Sim" at bounding box center [584, 490] width 91 height 44
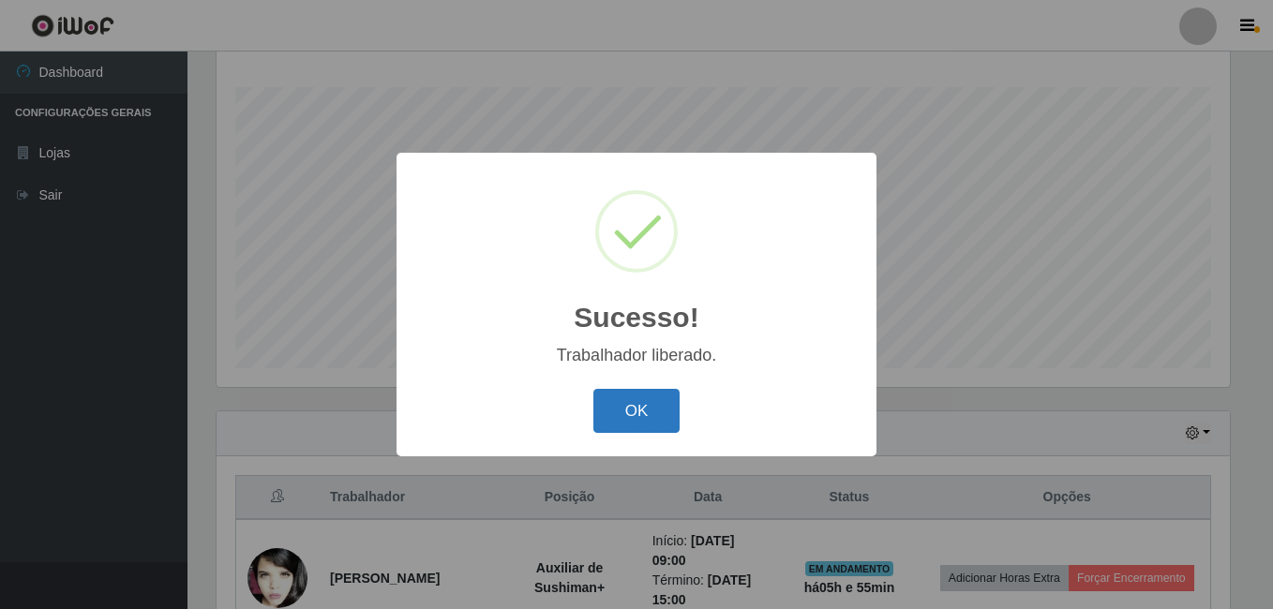
click at [655, 416] on button "OK" at bounding box center [636, 411] width 87 height 44
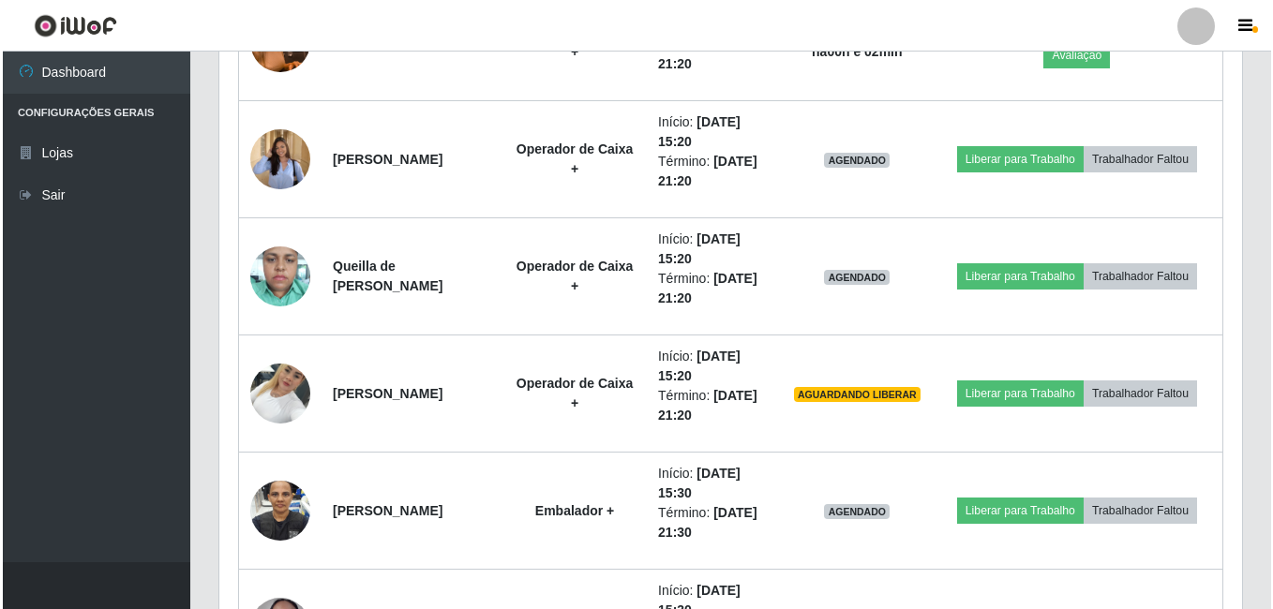
scroll to position [2364, 0]
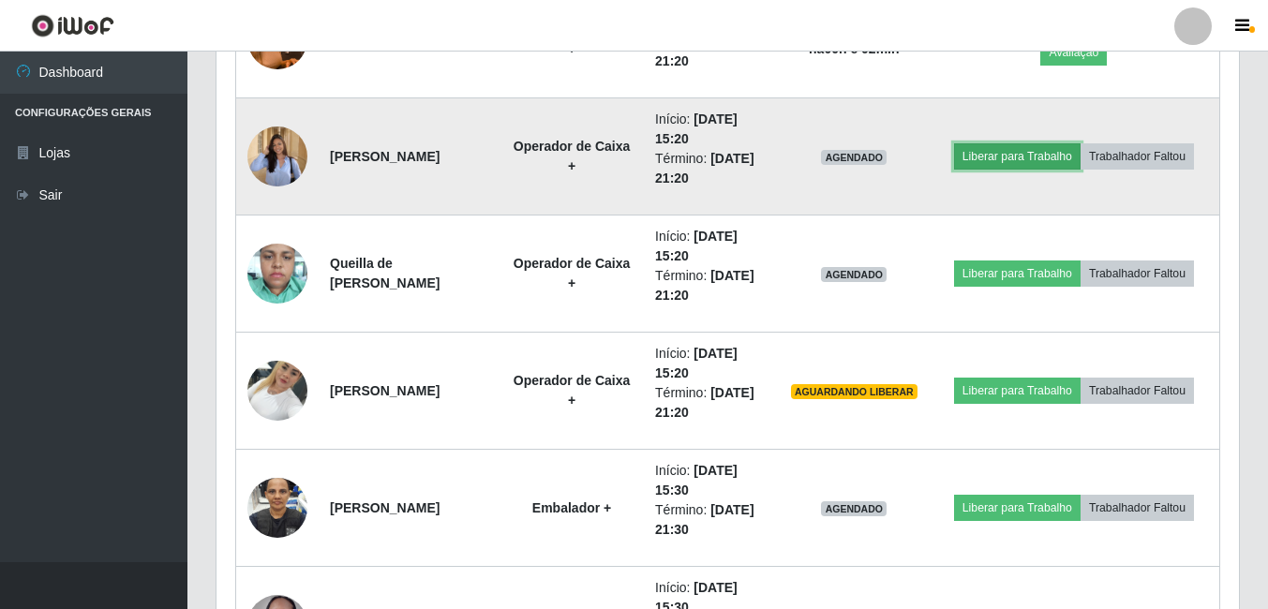
click at [1005, 149] on button "Liberar para Trabalho" at bounding box center [1017, 156] width 127 height 26
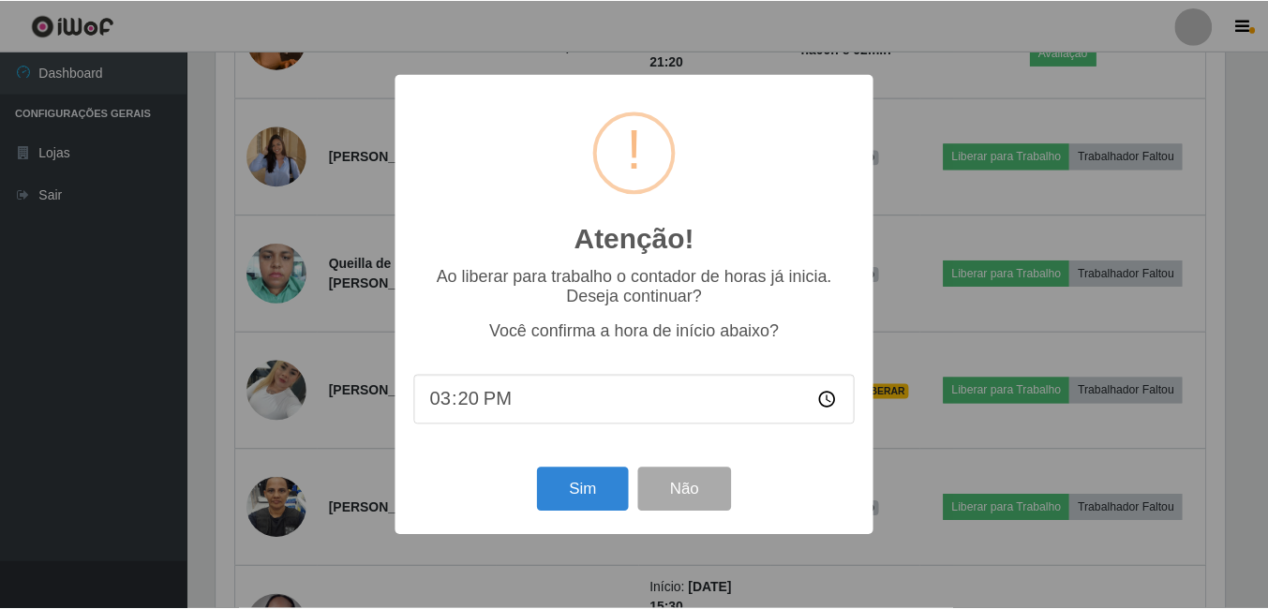
scroll to position [389, 1013]
click at [580, 495] on button "Sim" at bounding box center [584, 490] width 91 height 44
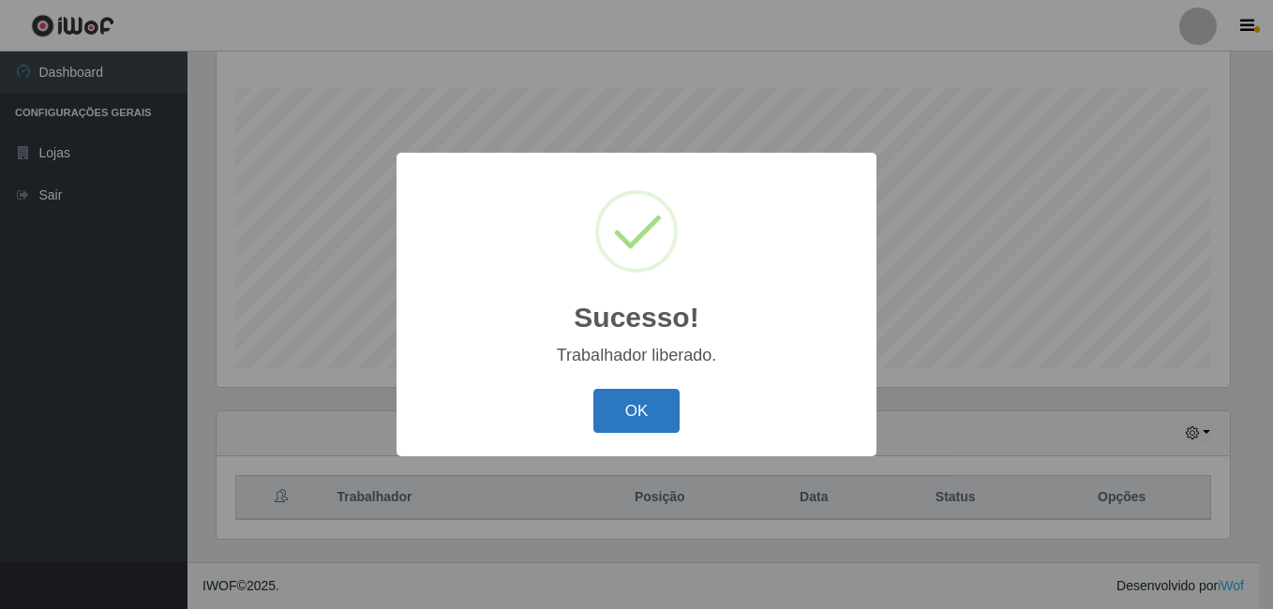
click at [632, 396] on button "OK" at bounding box center [636, 411] width 87 height 44
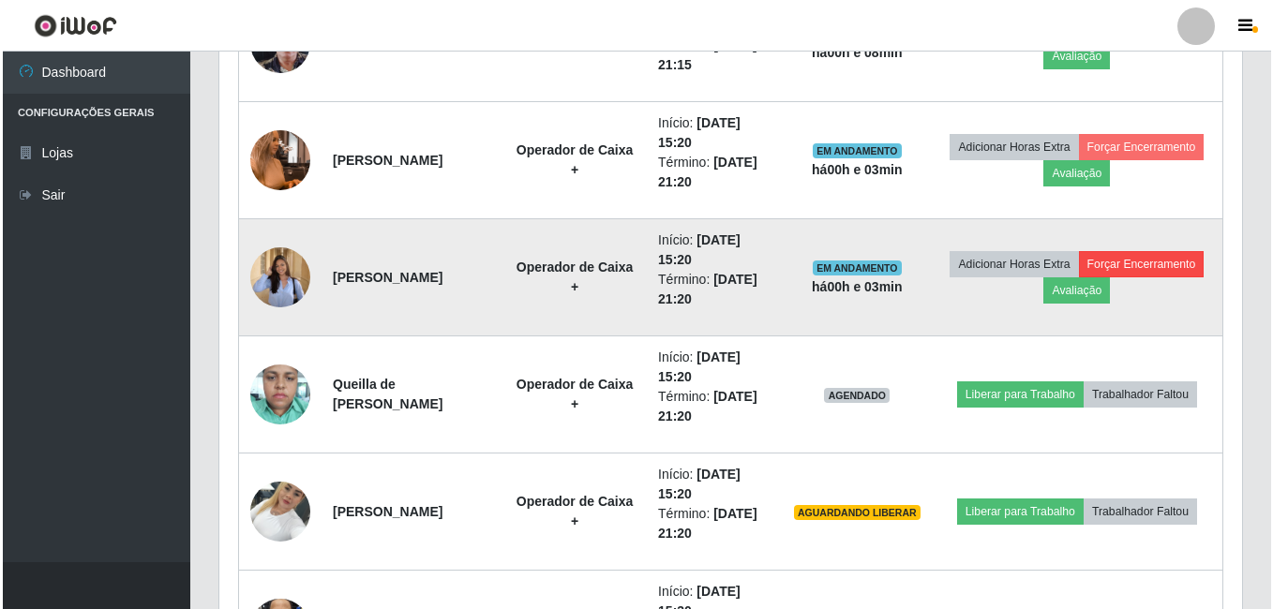
scroll to position [2270, 0]
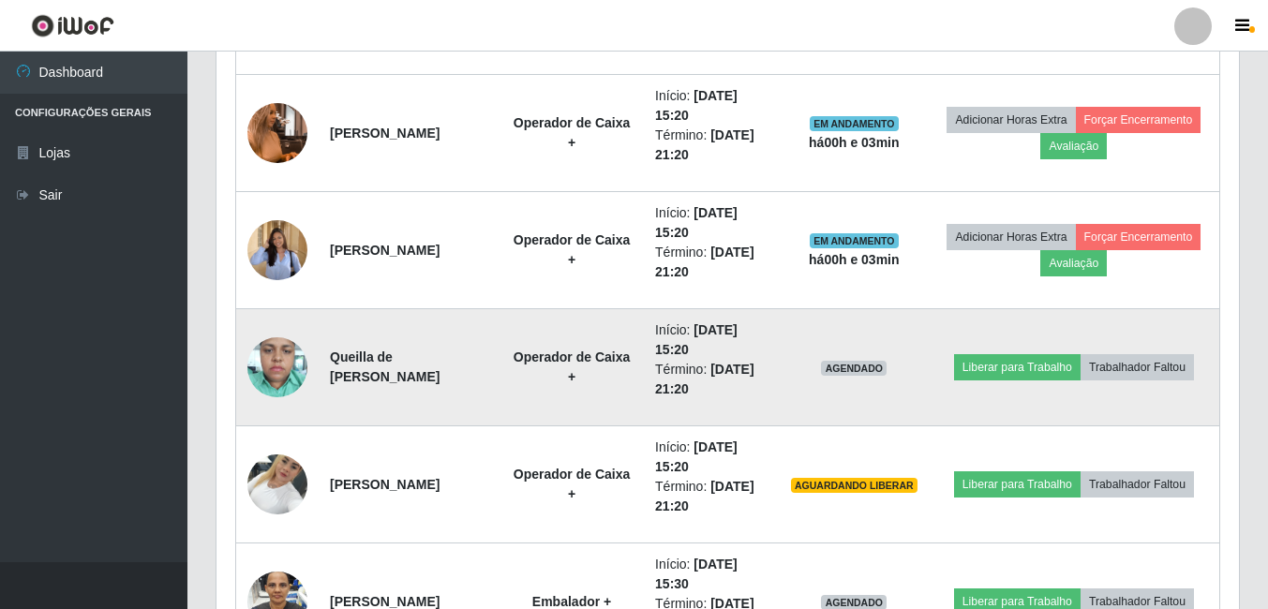
click at [260, 366] on img at bounding box center [277, 367] width 60 height 80
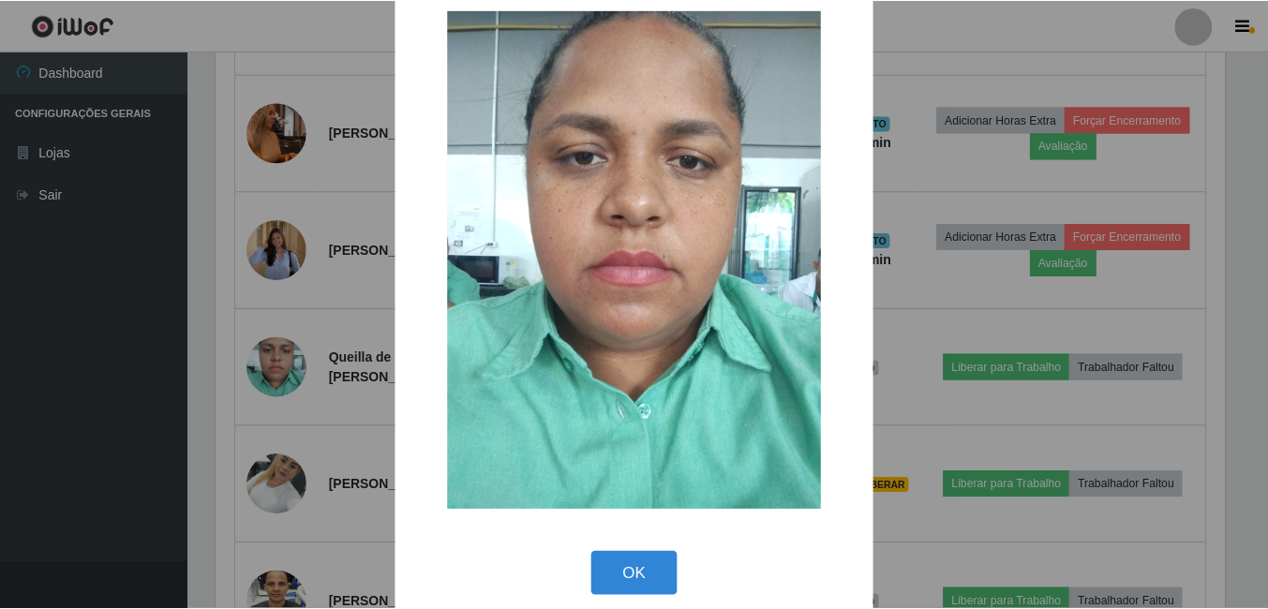
scroll to position [54, 0]
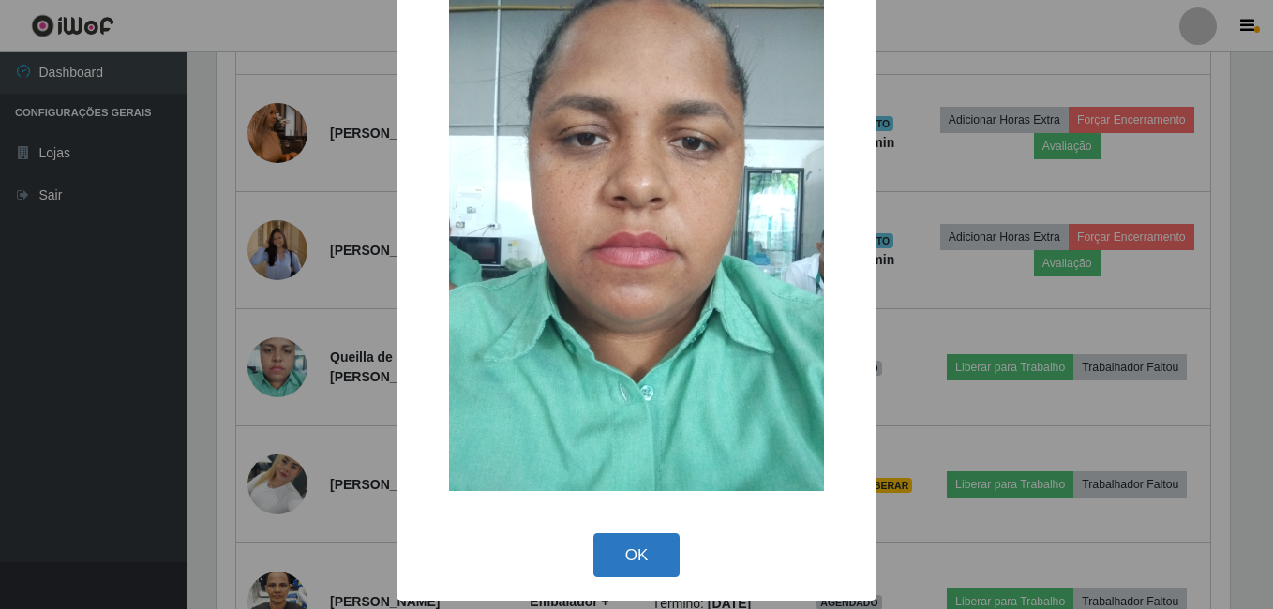
click at [640, 558] on button "OK" at bounding box center [636, 555] width 87 height 44
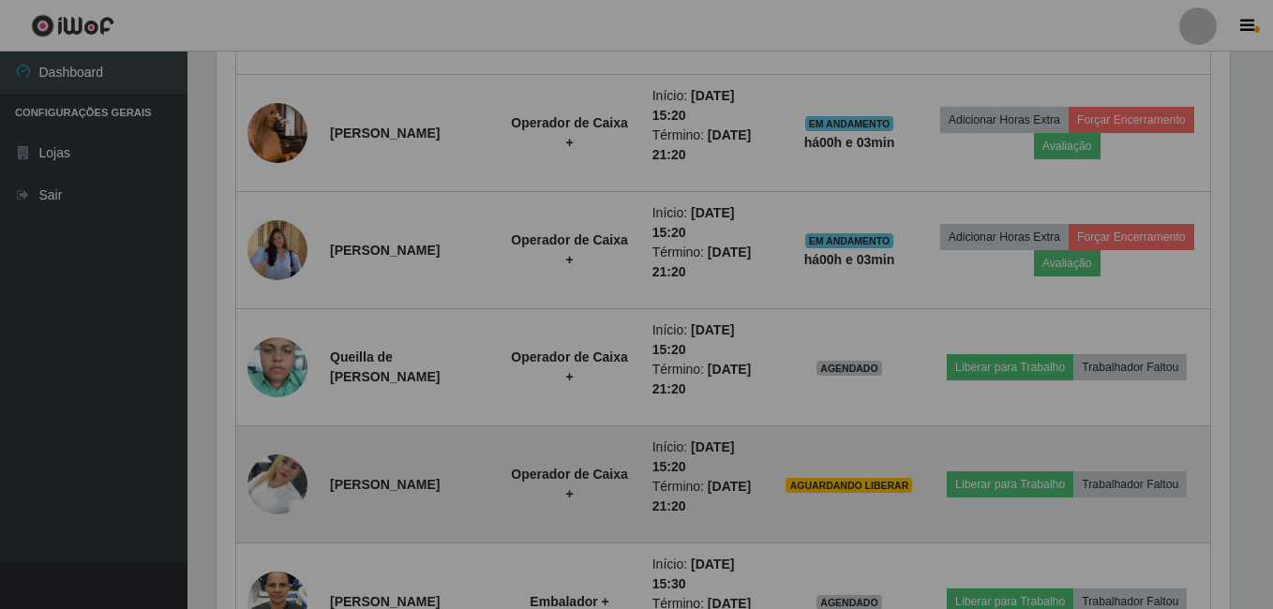
scroll to position [389, 1023]
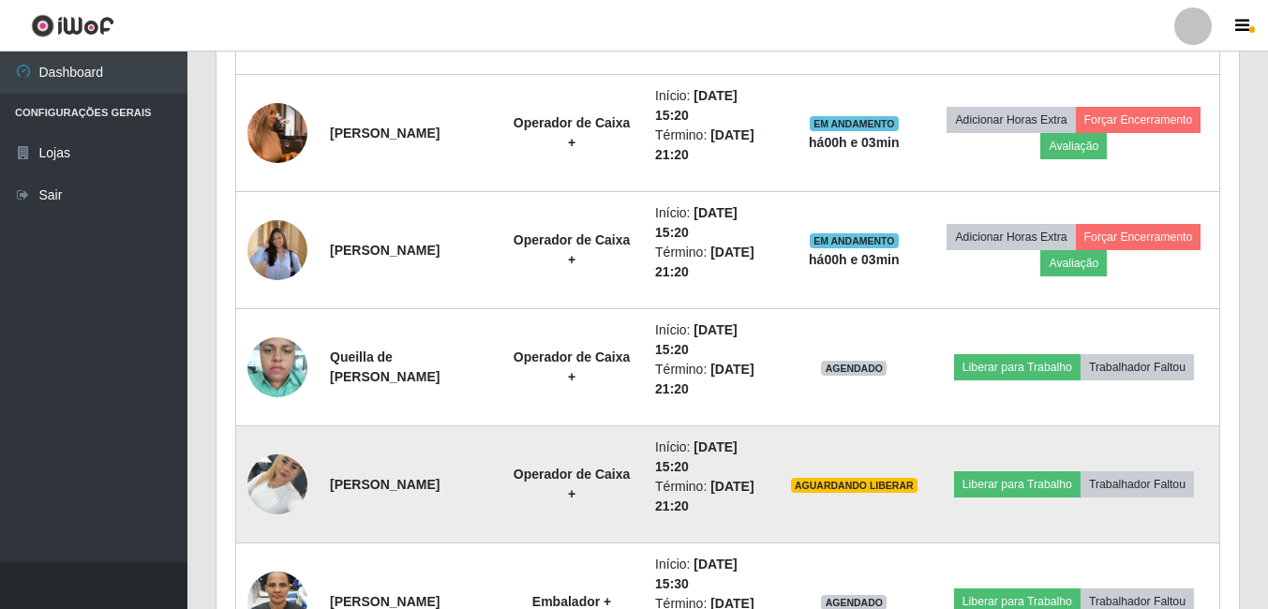
click at [279, 474] on img at bounding box center [277, 484] width 60 height 80
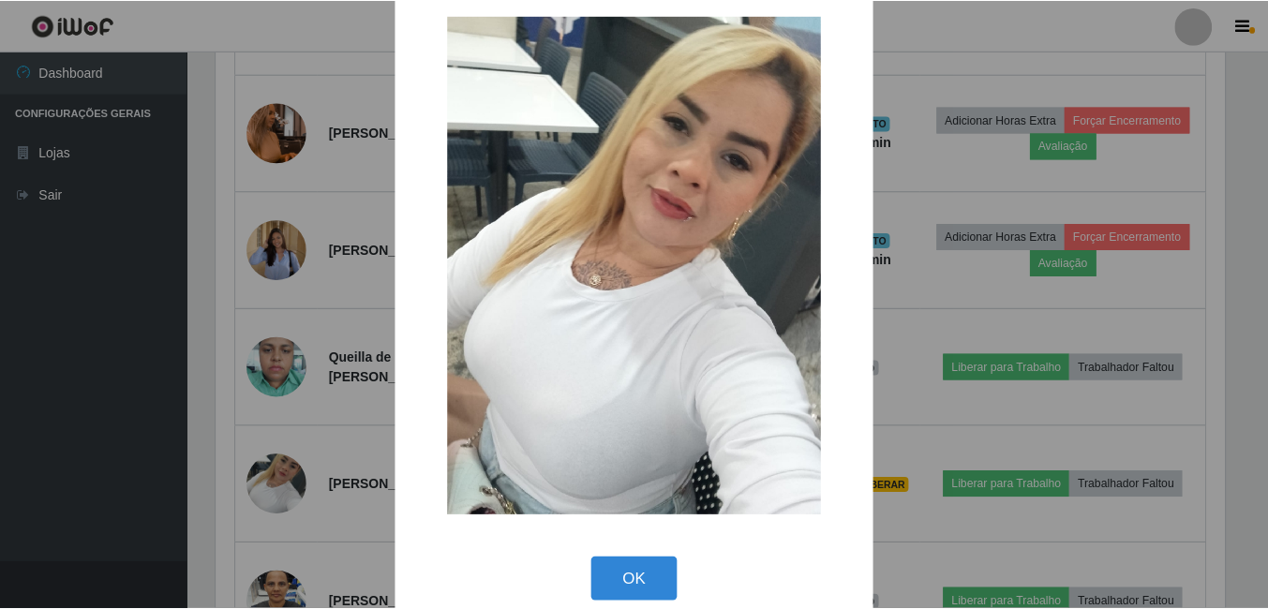
scroll to position [54, 0]
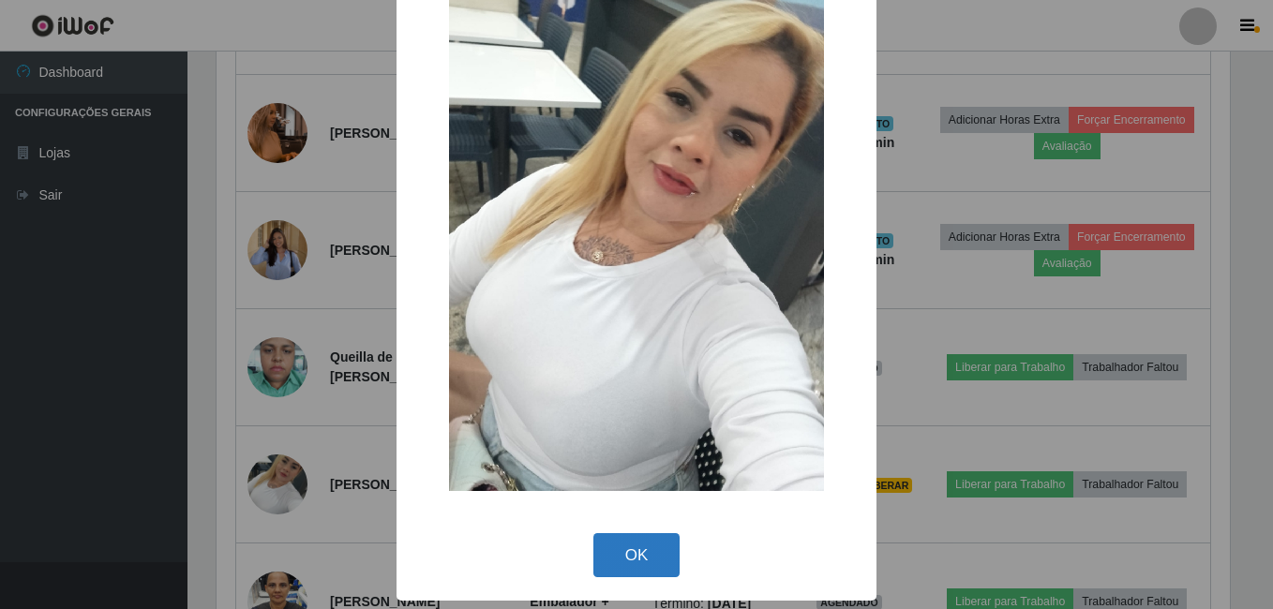
click at [621, 548] on button "OK" at bounding box center [636, 555] width 87 height 44
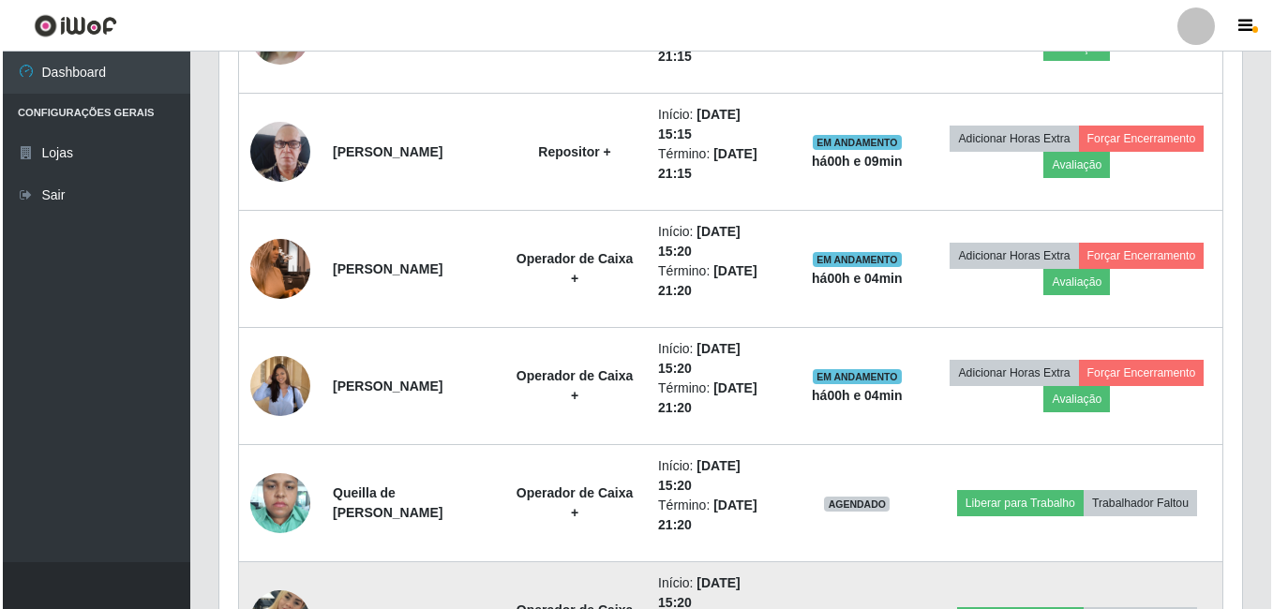
scroll to position [2247, 0]
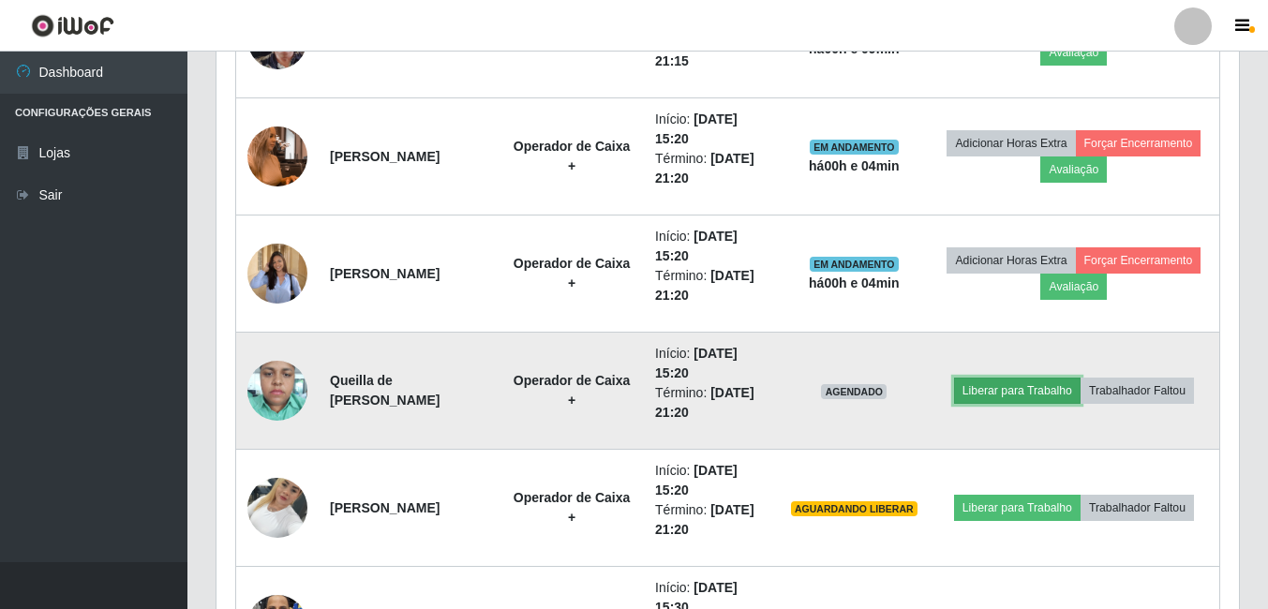
click at [1033, 394] on button "Liberar para Trabalho" at bounding box center [1017, 391] width 127 height 26
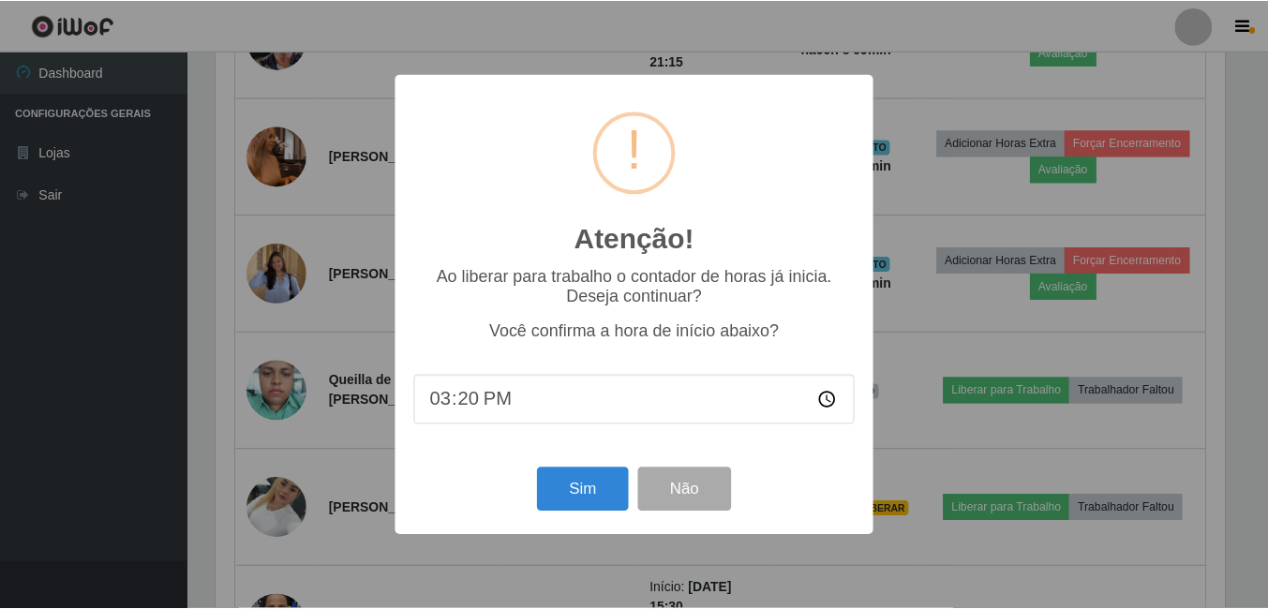
scroll to position [389, 1013]
click at [576, 502] on button "Sim" at bounding box center [584, 490] width 91 height 44
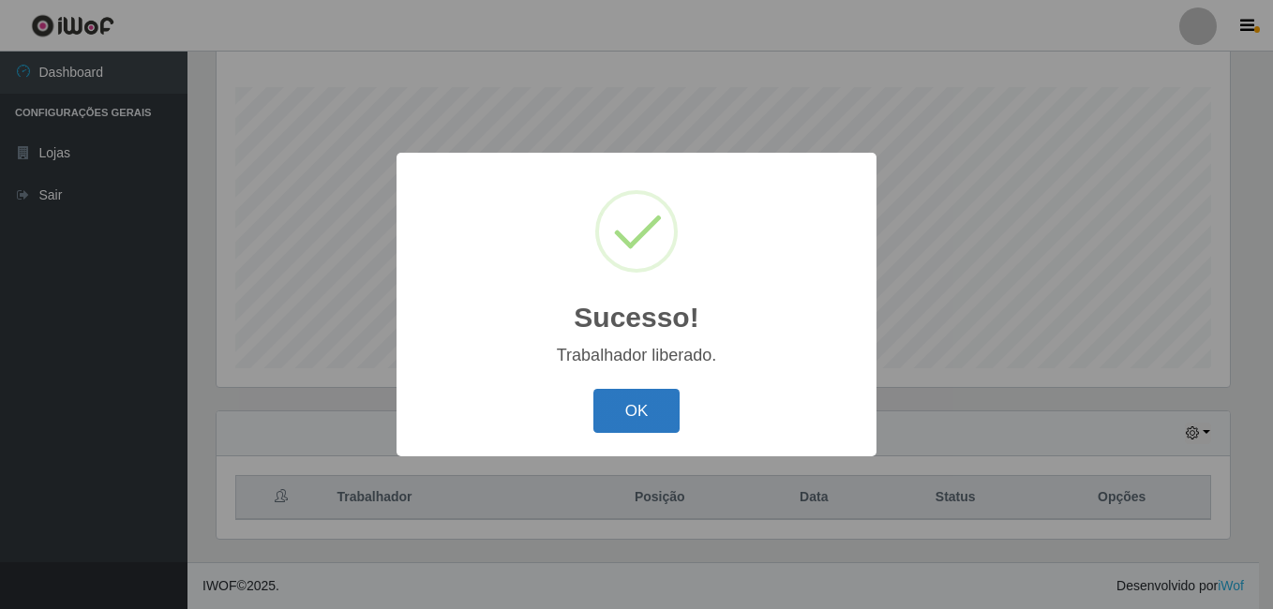
click at [629, 430] on button "OK" at bounding box center [636, 411] width 87 height 44
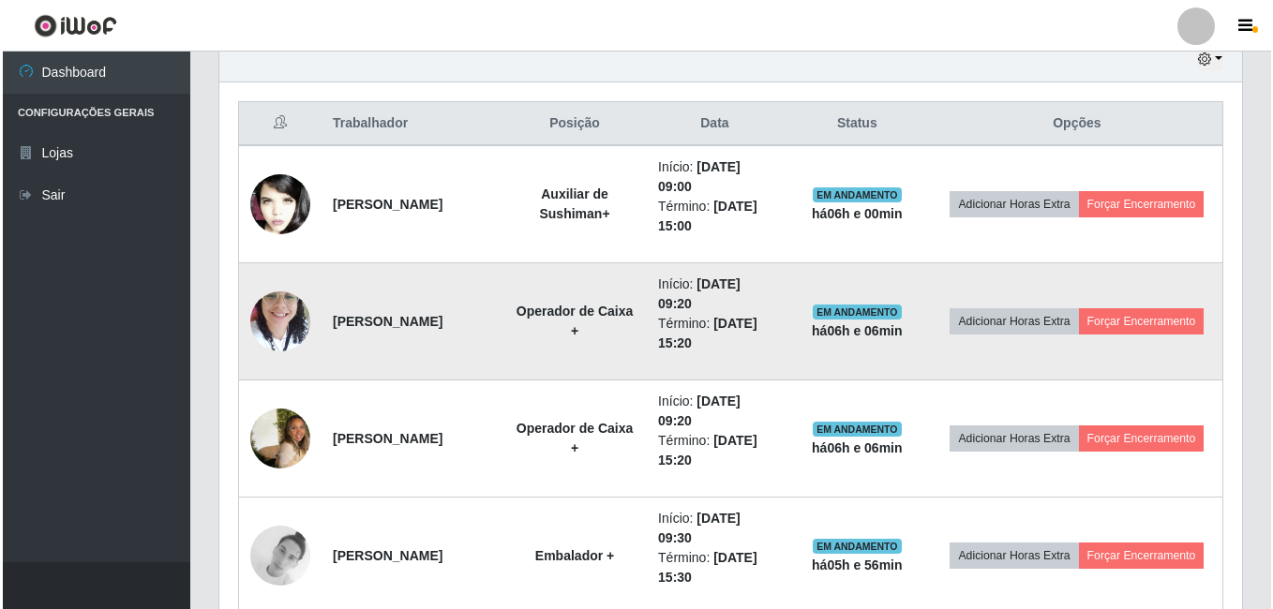
scroll to position [677, 0]
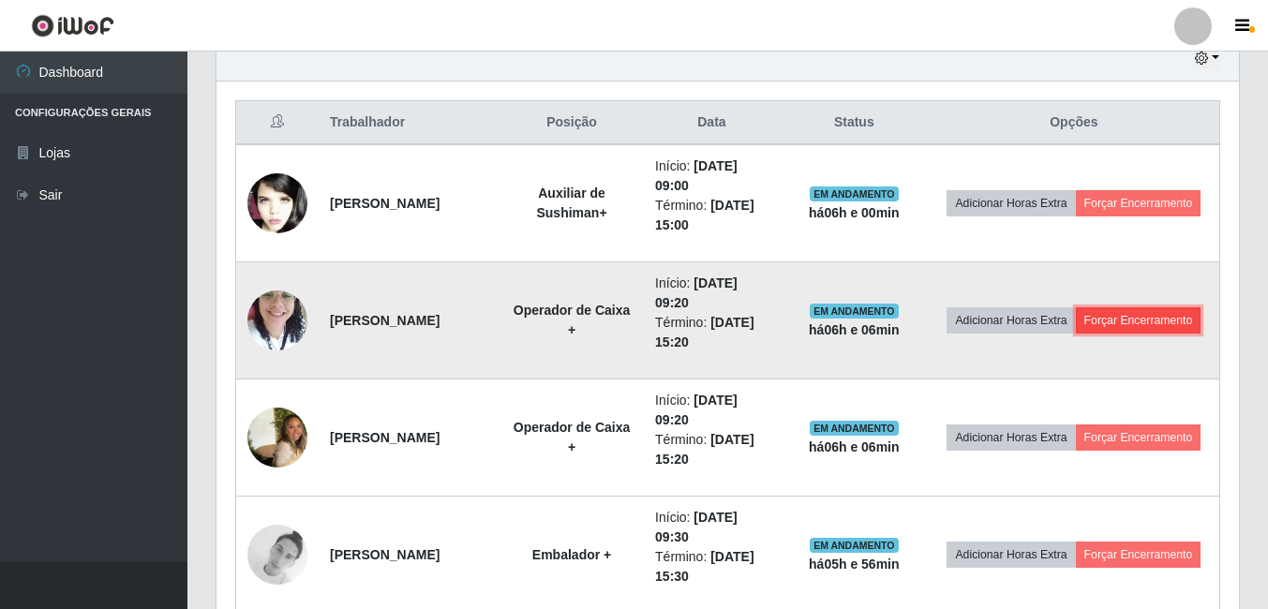
click at [1081, 331] on button "Forçar Encerramento" at bounding box center [1139, 320] width 126 height 26
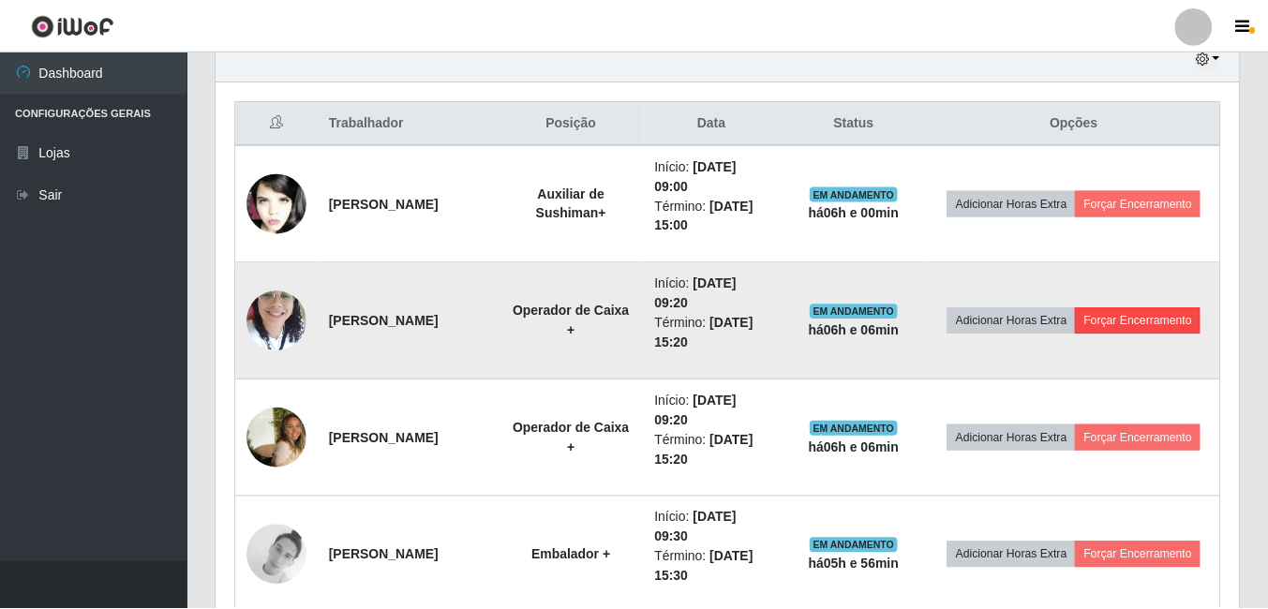
scroll to position [389, 1013]
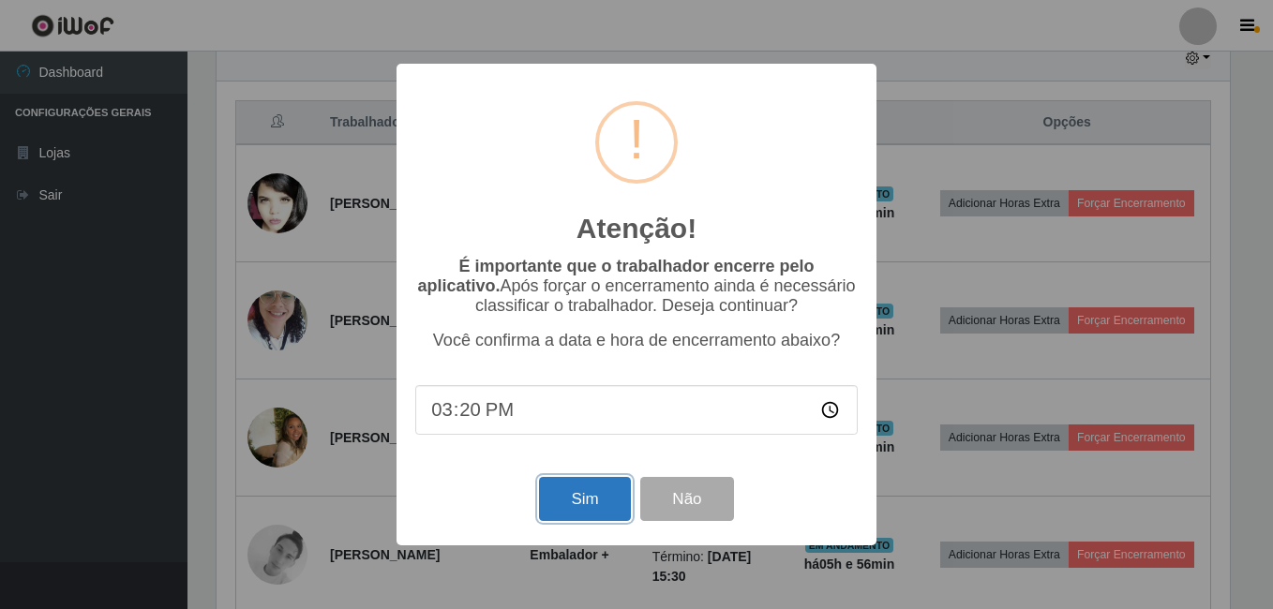
click at [579, 494] on button "Sim" at bounding box center [584, 499] width 91 height 44
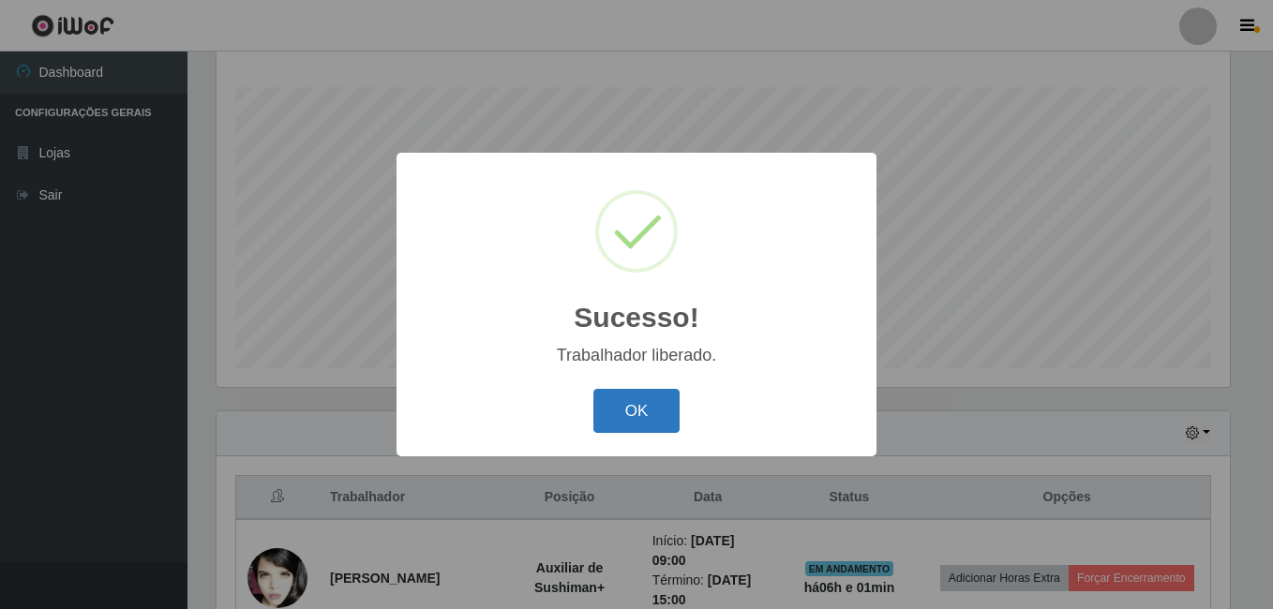
click at [635, 405] on button "OK" at bounding box center [636, 411] width 87 height 44
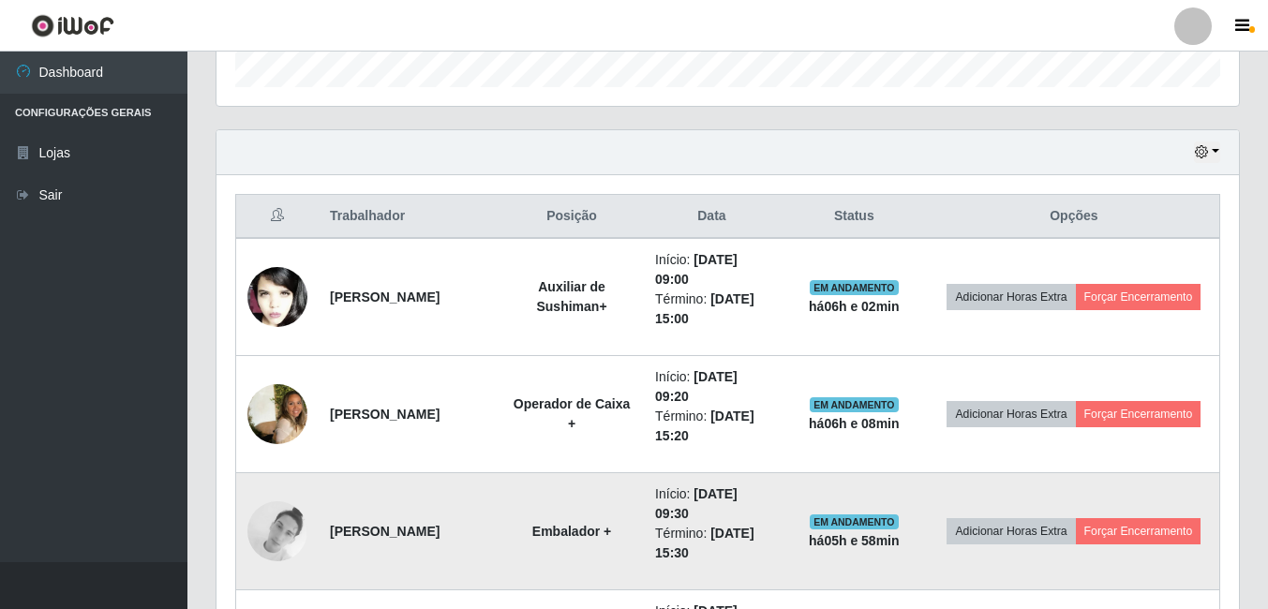
scroll to position [677, 0]
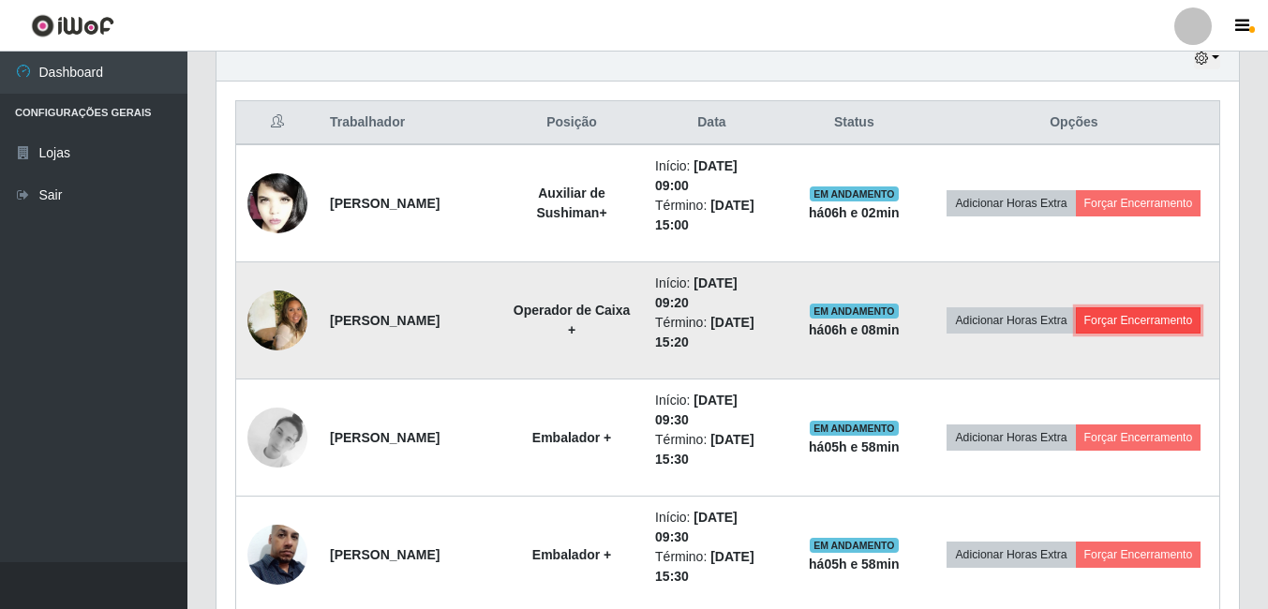
click at [1099, 334] on button "Forçar Encerramento" at bounding box center [1139, 320] width 126 height 26
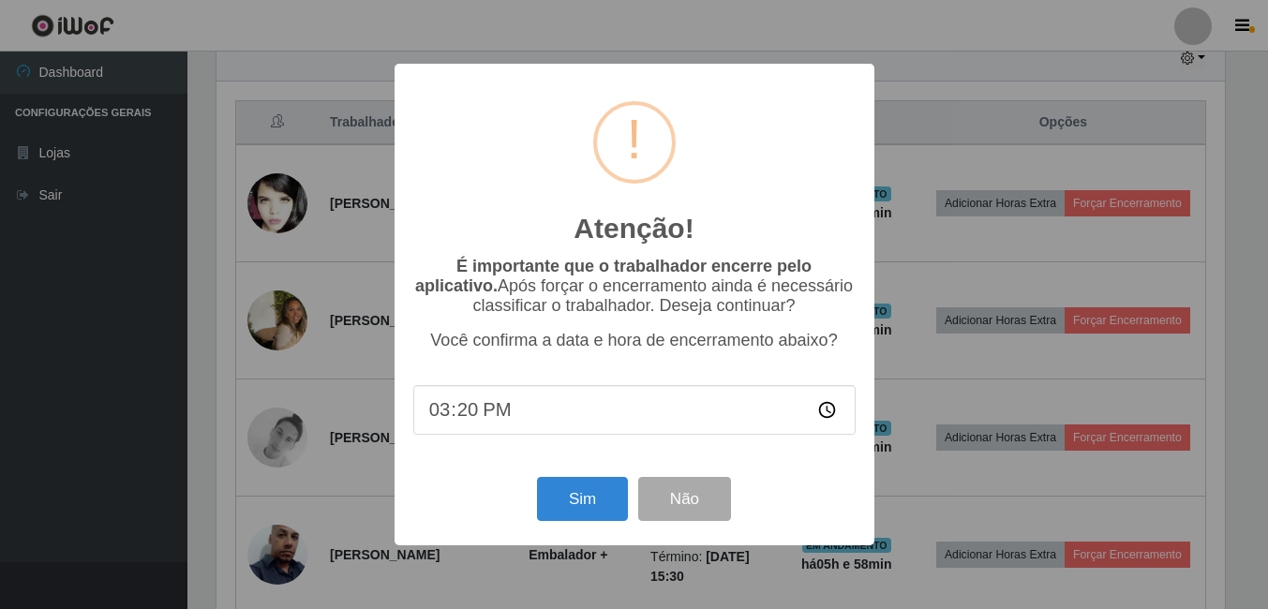
scroll to position [389, 1013]
click at [592, 516] on button "Sim" at bounding box center [584, 499] width 91 height 44
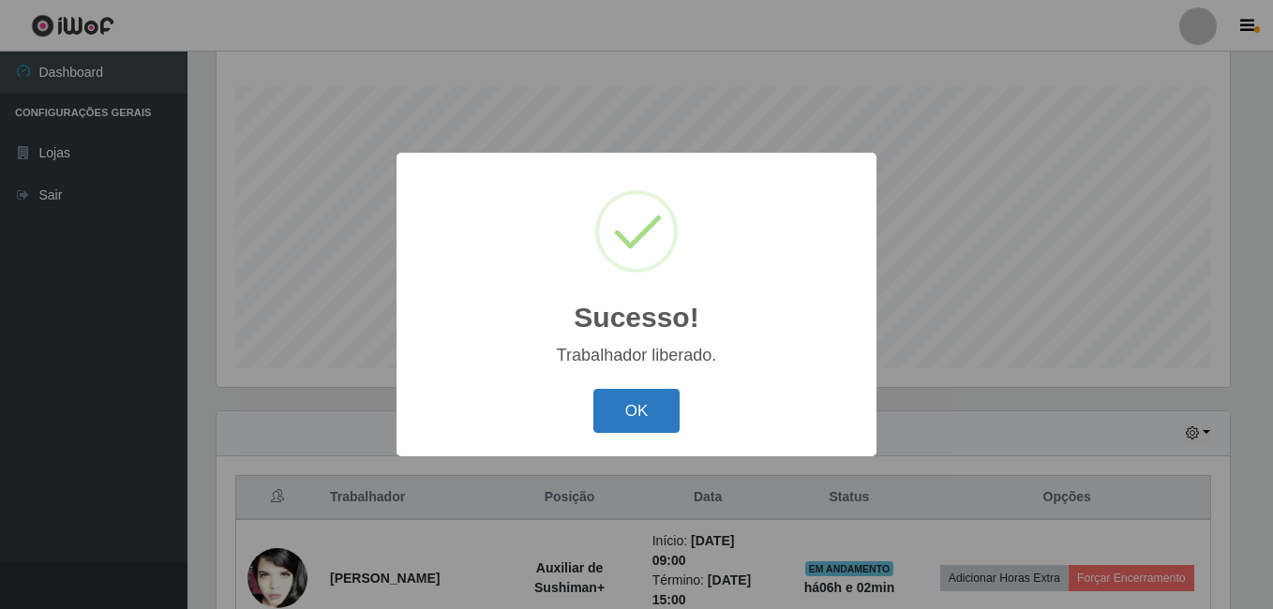
click at [626, 405] on button "OK" at bounding box center [636, 411] width 87 height 44
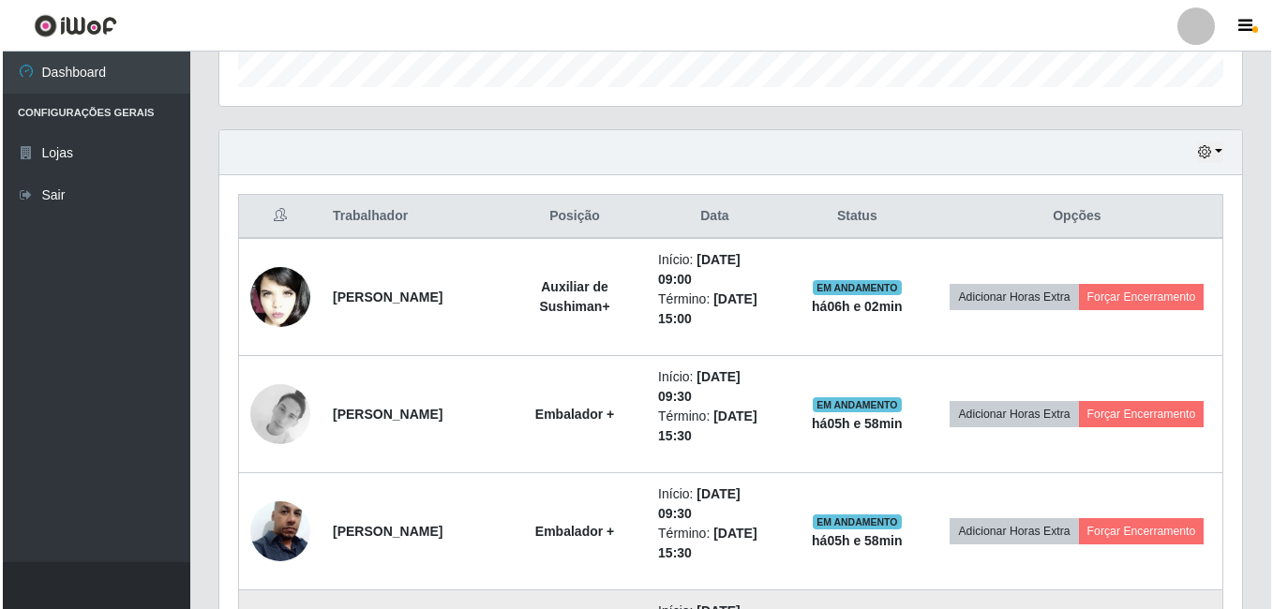
scroll to position [770, 0]
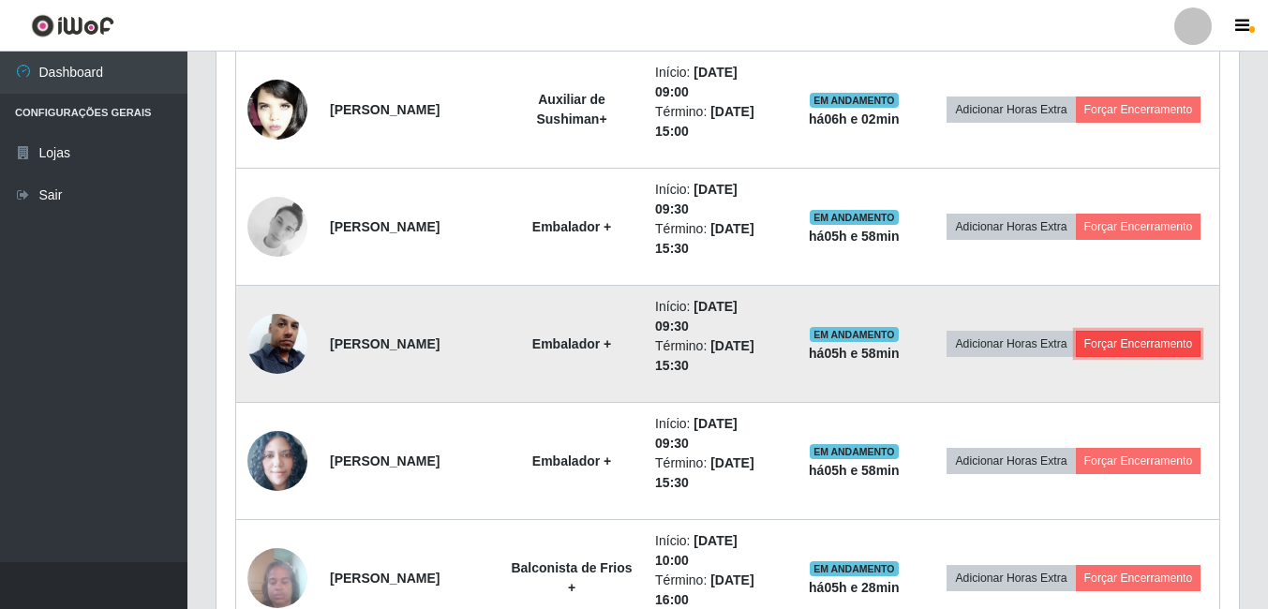
click at [1084, 357] on button "Forçar Encerramento" at bounding box center [1139, 344] width 126 height 26
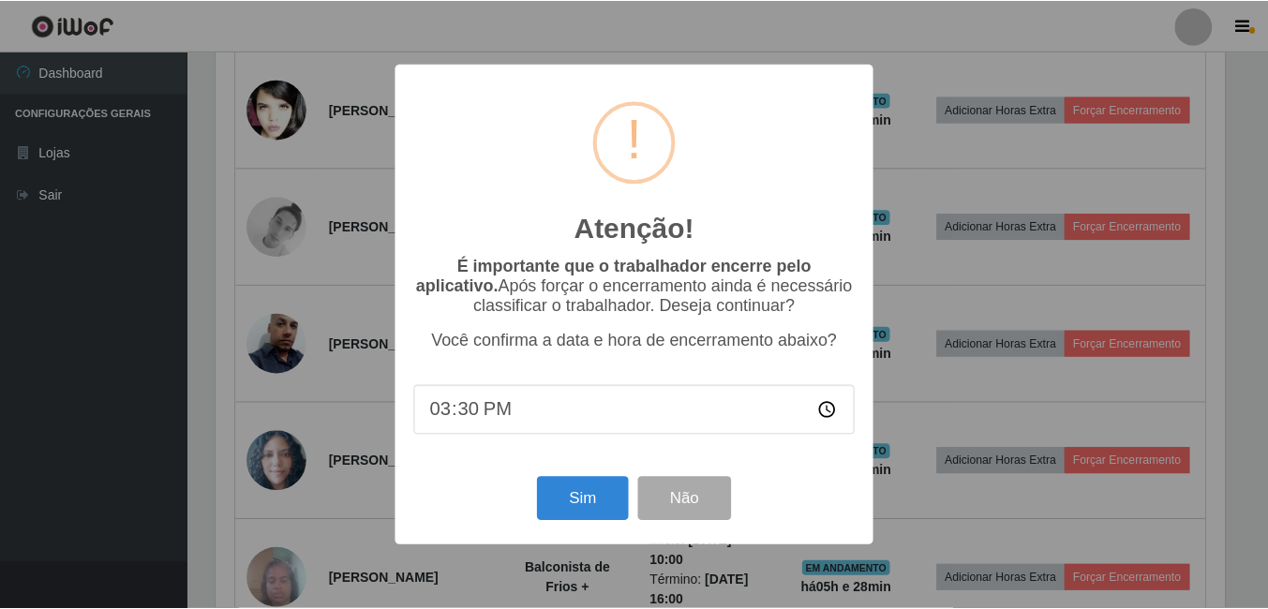
scroll to position [389, 1013]
click at [583, 480] on div "Sim Não" at bounding box center [636, 498] width 442 height 53
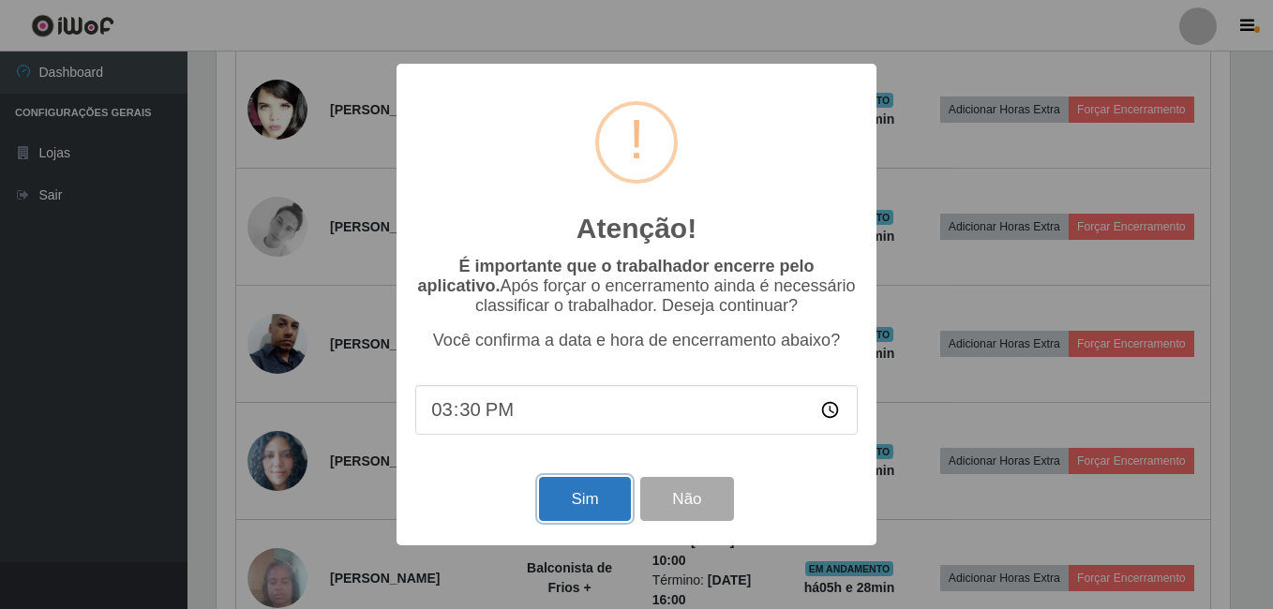
click at [575, 503] on button "Sim" at bounding box center [584, 499] width 91 height 44
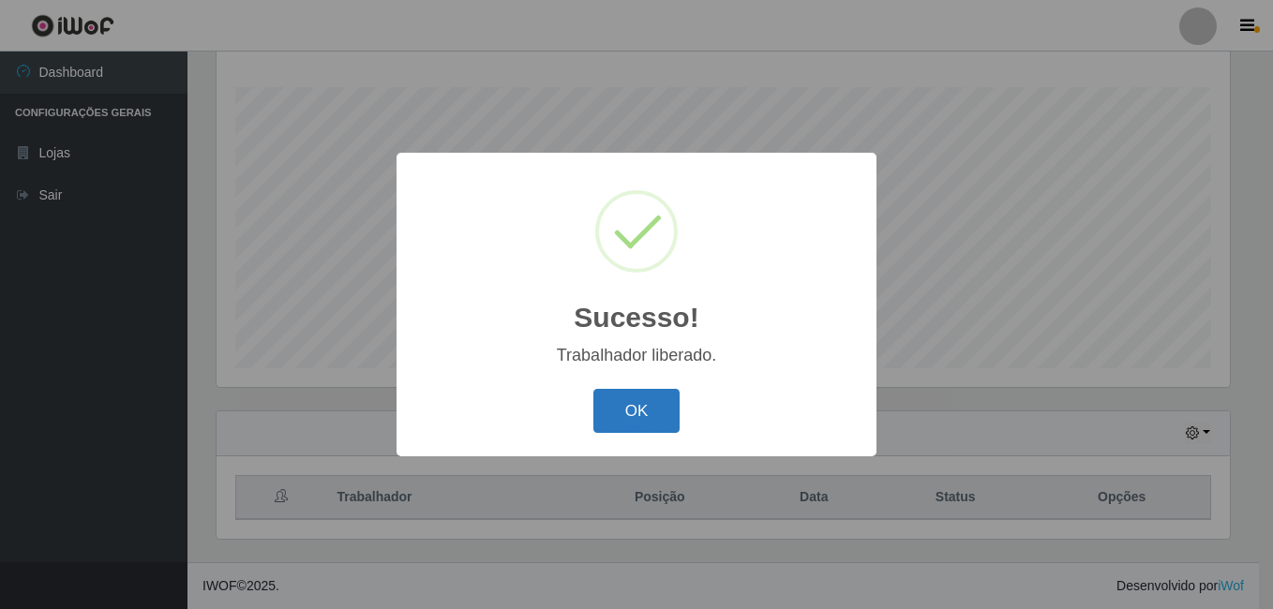
click at [635, 410] on button "OK" at bounding box center [636, 411] width 87 height 44
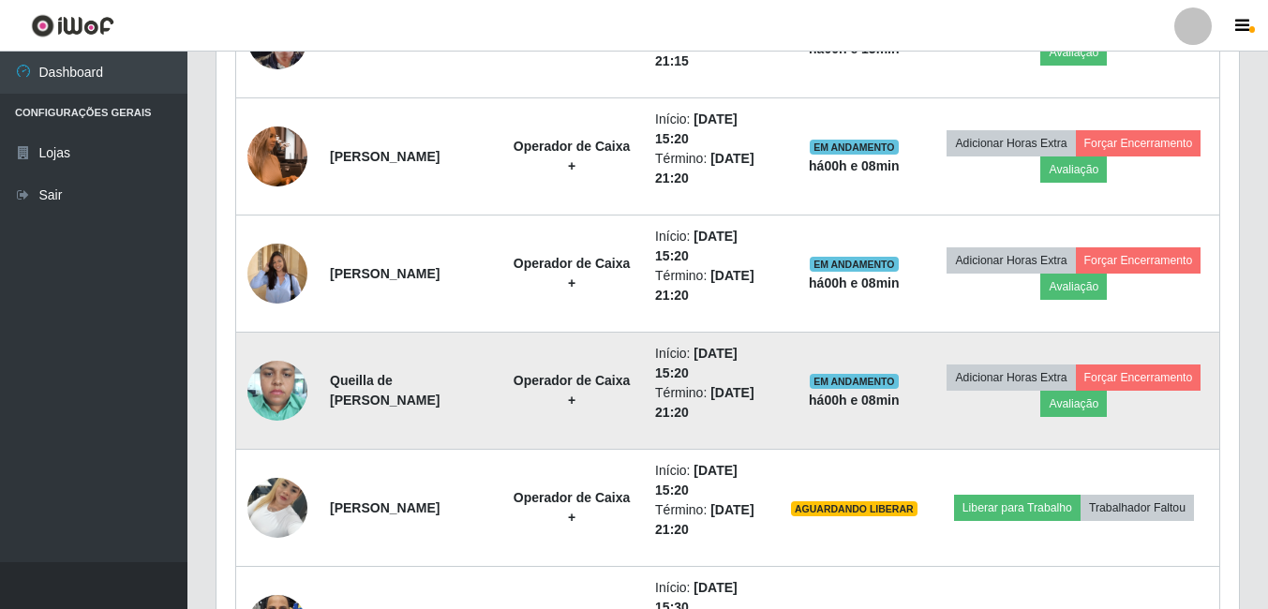
scroll to position [2270, 0]
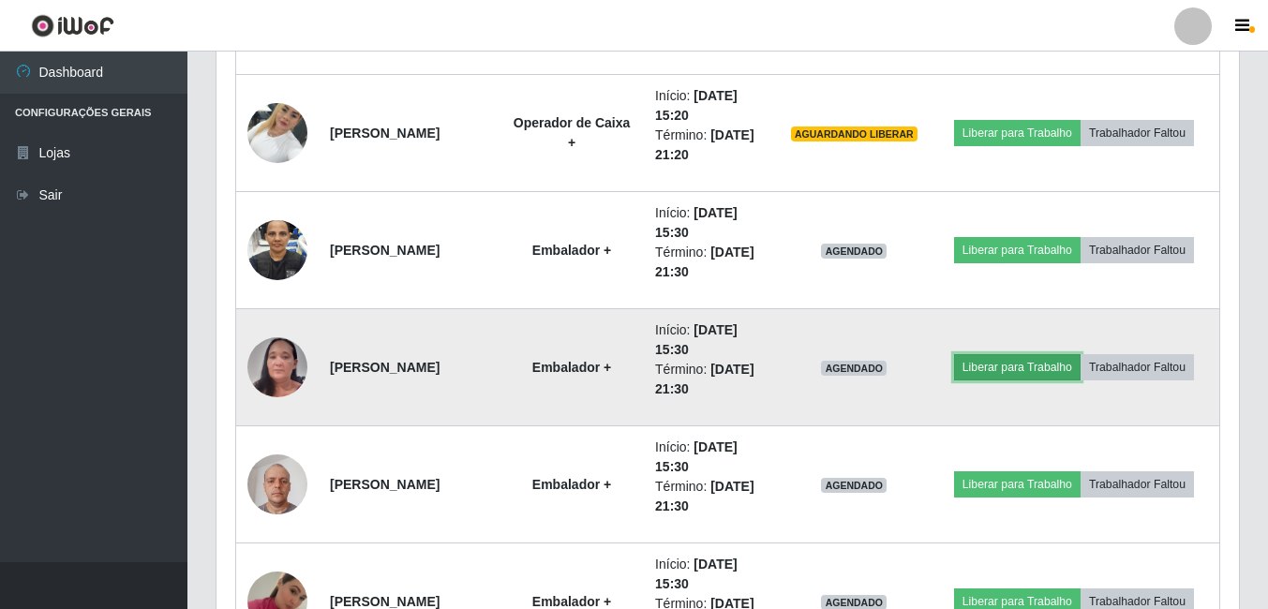
click at [1038, 363] on button "Liberar para Trabalho" at bounding box center [1017, 367] width 127 height 26
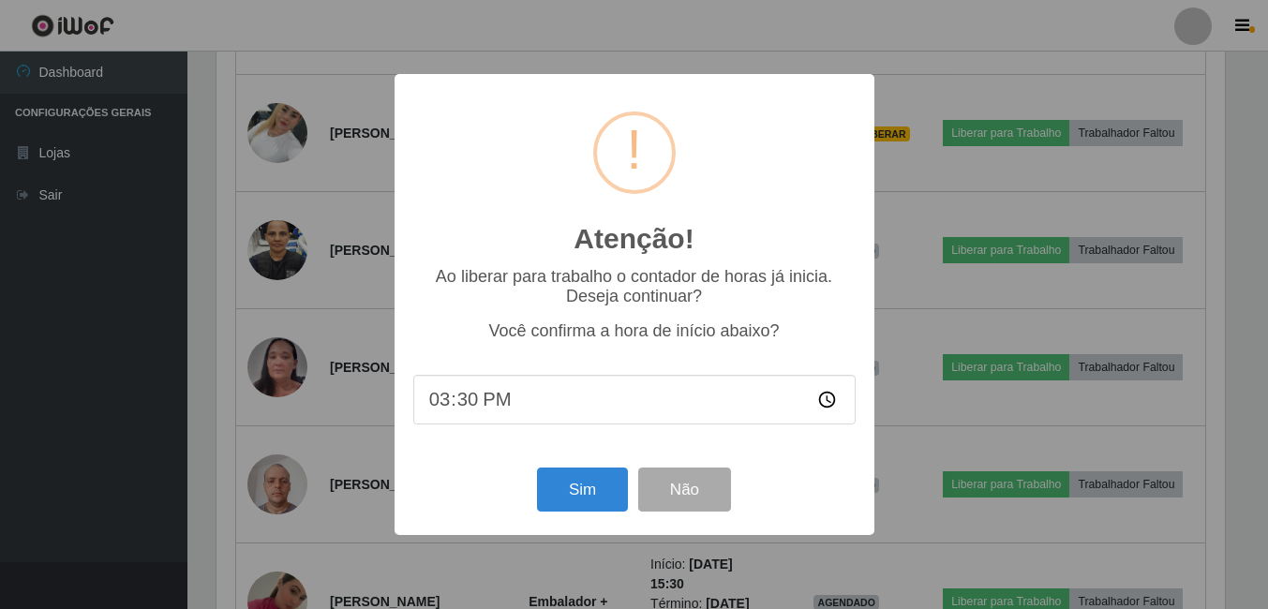
scroll to position [389, 1013]
click at [565, 484] on button "Sim" at bounding box center [584, 490] width 91 height 44
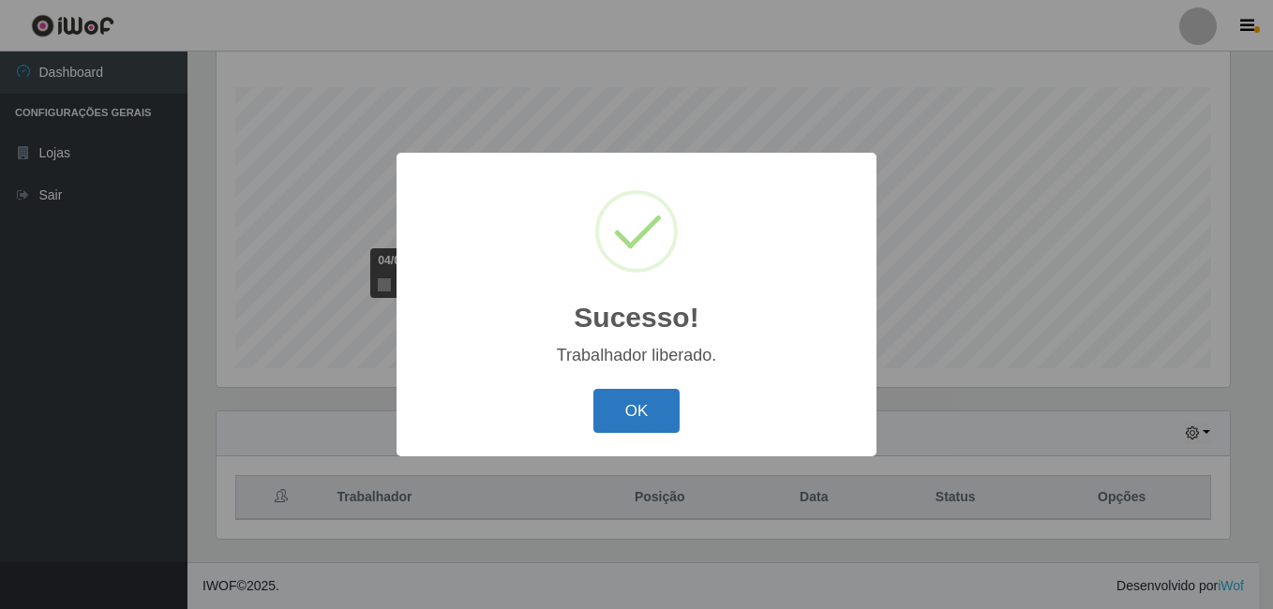
click at [647, 404] on button "OK" at bounding box center [636, 411] width 87 height 44
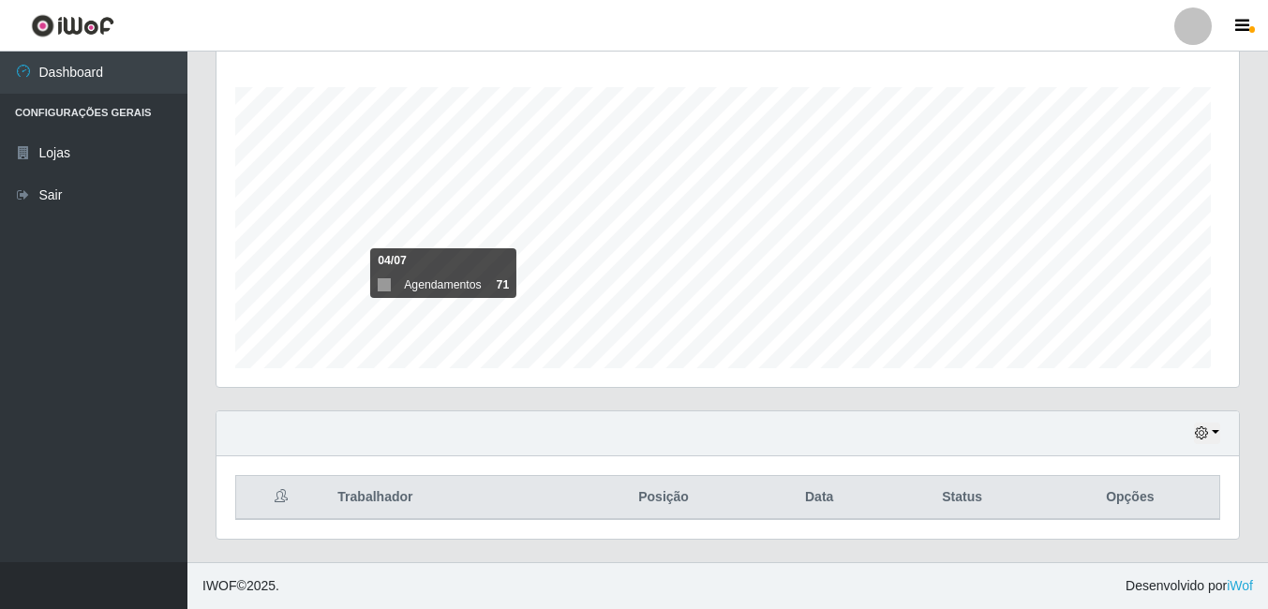
scroll to position [389, 1023]
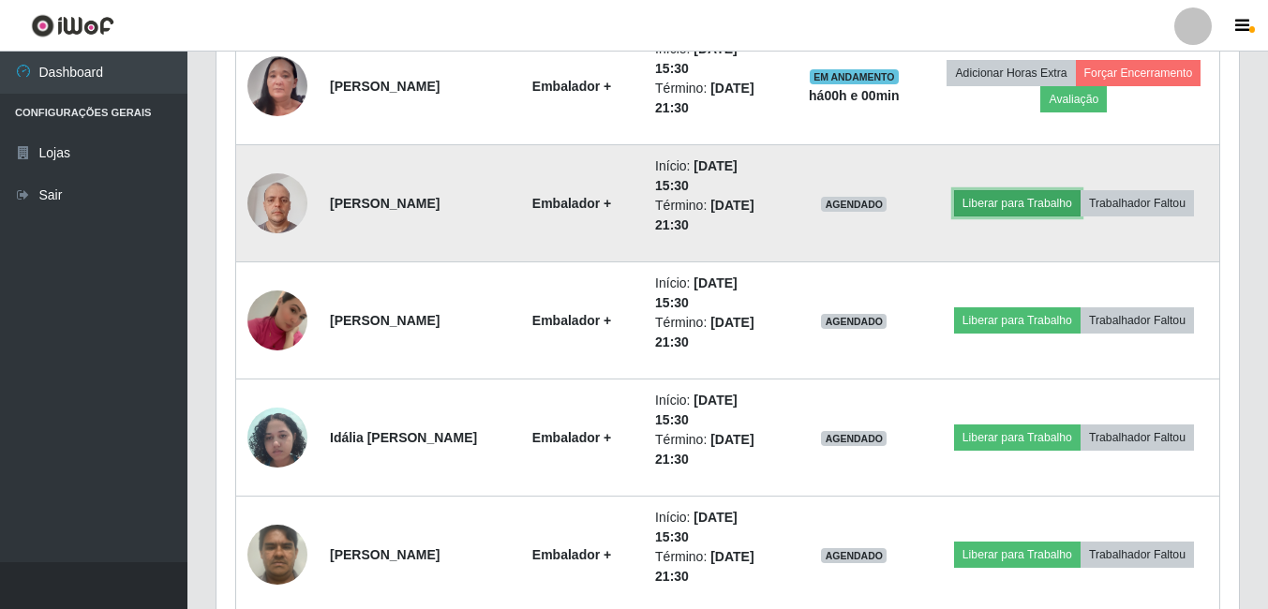
click at [1041, 202] on button "Liberar para Trabalho" at bounding box center [1017, 203] width 127 height 26
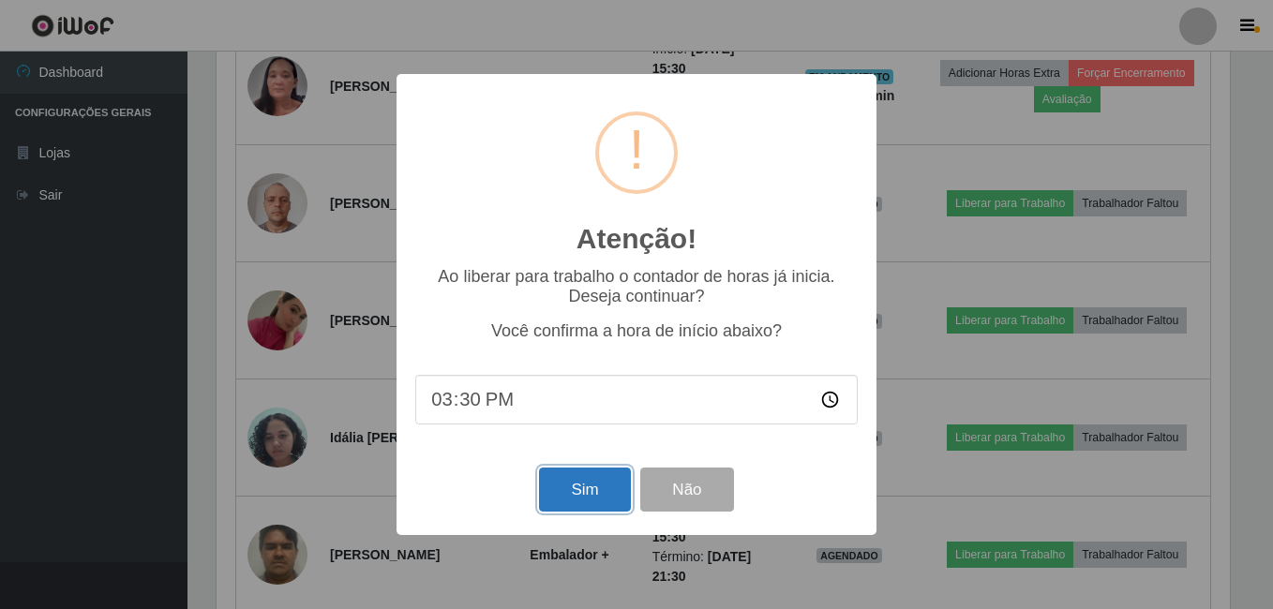
click at [586, 487] on button "Sim" at bounding box center [584, 490] width 91 height 44
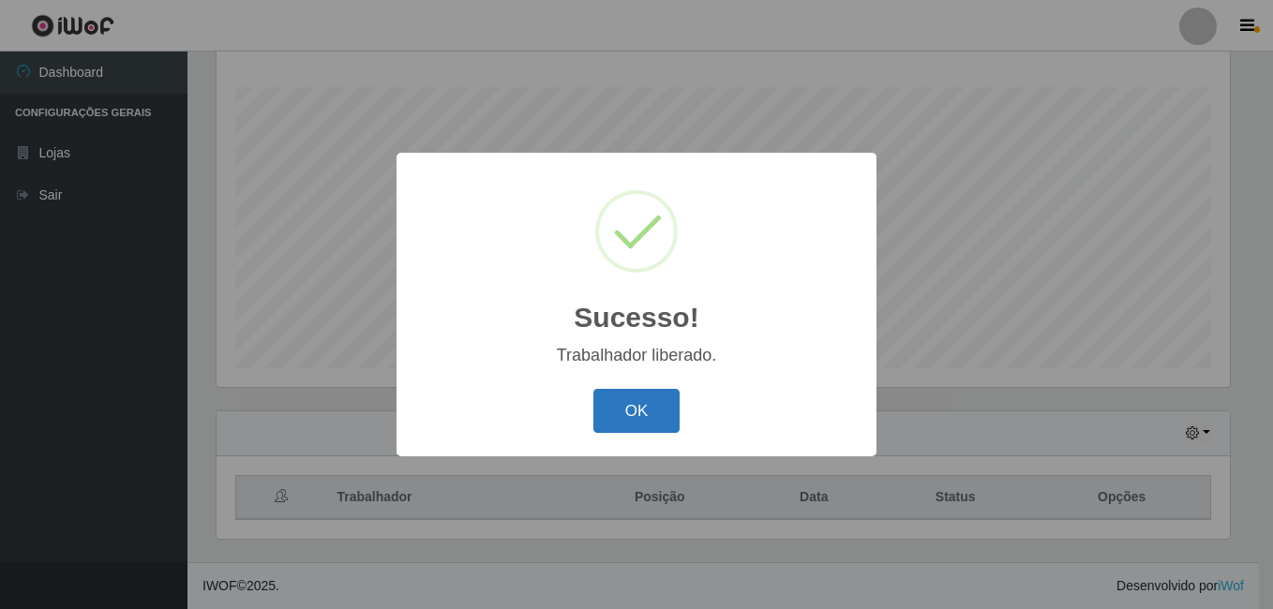
click at [649, 429] on button "OK" at bounding box center [636, 411] width 87 height 44
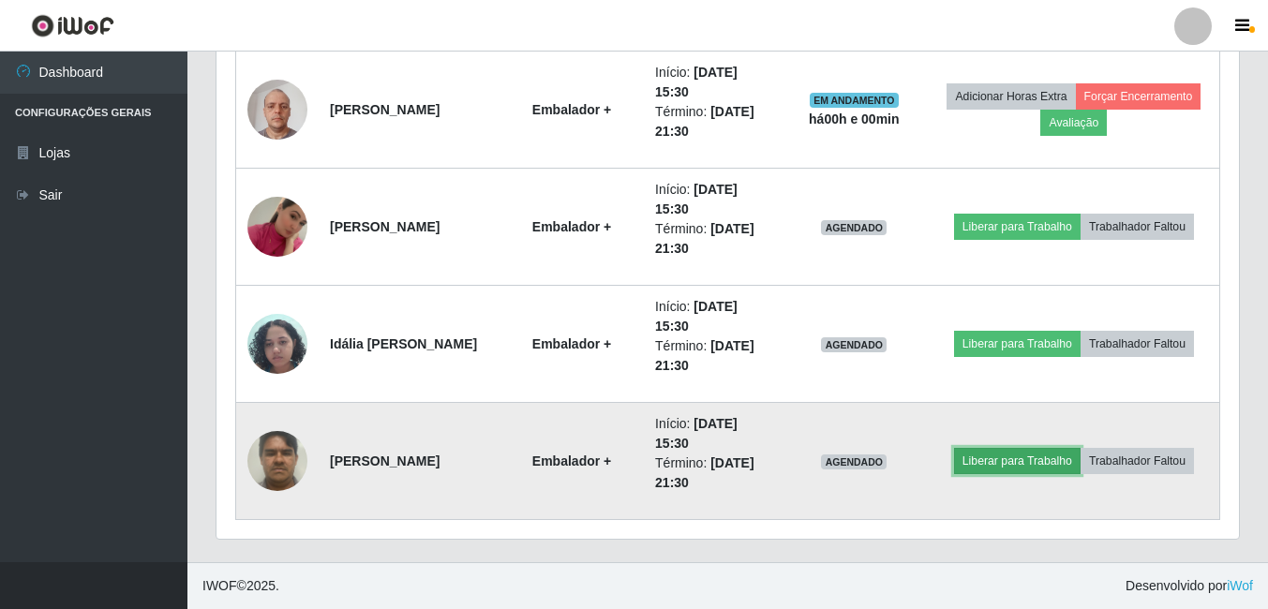
click at [1005, 460] on button "Liberar para Trabalho" at bounding box center [1017, 461] width 127 height 26
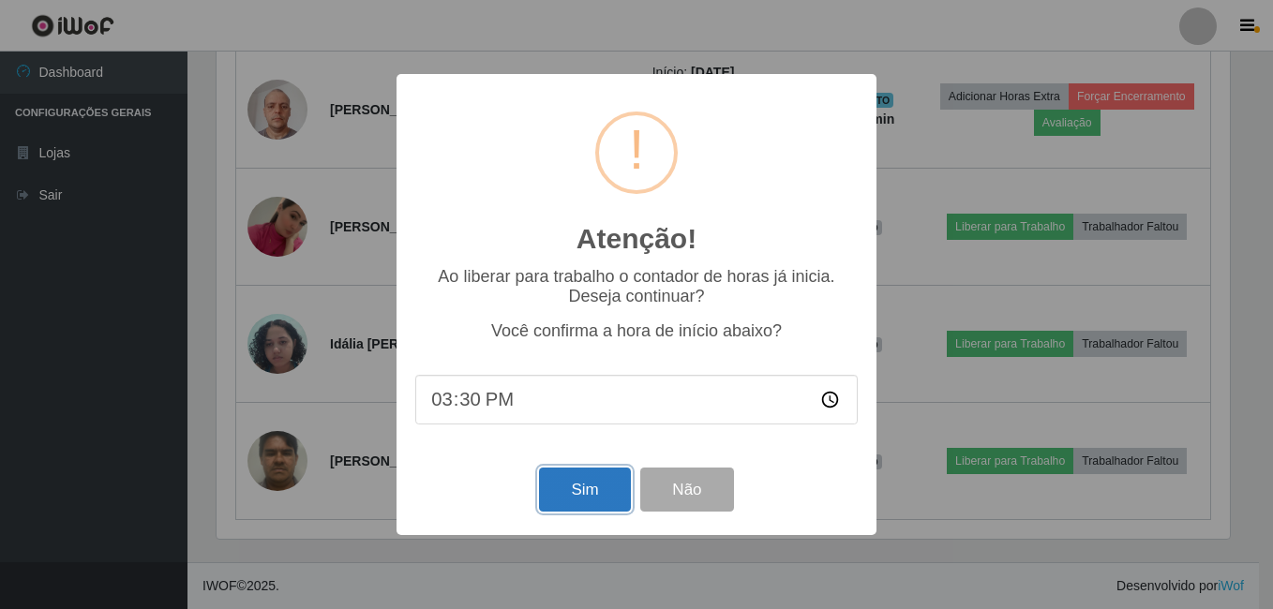
click at [567, 484] on button "Sim" at bounding box center [584, 490] width 91 height 44
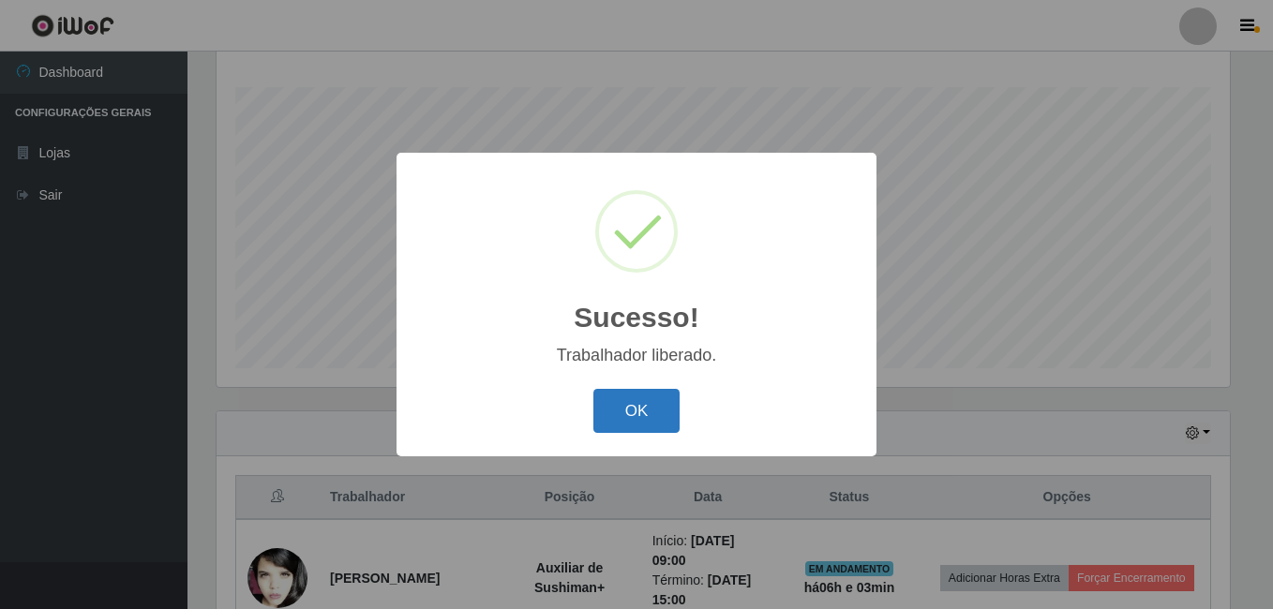
click at [622, 411] on button "OK" at bounding box center [636, 411] width 87 height 44
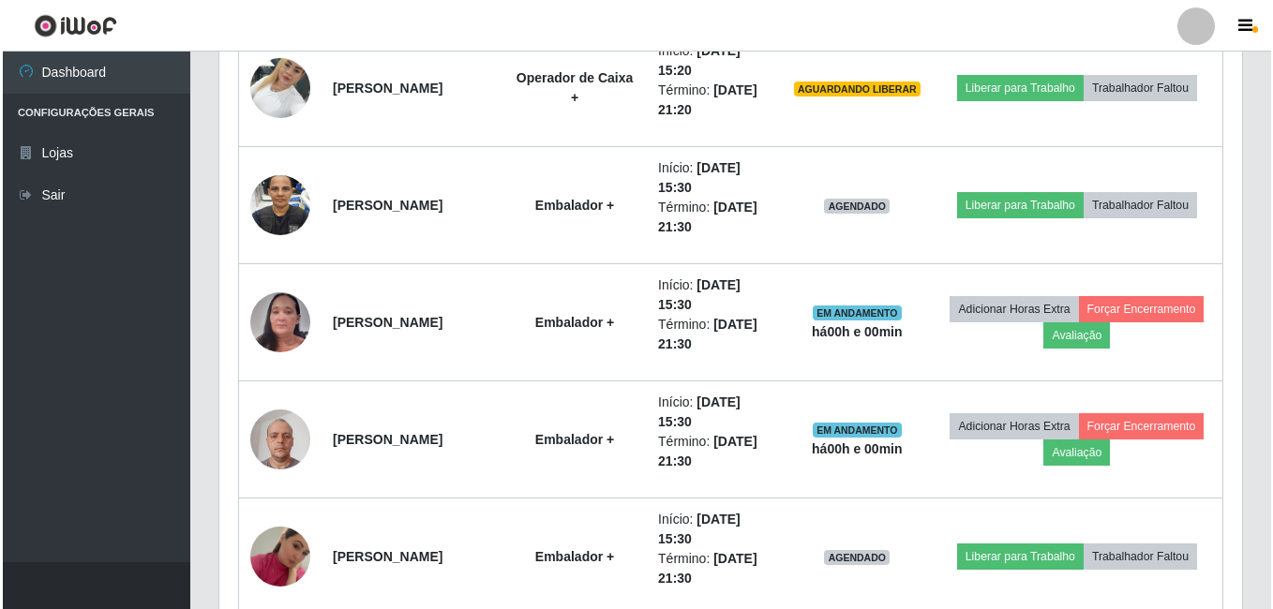
scroll to position [2270, 0]
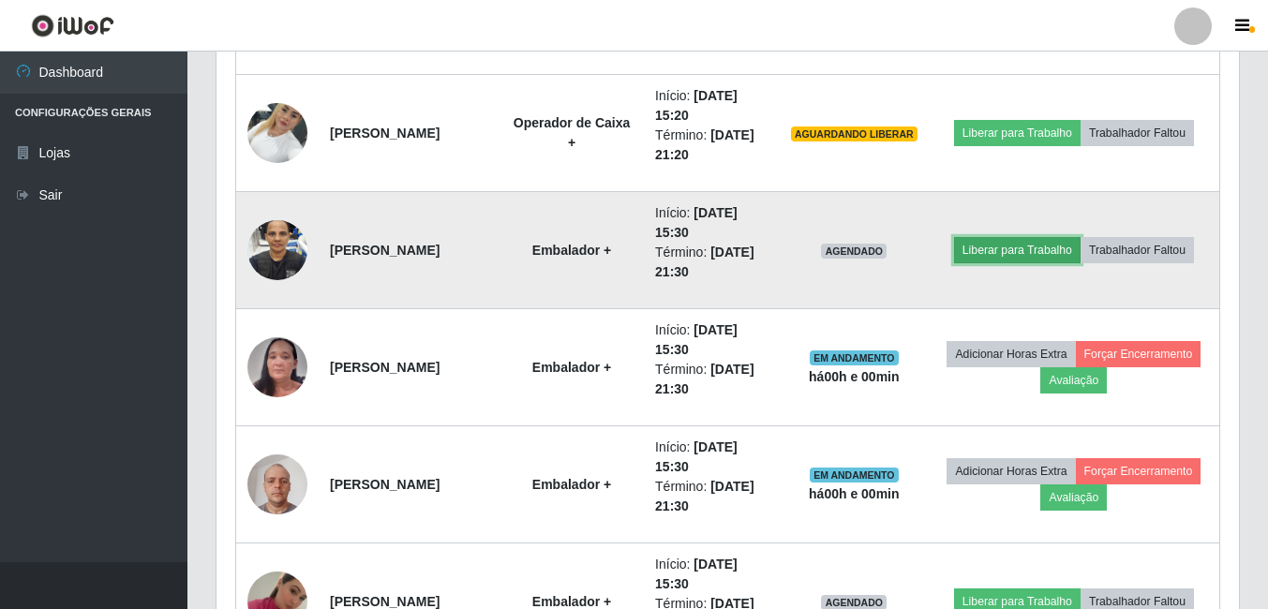
click at [1024, 246] on button "Liberar para Trabalho" at bounding box center [1017, 250] width 127 height 26
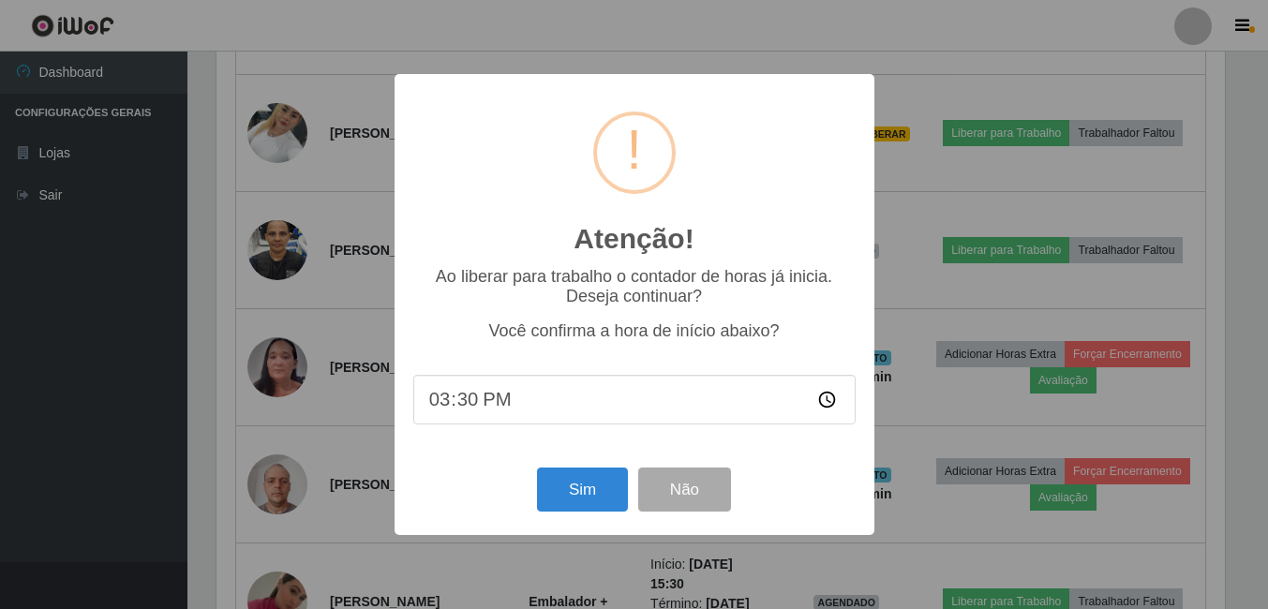
scroll to position [389, 1013]
click at [599, 488] on button "Sim" at bounding box center [584, 490] width 91 height 44
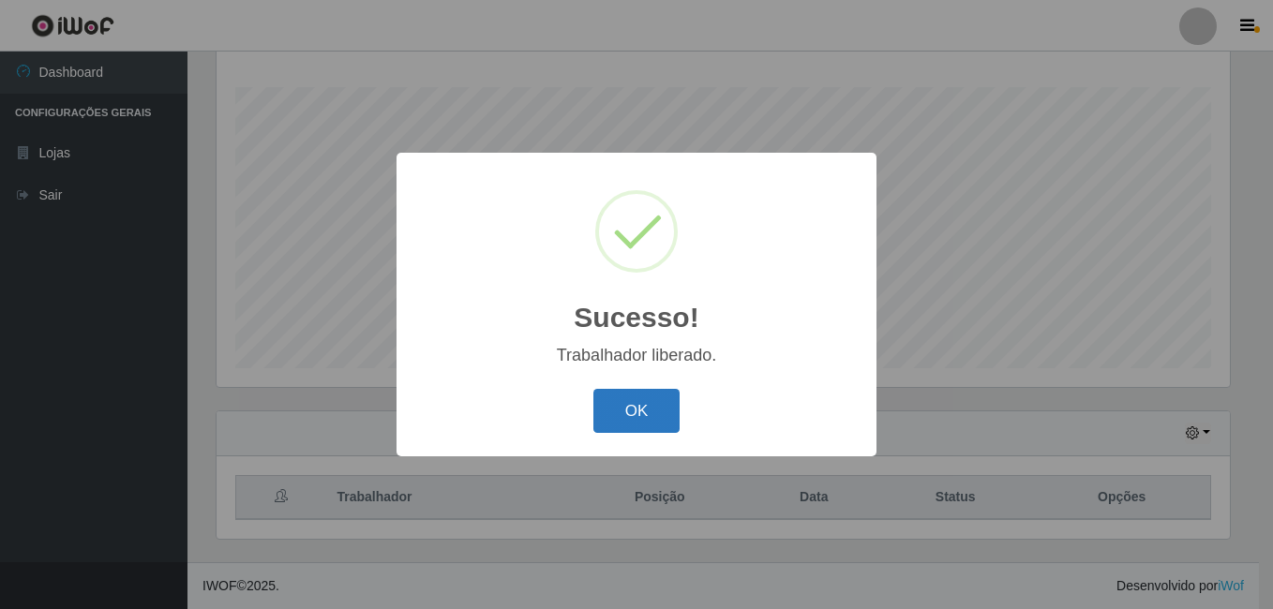
click at [628, 405] on button "OK" at bounding box center [636, 411] width 87 height 44
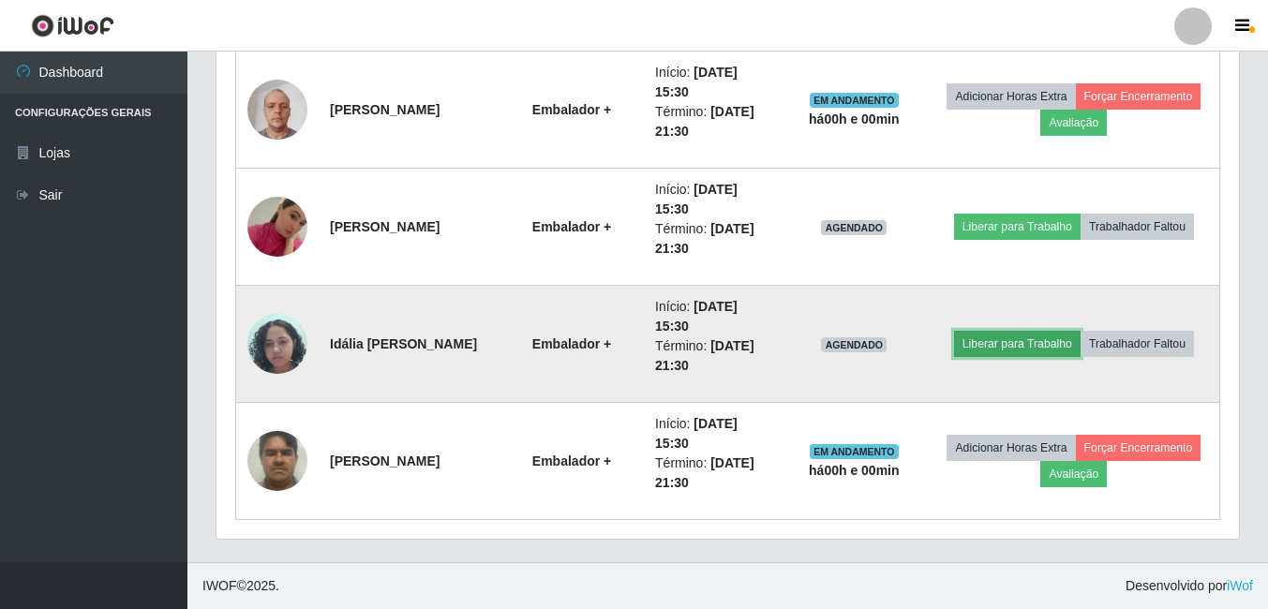
click at [1049, 347] on button "Liberar para Trabalho" at bounding box center [1017, 344] width 127 height 26
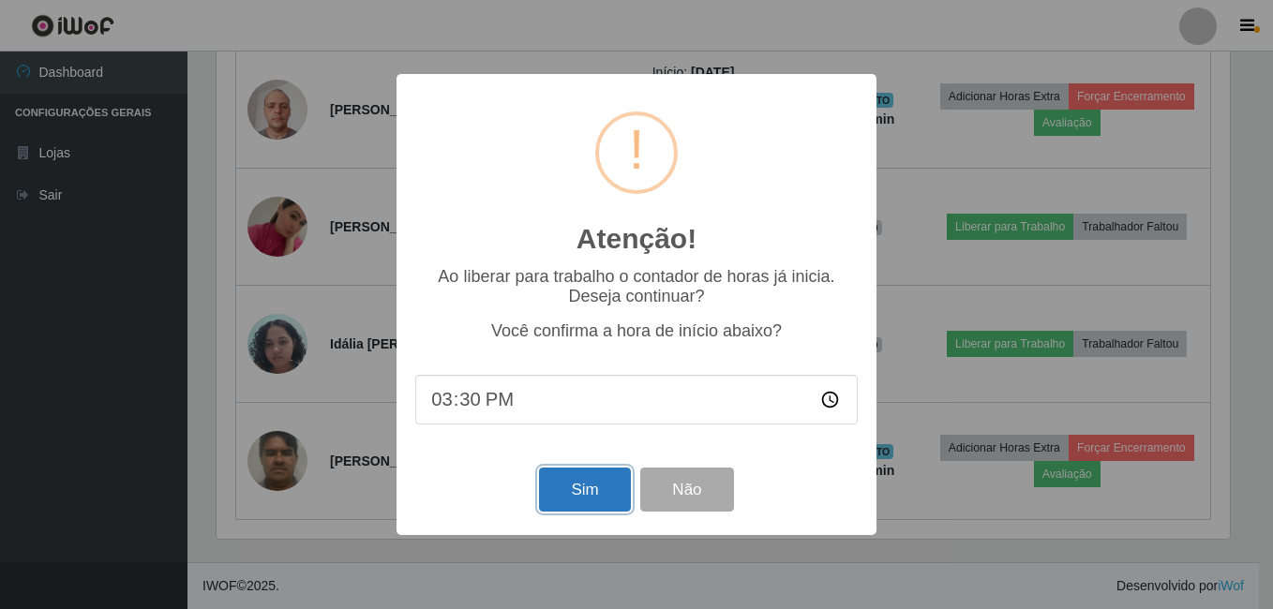
click at [601, 496] on button "Sim" at bounding box center [584, 490] width 91 height 44
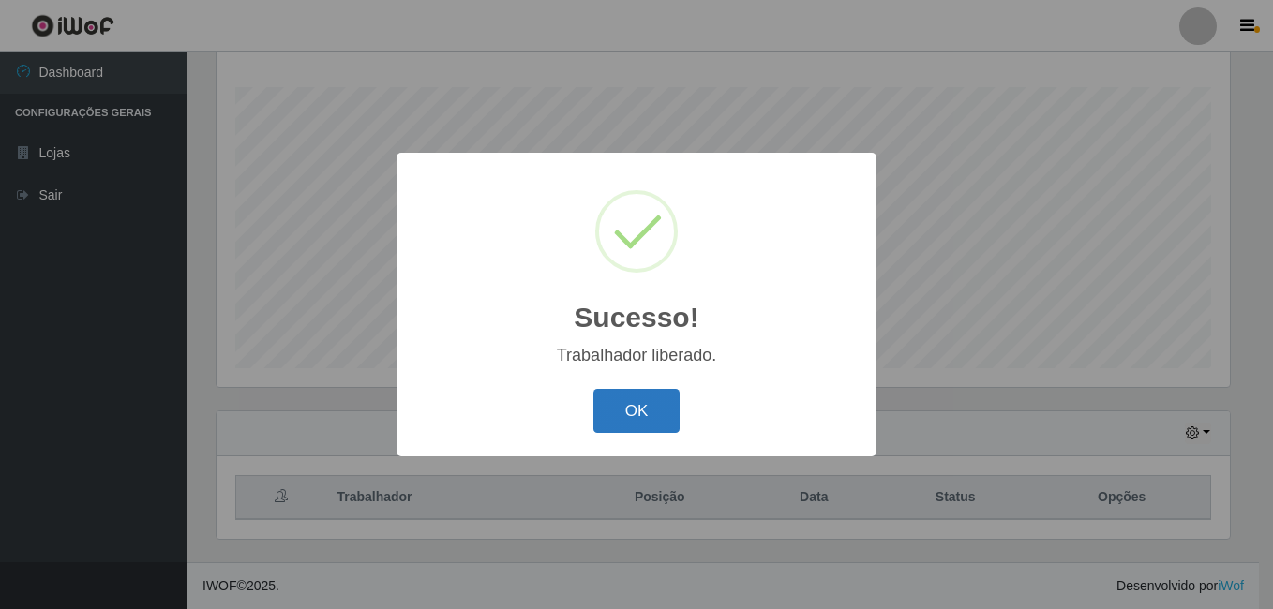
click at [665, 399] on button "OK" at bounding box center [636, 411] width 87 height 44
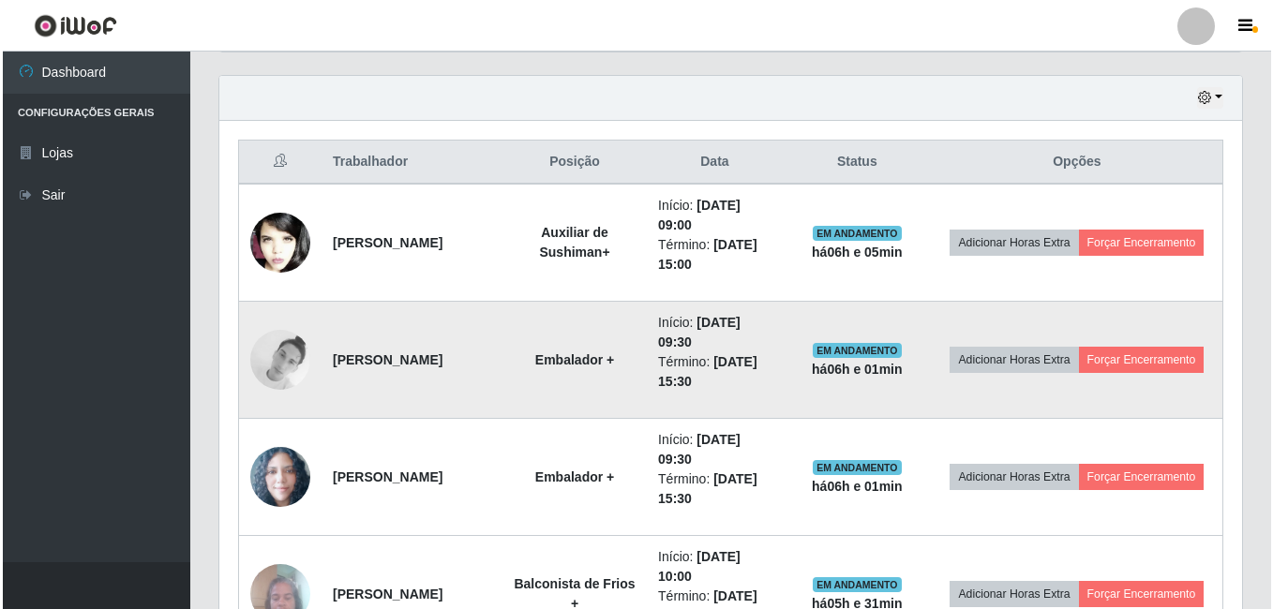
scroll to position [677, 0]
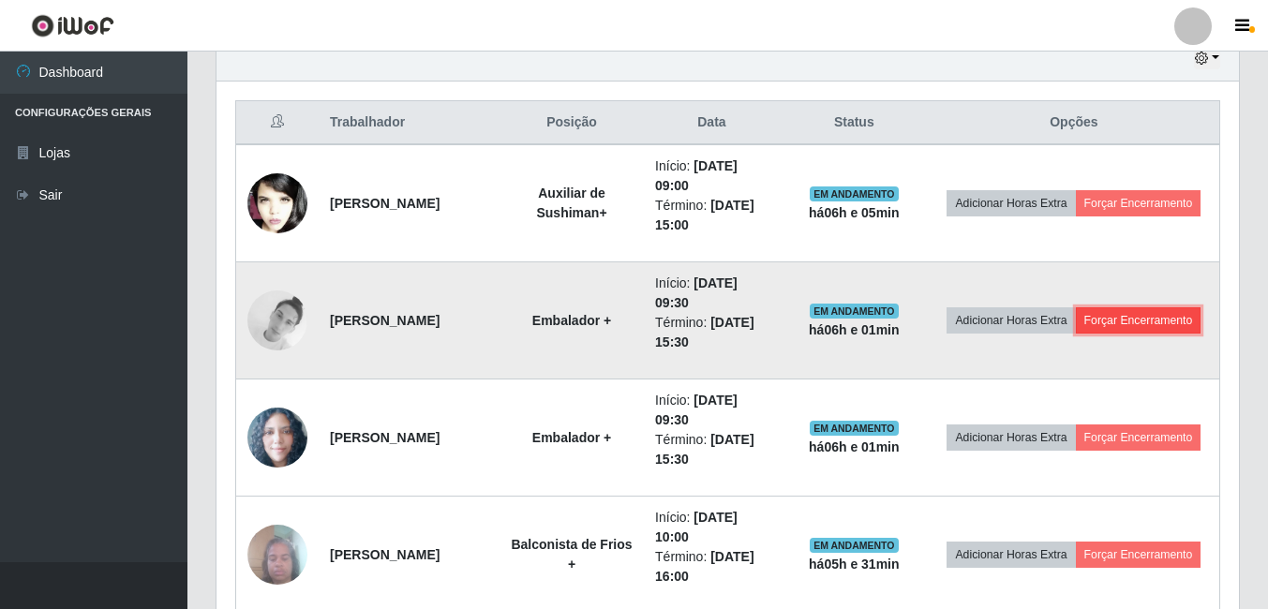
click at [1076, 334] on button "Forçar Encerramento" at bounding box center [1139, 320] width 126 height 26
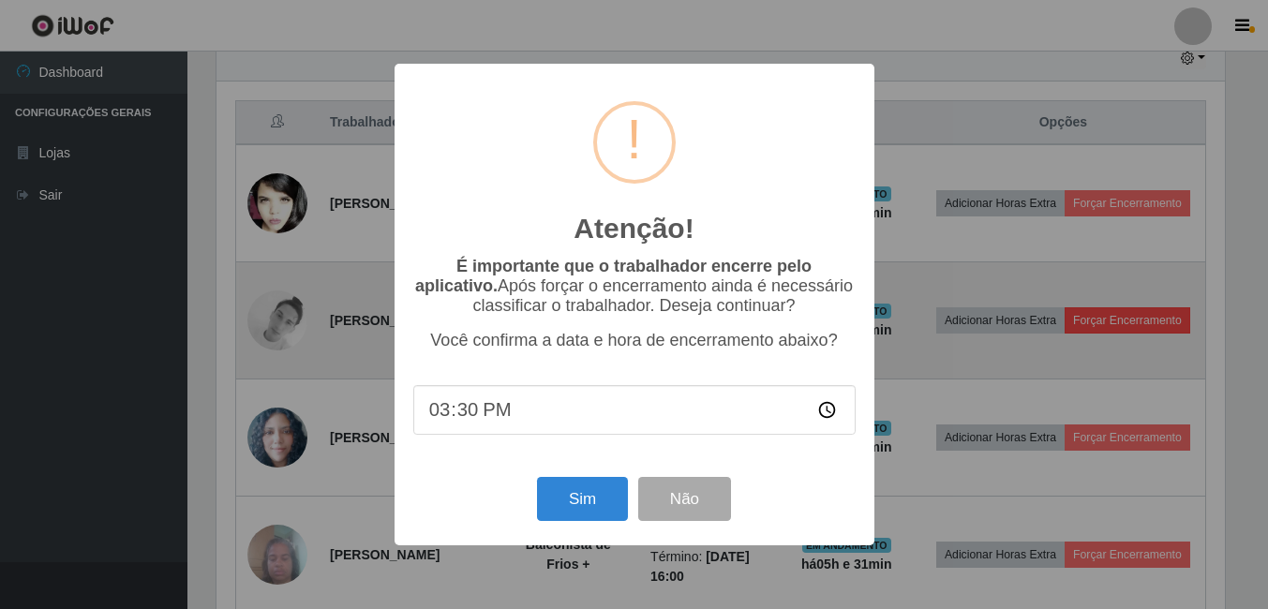
scroll to position [389, 1013]
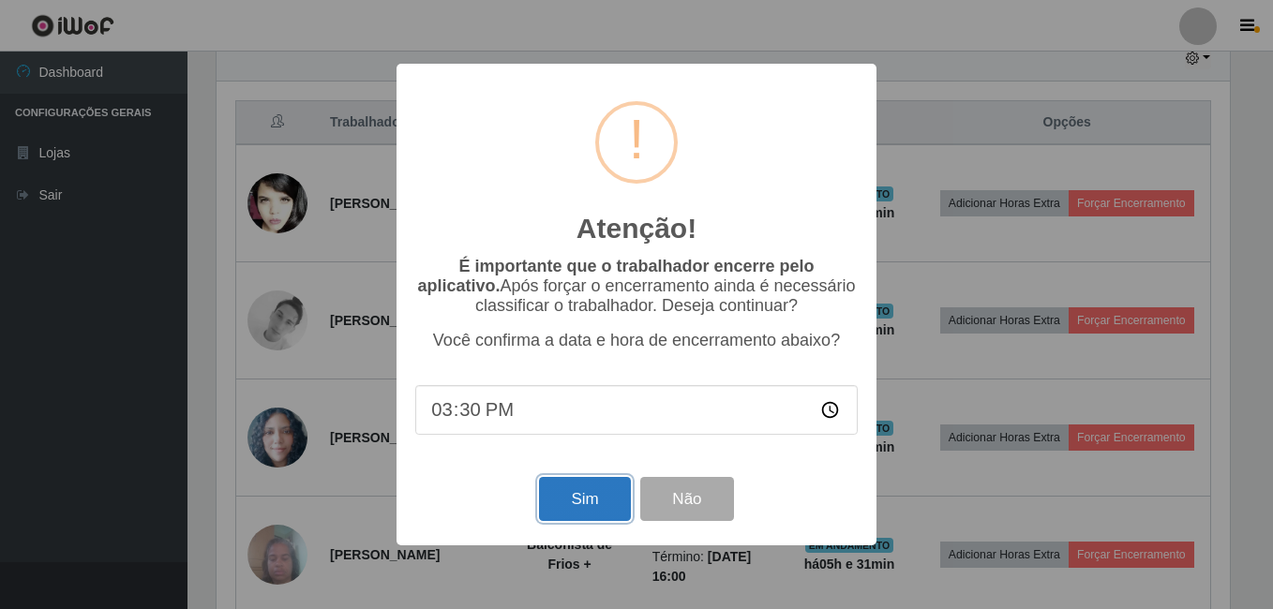
click at [592, 490] on button "Sim" at bounding box center [584, 499] width 91 height 44
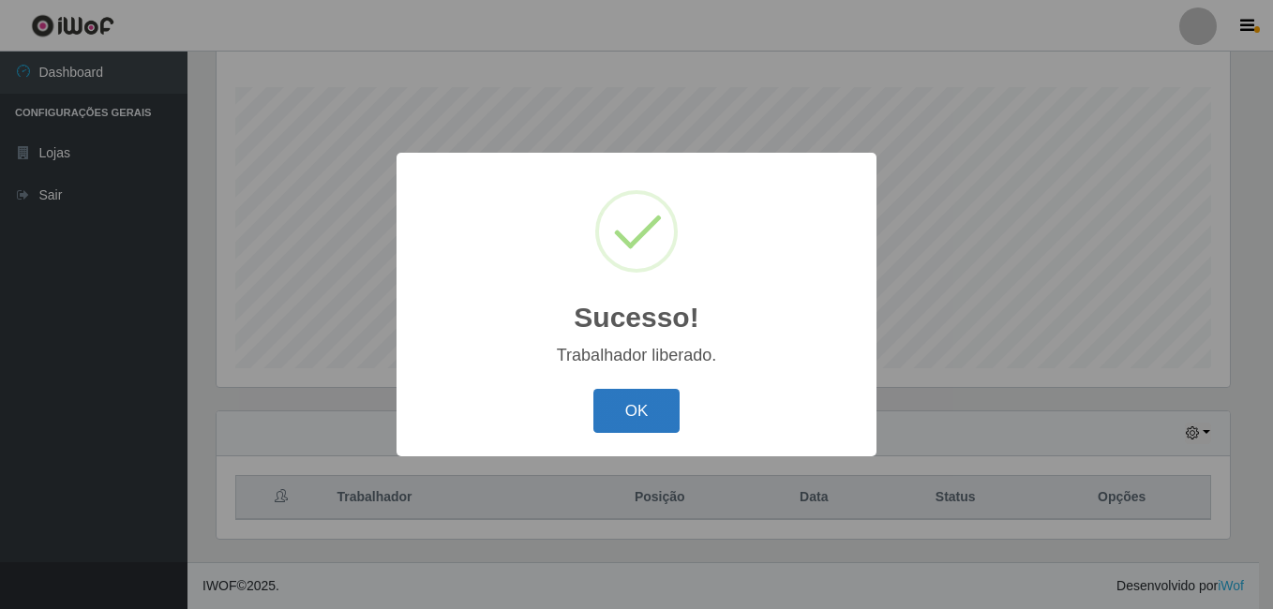
click at [659, 411] on button "OK" at bounding box center [636, 411] width 87 height 44
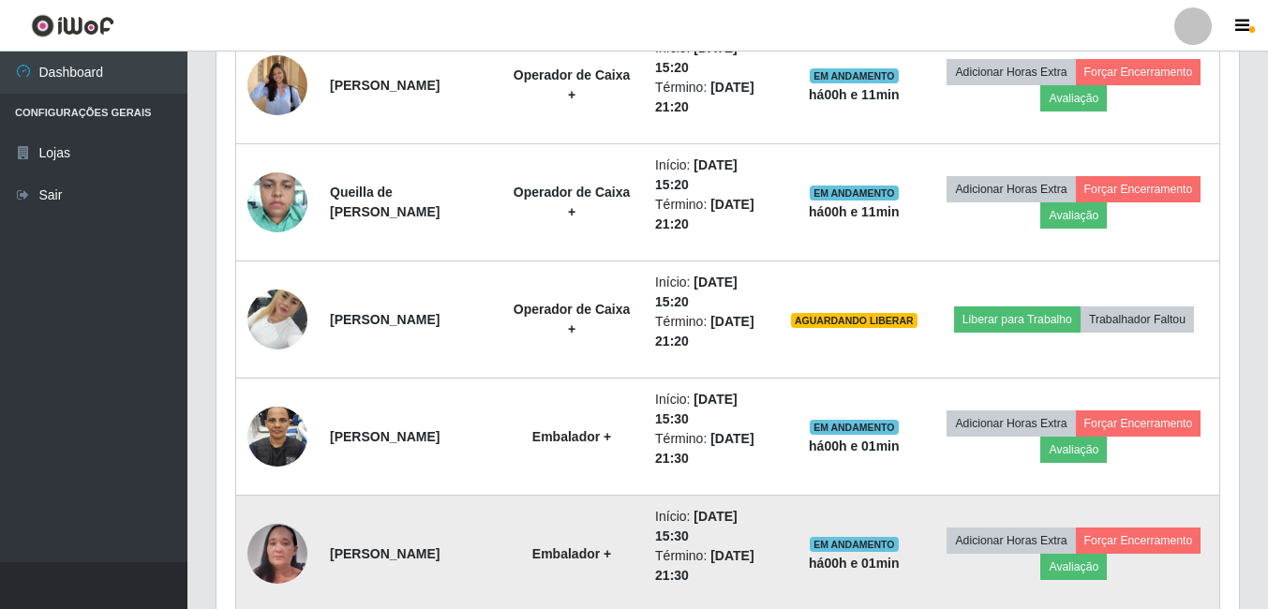
scroll to position [1895, 0]
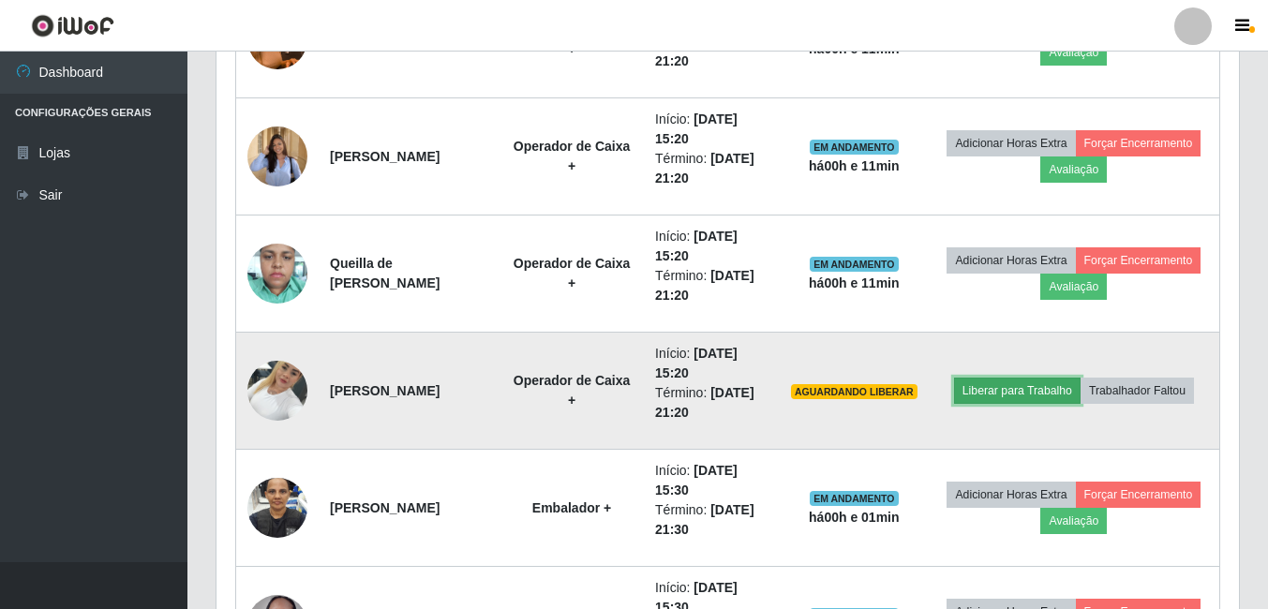
click at [1005, 390] on button "Liberar para Trabalho" at bounding box center [1017, 391] width 127 height 26
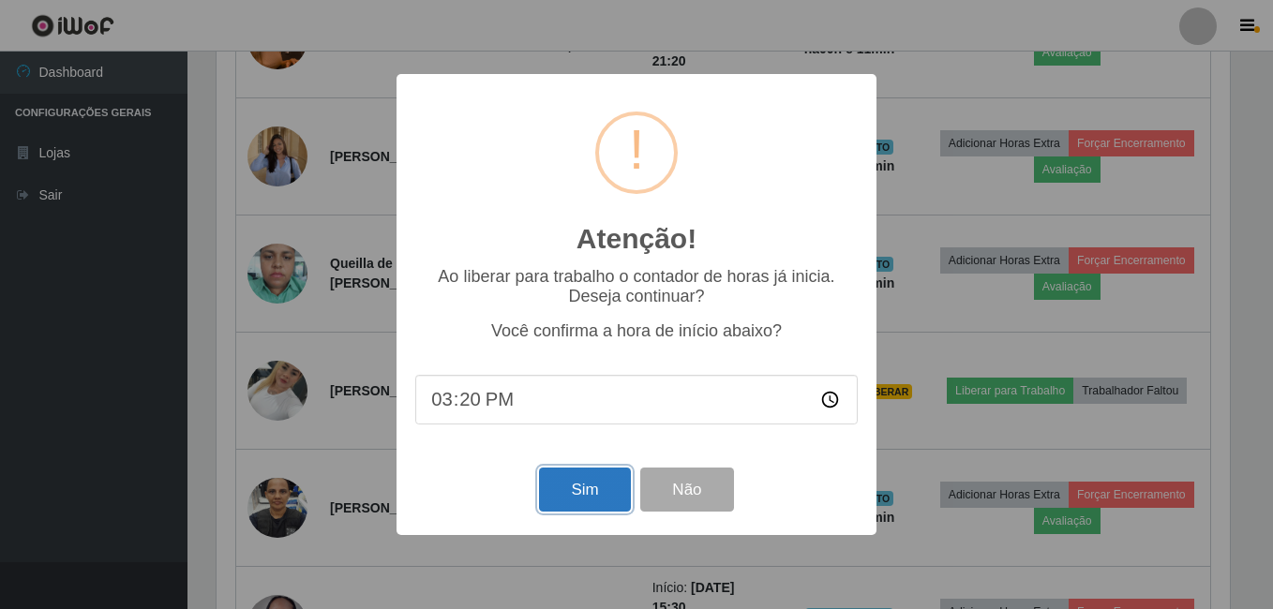
click at [578, 483] on button "Sim" at bounding box center [584, 490] width 91 height 44
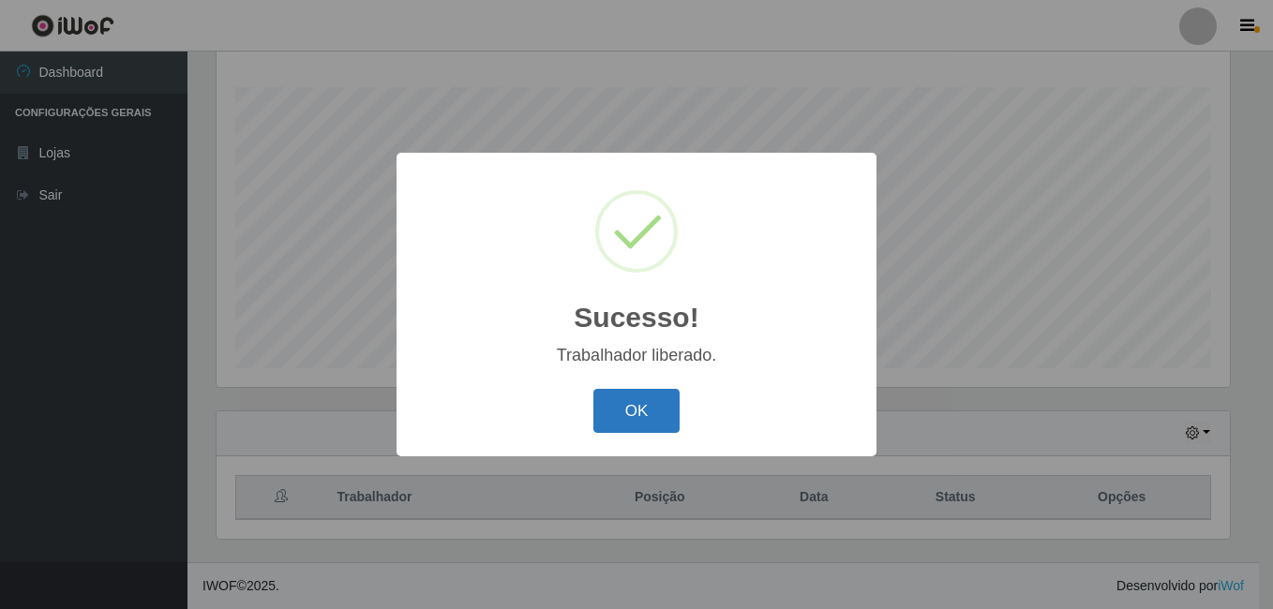
click at [648, 415] on button "OK" at bounding box center [636, 411] width 87 height 44
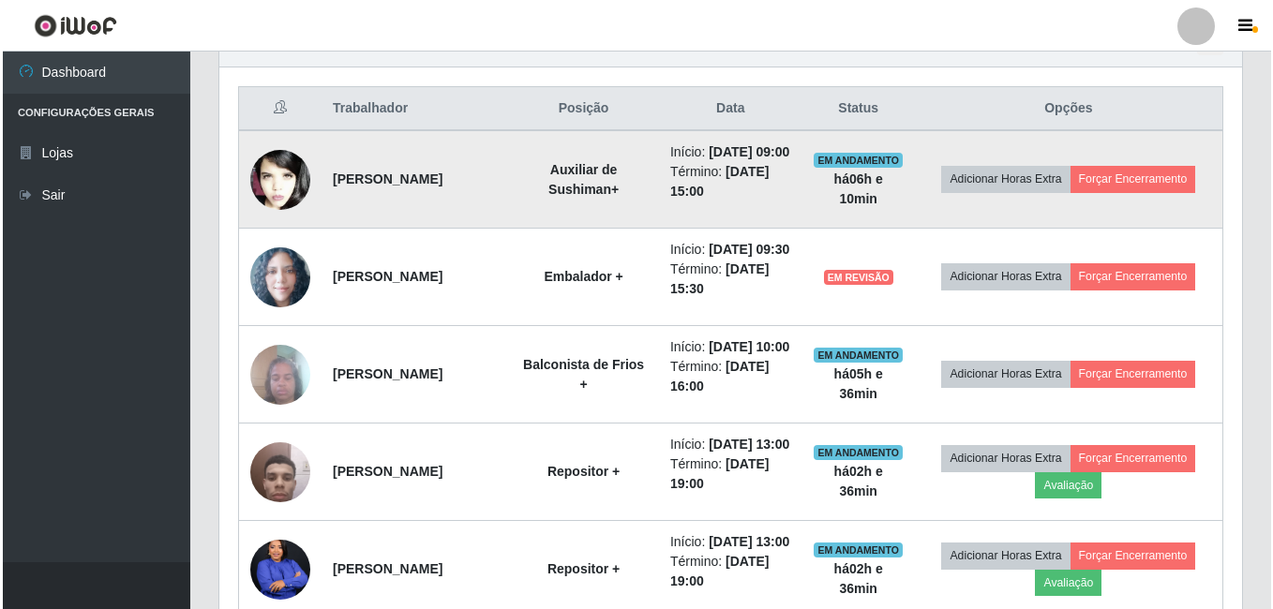
scroll to position [750, 0]
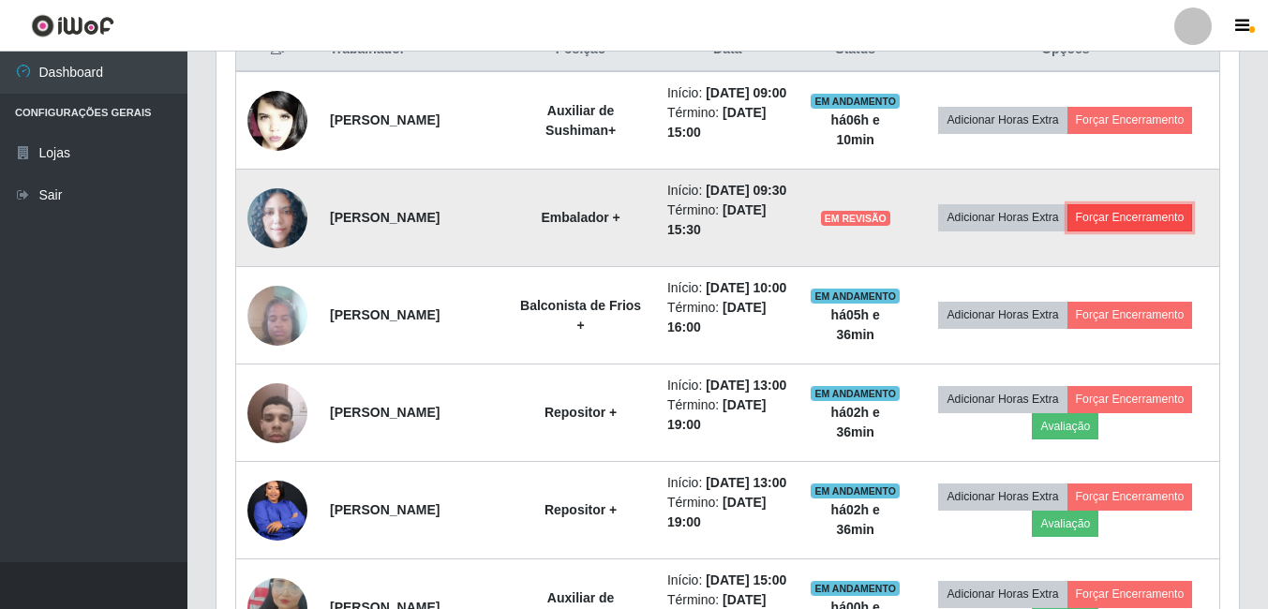
click at [1135, 231] on button "Forçar Encerramento" at bounding box center [1131, 217] width 126 height 26
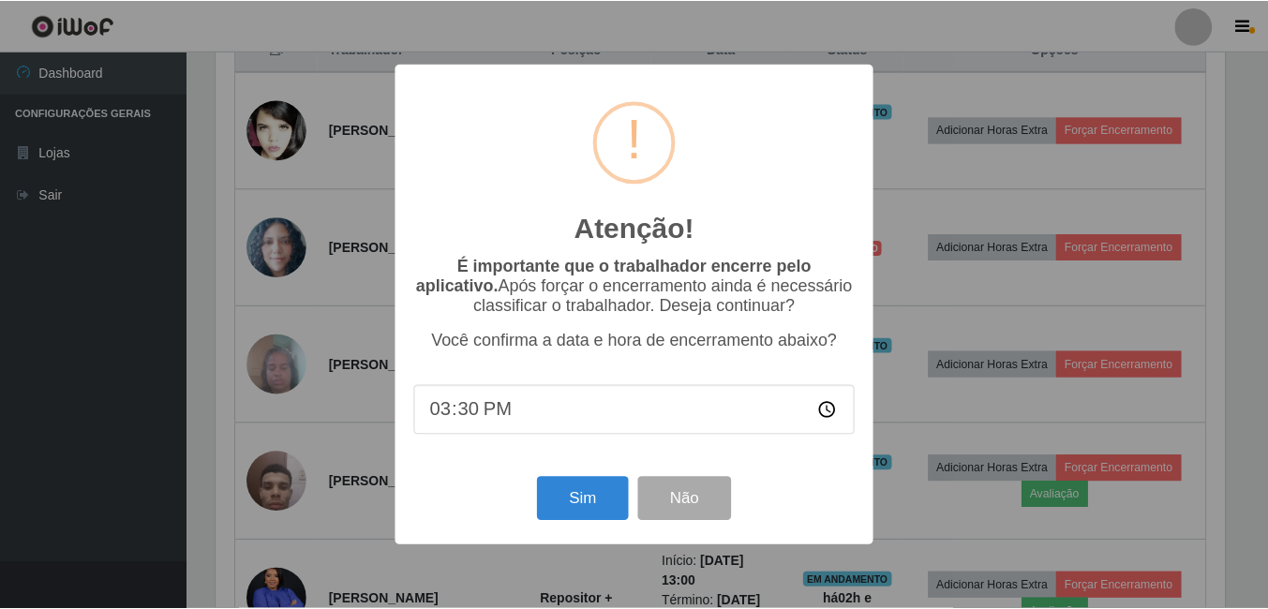
scroll to position [389, 1013]
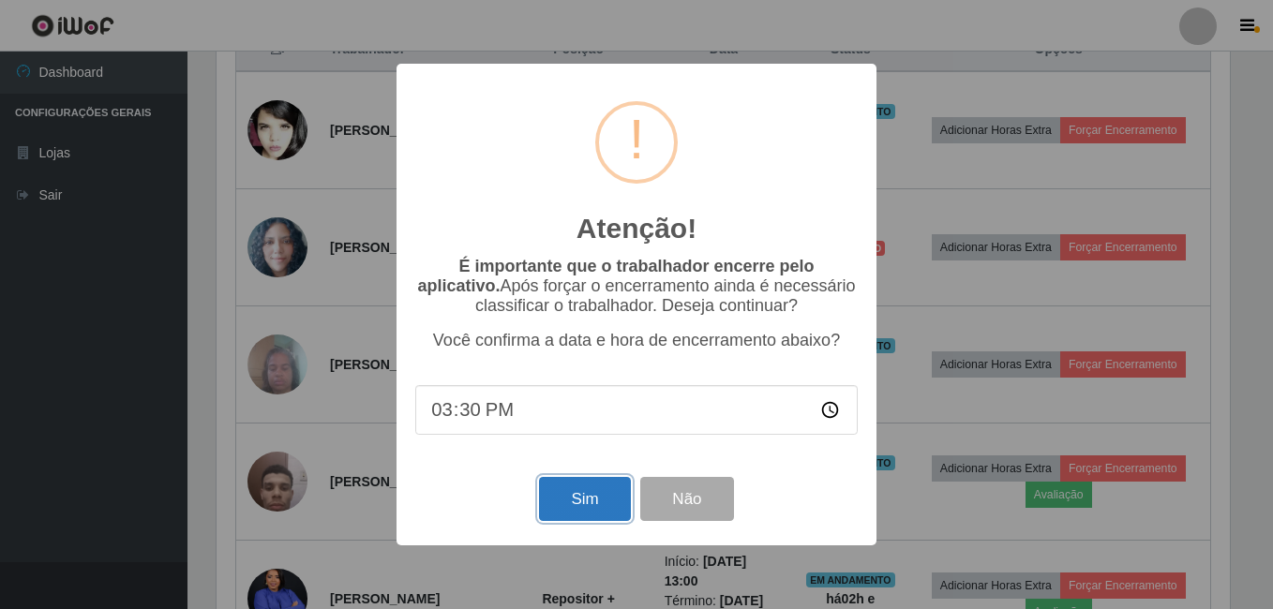
click at [596, 497] on button "Sim" at bounding box center [584, 499] width 91 height 44
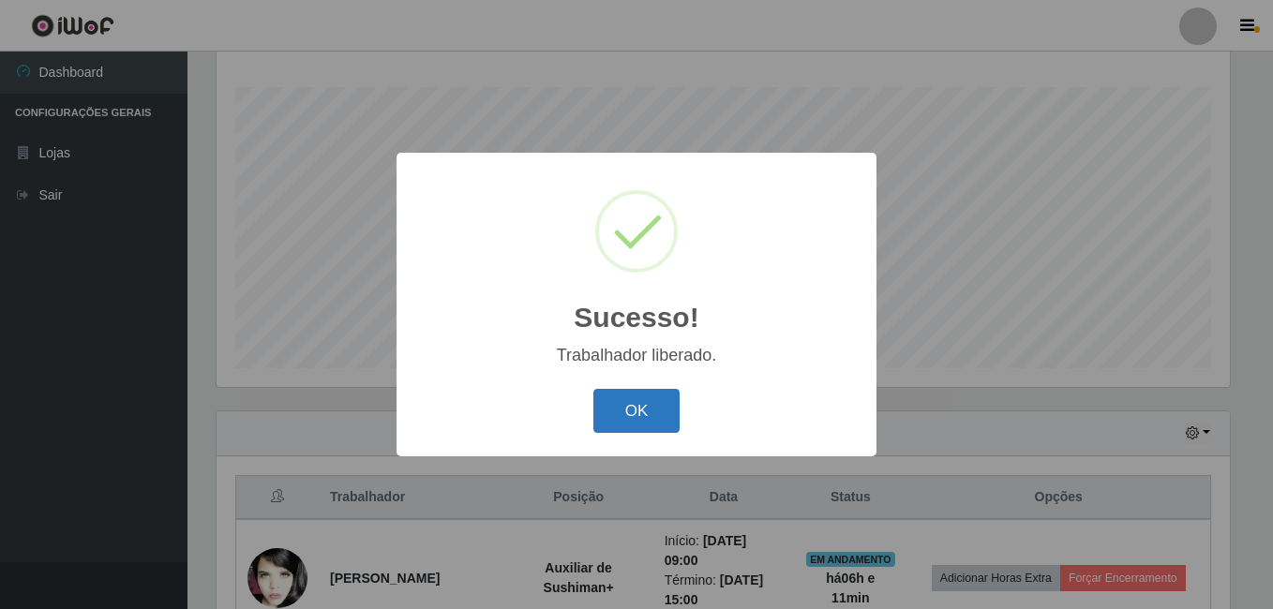
click at [641, 407] on button "OK" at bounding box center [636, 411] width 87 height 44
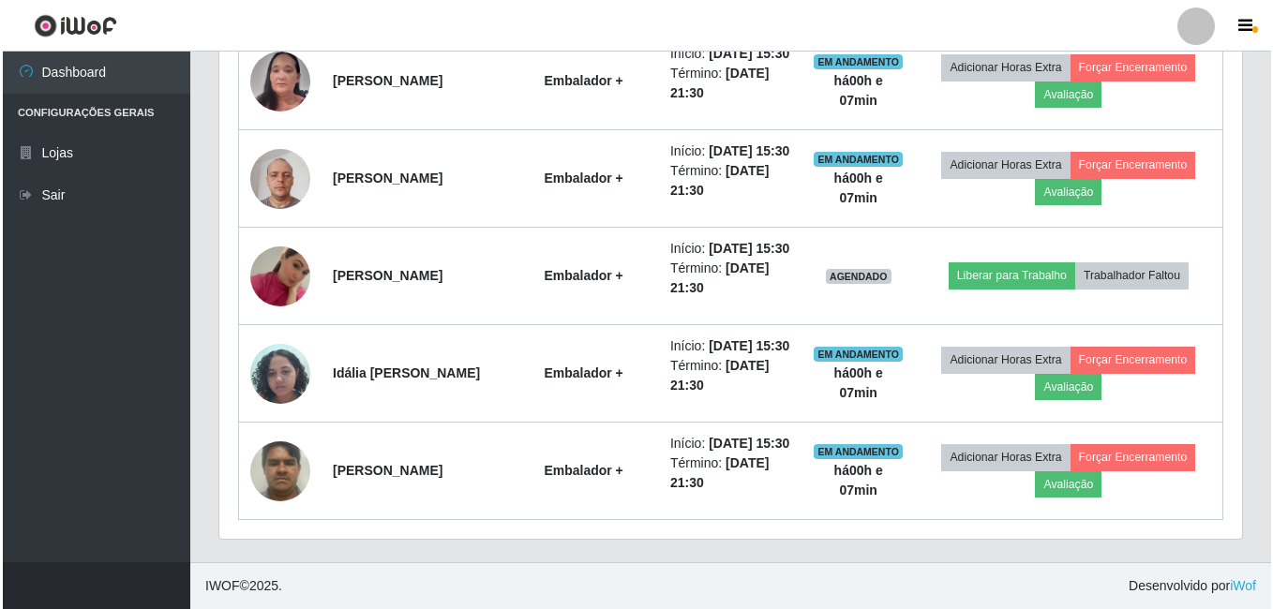
scroll to position [2411, 0]
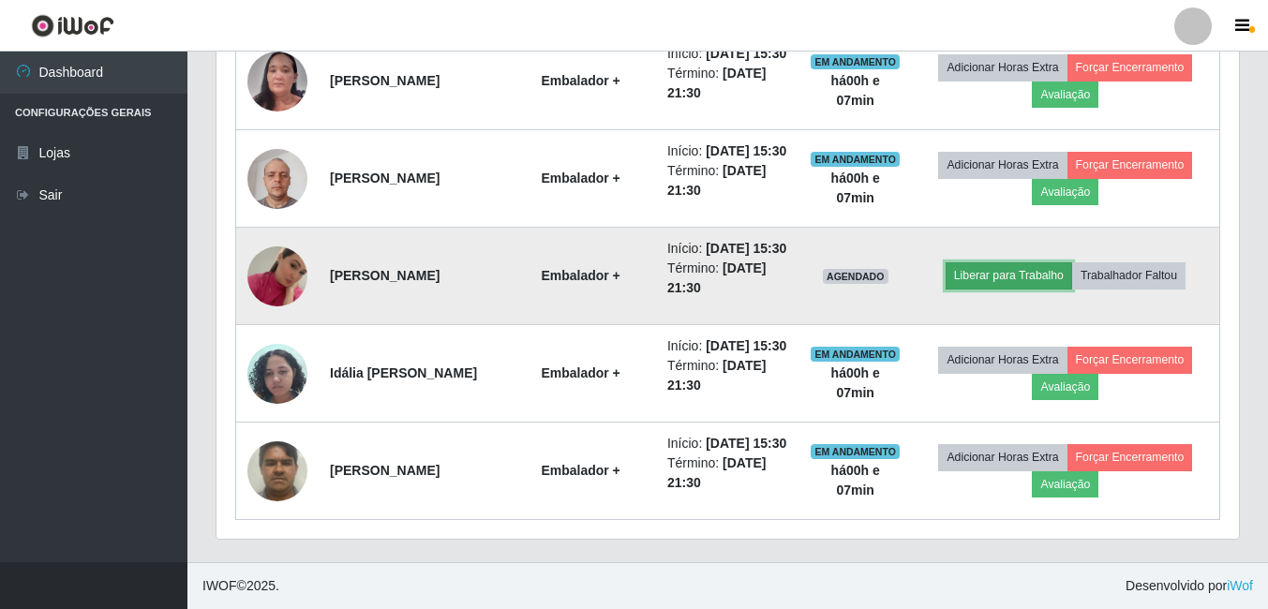
click at [1028, 262] on button "Liberar para Trabalho" at bounding box center [1009, 275] width 127 height 26
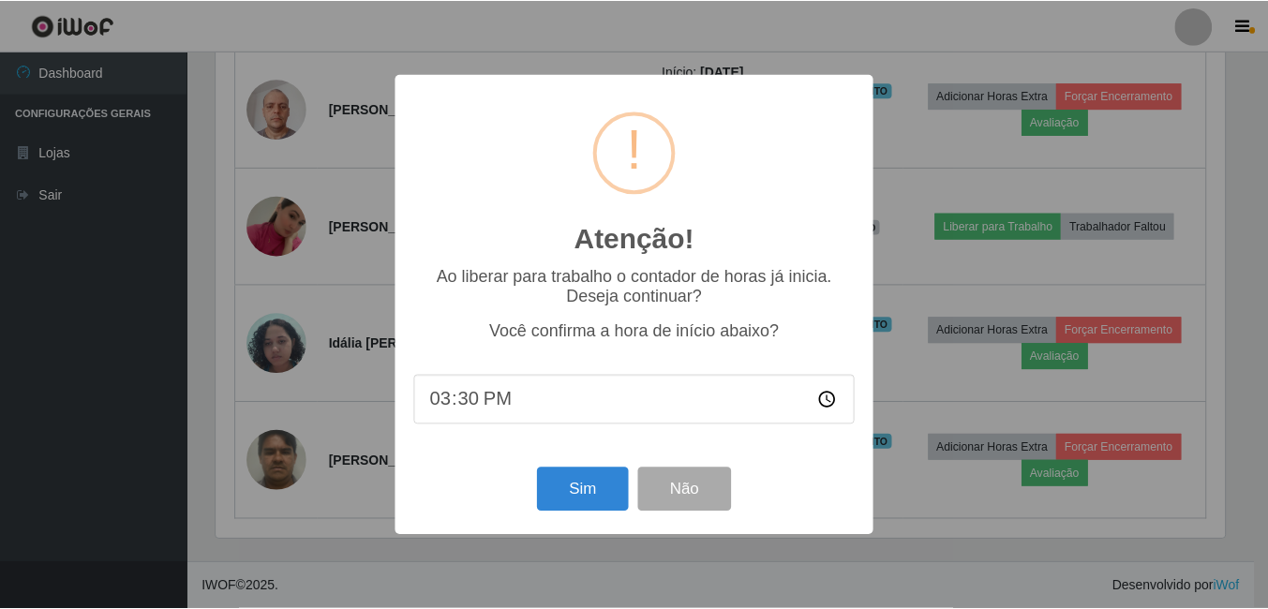
scroll to position [389, 1013]
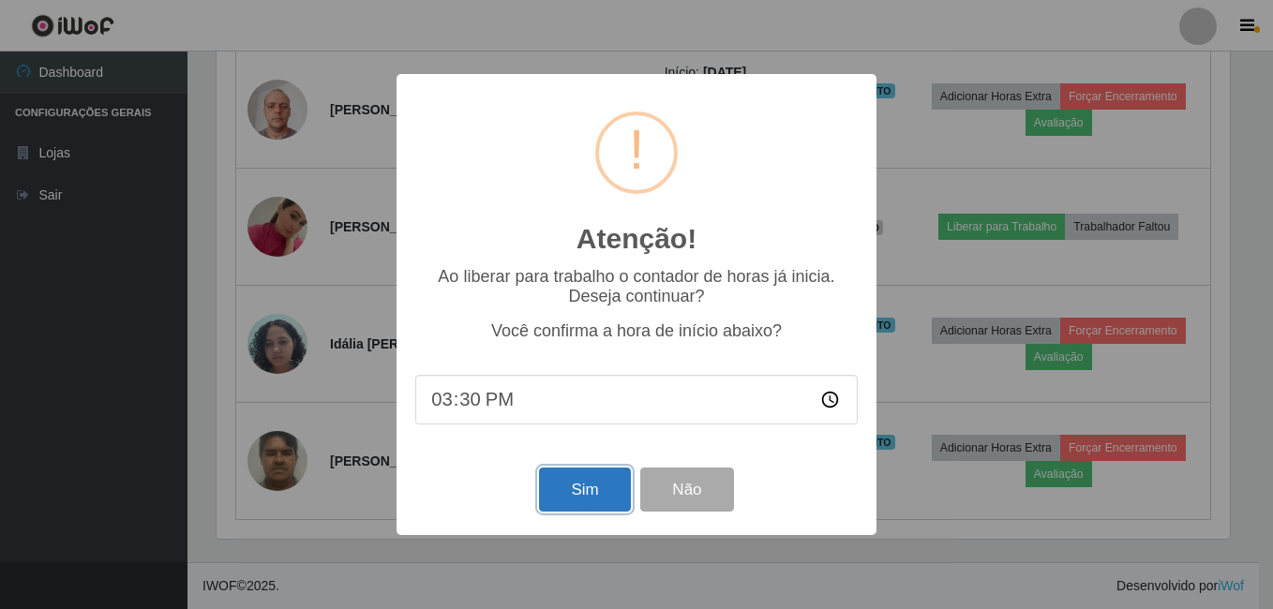
click at [604, 481] on button "Sim" at bounding box center [584, 490] width 91 height 44
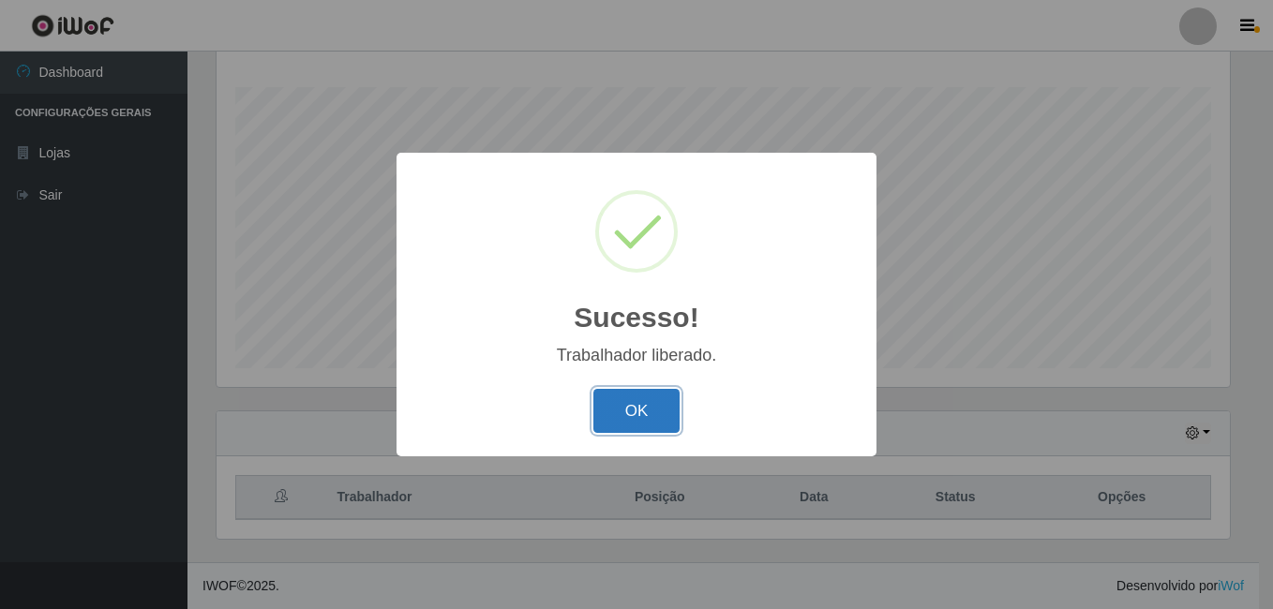
click at [657, 412] on button "OK" at bounding box center [636, 411] width 87 height 44
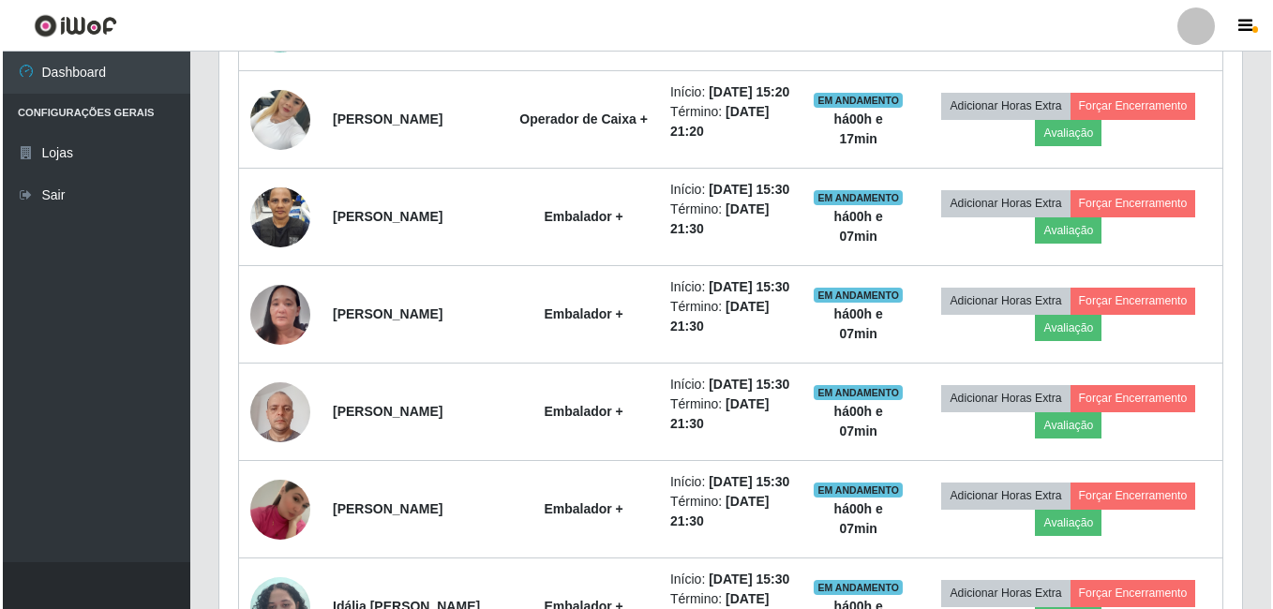
scroll to position [1755, 0]
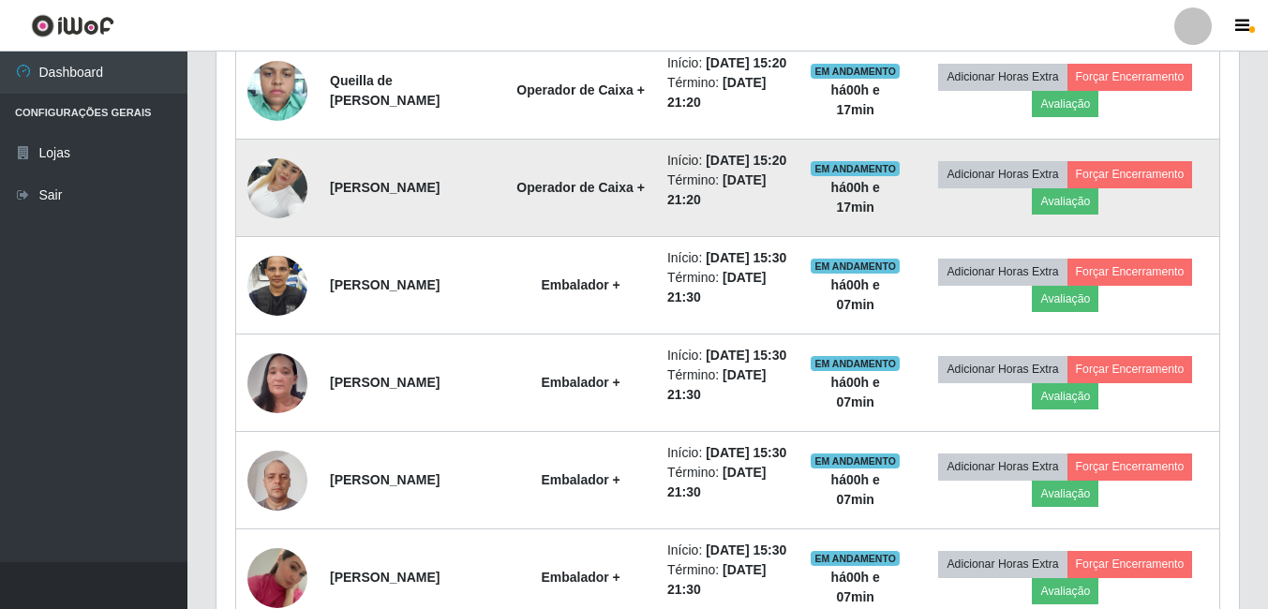
click at [276, 228] on img at bounding box center [277, 188] width 60 height 80
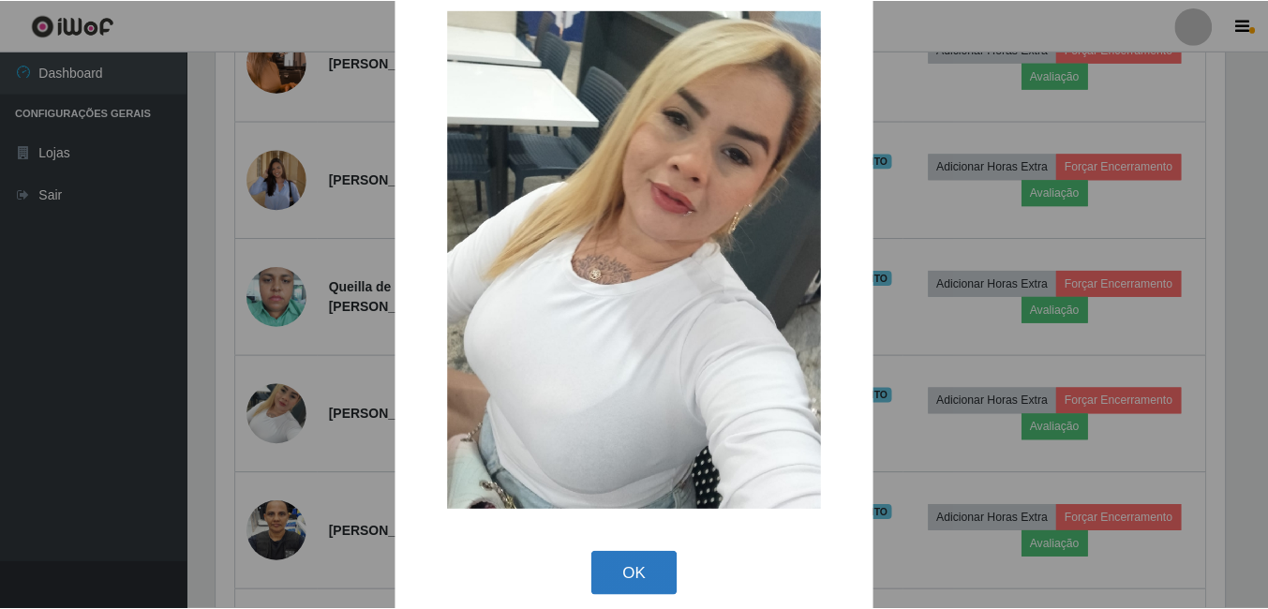
scroll to position [54, 0]
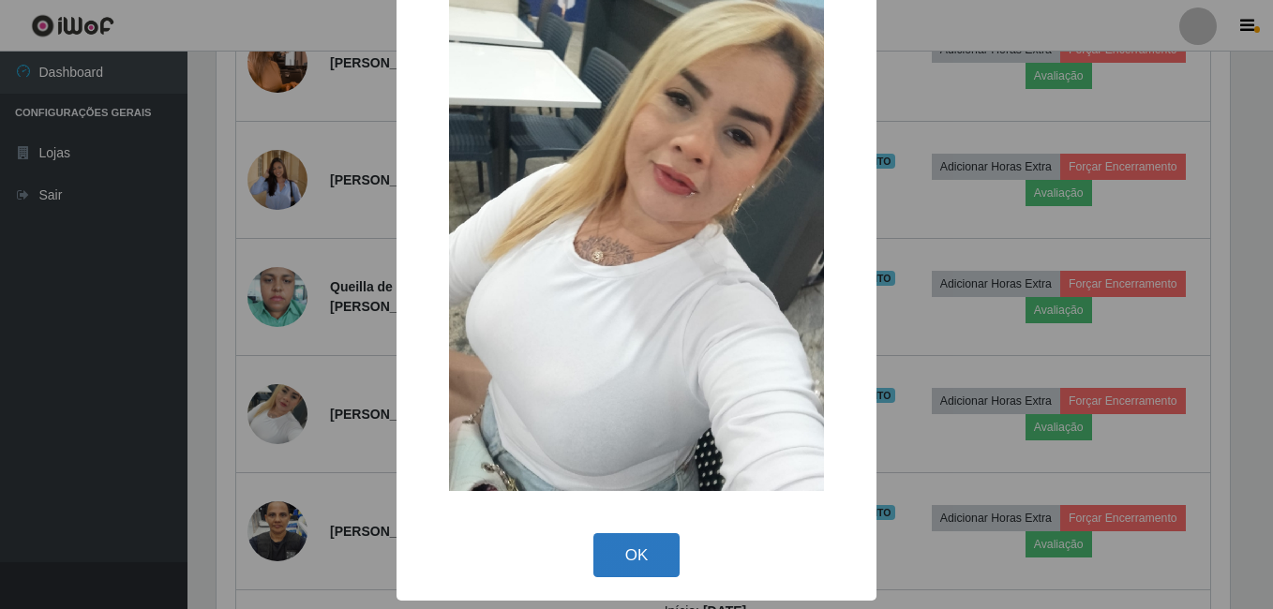
click at [649, 548] on button "OK" at bounding box center [636, 555] width 87 height 44
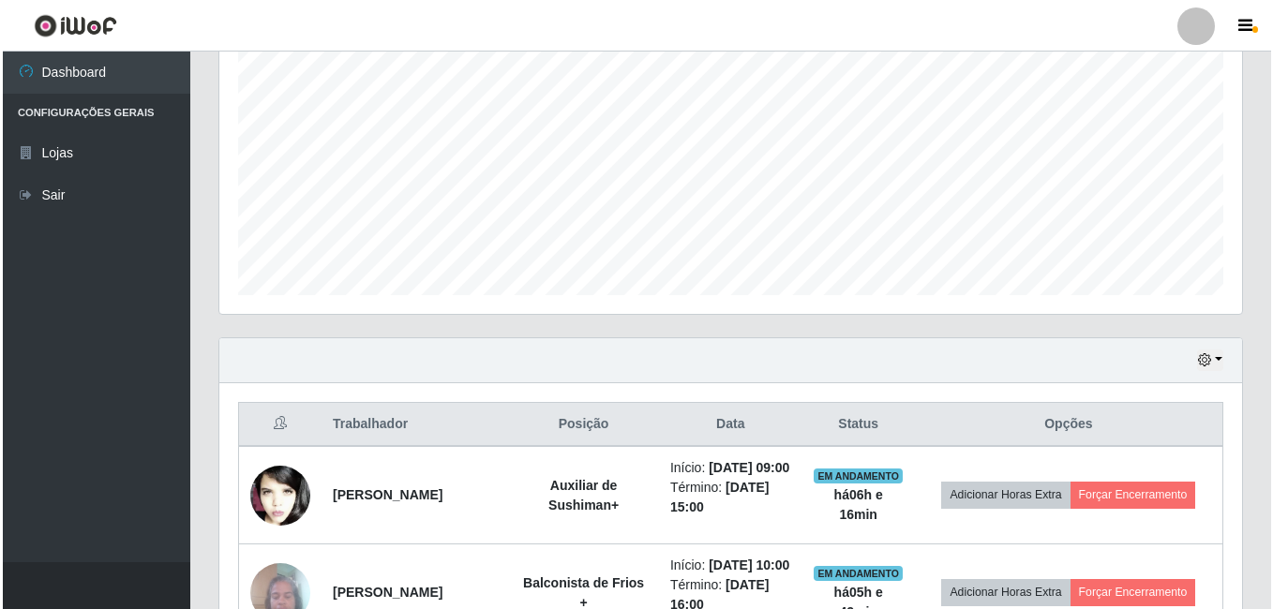
scroll to position [656, 0]
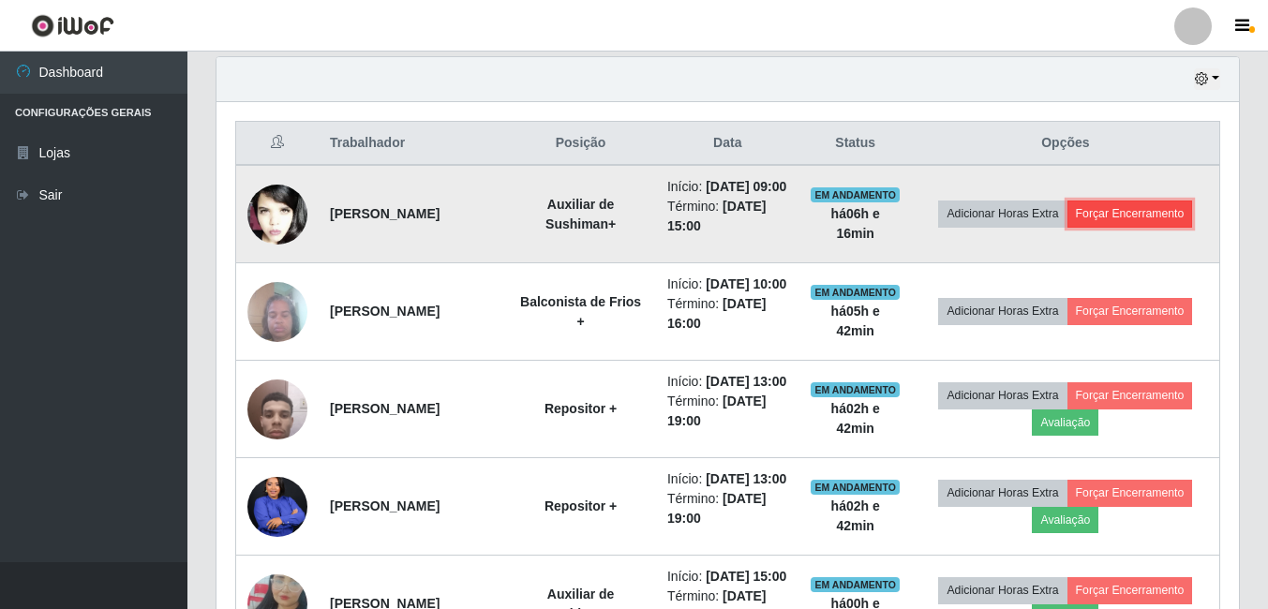
click at [1150, 224] on button "Forçar Encerramento" at bounding box center [1131, 214] width 126 height 26
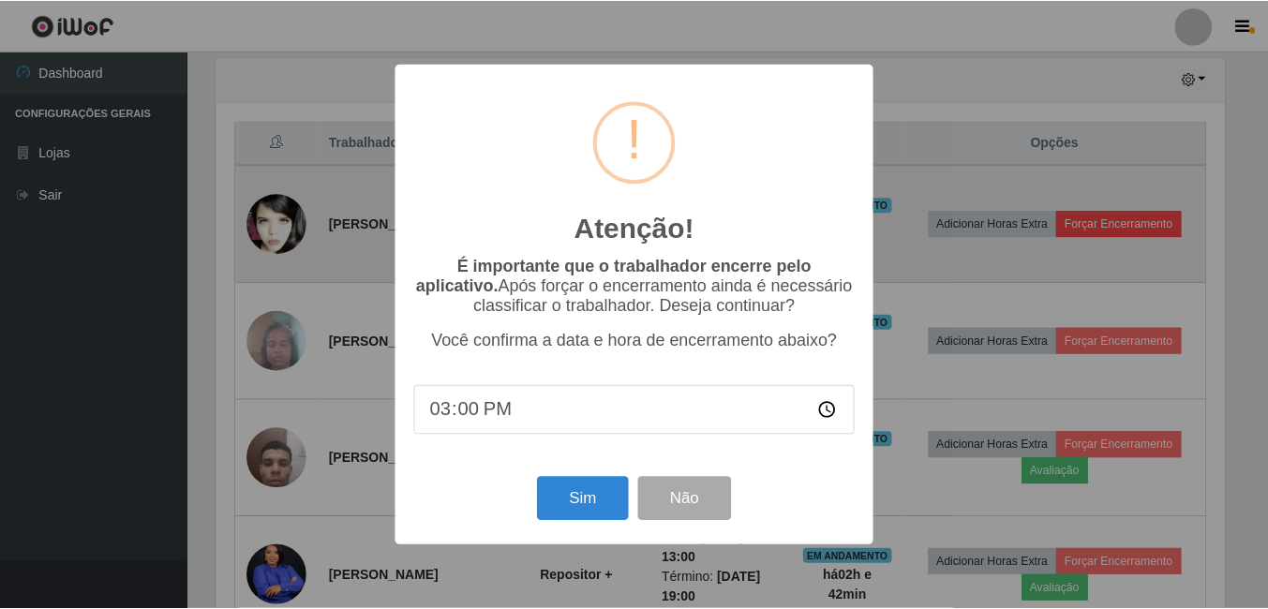
scroll to position [389, 1013]
type input "15:38"
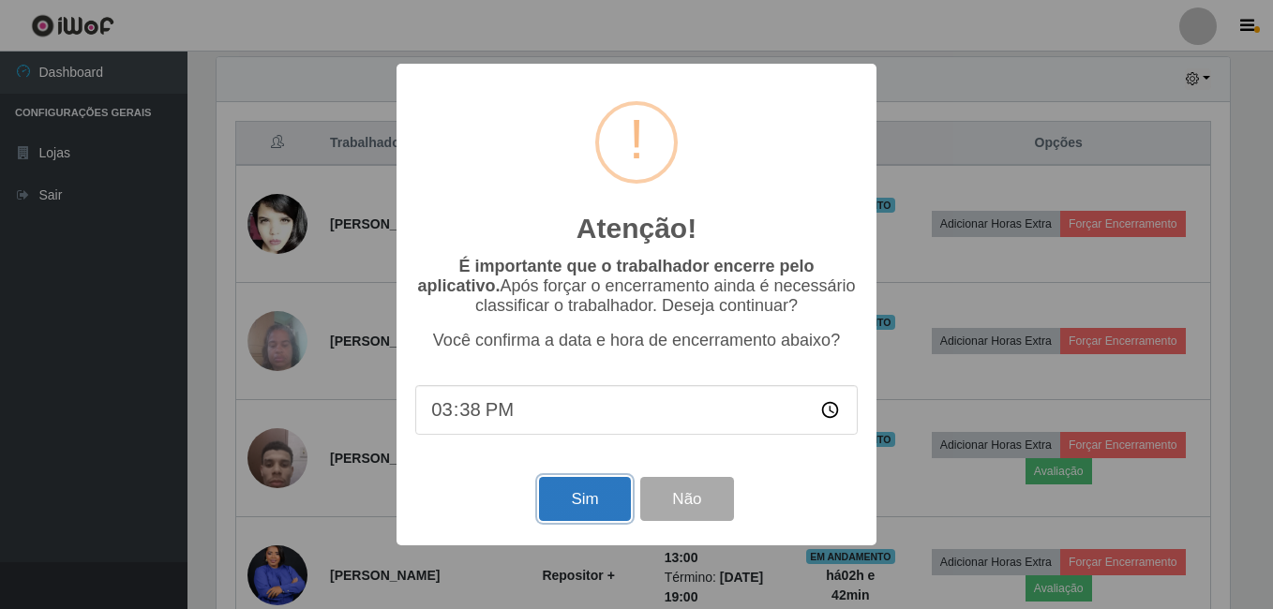
click at [563, 497] on button "Sim" at bounding box center [584, 499] width 91 height 44
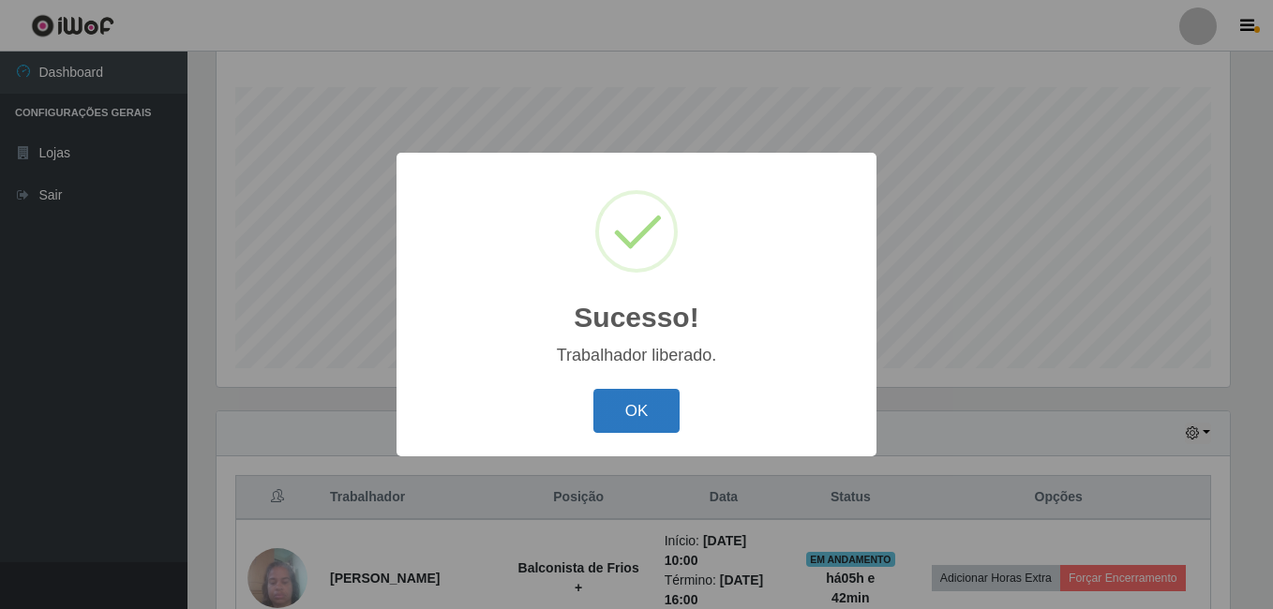
click at [630, 431] on button "OK" at bounding box center [636, 411] width 87 height 44
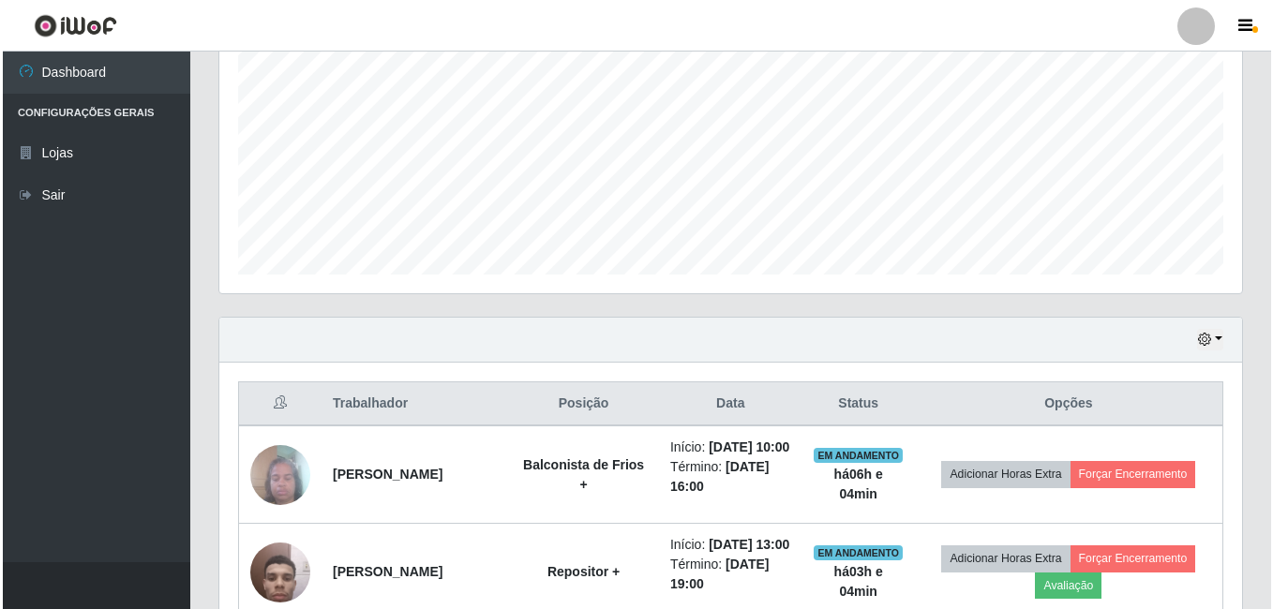
scroll to position [489, 0]
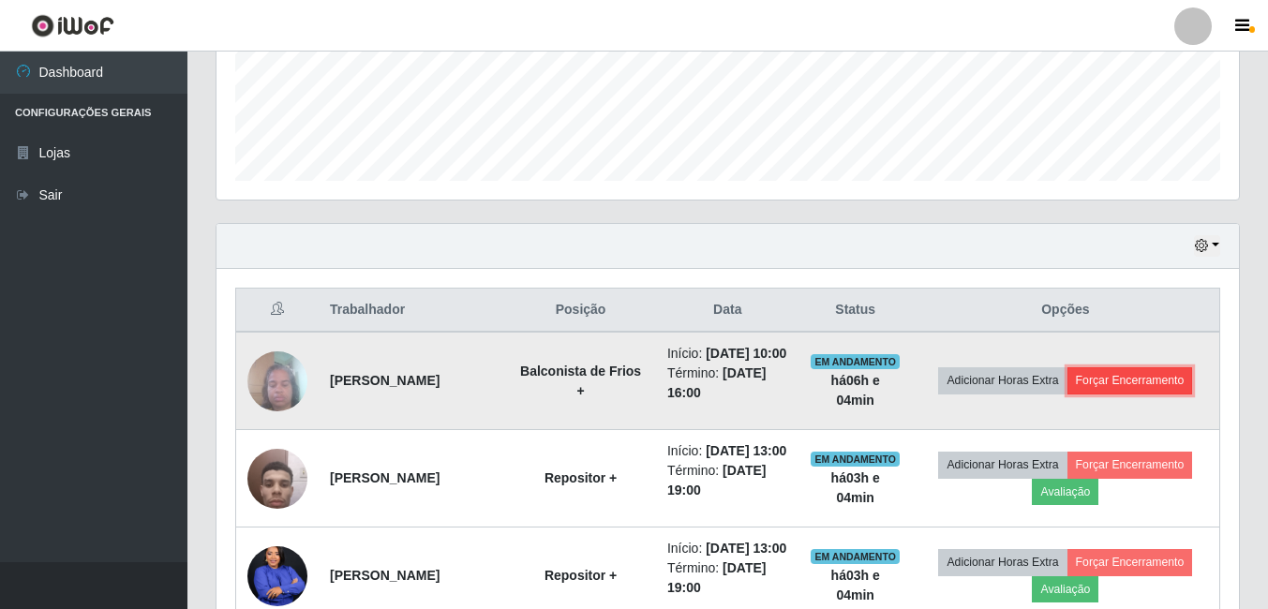
click at [1123, 388] on button "Forçar Encerramento" at bounding box center [1131, 380] width 126 height 26
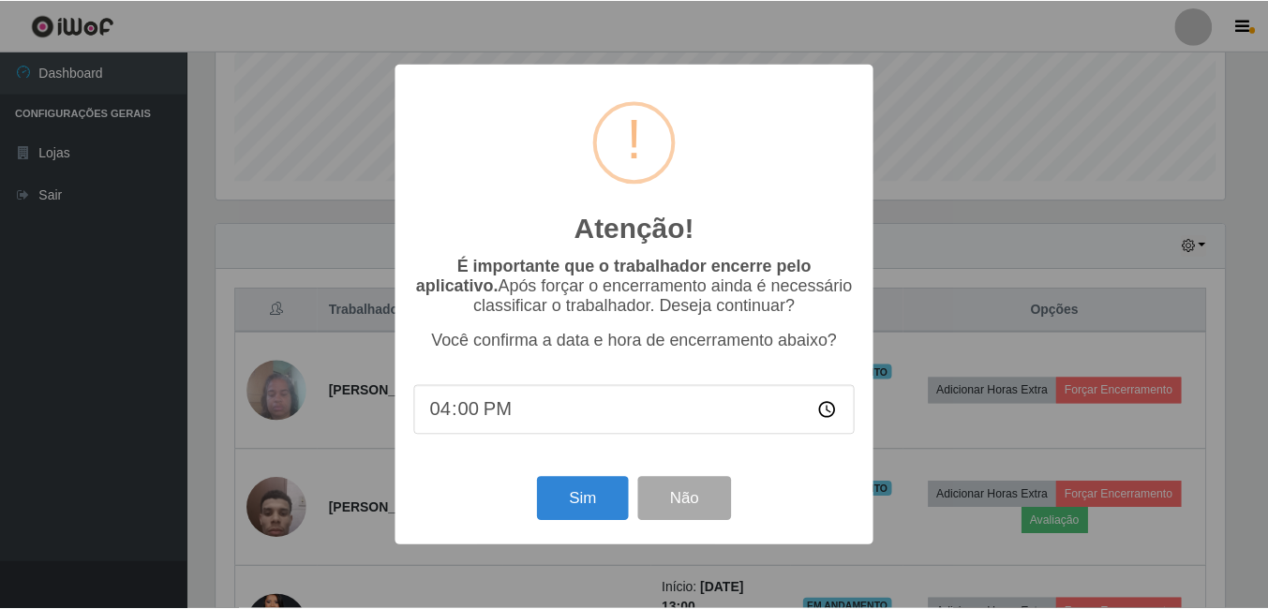
scroll to position [389, 1013]
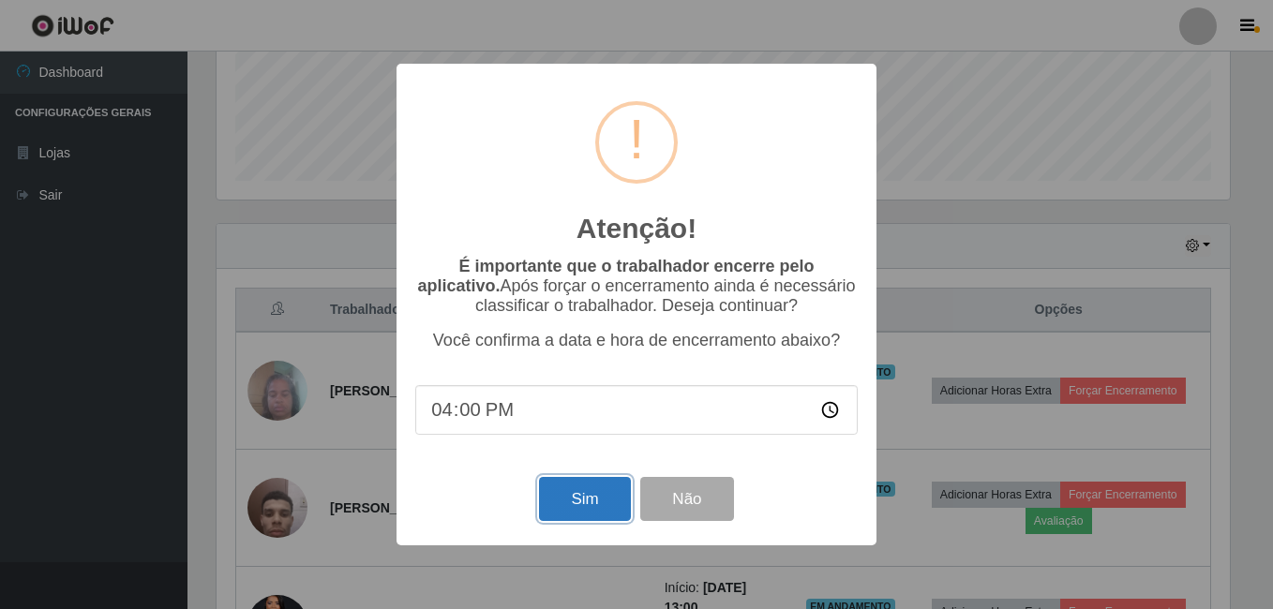
click at [577, 504] on button "Sim" at bounding box center [584, 499] width 91 height 44
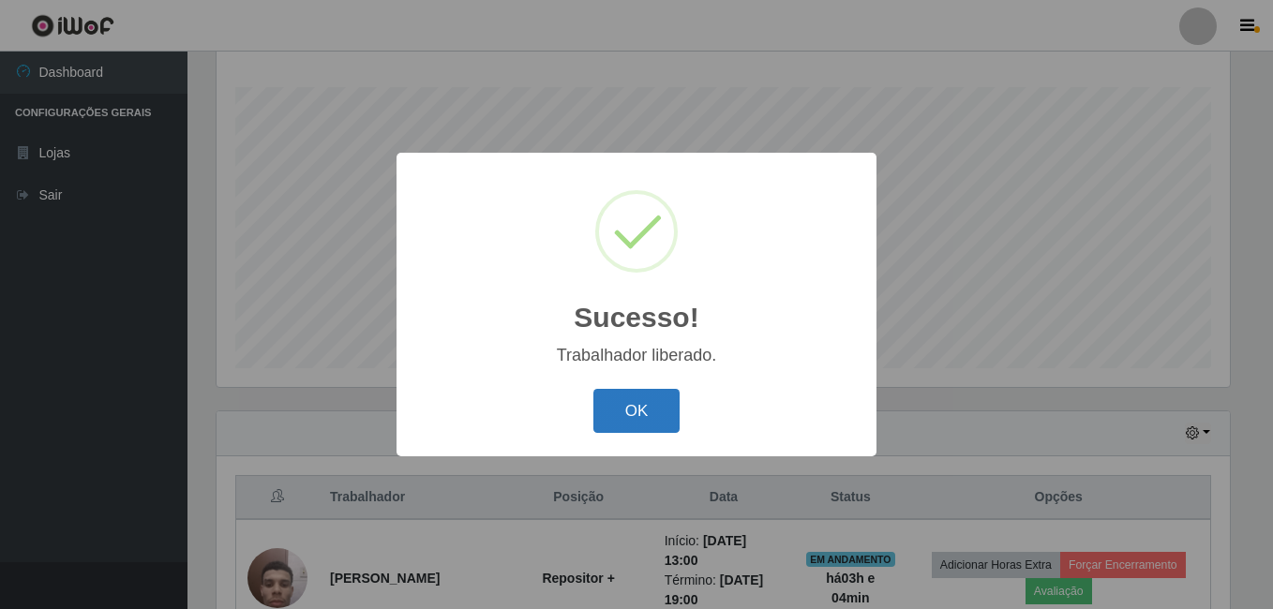
click at [616, 413] on button "OK" at bounding box center [636, 411] width 87 height 44
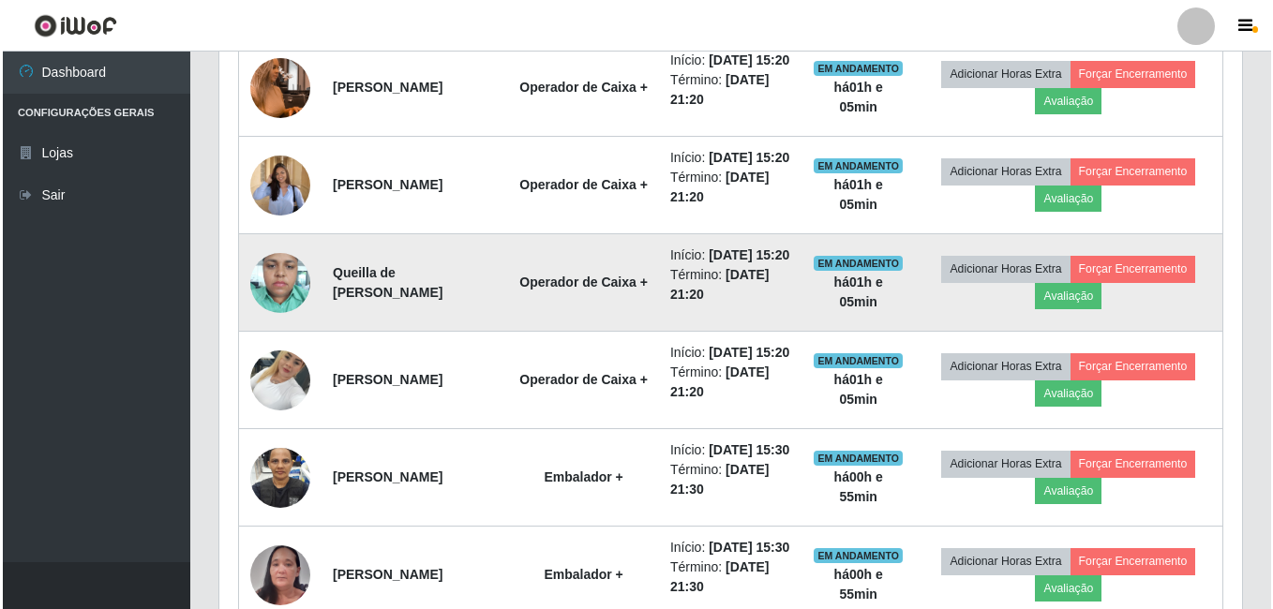
scroll to position [1614, 0]
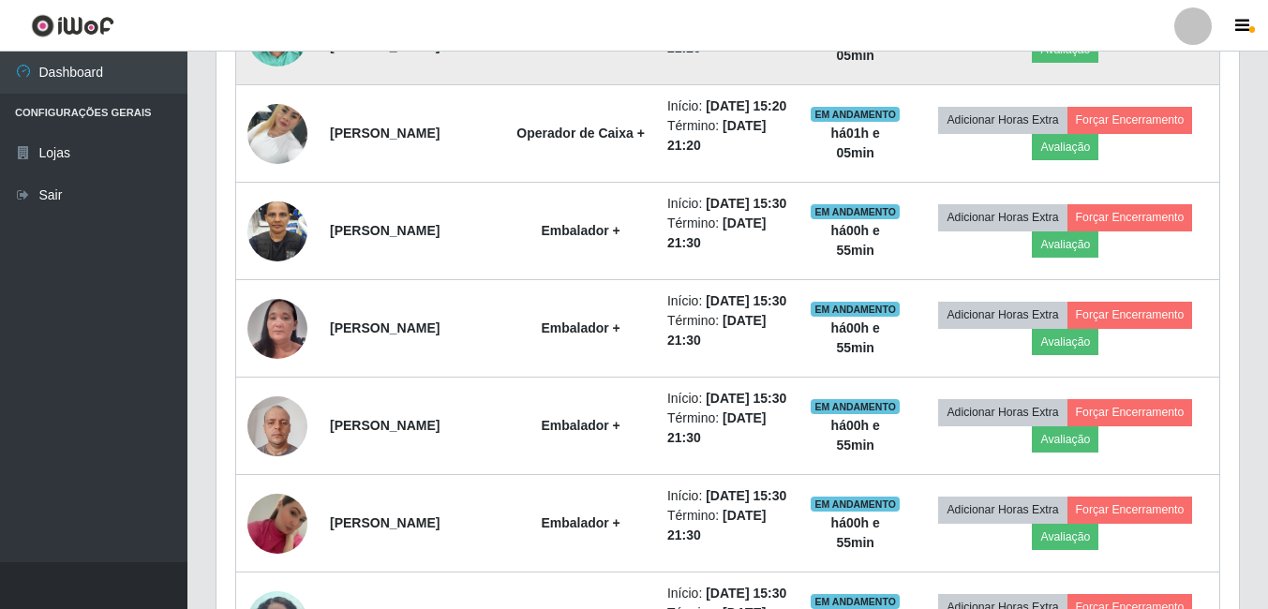
click at [282, 76] on img at bounding box center [277, 36] width 60 height 80
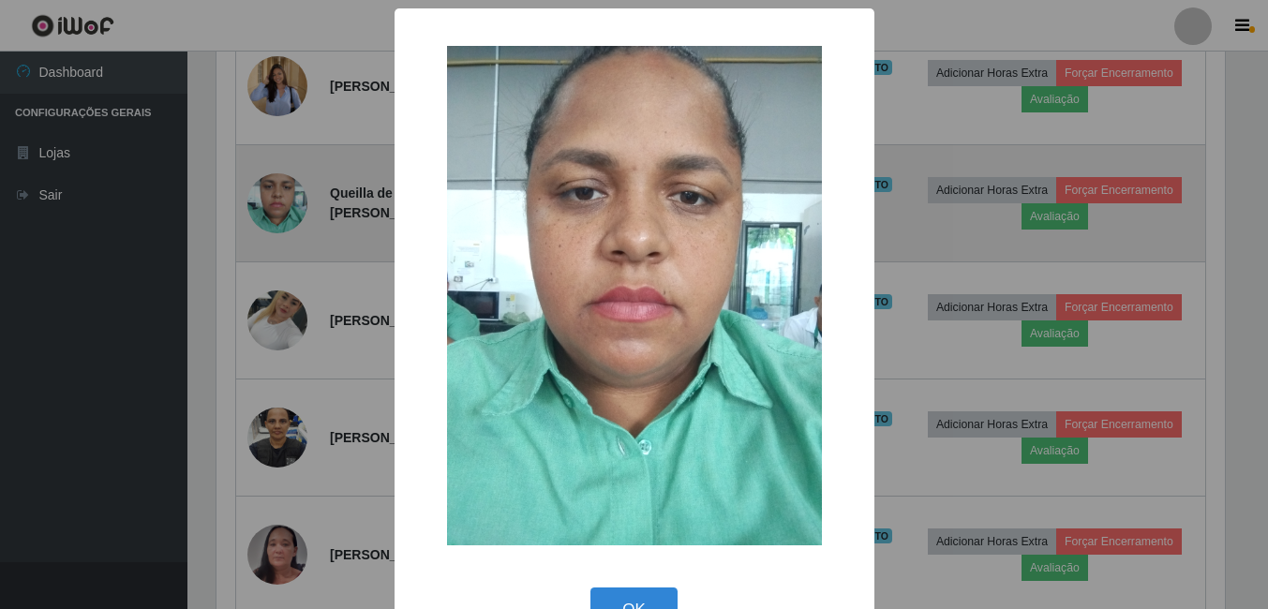
scroll to position [389, 1013]
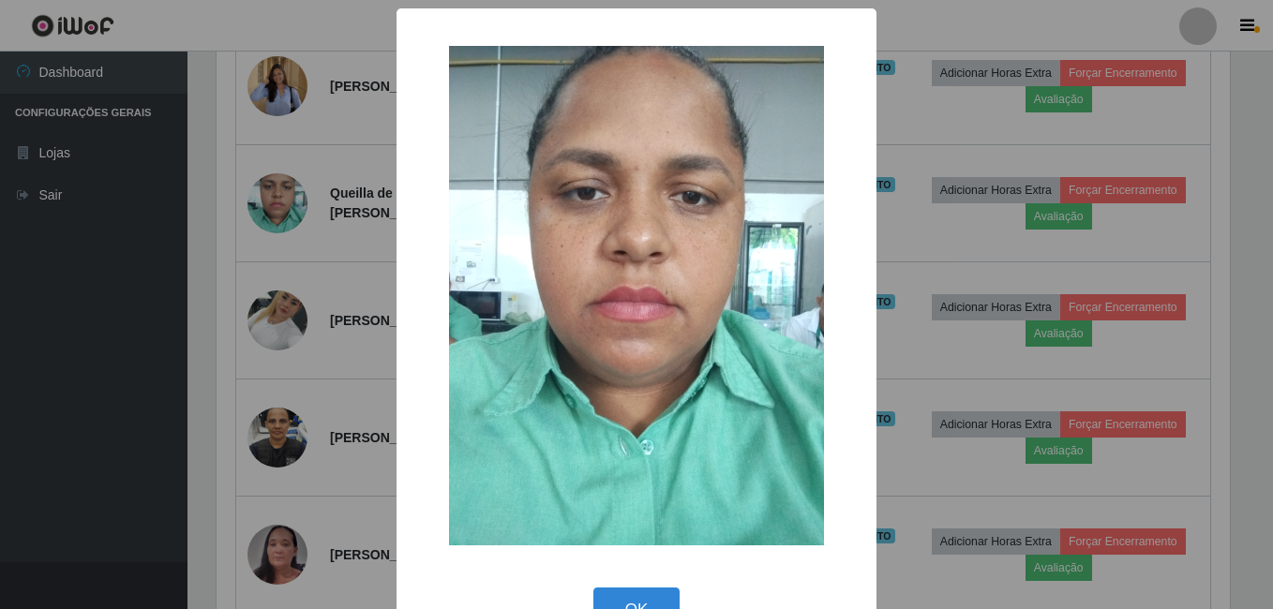
click at [66, 318] on div "× OK Cancel" at bounding box center [636, 304] width 1273 height 609
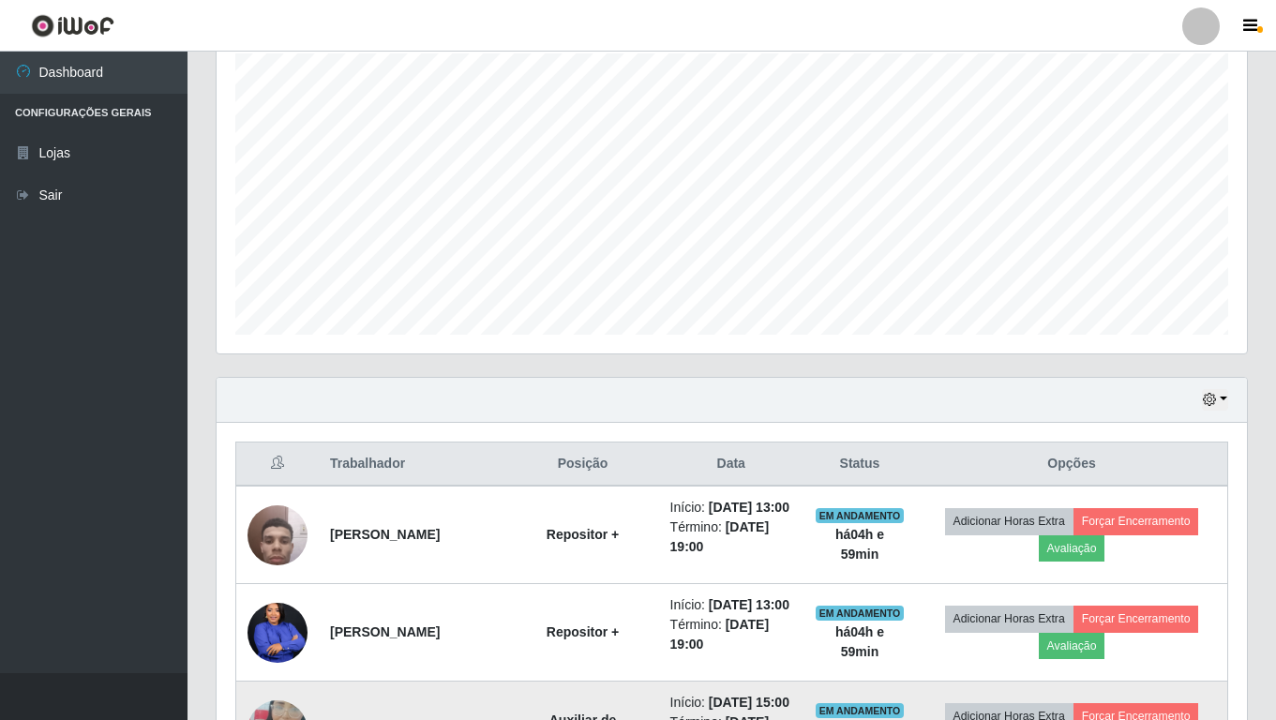
scroll to position [302, 0]
